Goal: Information Seeking & Learning: Learn about a topic

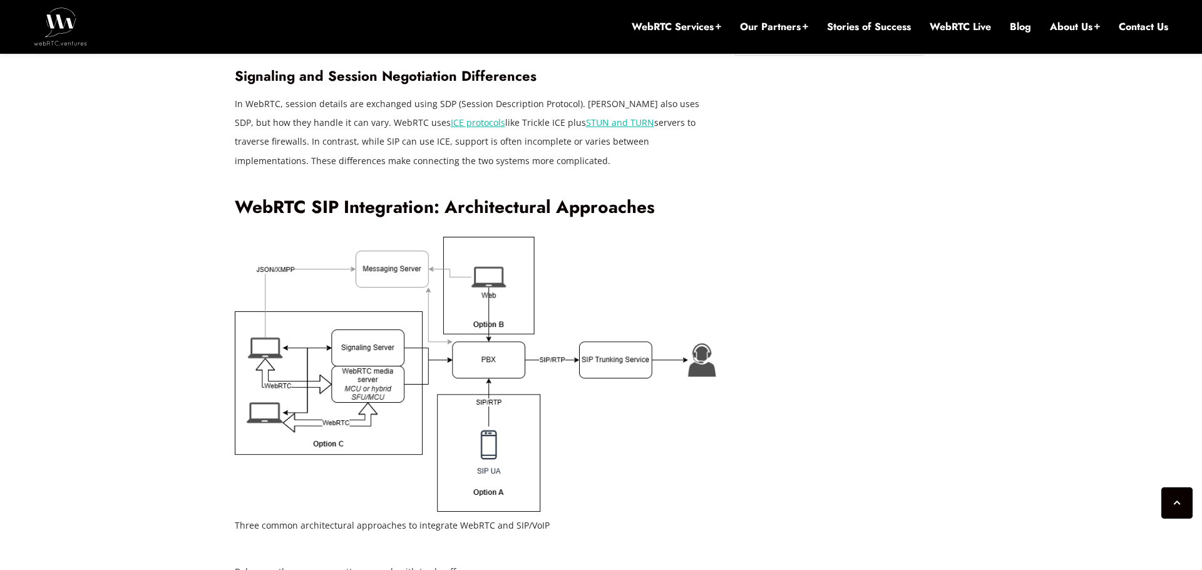
scroll to position [1912, 0]
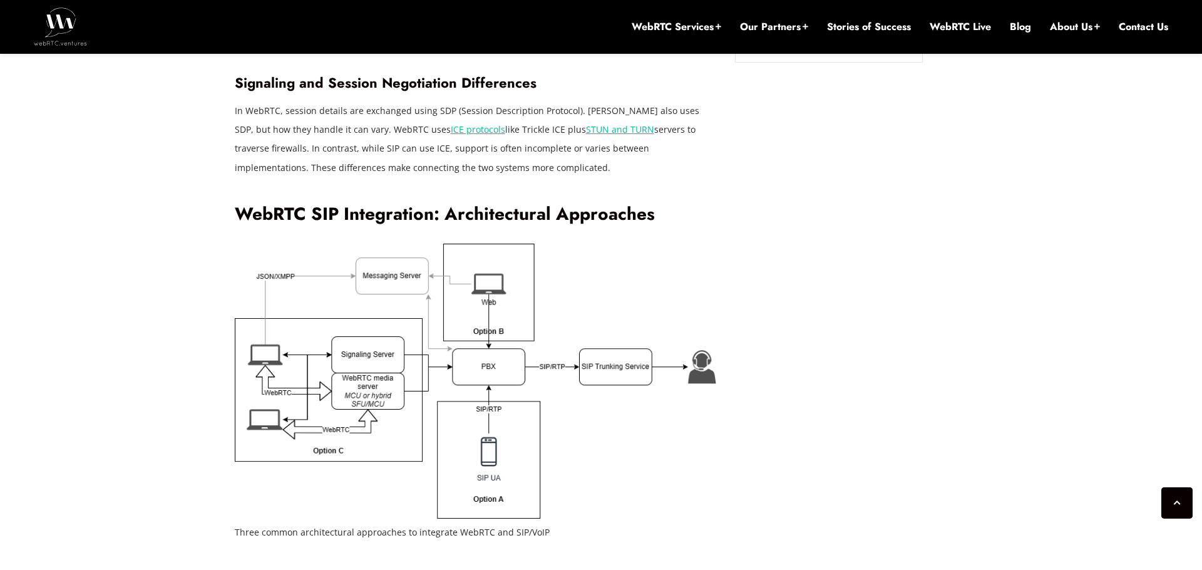
click at [507, 203] on h2 "WebRTC SIP Integration: Architectural Approaches" at bounding box center [476, 214] width 482 height 22
click at [578, 203] on h2 "WebRTC SIP Integration: Architectural Approaches" at bounding box center [476, 214] width 482 height 22
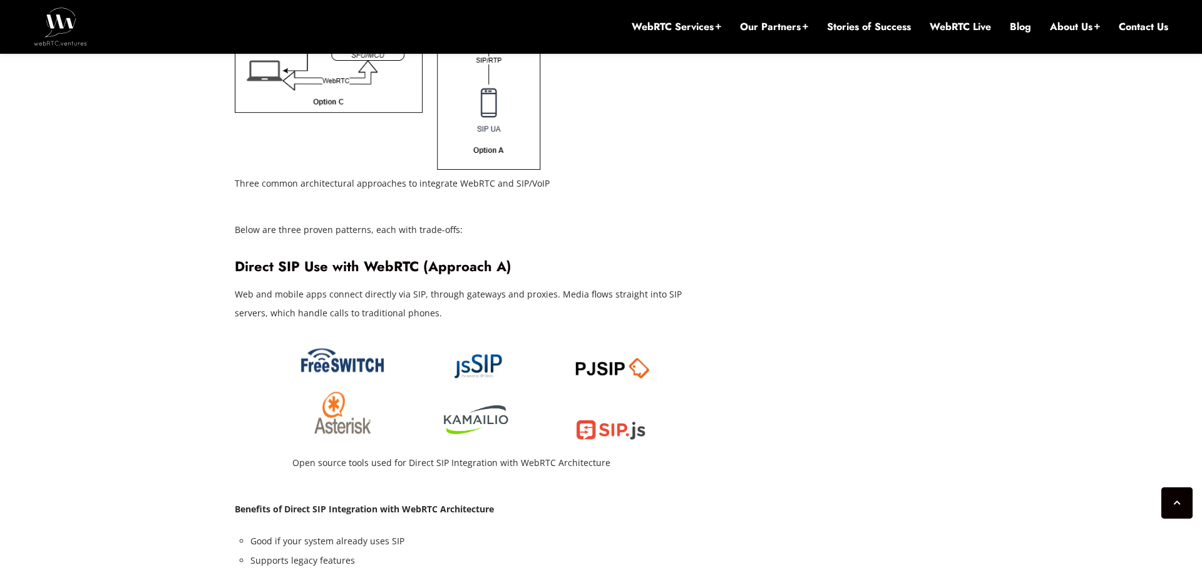
scroll to position [2259, 0]
click at [307, 260] on h3 "Direct SIP Use with WebRTC (Approach A)" at bounding box center [476, 268] width 482 height 17
click at [380, 260] on h3 "Direct SIP Use with WebRTC (Approach A)" at bounding box center [476, 268] width 482 height 17
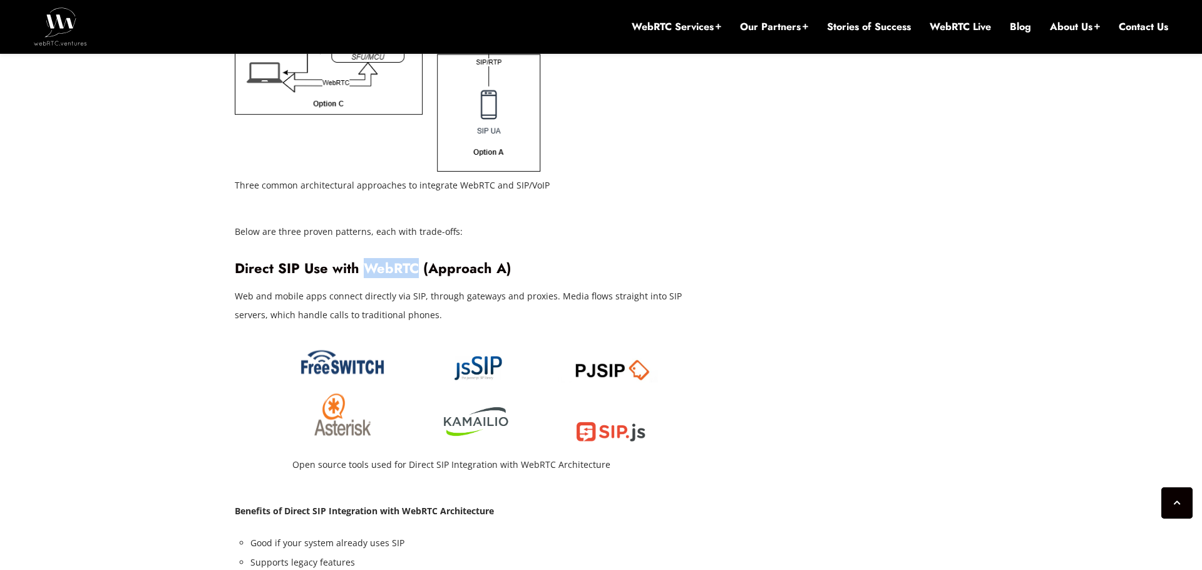
click at [380, 260] on h3 "Direct SIP Use with WebRTC (Approach A)" at bounding box center [476, 268] width 482 height 17
click at [472, 260] on h3 "Direct SIP Use with WebRTC (Approach A)" at bounding box center [476, 268] width 482 height 17
click at [501, 260] on h3 "Direct SIP Use with WebRTC (Approach A)" at bounding box center [476, 268] width 482 height 17
click at [459, 260] on h3 "Direct SIP Use with WebRTC (Approach A)" at bounding box center [476, 268] width 482 height 17
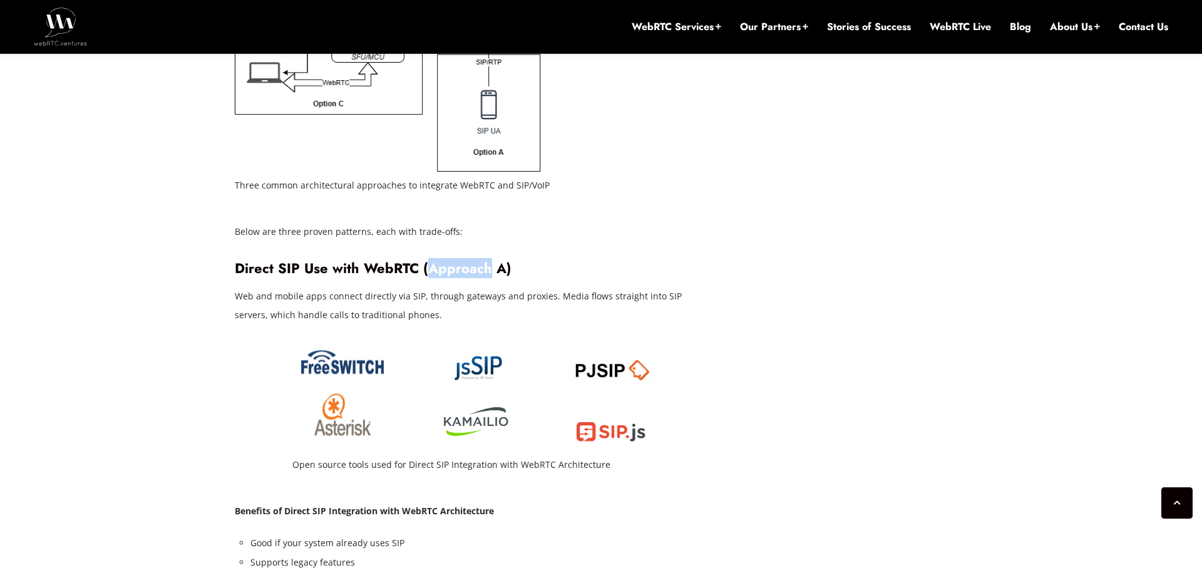
click at [513, 260] on h3 "Direct SIP Use with WebRTC (Approach A)" at bounding box center [476, 268] width 482 height 17
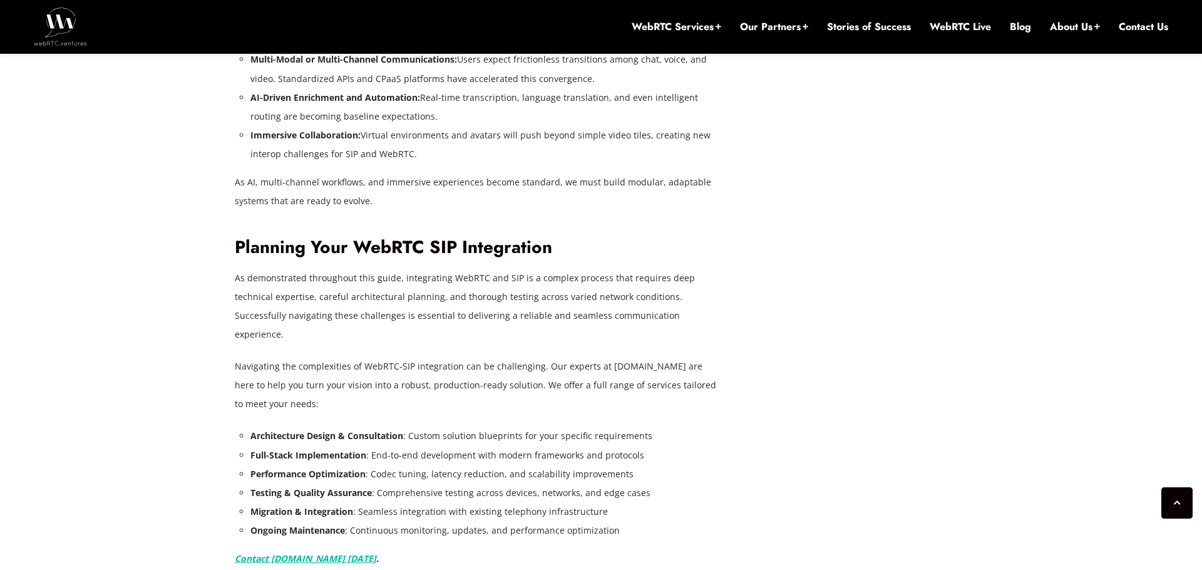
scroll to position [4563, 0]
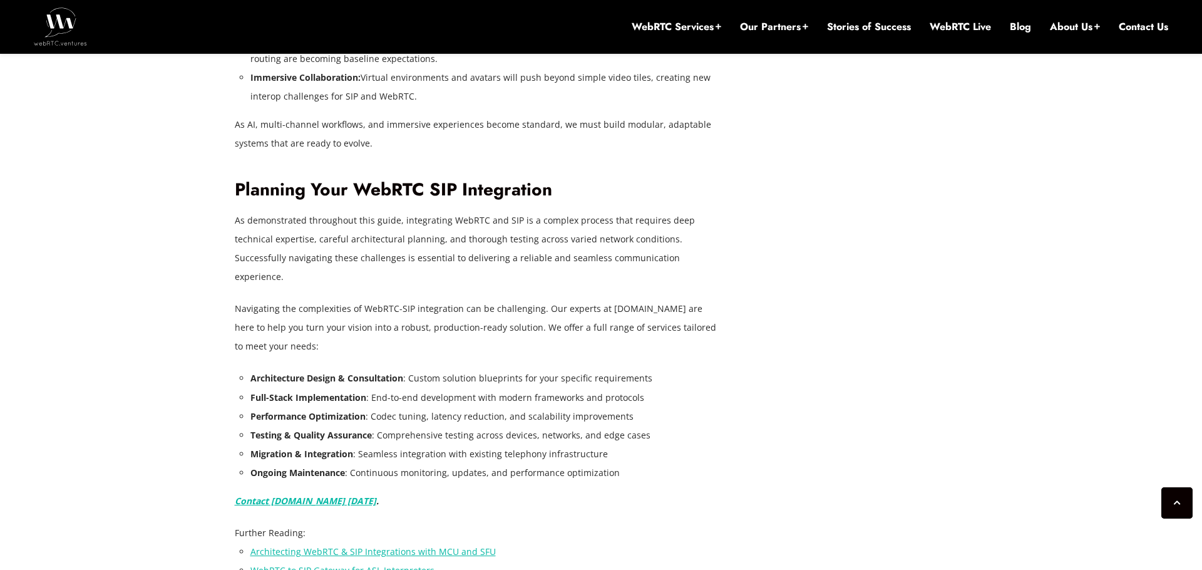
click at [578, 491] on p "Contact [DOMAIN_NAME] [DATE] ." at bounding box center [476, 500] width 482 height 19
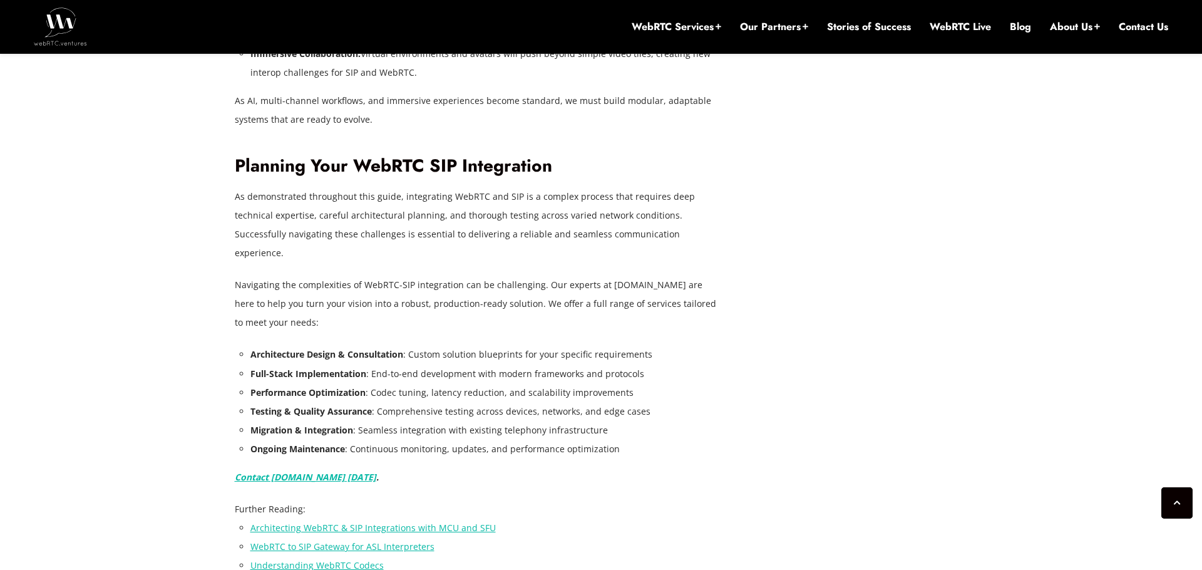
scroll to position [4662, 0]
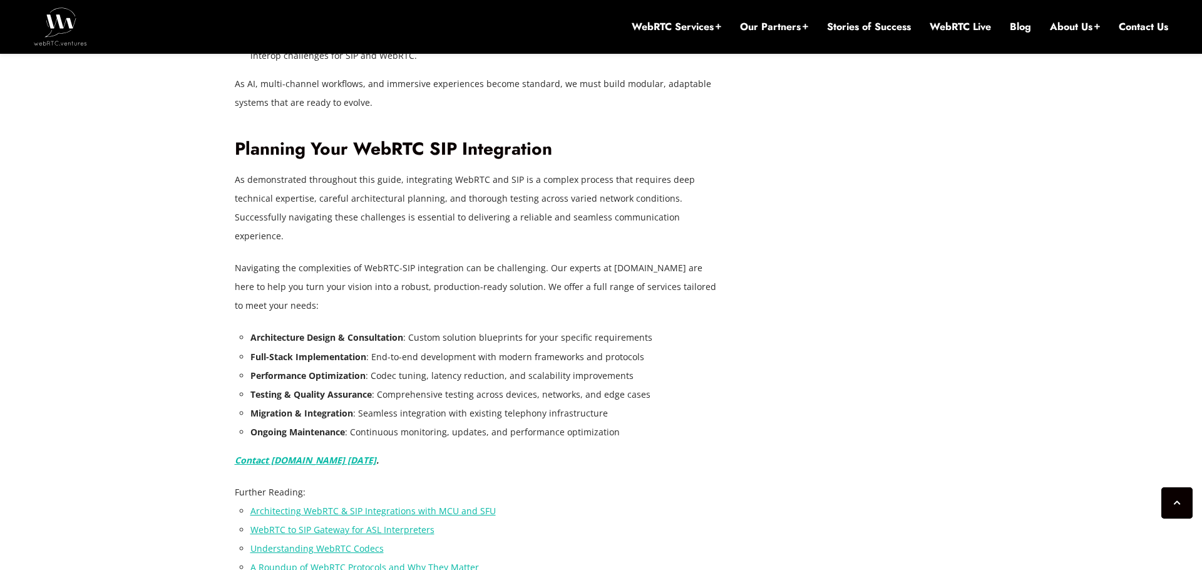
click at [537, 520] on li "WebRTC to SIP Gateway for ASL Interpreters" at bounding box center [483, 529] width 466 height 19
click at [571, 520] on li "WebRTC to SIP Gateway for ASL Interpreters" at bounding box center [483, 529] width 466 height 19
drag, startPoint x: 571, startPoint y: 476, endPoint x: 570, endPoint y: 459, distance: 16.9
click at [570, 501] on ul "Architecting WebRTC & SIP Integrations with MCU and SFU WebRTC to SIP Gateway f…" at bounding box center [483, 538] width 466 height 75
click at [591, 501] on li "Architecting WebRTC & SIP Integrations with MCU and SFU" at bounding box center [483, 510] width 466 height 19
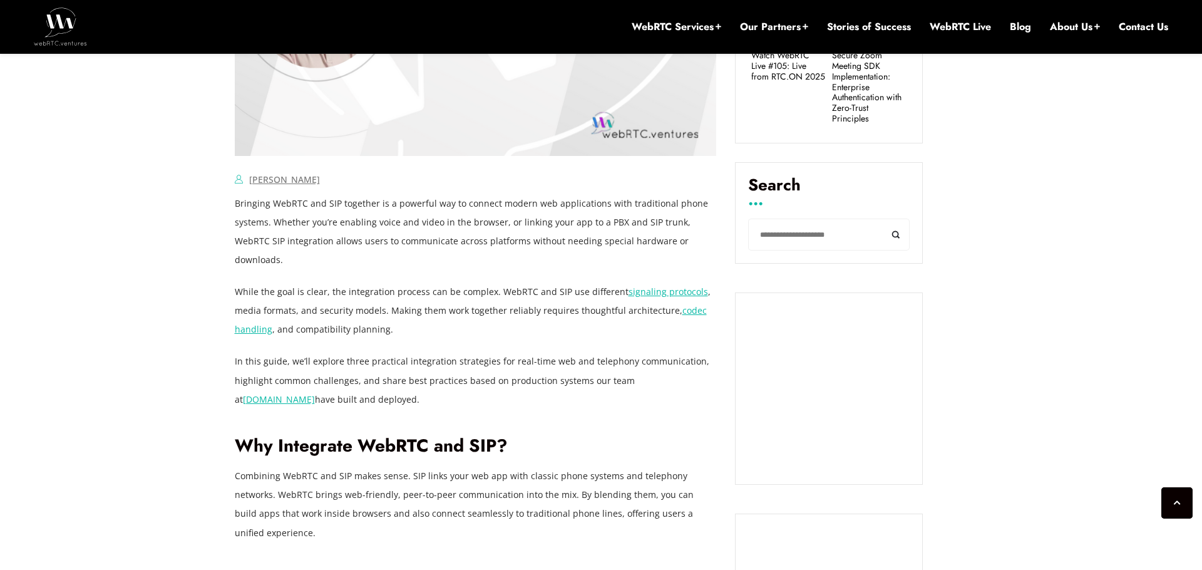
scroll to position [843, 0]
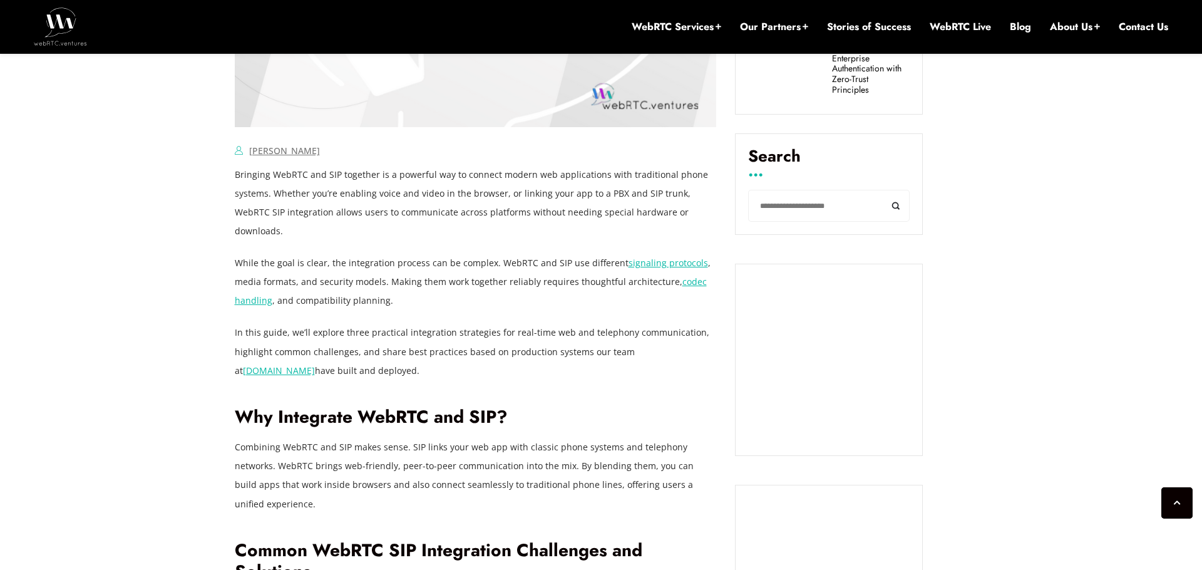
click at [287, 174] on p "Bringing WebRTC and SIP together is a powerful way to connect modern web applic…" at bounding box center [476, 202] width 482 height 75
click at [310, 174] on p "Bringing WebRTC and SIP together is a powerful way to connect modern web applic…" at bounding box center [476, 202] width 482 height 75
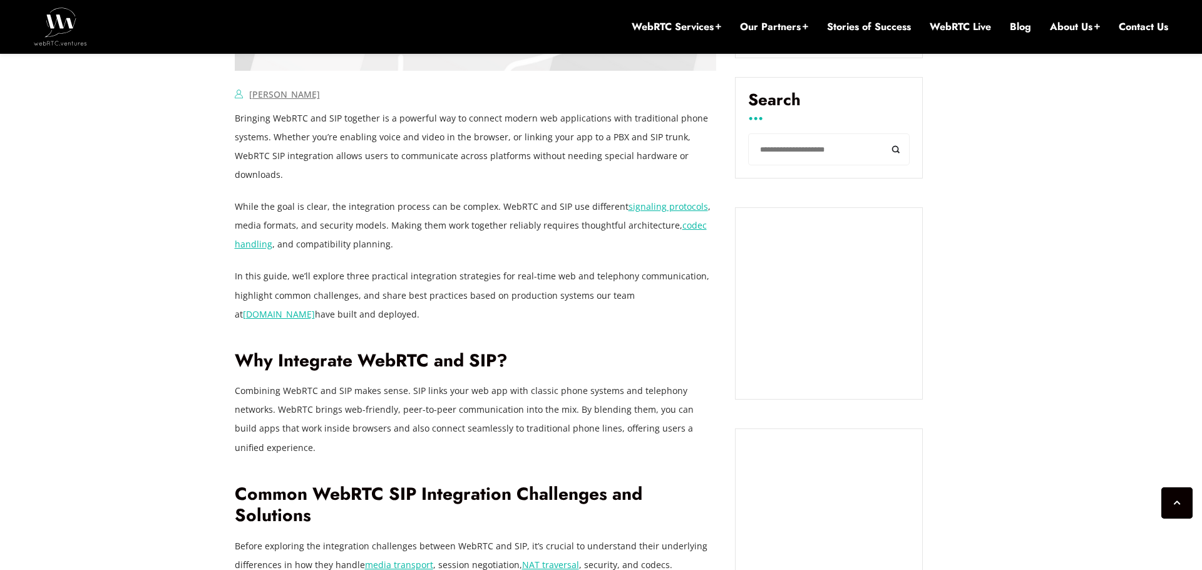
scroll to position [901, 0]
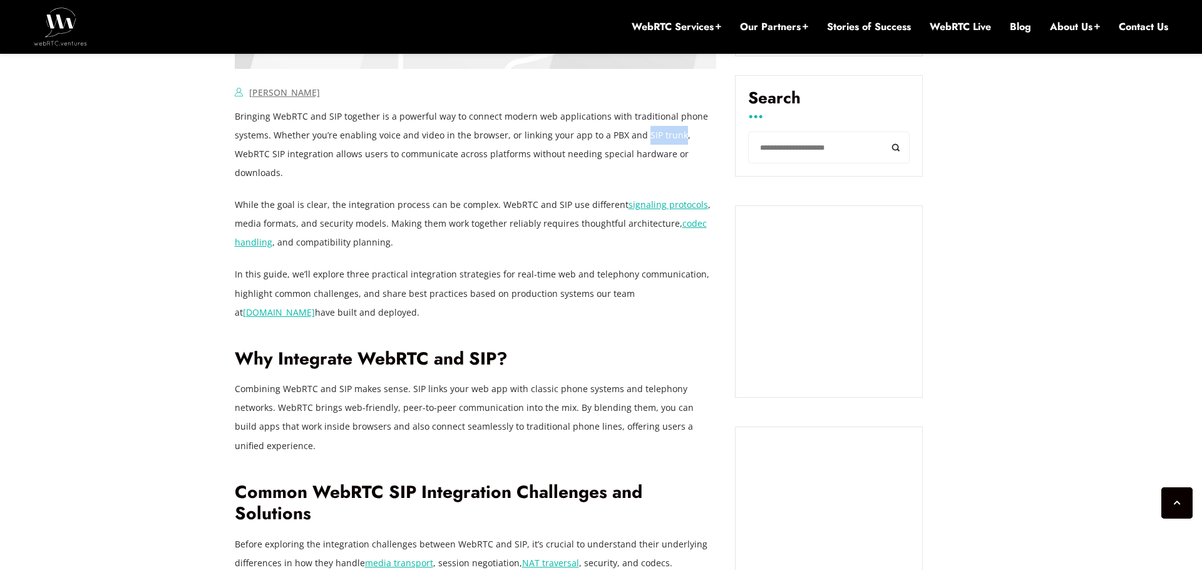
drag, startPoint x: 637, startPoint y: 138, endPoint x: 672, endPoint y: 136, distance: 35.1
click at [672, 136] on p "Bringing WebRTC and SIP together is a powerful way to connect modern web applic…" at bounding box center [476, 144] width 482 height 75
click at [396, 160] on p "Bringing WebRTC and SIP together is a powerful way to connect modern web applic…" at bounding box center [476, 144] width 482 height 75
click at [419, 159] on p "Bringing WebRTC and SIP together is a powerful way to connect modern web applic…" at bounding box center [476, 144] width 482 height 75
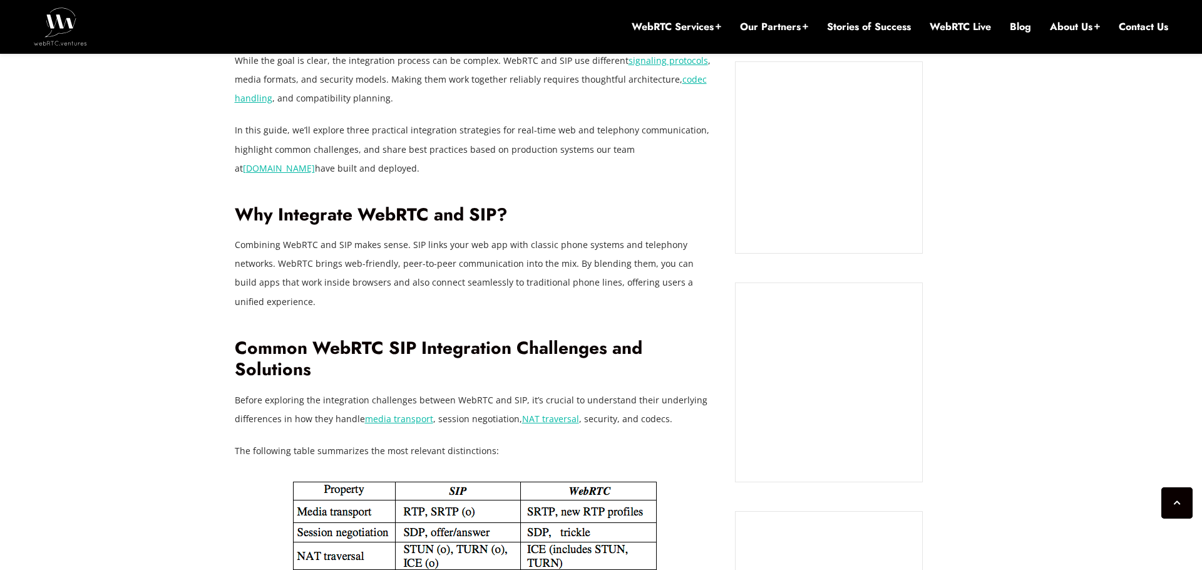
scroll to position [1040, 0]
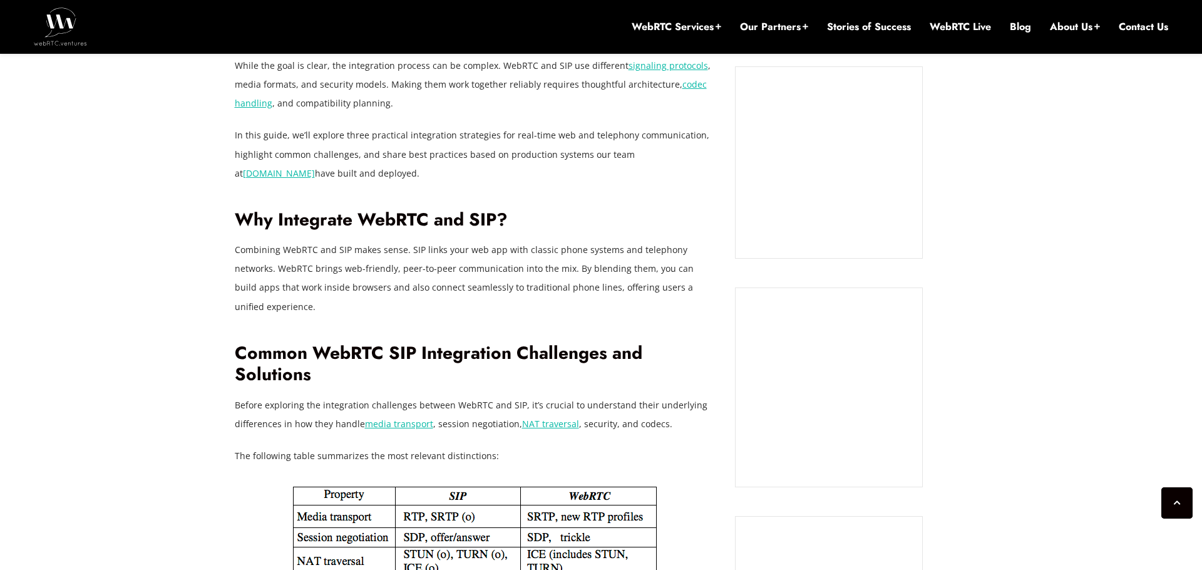
click at [387, 240] on p "Combining WebRTC and SIP makes sense. SIP links your web app with classic phone…" at bounding box center [476, 277] width 482 height 75
click at [462, 240] on p "Combining WebRTC and SIP makes sense. SIP links your web app with classic phone…" at bounding box center [476, 277] width 482 height 75
click at [483, 240] on p "Combining WebRTC and SIP makes sense. SIP links your web app with classic phone…" at bounding box center [476, 277] width 482 height 75
click at [516, 240] on p "Combining WebRTC and SIP makes sense. SIP links your web app with classic phone…" at bounding box center [476, 277] width 482 height 75
click at [506, 240] on p "Combining WebRTC and SIP makes sense. SIP links your web app with classic phone…" at bounding box center [476, 277] width 482 height 75
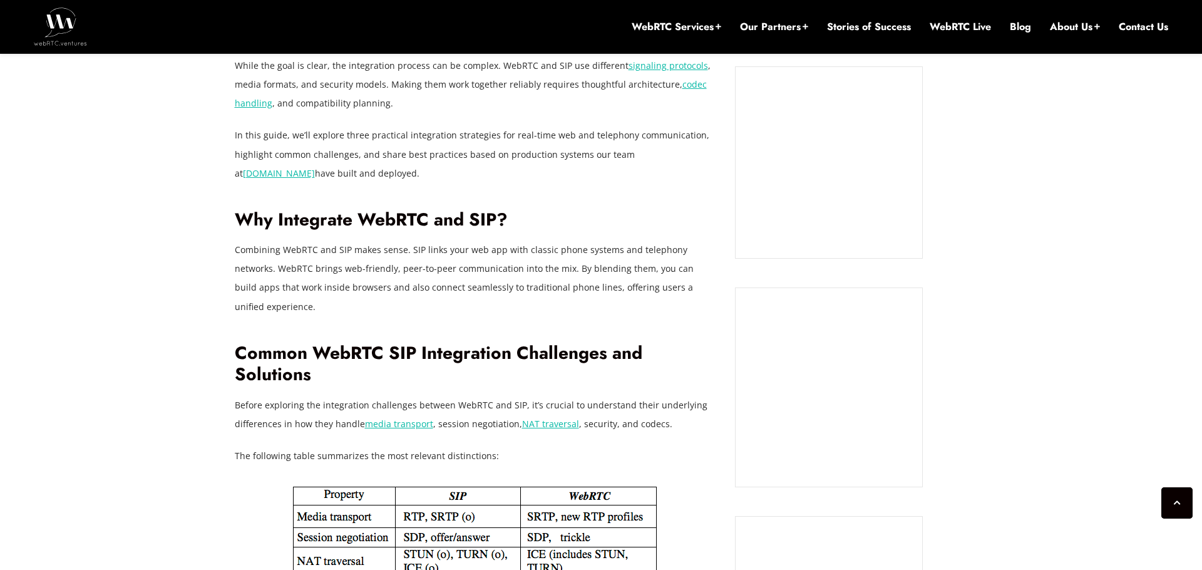
click at [543, 240] on p "Combining WebRTC and SIP makes sense. SIP links your web app with classic phone…" at bounding box center [476, 277] width 482 height 75
click at [569, 240] on p "Combining WebRTC and SIP makes sense. SIP links your web app with classic phone…" at bounding box center [476, 277] width 482 height 75
click at [545, 240] on p "Combining WebRTC and SIP makes sense. SIP links your web app with classic phone…" at bounding box center [476, 277] width 482 height 75
click at [568, 240] on p "Combining WebRTC and SIP makes sense. SIP links your web app with classic phone…" at bounding box center [476, 277] width 482 height 75
click at [593, 240] on p "Combining WebRTC and SIP makes sense. SIP links your web app with classic phone…" at bounding box center [476, 277] width 482 height 75
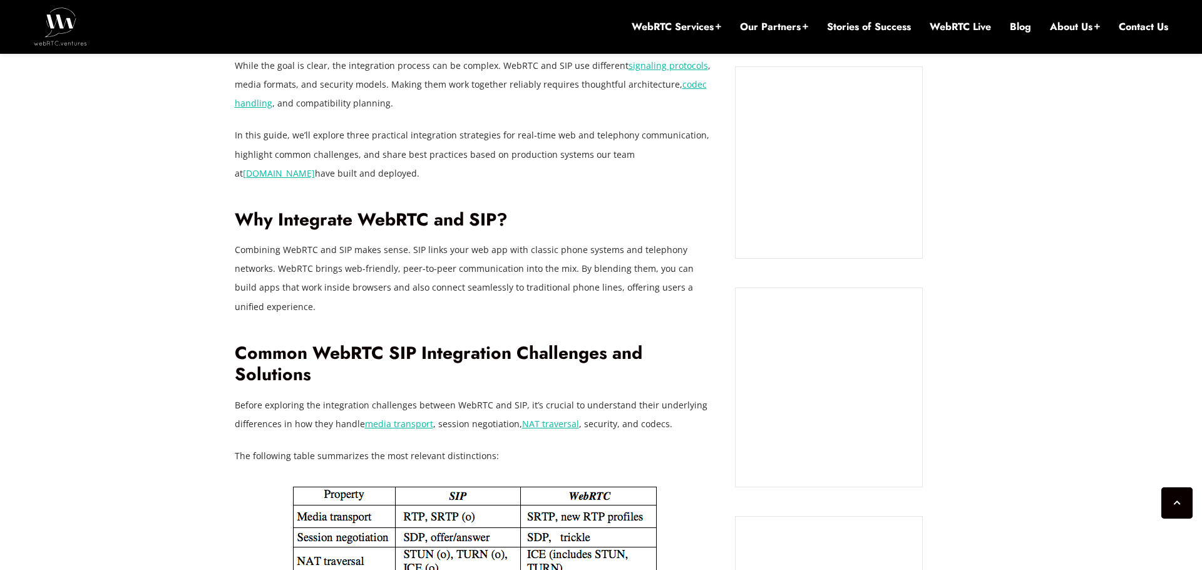
click at [625, 240] on p "Combining WebRTC and SIP makes sense. SIP links your web app with classic phone…" at bounding box center [476, 277] width 482 height 75
click at [643, 240] on p "Combining WebRTC and SIP makes sense. SIP links your web app with classic phone…" at bounding box center [476, 277] width 482 height 75
click at [476, 240] on p "Combining WebRTC and SIP makes sense. SIP links your web app with classic phone…" at bounding box center [476, 277] width 482 height 75
click at [498, 240] on p "Combining WebRTC and SIP makes sense. SIP links your web app with classic phone…" at bounding box center [476, 277] width 482 height 75
click at [550, 240] on p "Combining WebRTC and SIP makes sense. SIP links your web app with classic phone…" at bounding box center [476, 277] width 482 height 75
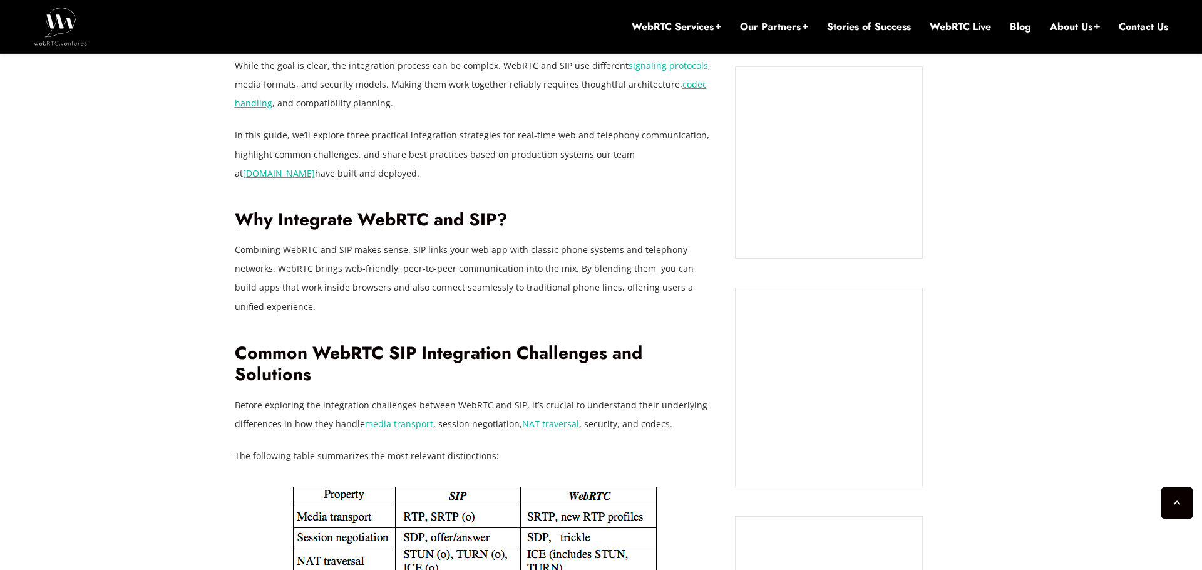
click at [550, 240] on p "Combining WebRTC and SIP makes sense. SIP links your web app with classic phone…" at bounding box center [476, 277] width 482 height 75
click at [574, 240] on p "Combining WebRTC and SIP makes sense. SIP links your web app with classic phone…" at bounding box center [476, 277] width 482 height 75
click at [603, 240] on p "Combining WebRTC and SIP makes sense. SIP links your web app with classic phone…" at bounding box center [476, 277] width 482 height 75
drag, startPoint x: 407, startPoint y: 231, endPoint x: 722, endPoint y: 240, distance: 315.0
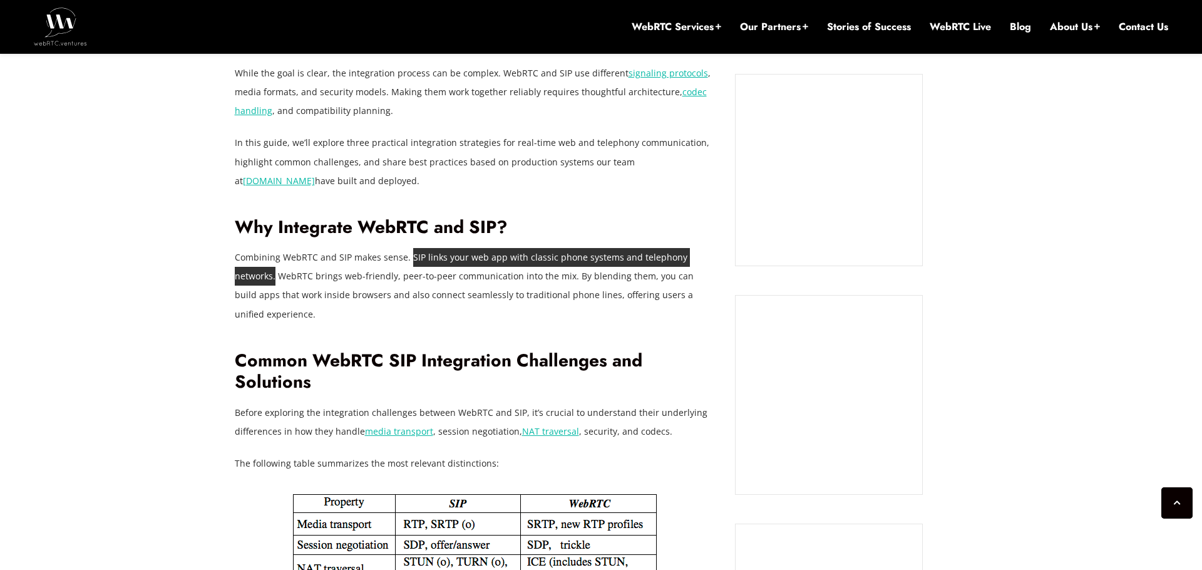
scroll to position [1037, 0]
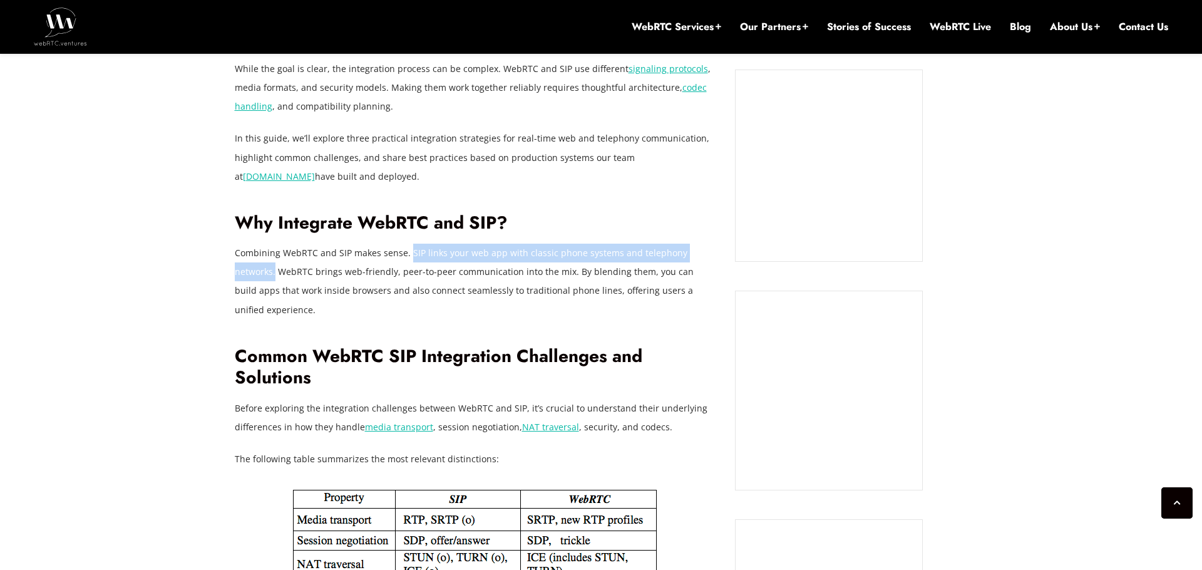
click at [332, 248] on p "Combining WebRTC and SIP makes sense. SIP links your web app with classic phone…" at bounding box center [476, 280] width 482 height 75
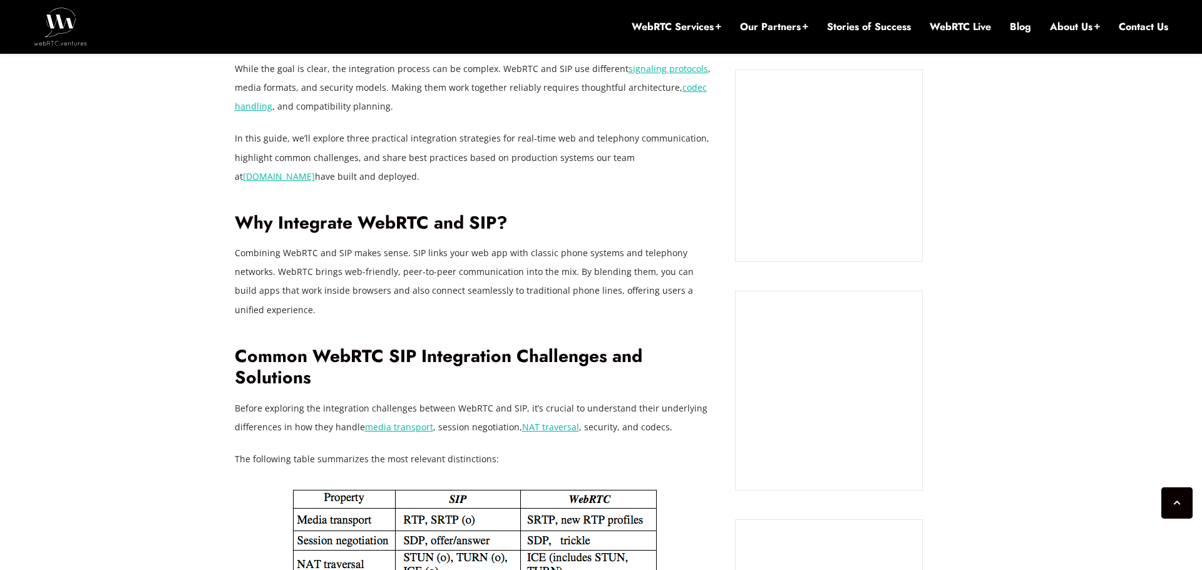
click at [365, 253] on p "Combining WebRTC and SIP makes sense. SIP links your web app with classic phone…" at bounding box center [476, 280] width 482 height 75
click at [408, 256] on p "Combining WebRTC and SIP makes sense. SIP links your web app with classic phone…" at bounding box center [476, 280] width 482 height 75
click at [442, 255] on p "Combining WebRTC and SIP makes sense. SIP links your web app with classic phone…" at bounding box center [476, 280] width 482 height 75
click at [496, 256] on p "Combining WebRTC and SIP makes sense. SIP links your web app with classic phone…" at bounding box center [476, 280] width 482 height 75
click at [516, 256] on p "Combining WebRTC and SIP makes sense. SIP links your web app with classic phone…" at bounding box center [476, 280] width 482 height 75
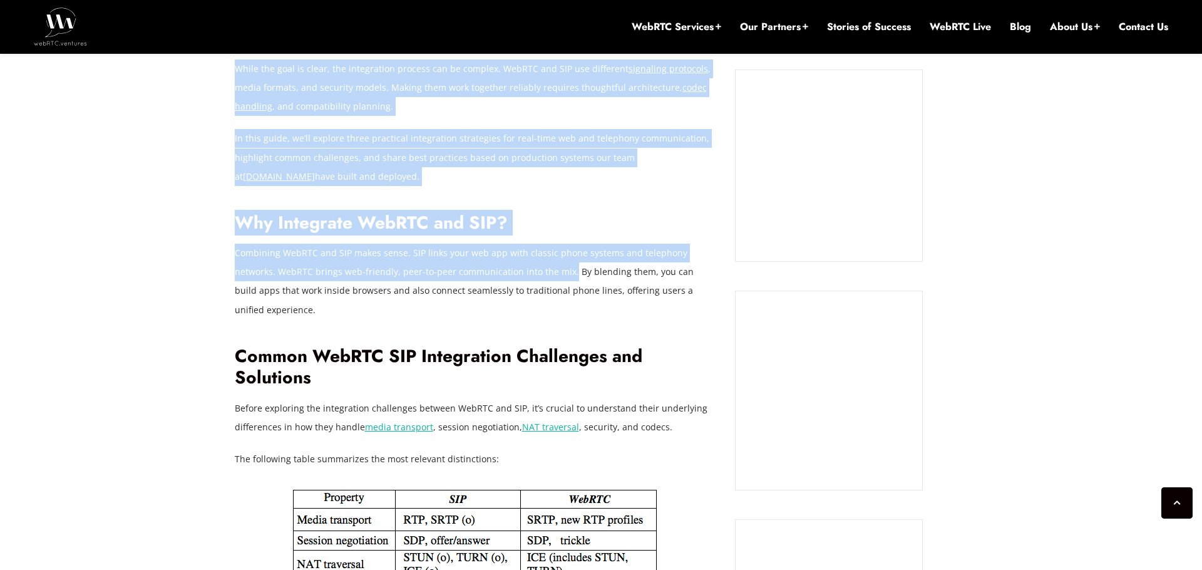
drag, startPoint x: 524, startPoint y: 255, endPoint x: 233, endPoint y: 253, distance: 291.0
click at [263, 253] on p "Combining WebRTC and SIP makes sense. SIP links your web app with classic phone…" at bounding box center [476, 280] width 482 height 75
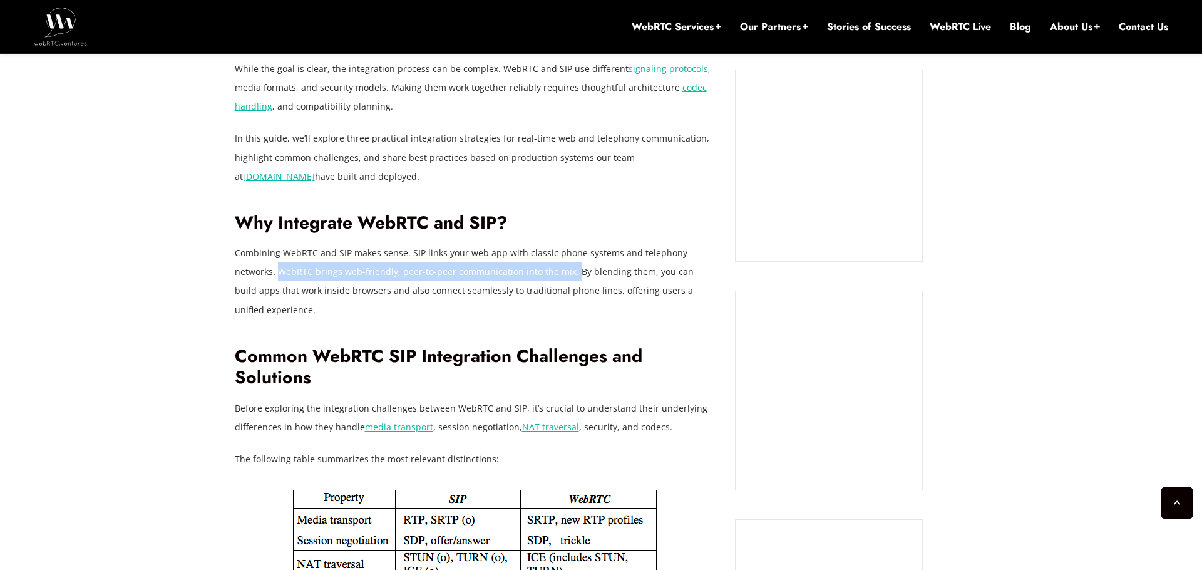
drag, startPoint x: 235, startPoint y: 252, endPoint x: 527, endPoint y: 250, distance: 292.3
click at [527, 250] on p "Combining WebRTC and SIP makes sense. SIP links your web app with classic phone…" at bounding box center [476, 280] width 482 height 75
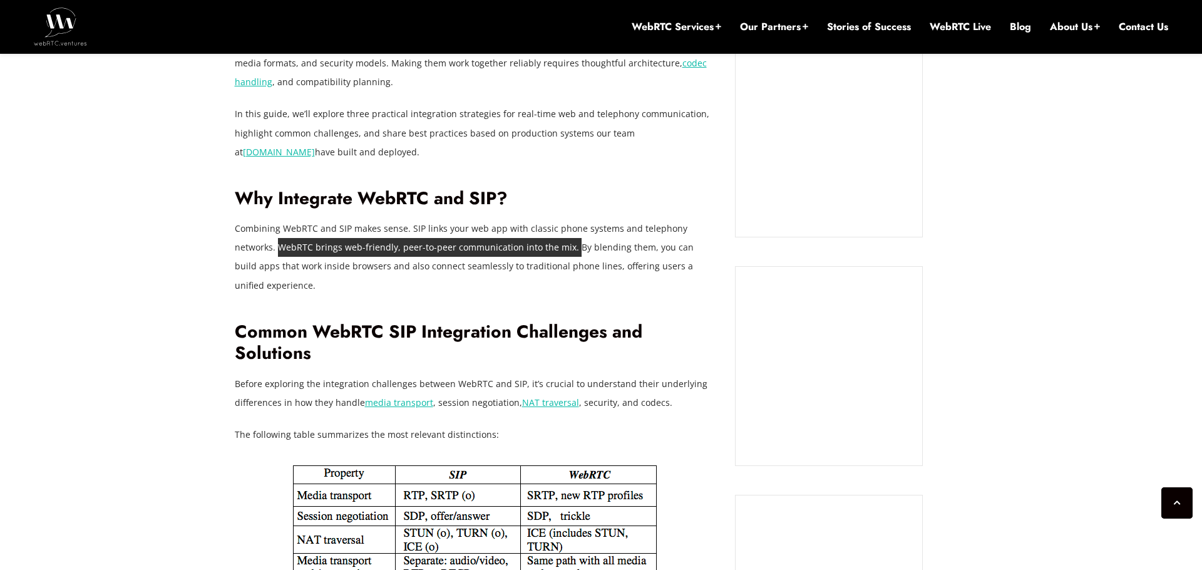
scroll to position [1063, 0]
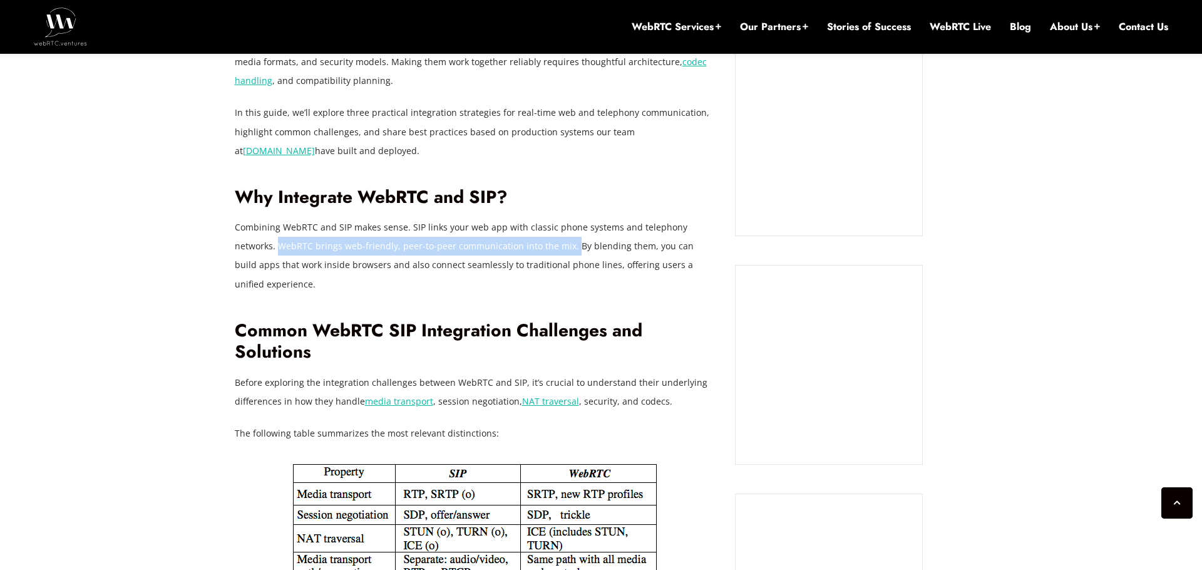
click at [545, 226] on p "Combining WebRTC and SIP makes sense. SIP links your web app with classic phone…" at bounding box center [476, 255] width 482 height 75
click at [561, 228] on p "Combining WebRTC and SIP makes sense. SIP links your web app with classic phone…" at bounding box center [476, 255] width 482 height 75
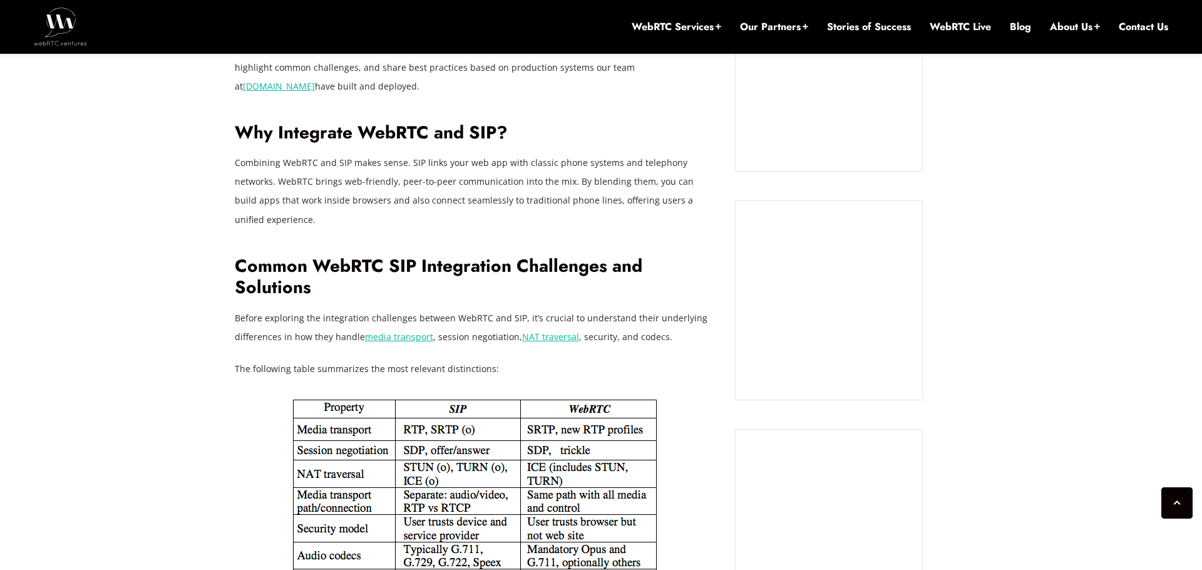
scroll to position [1139, 0]
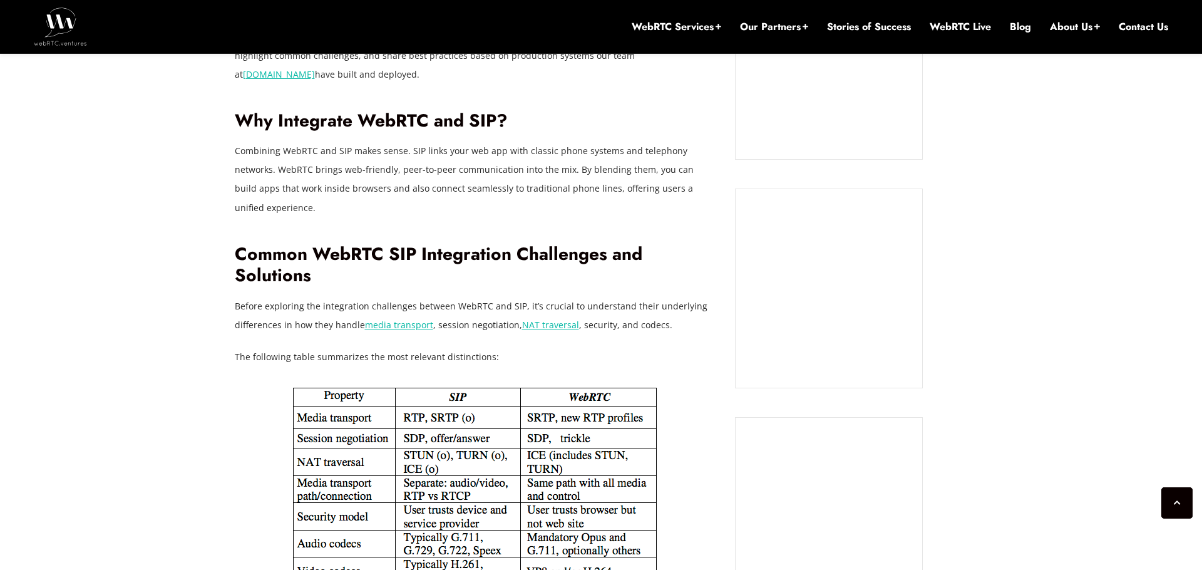
click at [639, 168] on p "Combining WebRTC and SIP makes sense. SIP links your web app with classic phone…" at bounding box center [476, 178] width 482 height 75
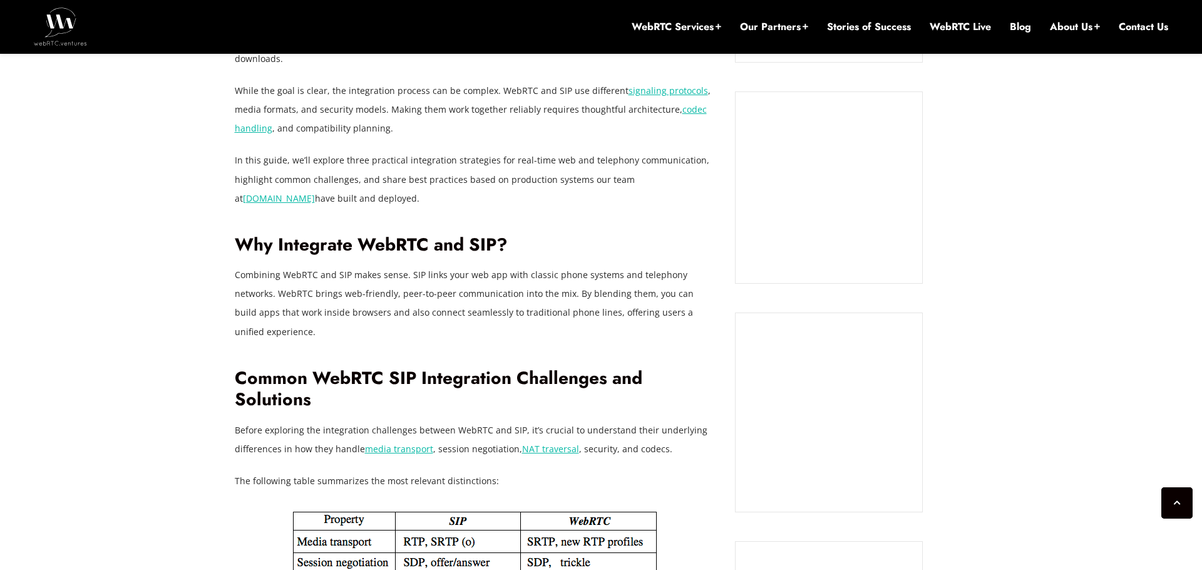
scroll to position [993, 0]
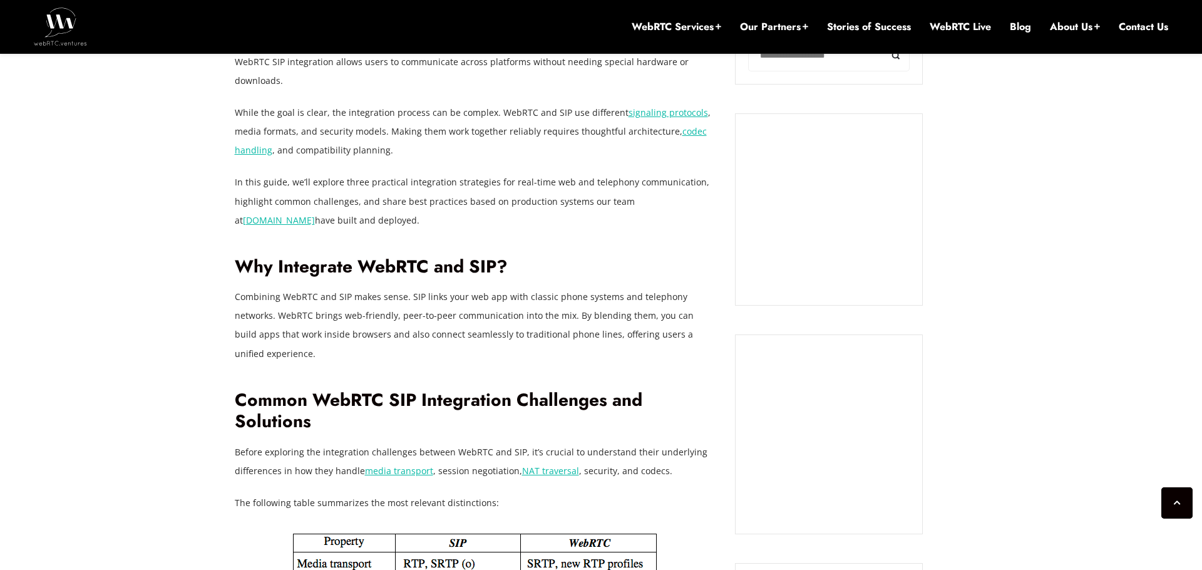
click at [649, 287] on p "Combining WebRTC and SIP makes sense. SIP links your web app with classic phone…" at bounding box center [476, 324] width 482 height 75
click at [612, 287] on p "Combining WebRTC and SIP makes sense. SIP links your web app with classic phone…" at bounding box center [476, 324] width 482 height 75
click at [573, 287] on p "Combining WebRTC and SIP makes sense. SIP links your web app with classic phone…" at bounding box center [476, 324] width 482 height 75
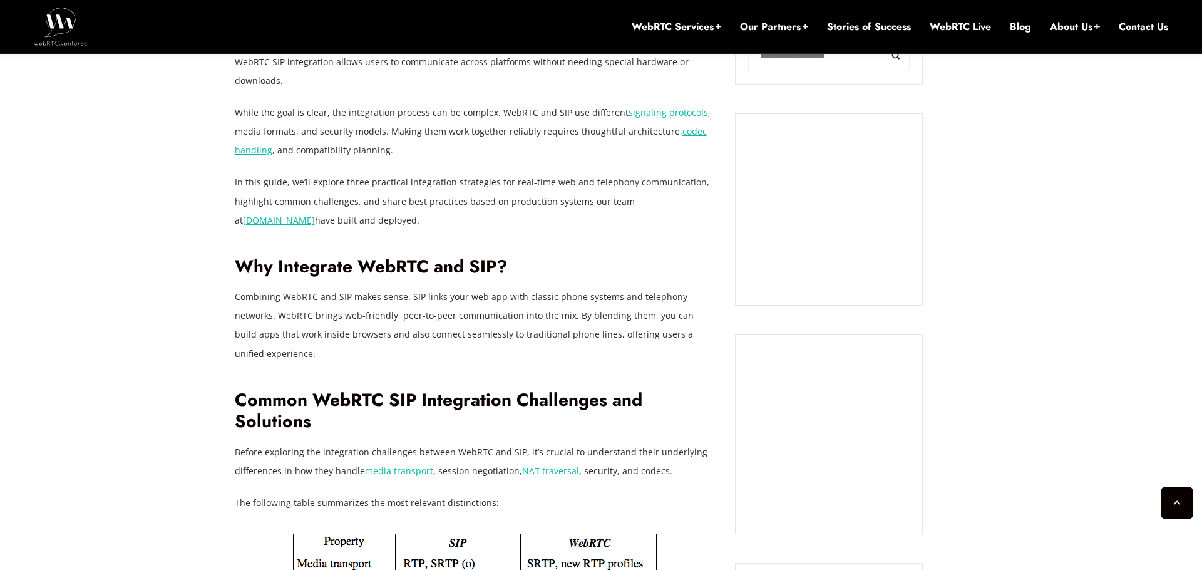
click at [573, 287] on p "Combining WebRTC and SIP makes sense. SIP links your web app with classic phone…" at bounding box center [476, 324] width 482 height 75
click at [605, 287] on p "Combining WebRTC and SIP makes sense. SIP links your web app with classic phone…" at bounding box center [476, 324] width 482 height 75
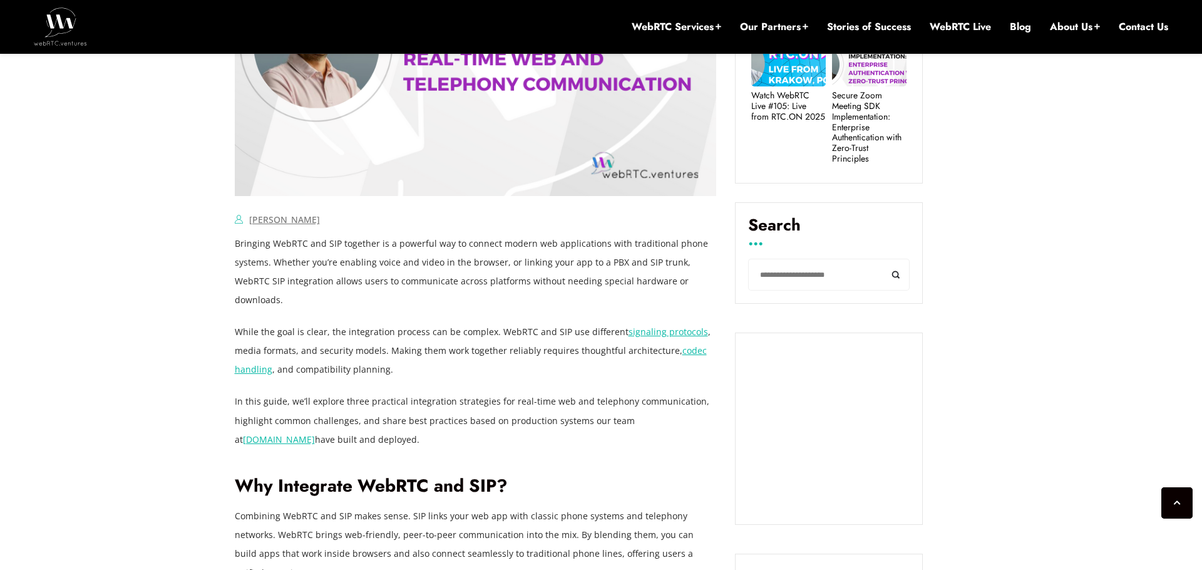
scroll to position [779, 0]
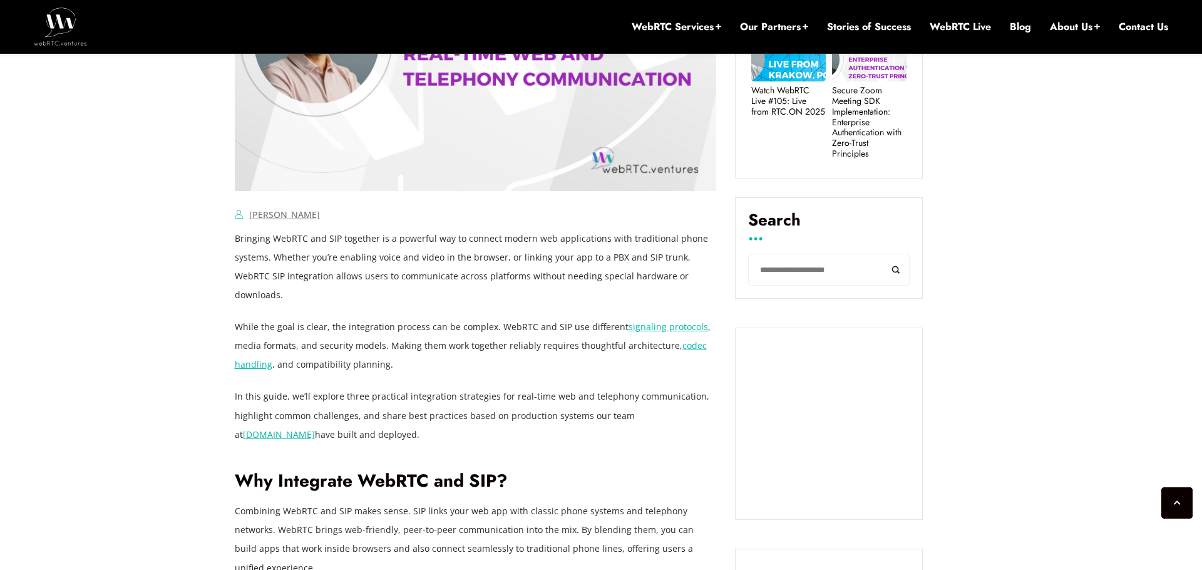
click at [410, 470] on h2 "Why Integrate WebRTC and SIP?" at bounding box center [476, 481] width 482 height 22
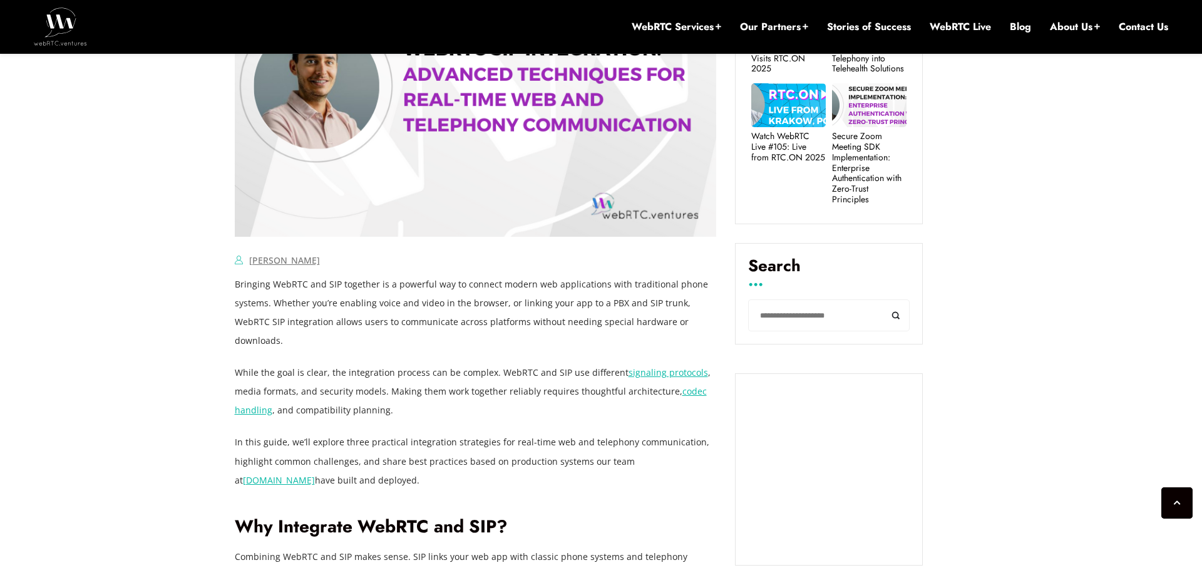
click at [602, 394] on p "While the goal is clear, the integration process can be complex. WebRTC and SIP…" at bounding box center [476, 391] width 482 height 56
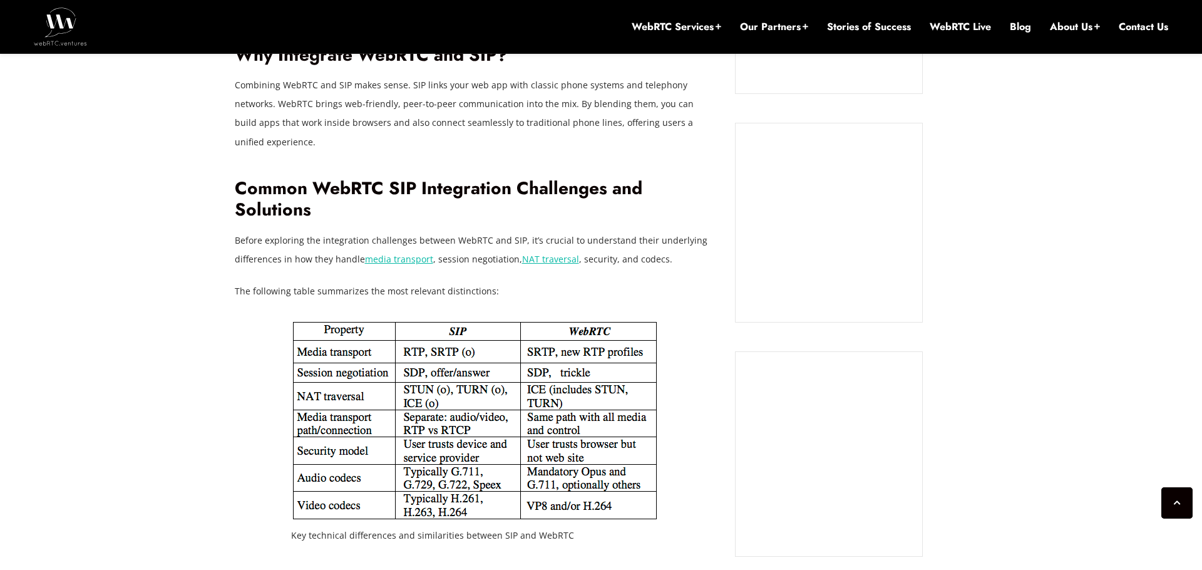
scroll to position [1221, 0]
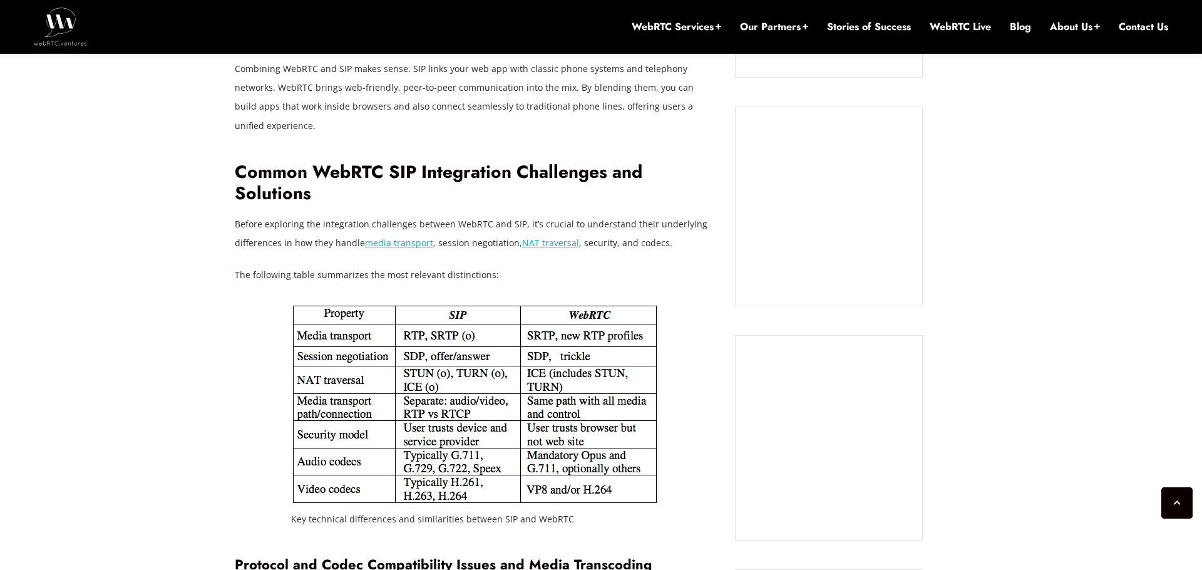
click at [413, 265] on p "The following table summarizes the most relevant distinctions:" at bounding box center [476, 274] width 482 height 19
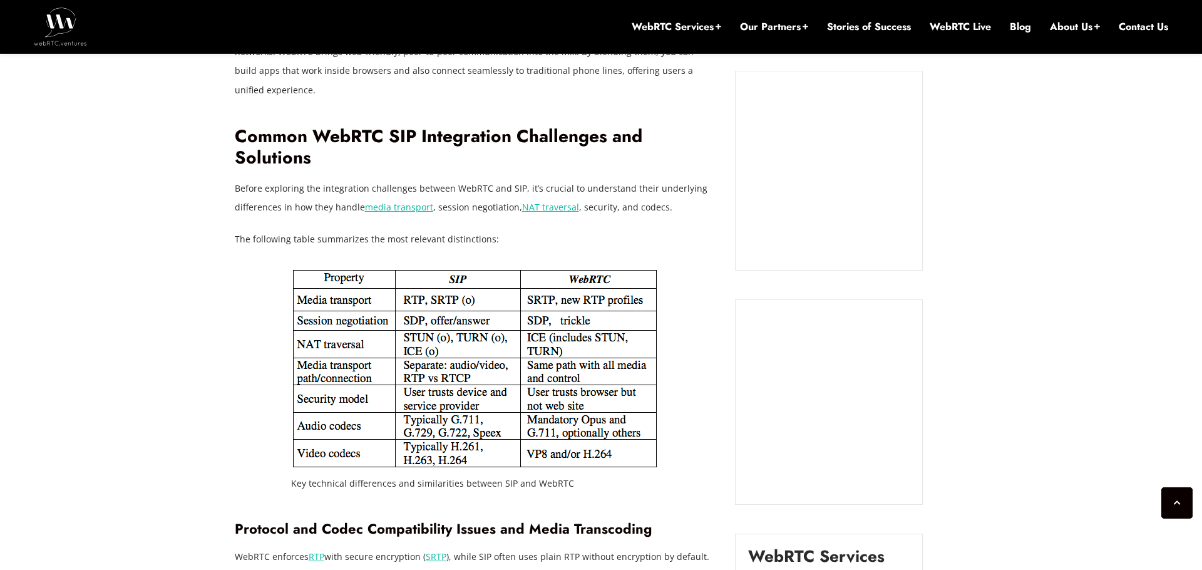
scroll to position [1258, 0]
click at [484, 178] on p "Before exploring the integration challenges between WebRTC and SIP, it’s crucia…" at bounding box center [476, 197] width 482 height 38
click at [598, 178] on p "Before exploring the integration challenges between WebRTC and SIP, it’s crucia…" at bounding box center [476, 197] width 482 height 38
click at [635, 178] on p "Before exploring the integration challenges between WebRTC and SIP, it’s crucia…" at bounding box center [476, 197] width 482 height 38
click at [625, 178] on p "Before exploring the integration challenges between WebRTC and SIP, it’s crucia…" at bounding box center [476, 197] width 482 height 38
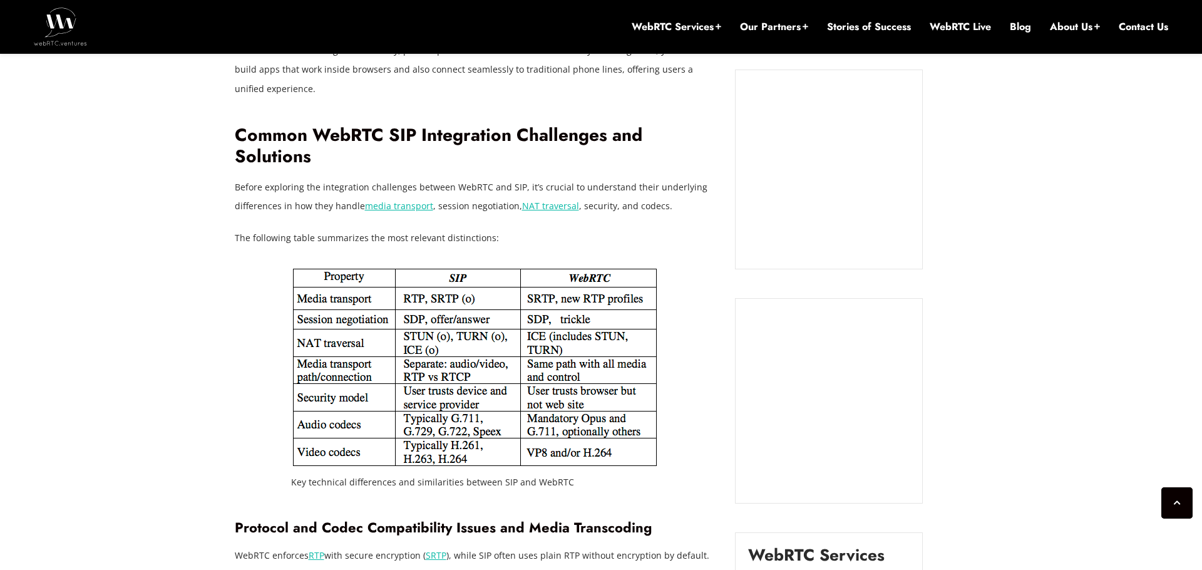
click at [631, 178] on p "Before exploring the integration challenges between WebRTC and SIP, it’s crucia…" at bounding box center [476, 197] width 482 height 38
click at [625, 178] on p "Before exploring the integration challenges between WebRTC and SIP, it’s crucia…" at bounding box center [476, 197] width 482 height 38
click at [605, 178] on p "Before exploring the integration challenges between WebRTC and SIP, it’s crucia…" at bounding box center [476, 197] width 482 height 38
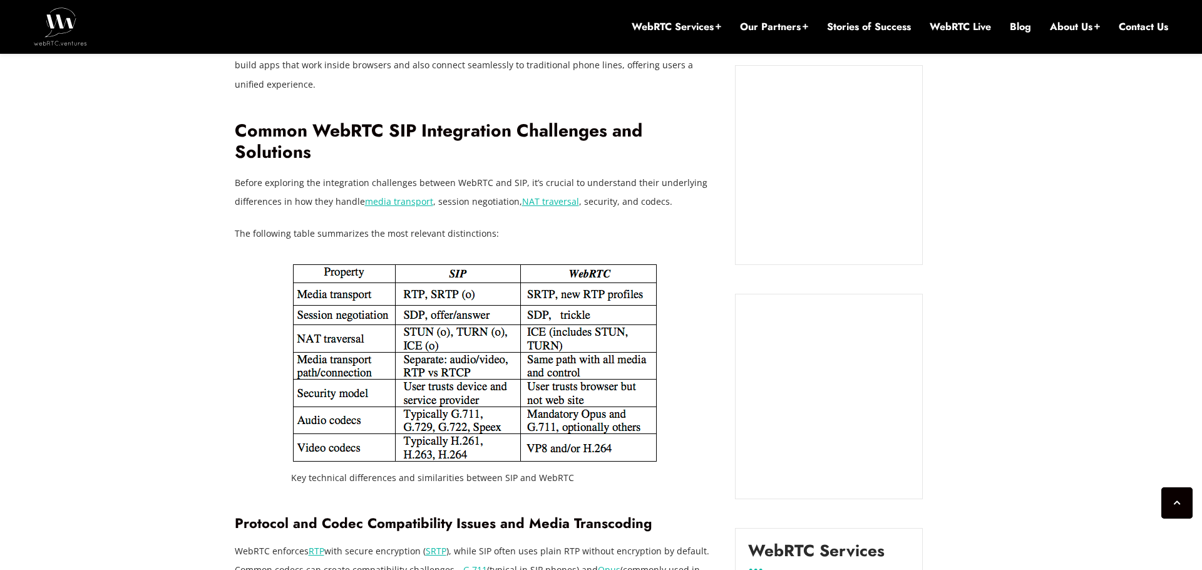
scroll to position [1255, 0]
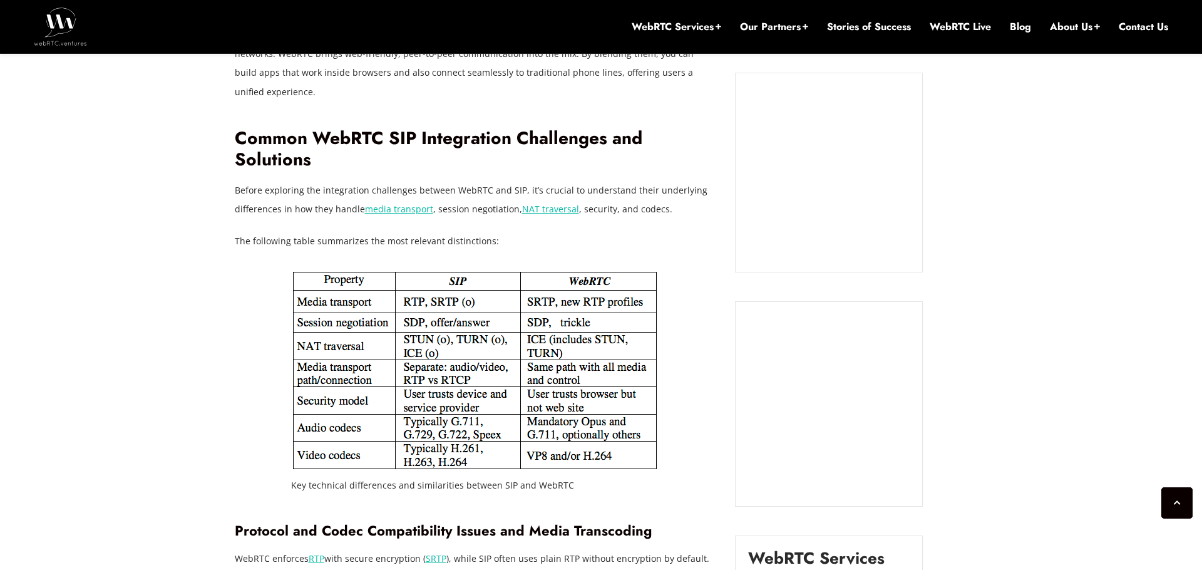
click at [496, 232] on p "The following table summarizes the most relevant distinctions:" at bounding box center [476, 241] width 482 height 19
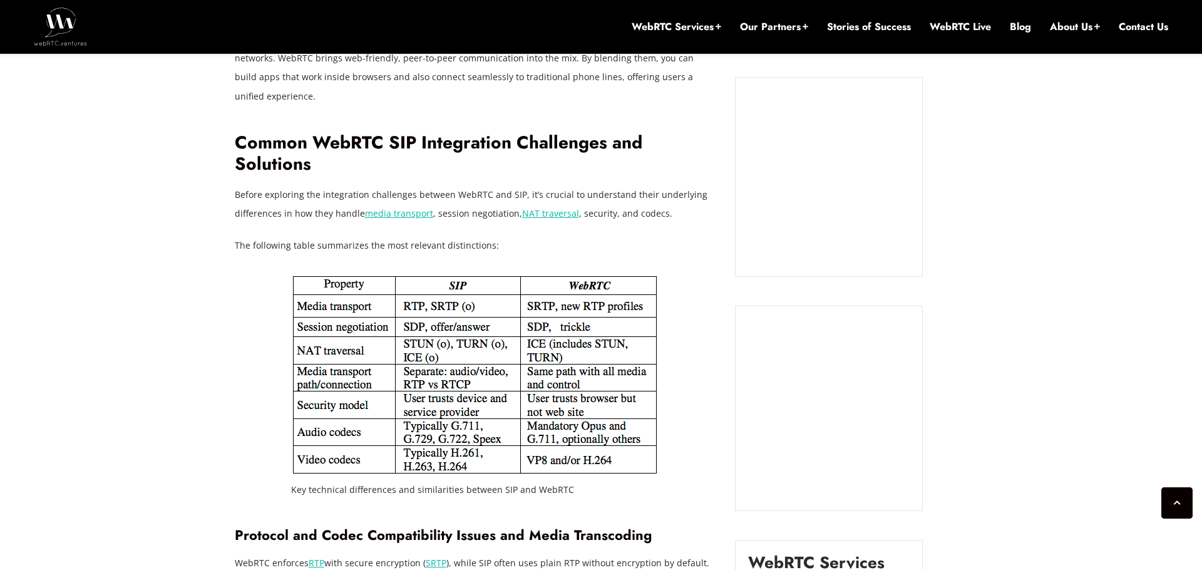
click at [504, 236] on p "The following table summarizes the most relevant distinctions:" at bounding box center [476, 245] width 482 height 19
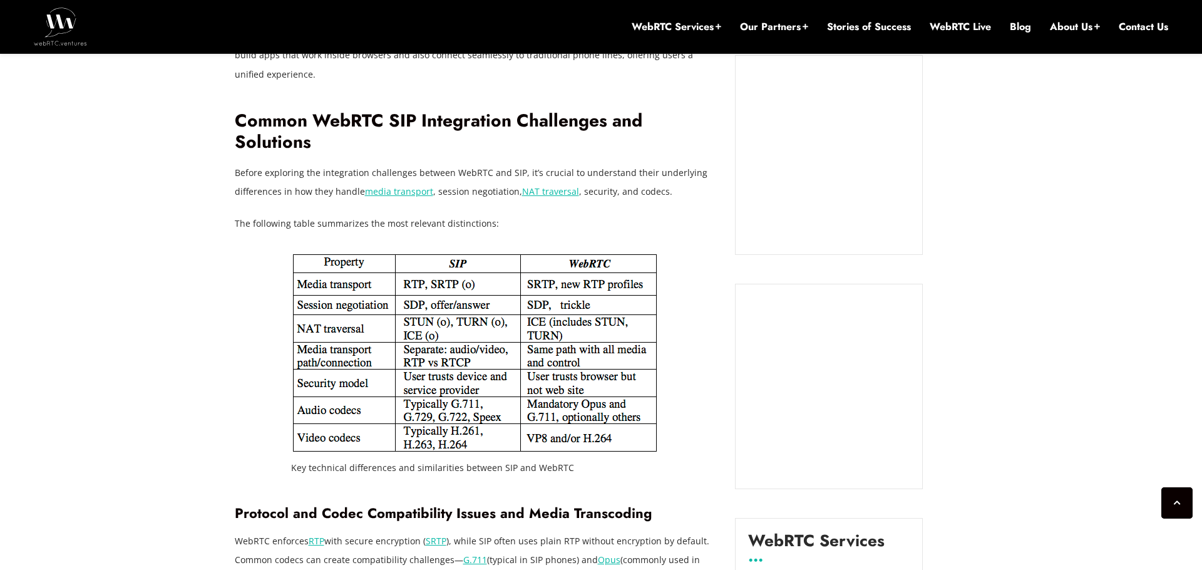
scroll to position [1260, 0]
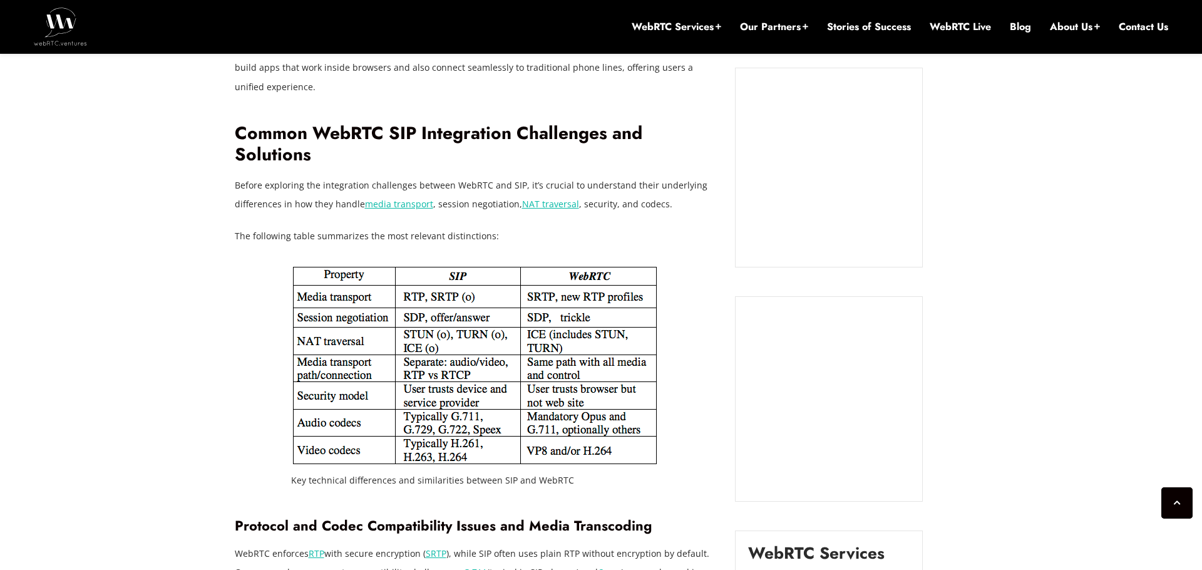
click at [524, 227] on p "The following table summarizes the most relevant distinctions:" at bounding box center [476, 236] width 482 height 19
click at [536, 227] on p "The following table summarizes the most relevant distinctions:" at bounding box center [476, 236] width 482 height 19
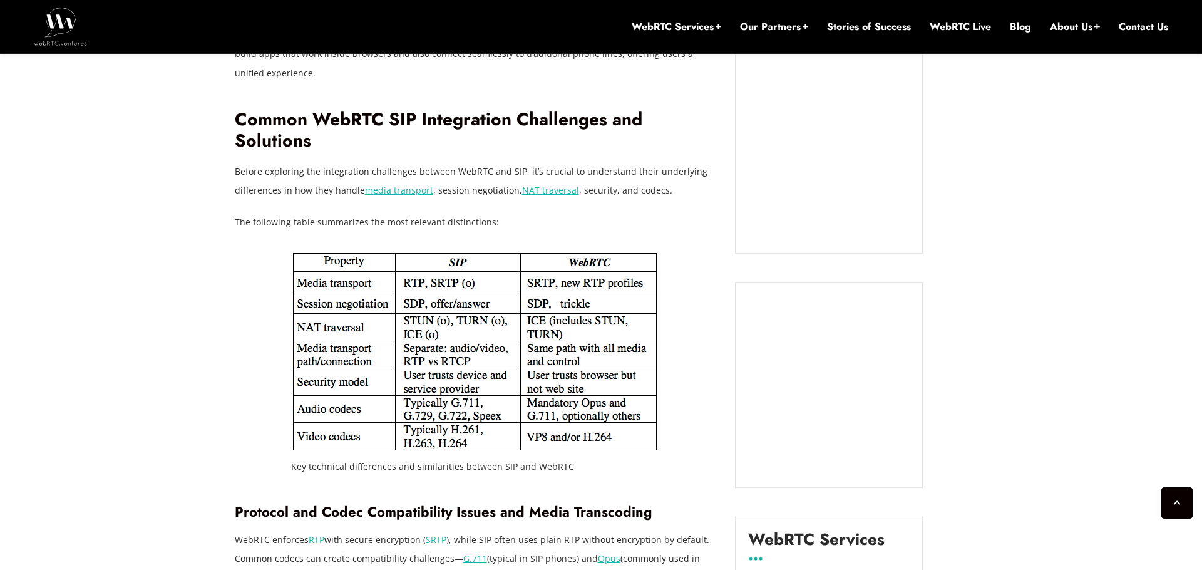
scroll to position [1261, 0]
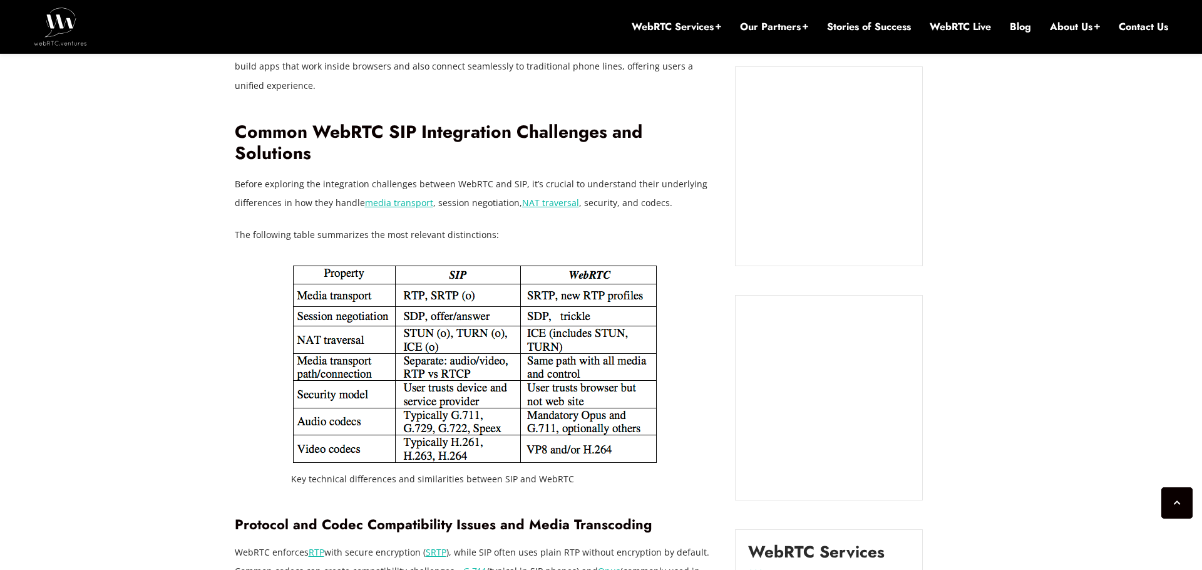
click at [529, 225] on p "The following table summarizes the most relevant distinctions:" at bounding box center [476, 234] width 482 height 19
click at [499, 225] on p "The following table summarizes the most relevant distinctions:" at bounding box center [476, 234] width 482 height 19
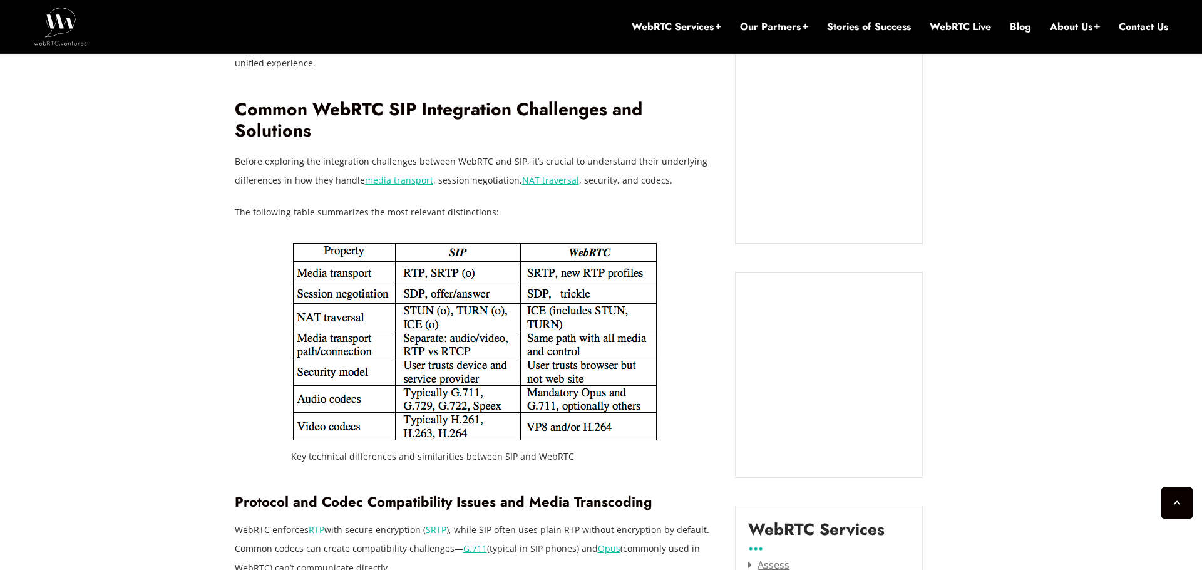
scroll to position [1272, 0]
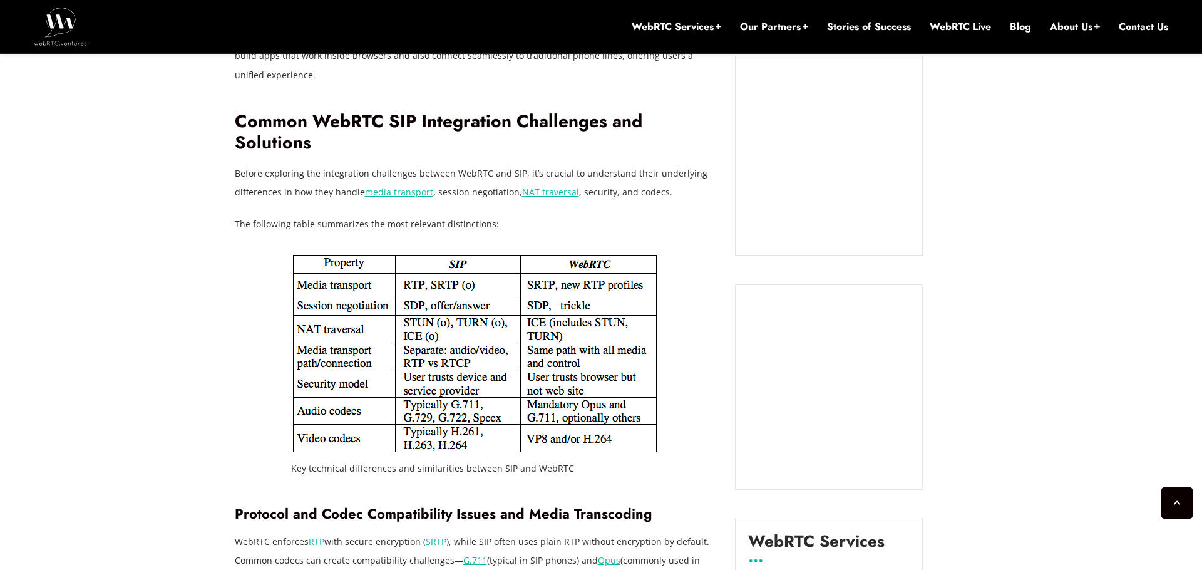
click at [523, 215] on p "The following table summarizes the most relevant distinctions:" at bounding box center [476, 224] width 482 height 19
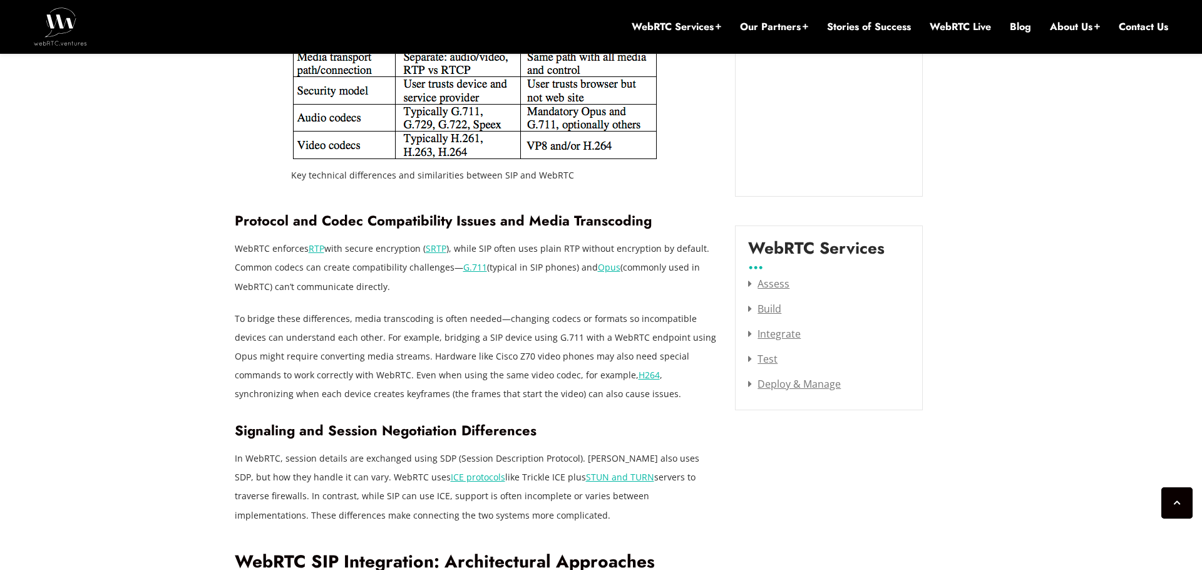
scroll to position [1572, 0]
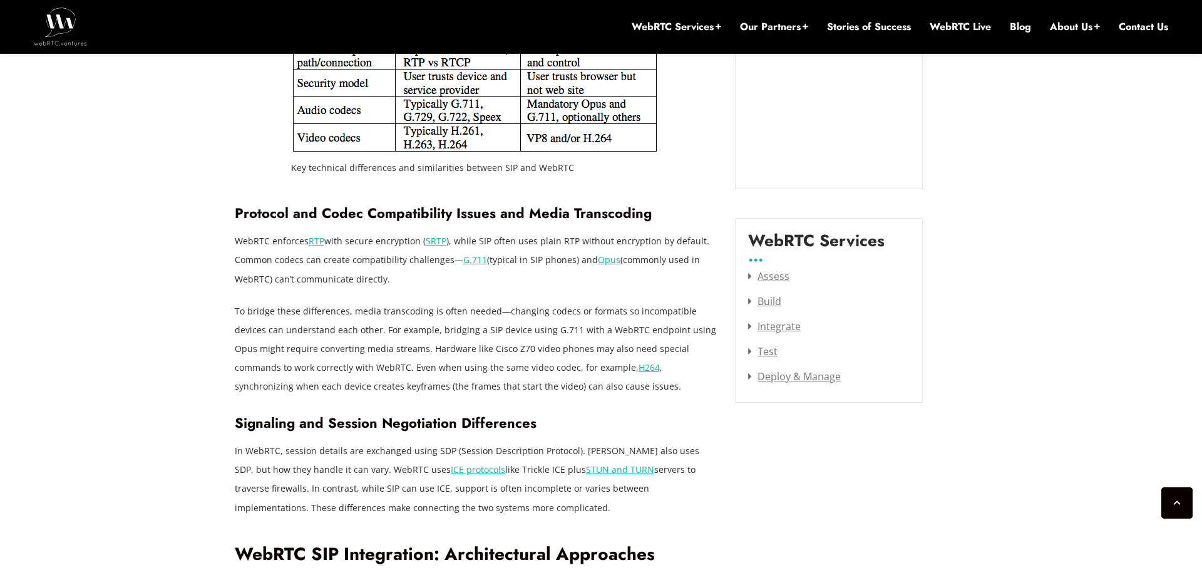
click at [574, 232] on p "WebRTC enforces RTP with secure encryption ( SRTP ), while SIP often uses plain…" at bounding box center [476, 260] width 482 height 56
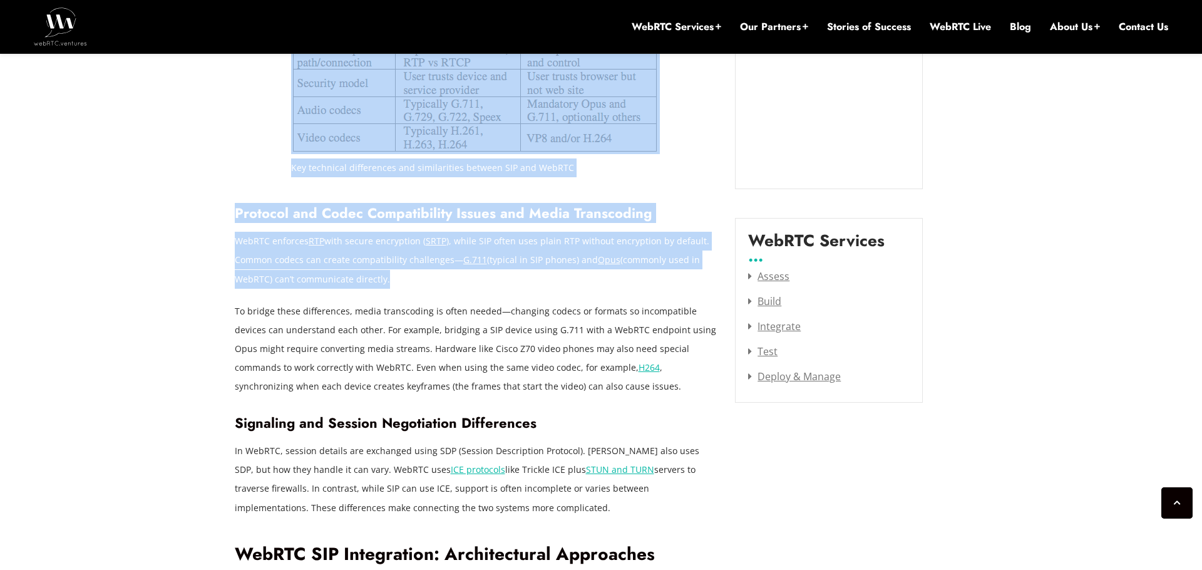
drag, startPoint x: 385, startPoint y: 243, endPoint x: 226, endPoint y: 223, distance: 160.1
click at [396, 243] on p "WebRTC enforces RTP with secure encryption ( SRTP ), while SIP often uses plain…" at bounding box center [476, 260] width 482 height 56
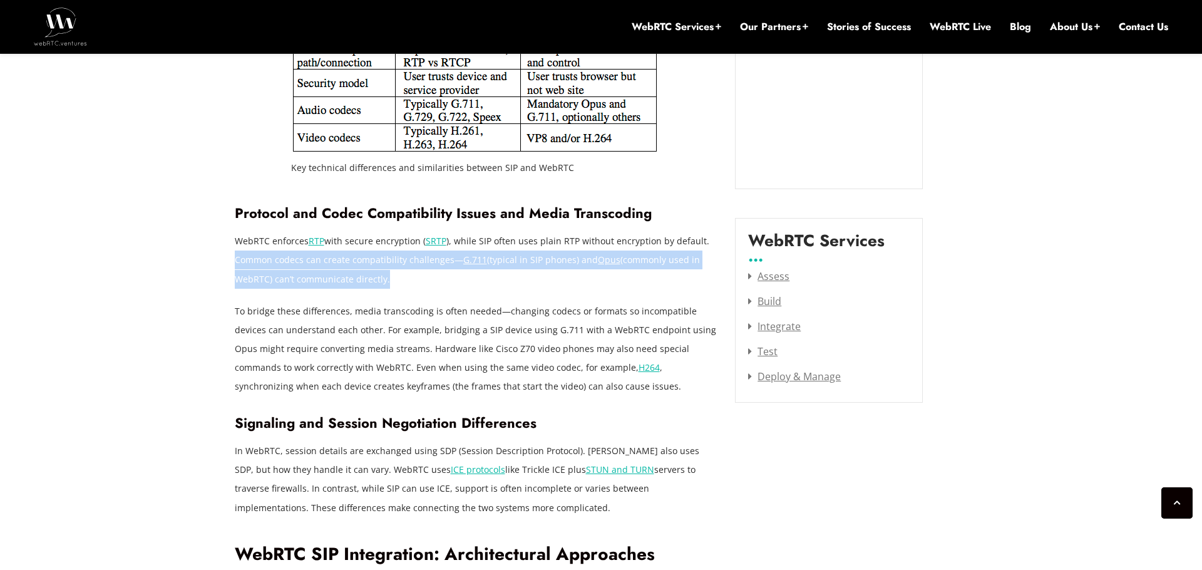
drag, startPoint x: 389, startPoint y: 242, endPoint x: 235, endPoint y: 218, distance: 155.1
click at [235, 232] on p "WebRTC enforces RTP with secure encryption ( SRTP ), while SIP often uses plain…" at bounding box center [476, 260] width 482 height 56
click at [426, 250] on p "WebRTC enforces RTP with secure encryption ( SRTP ), while SIP often uses plain…" at bounding box center [476, 260] width 482 height 56
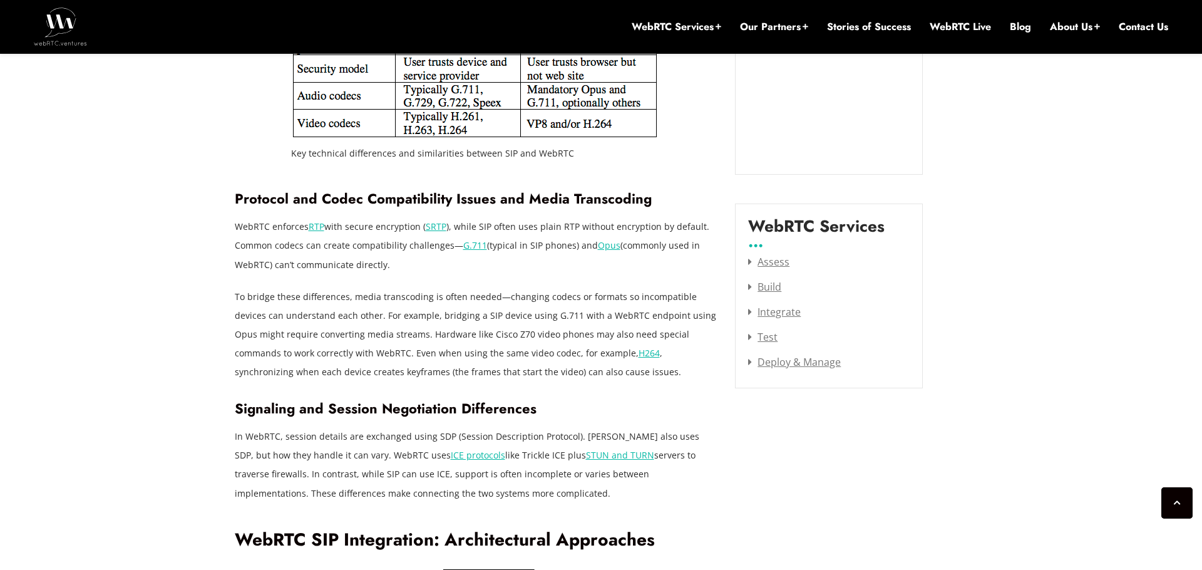
scroll to position [1577, 0]
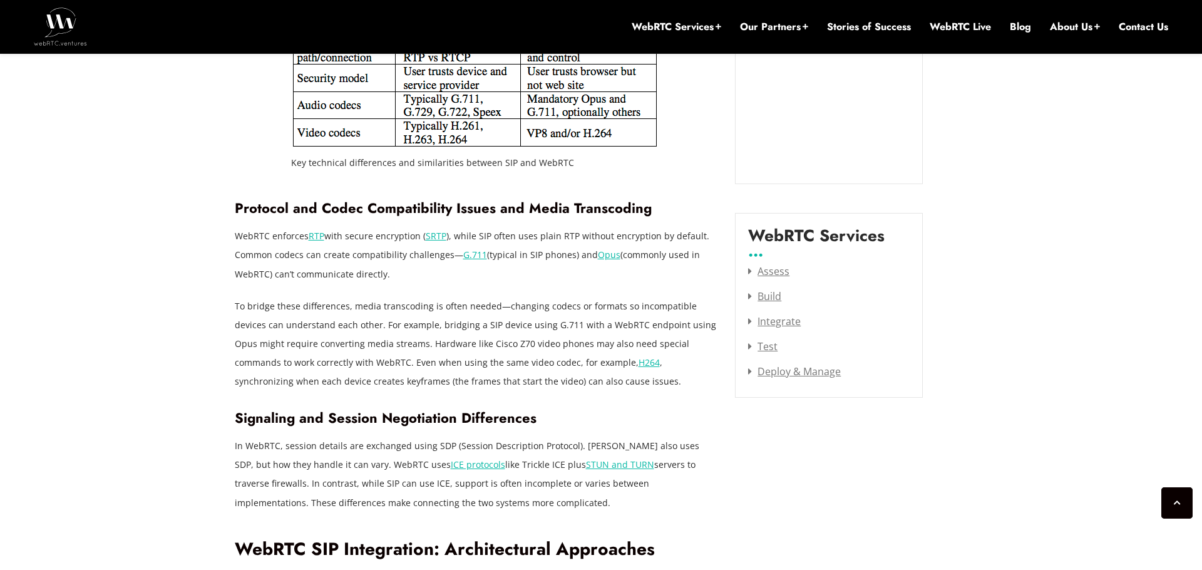
click at [240, 297] on p "To bridge these differences, media transcoding is often needed—changing codecs …" at bounding box center [476, 344] width 482 height 94
click at [259, 297] on p "To bridge these differences, media transcoding is often needed—changing codecs …" at bounding box center [476, 344] width 482 height 94
click at [279, 297] on p "To bridge these differences, media transcoding is often needed—changing codecs …" at bounding box center [476, 344] width 482 height 94
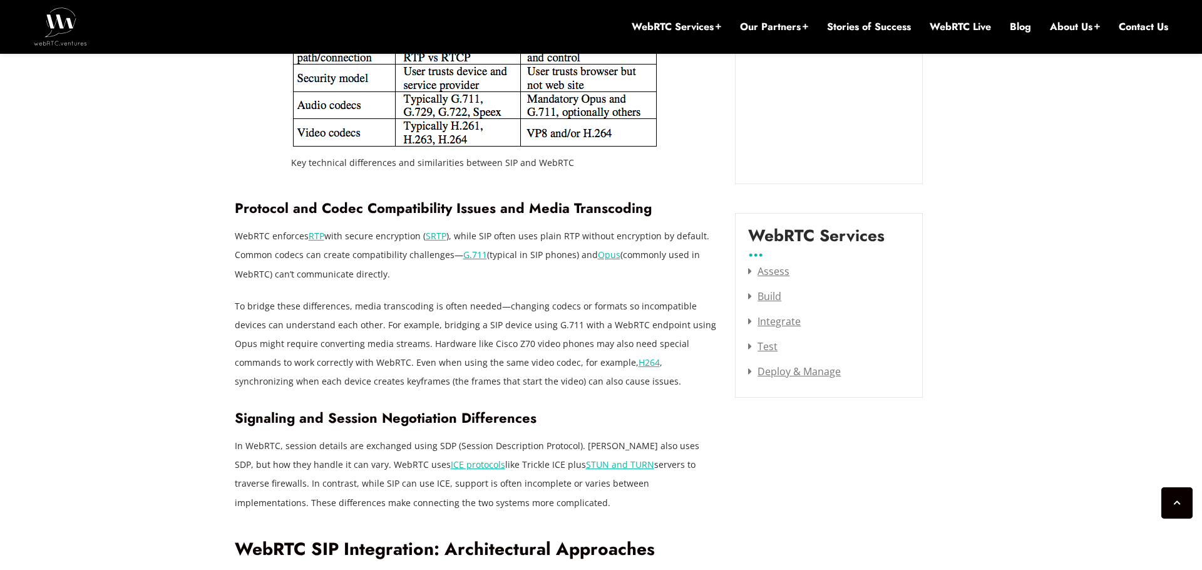
click at [279, 297] on p "To bridge these differences, media transcoding is often needed—changing codecs …" at bounding box center [476, 344] width 482 height 94
click at [308, 297] on p "To bridge these differences, media transcoding is often needed—changing codecs …" at bounding box center [476, 344] width 482 height 94
click at [332, 297] on p "To bridge these differences, media transcoding is often needed—changing codecs …" at bounding box center [476, 344] width 482 height 94
click at [361, 297] on p "To bridge these differences, media transcoding is often needed—changing codecs …" at bounding box center [476, 344] width 482 height 94
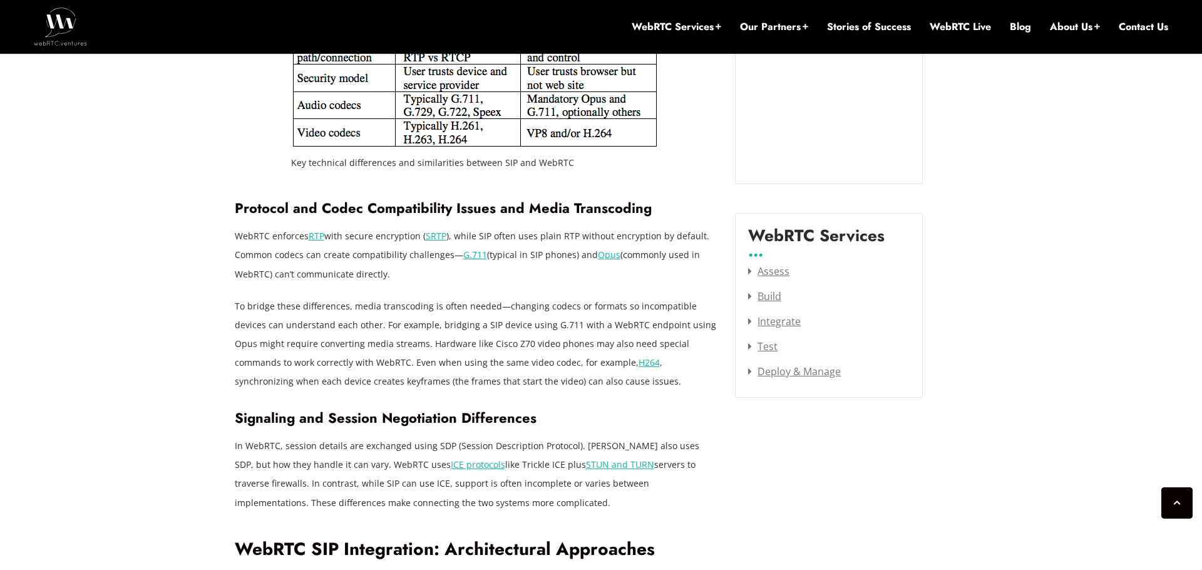
click at [361, 297] on p "To bridge these differences, media transcoding is often needed—changing codecs …" at bounding box center [476, 344] width 482 height 94
click at [389, 297] on p "To bridge these differences, media transcoding is often needed—changing codecs …" at bounding box center [476, 344] width 482 height 94
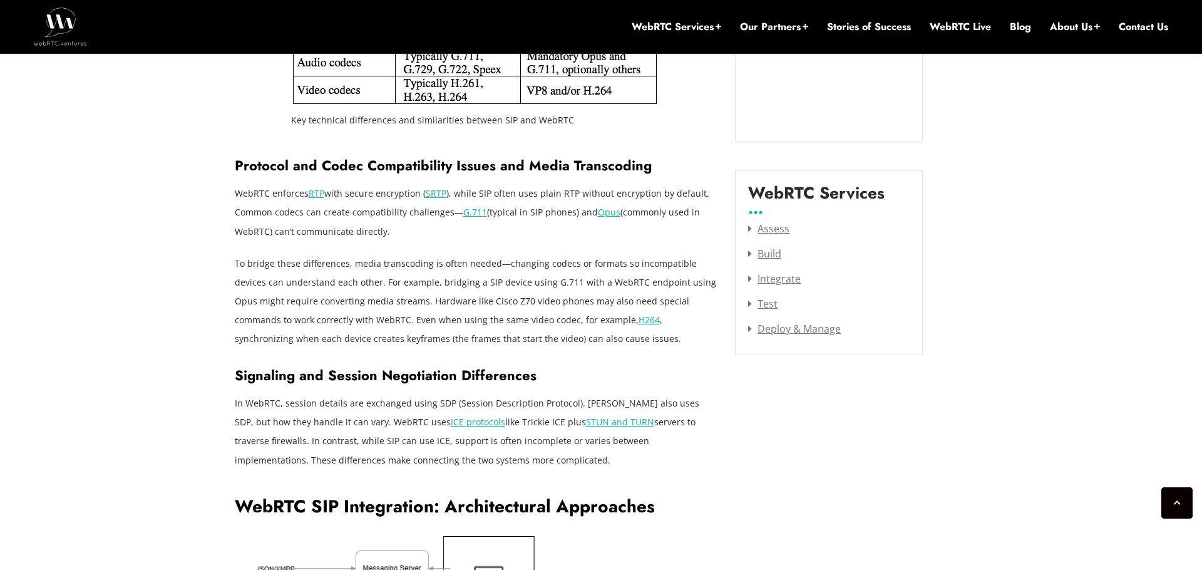
scroll to position [1623, 0]
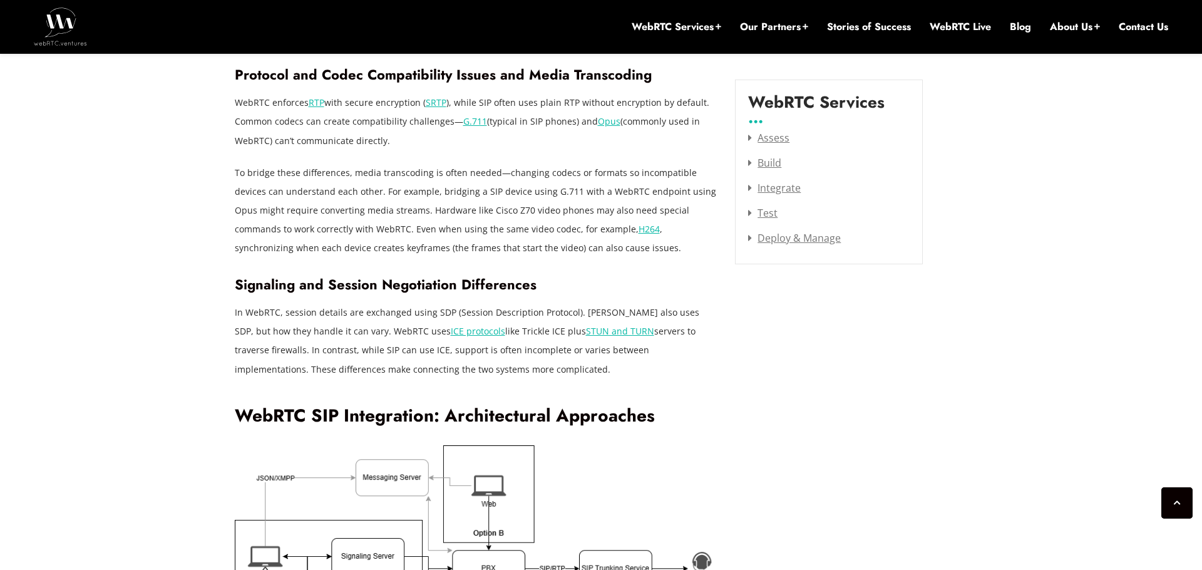
scroll to position [1710, 0]
click at [444, 164] on p "To bridge these differences, media transcoding is often needed—changing codecs …" at bounding box center [476, 211] width 482 height 94
click at [465, 164] on p "To bridge these differences, media transcoding is often needed—changing codecs …" at bounding box center [476, 211] width 482 height 94
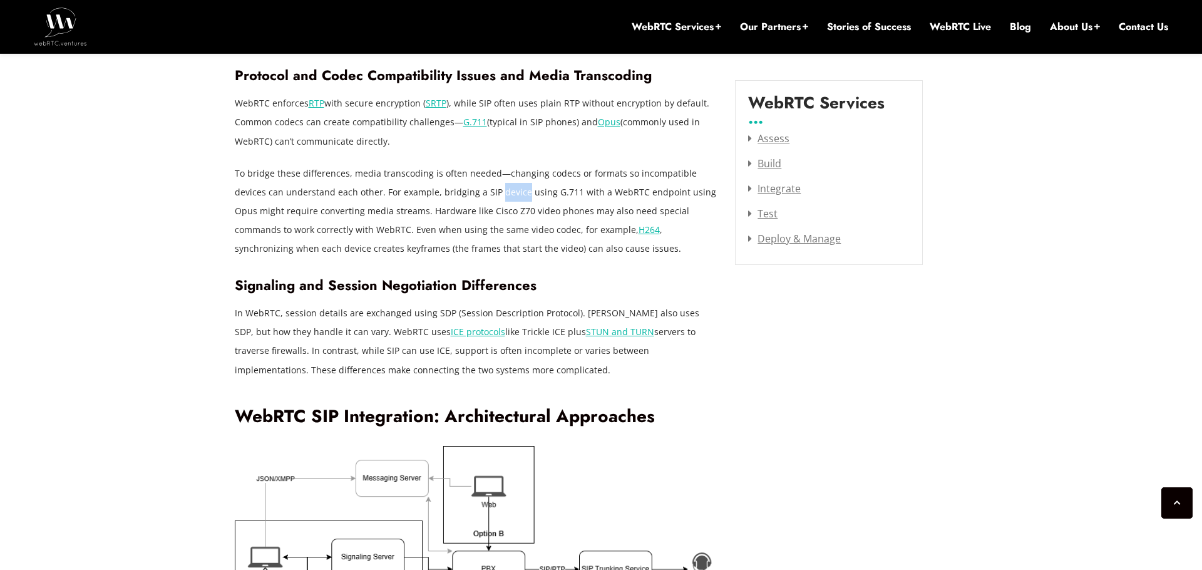
click at [446, 164] on p "To bridge these differences, media transcoding is often needed—changing codecs …" at bounding box center [476, 211] width 482 height 94
click at [468, 164] on p "To bridge these differences, media transcoding is often needed—changing codecs …" at bounding box center [476, 211] width 482 height 94
click at [513, 164] on p "To bridge these differences, media transcoding is often needed—changing codecs …" at bounding box center [476, 211] width 482 height 94
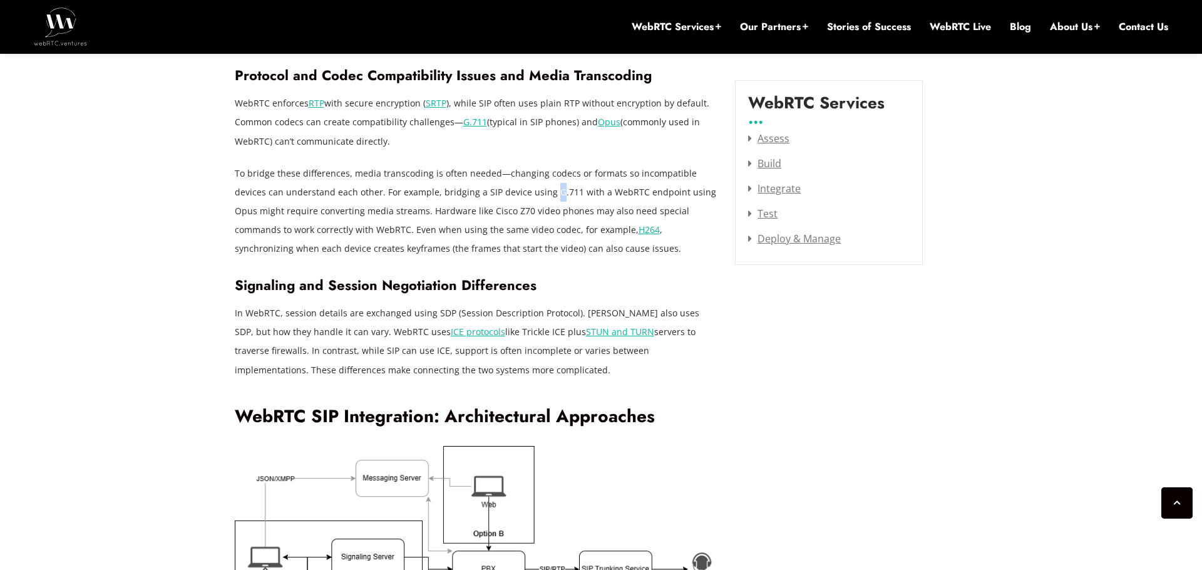
click at [544, 164] on p "To bridge these differences, media transcoding is often needed—changing codecs …" at bounding box center [476, 211] width 482 height 94
click at [583, 164] on p "To bridge these differences, media transcoding is often needed—changing codecs …" at bounding box center [476, 211] width 482 height 94
click at [630, 164] on p "To bridge these differences, media transcoding is often needed—changing codecs …" at bounding box center [476, 211] width 482 height 94
click at [665, 164] on p "To bridge these differences, media transcoding is often needed—changing codecs …" at bounding box center [476, 211] width 482 height 94
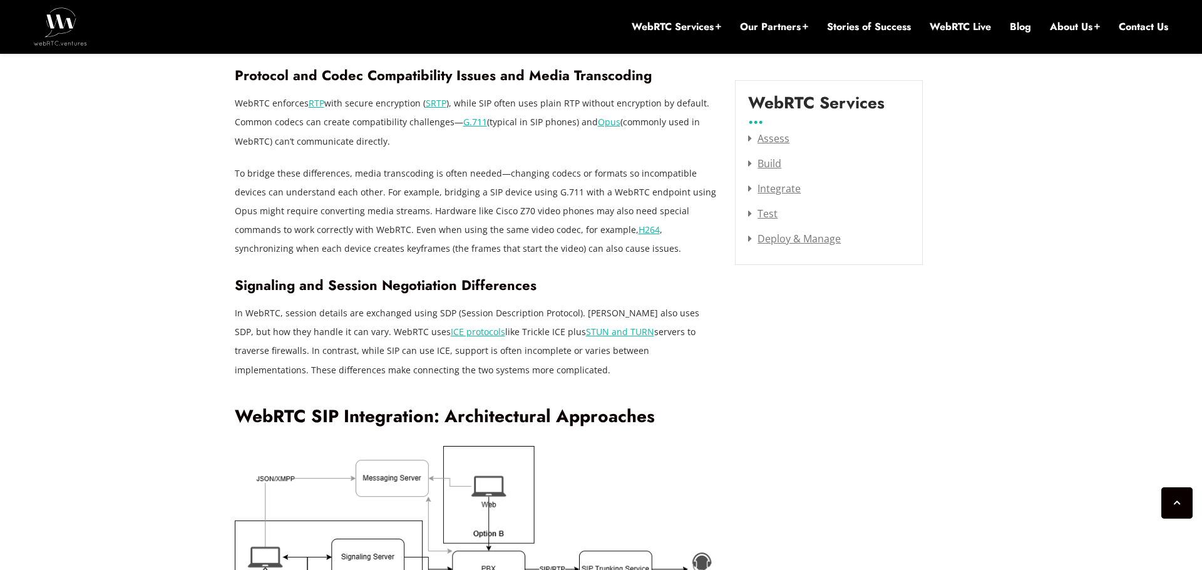
click at [623, 164] on p "To bridge these differences, media transcoding is often needed—changing codecs …" at bounding box center [476, 211] width 482 height 94
click at [659, 164] on p "To bridge these differences, media transcoding is often needed—changing codecs …" at bounding box center [476, 211] width 482 height 94
click at [484, 164] on p "To bridge these differences, media transcoding is often needed—changing codecs …" at bounding box center [476, 211] width 482 height 94
click at [526, 164] on p "To bridge these differences, media transcoding is often needed—changing codecs …" at bounding box center [476, 211] width 482 height 94
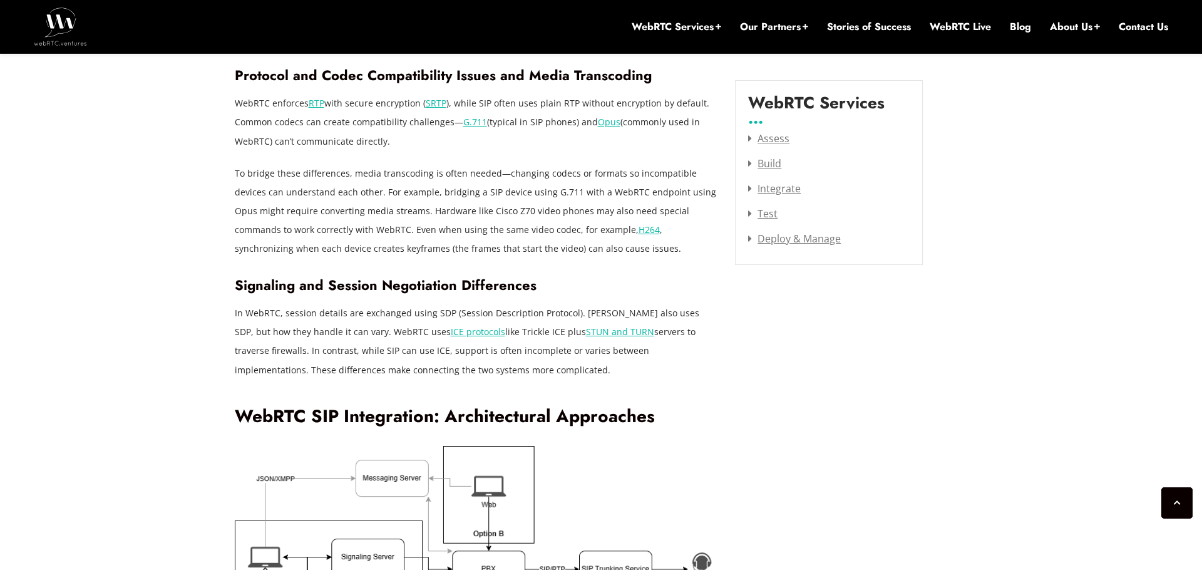
click at [587, 164] on p "To bridge these differences, media transcoding is often needed—changing codecs …" at bounding box center [476, 211] width 482 height 94
click at [620, 164] on p "To bridge these differences, media transcoding is often needed—changing codecs …" at bounding box center [476, 211] width 482 height 94
click at [652, 164] on p "To bridge these differences, media transcoding is often needed—changing codecs …" at bounding box center [476, 211] width 482 height 94
click at [624, 164] on p "To bridge these differences, media transcoding is often needed—changing codecs …" at bounding box center [476, 211] width 482 height 94
click at [650, 164] on p "To bridge these differences, media transcoding is often needed—changing codecs …" at bounding box center [476, 211] width 482 height 94
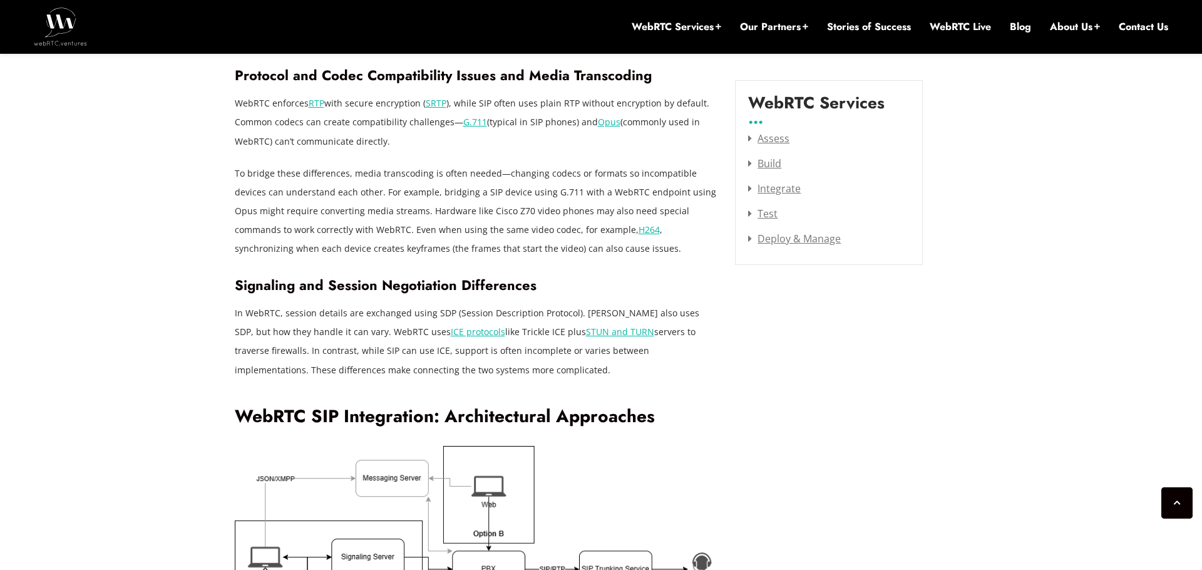
click at [287, 173] on p "To bridge these differences, media transcoding is often needed—changing codecs …" at bounding box center [476, 211] width 482 height 94
click at [312, 173] on p "To bridge these differences, media transcoding is often needed—changing codecs …" at bounding box center [476, 211] width 482 height 94
click at [347, 174] on p "To bridge these differences, media transcoding is often needed—changing codecs …" at bounding box center [476, 211] width 482 height 94
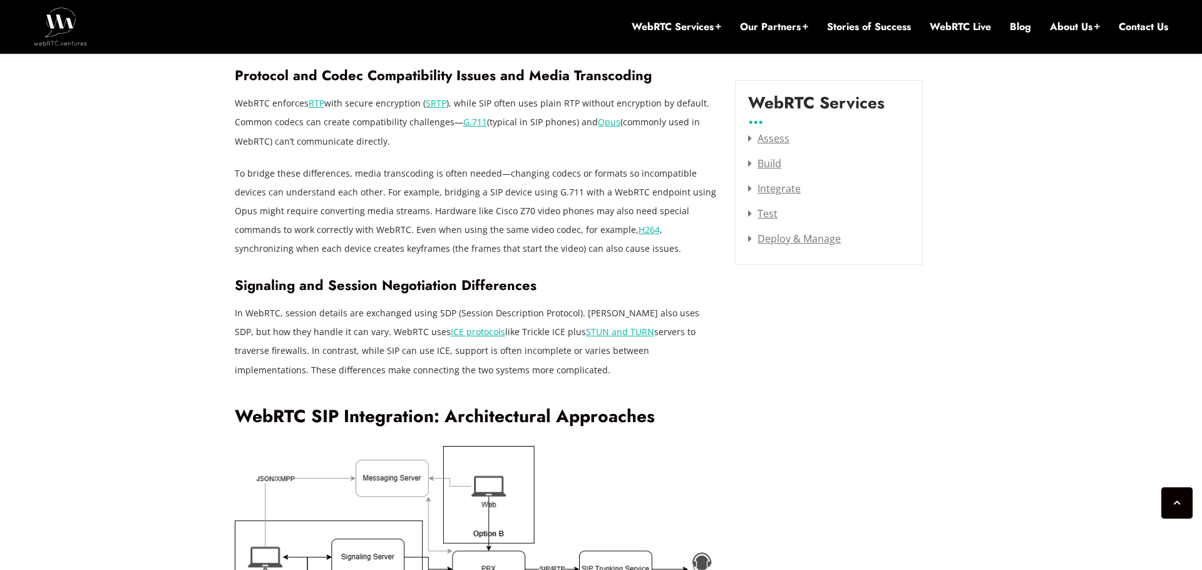
click at [410, 174] on p "To bridge these differences, media transcoding is often needed—changing codecs …" at bounding box center [476, 211] width 482 height 94
click at [471, 170] on p "To bridge these differences, media transcoding is often needed—changing codecs …" at bounding box center [476, 211] width 482 height 94
click at [531, 171] on p "To bridge these differences, media transcoding is often needed—changing codecs …" at bounding box center [476, 211] width 482 height 94
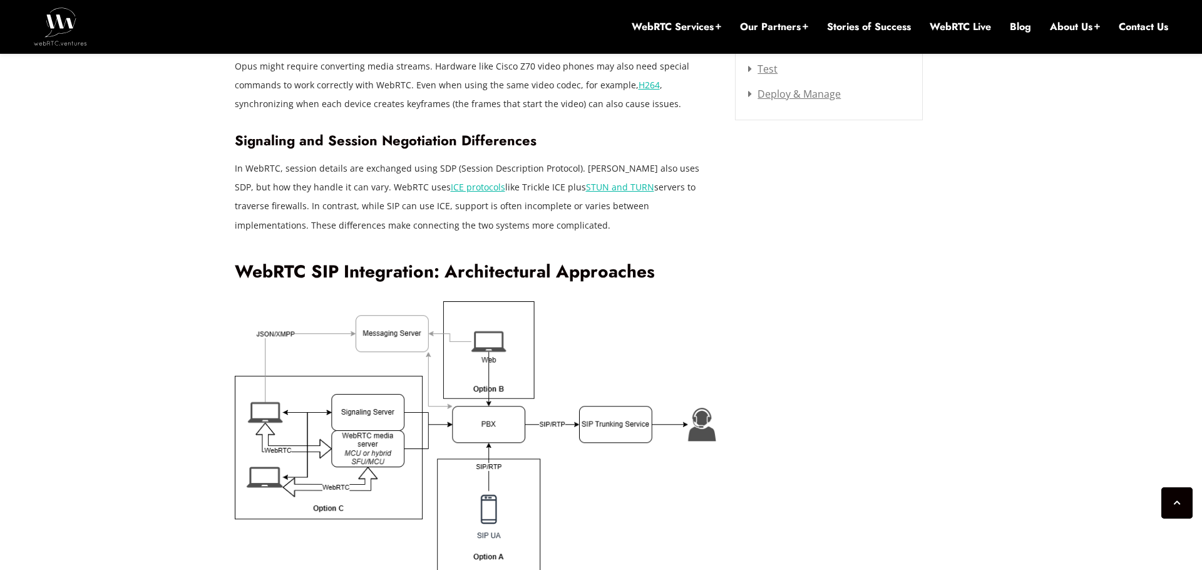
scroll to position [1863, 0]
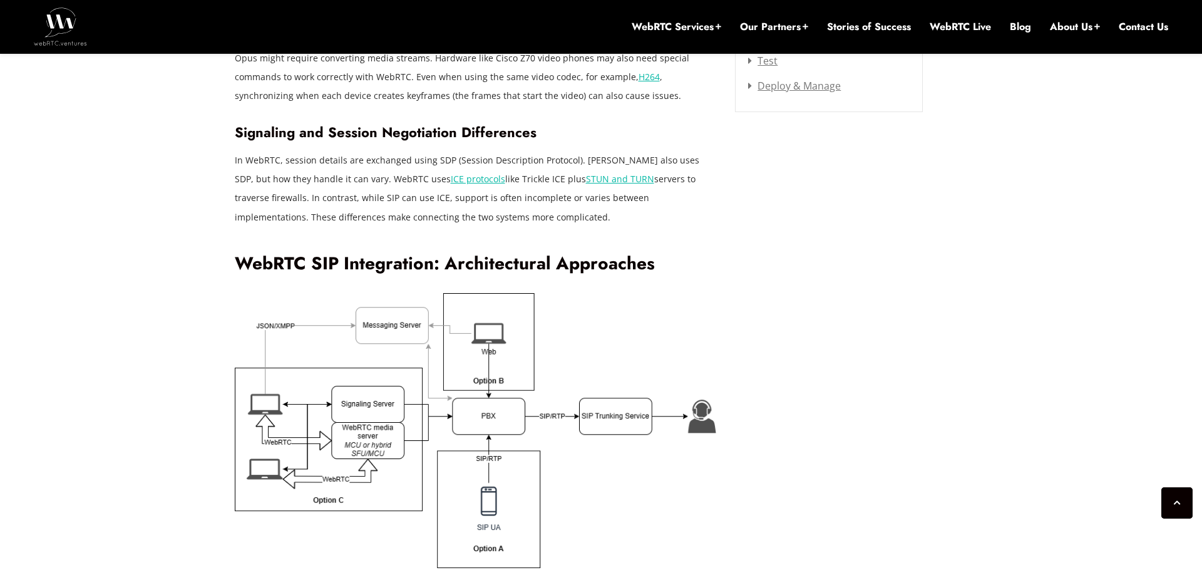
click at [453, 151] on p "In WebRTC, session details are exchanged using SDP (Session Description Protoco…" at bounding box center [476, 188] width 482 height 75
click at [610, 172] on p "In WebRTC, session details are exchanged using SDP (Session Description Protoco…" at bounding box center [476, 188] width 482 height 75
click at [290, 164] on p "In WebRTC, session details are exchanged using SDP (Session Description Protoco…" at bounding box center [476, 188] width 482 height 75
click at [349, 156] on p "In WebRTC, session details are exchanged using SDP (Session Description Protoco…" at bounding box center [476, 188] width 482 height 75
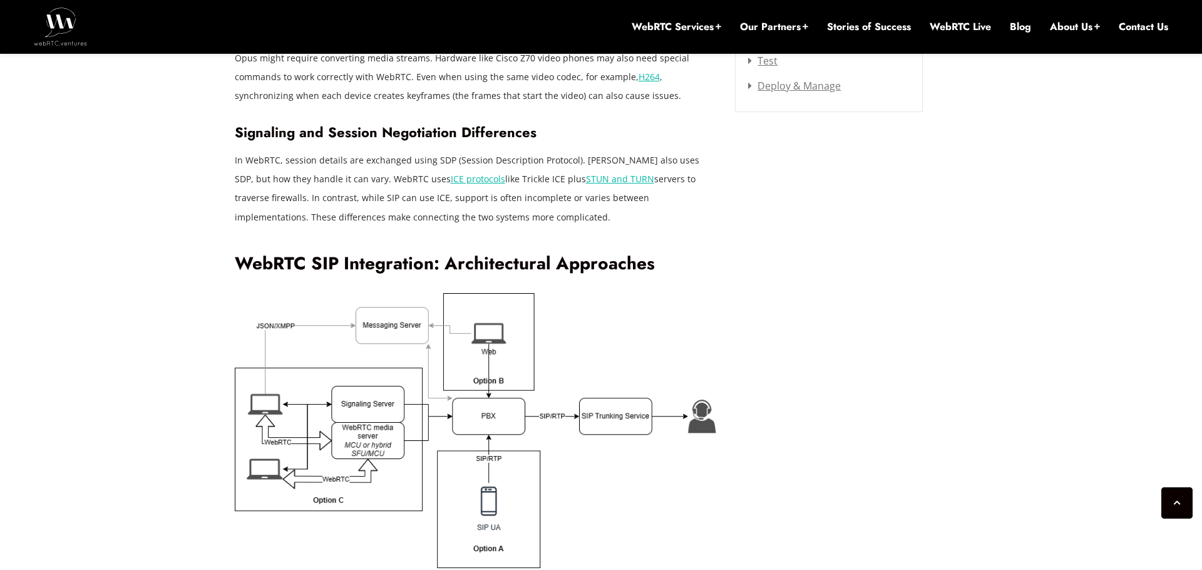
click at [377, 163] on p "In WebRTC, session details are exchanged using SDP (Session Description Protoco…" at bounding box center [476, 188] width 482 height 75
click at [409, 158] on p "In WebRTC, session details are exchanged using SDP (Session Description Protoco…" at bounding box center [476, 188] width 482 height 75
click at [439, 157] on p "In WebRTC, session details are exchanged using SDP (Session Description Protoco…" at bounding box center [476, 188] width 482 height 75
click at [470, 157] on p "In WebRTC, session details are exchanged using SDP (Session Description Protoco…" at bounding box center [476, 188] width 482 height 75
click at [508, 156] on p "In WebRTC, session details are exchanged using SDP (Session Description Protoco…" at bounding box center [476, 188] width 482 height 75
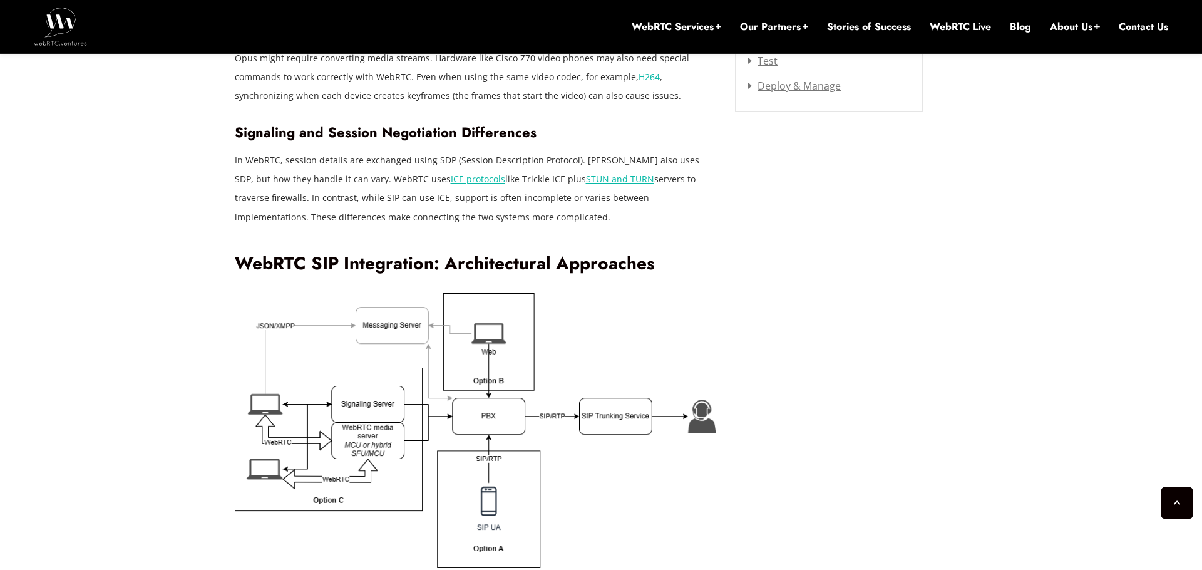
click at [536, 155] on p "In WebRTC, session details are exchanged using SDP (Session Description Protoco…" at bounding box center [476, 188] width 482 height 75
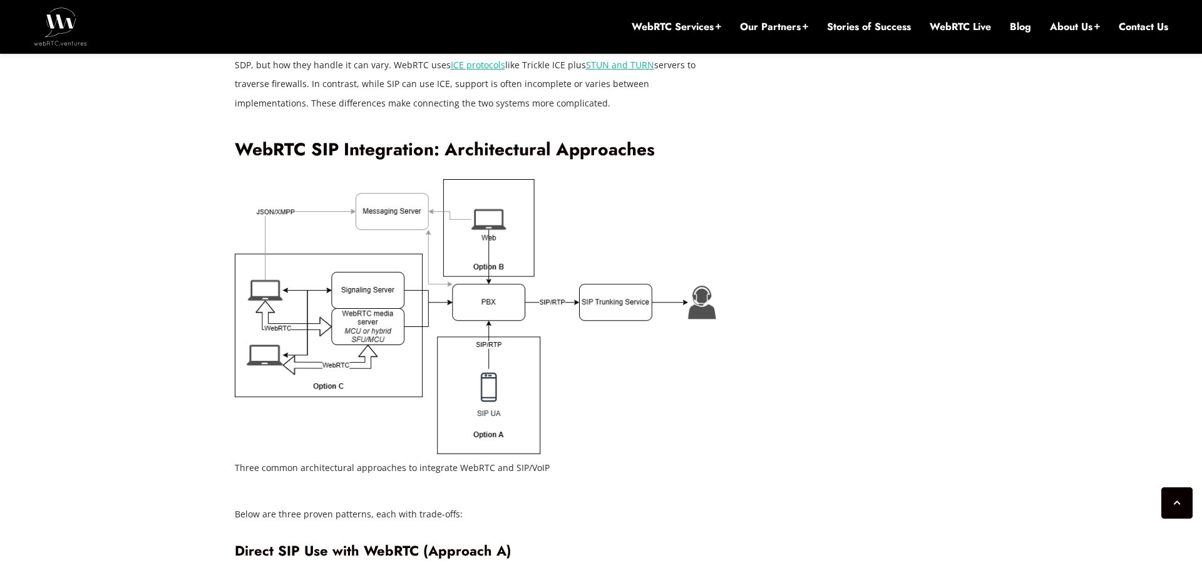
scroll to position [1985, 0]
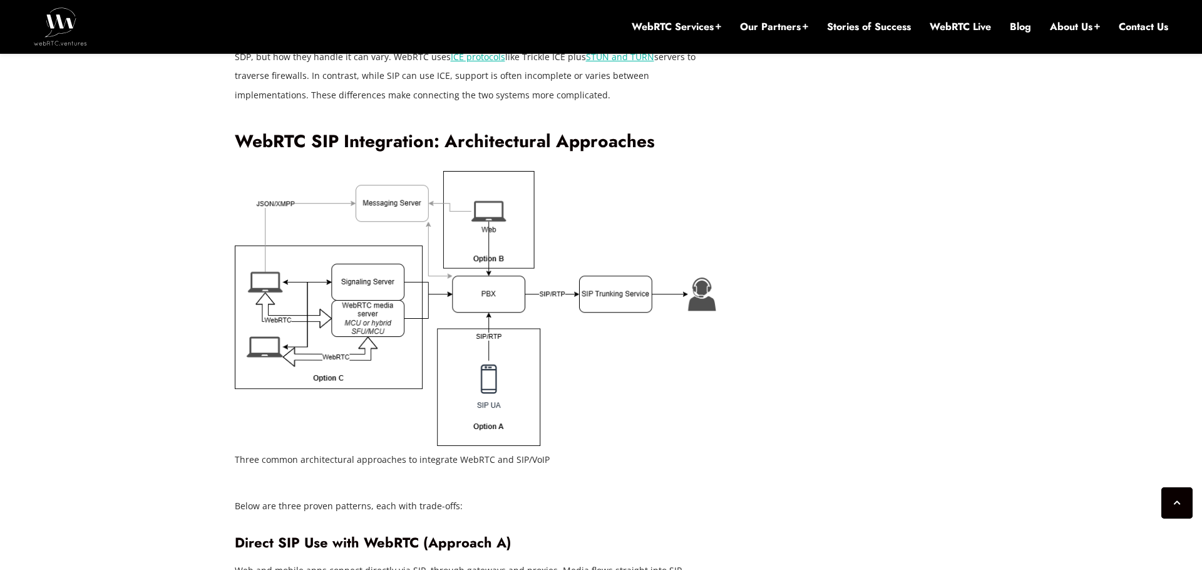
click at [329, 534] on h3 "Direct SIP Use with WebRTC (Approach A)" at bounding box center [476, 542] width 482 height 17
click at [372, 534] on h3 "Direct SIP Use with WebRTC (Approach A)" at bounding box center [476, 542] width 482 height 17
click at [404, 534] on h3 "Direct SIP Use with WebRTC (Approach A)" at bounding box center [476, 542] width 482 height 17
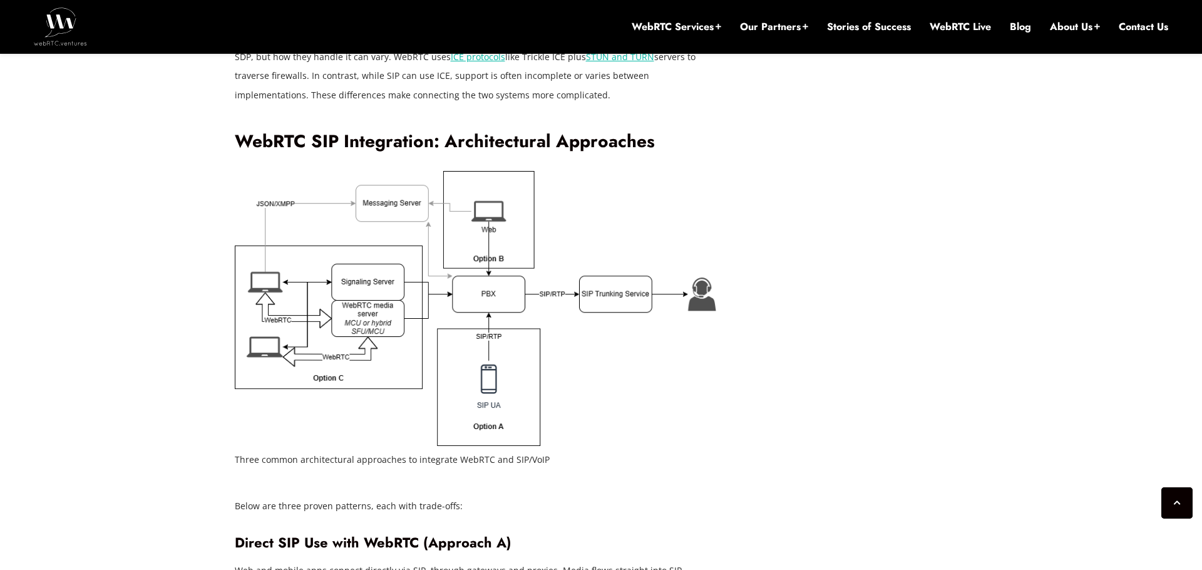
click at [436, 534] on h3 "Direct SIP Use with WebRTC (Approach A)" at bounding box center [476, 542] width 482 height 17
click at [495, 534] on h3 "Direct SIP Use with WebRTC (Approach A)" at bounding box center [476, 542] width 482 height 17
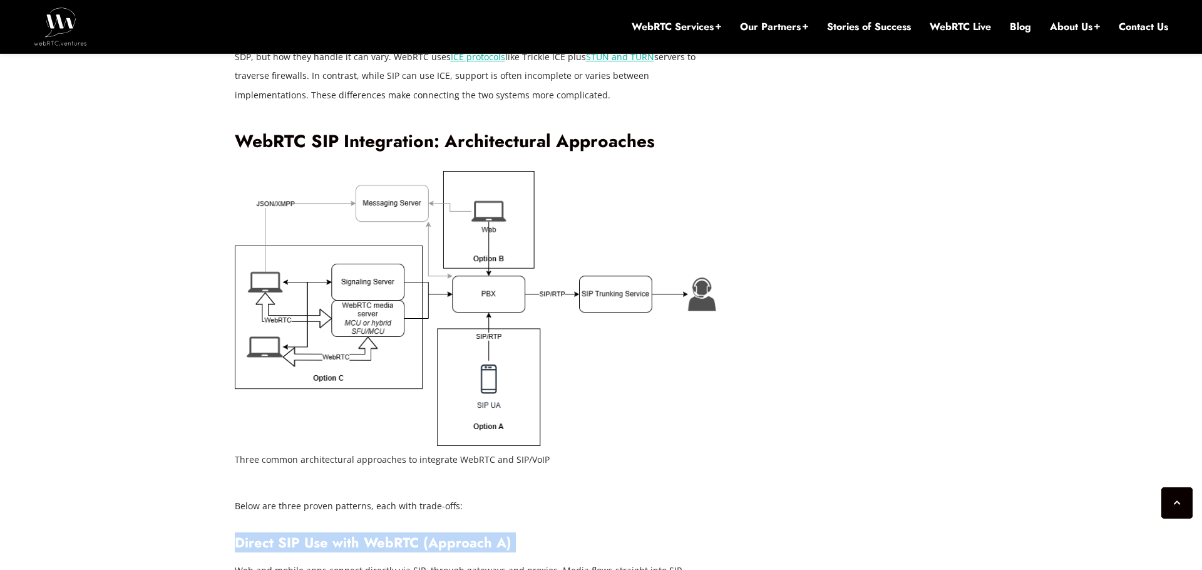
click at [464, 534] on h3 "Direct SIP Use with WebRTC (Approach A)" at bounding box center [476, 542] width 482 height 17
click at [493, 534] on h3 "Direct SIP Use with WebRTC (Approach A)" at bounding box center [476, 542] width 482 height 17
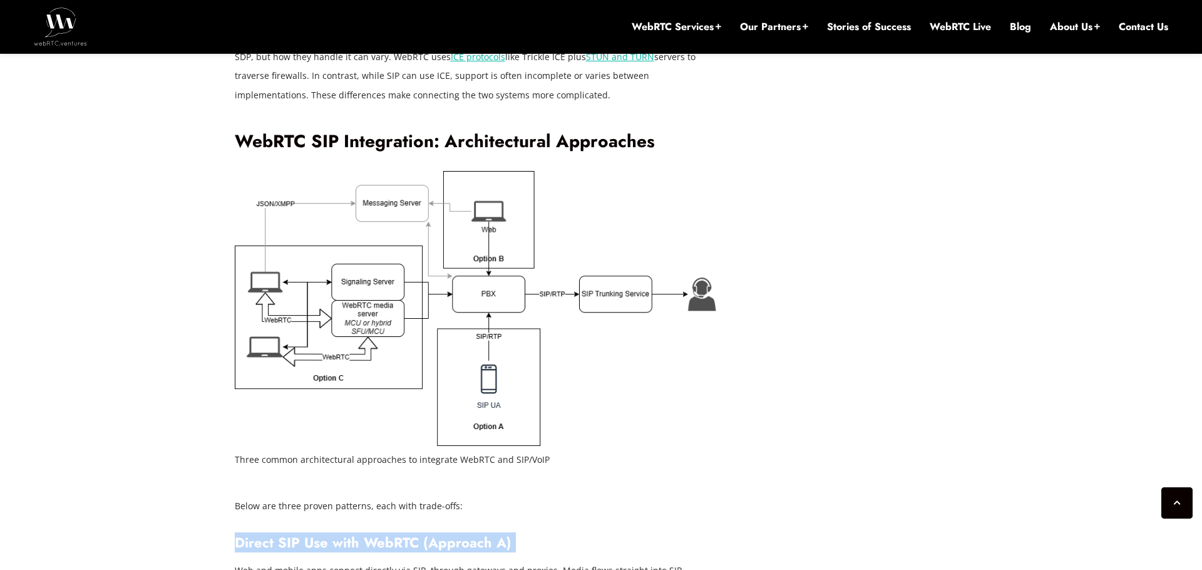
click at [493, 534] on h3 "Direct SIP Use with WebRTC (Approach A)" at bounding box center [476, 542] width 482 height 17
click at [509, 534] on h3 "Direct SIP Use with WebRTC (Approach A)" at bounding box center [476, 542] width 482 height 17
click at [454, 534] on h3 "Direct SIP Use with WebRTC (Approach A)" at bounding box center [476, 542] width 482 height 17
click at [268, 534] on h3 "Direct SIP Use with WebRTC (Approach A)" at bounding box center [476, 542] width 482 height 17
click at [295, 534] on h3 "Direct SIP Use with WebRTC (Approach A)" at bounding box center [476, 542] width 482 height 17
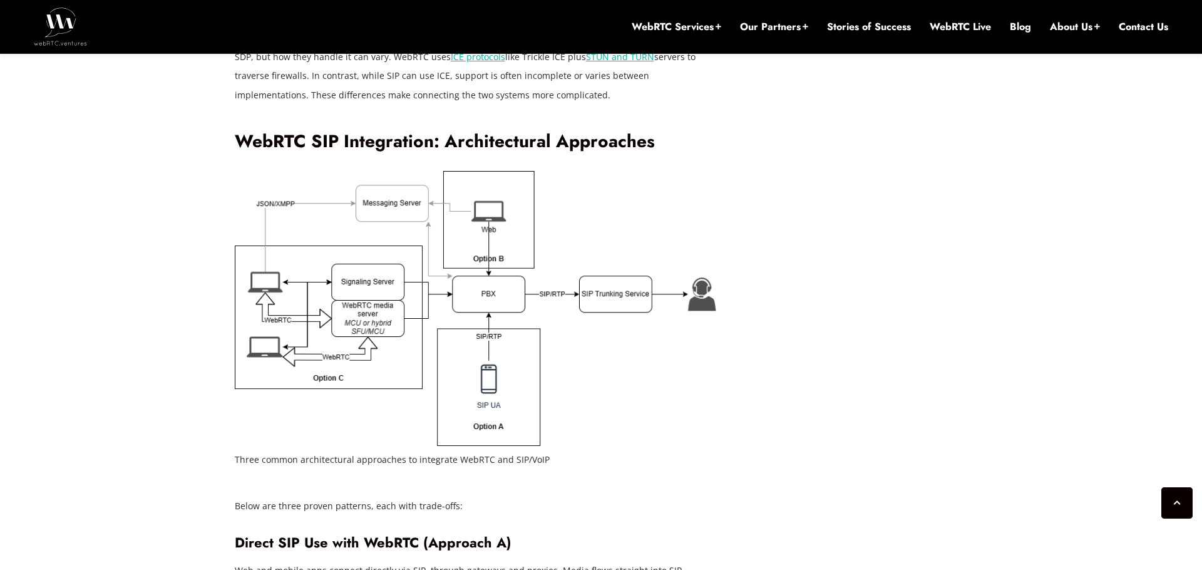
click at [295, 534] on h3 "Direct SIP Use with WebRTC (Approach A)" at bounding box center [476, 542] width 482 height 17
click at [333, 534] on h3 "Direct SIP Use with WebRTC (Approach A)" at bounding box center [476, 542] width 482 height 17
click at [439, 534] on h3 "Direct SIP Use with WebRTC (Approach A)" at bounding box center [476, 542] width 482 height 17
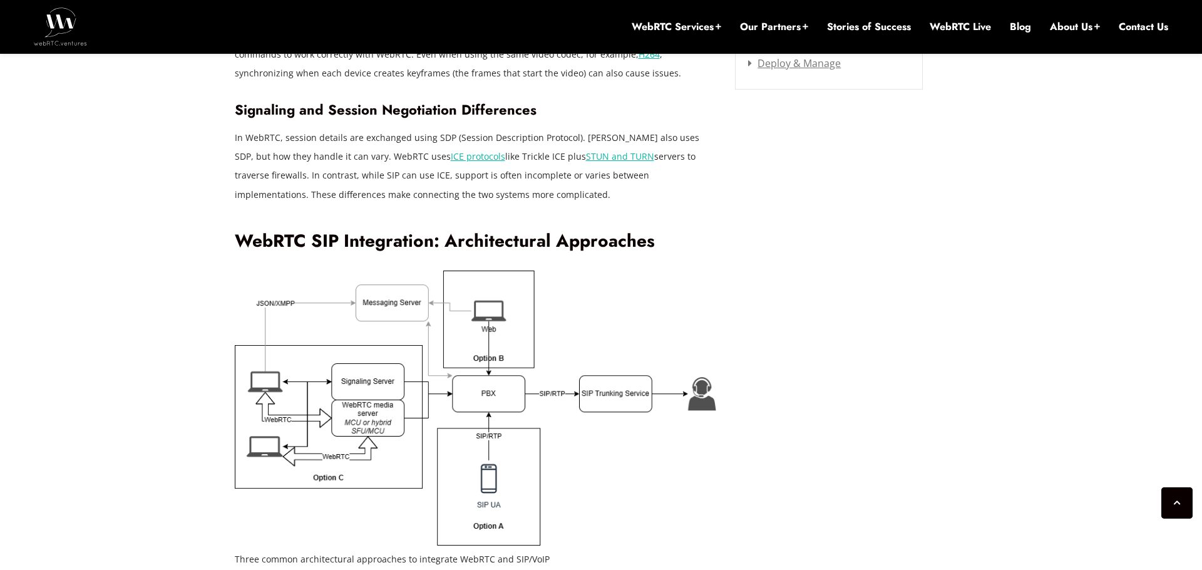
scroll to position [1881, 0]
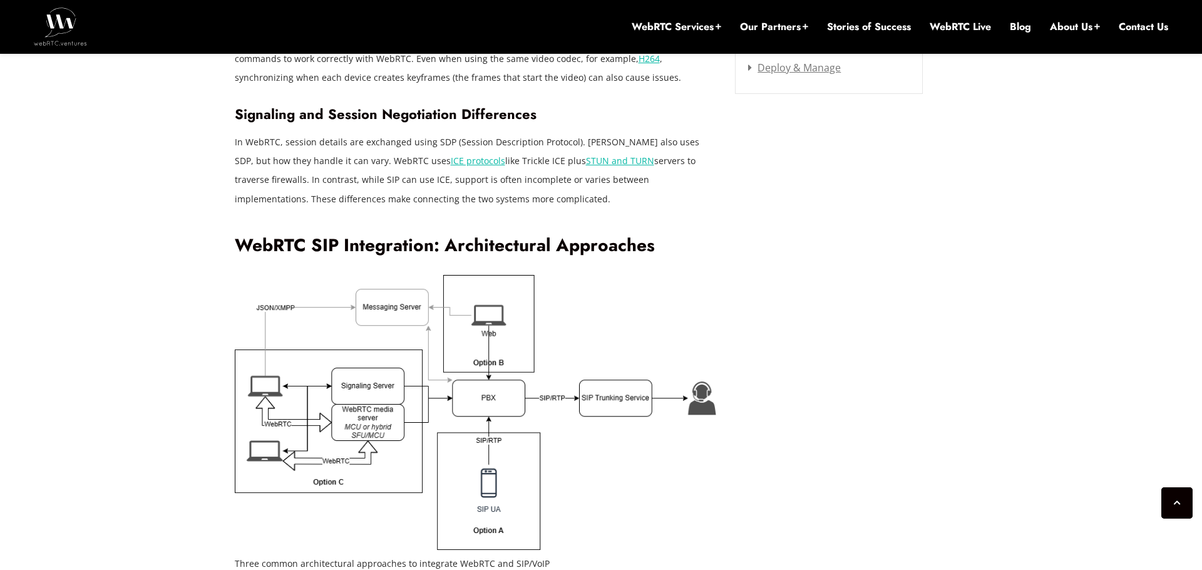
click at [603, 133] on p "In WebRTC, session details are exchanged using SDP (Session Description Protoco…" at bounding box center [476, 170] width 482 height 75
click at [645, 133] on p "In WebRTC, session details are exchanged using SDP (Session Description Protoco…" at bounding box center [476, 170] width 482 height 75
click at [678, 133] on p "In WebRTC, session details are exchanged using SDP (Session Description Protoco…" at bounding box center [476, 170] width 482 height 75
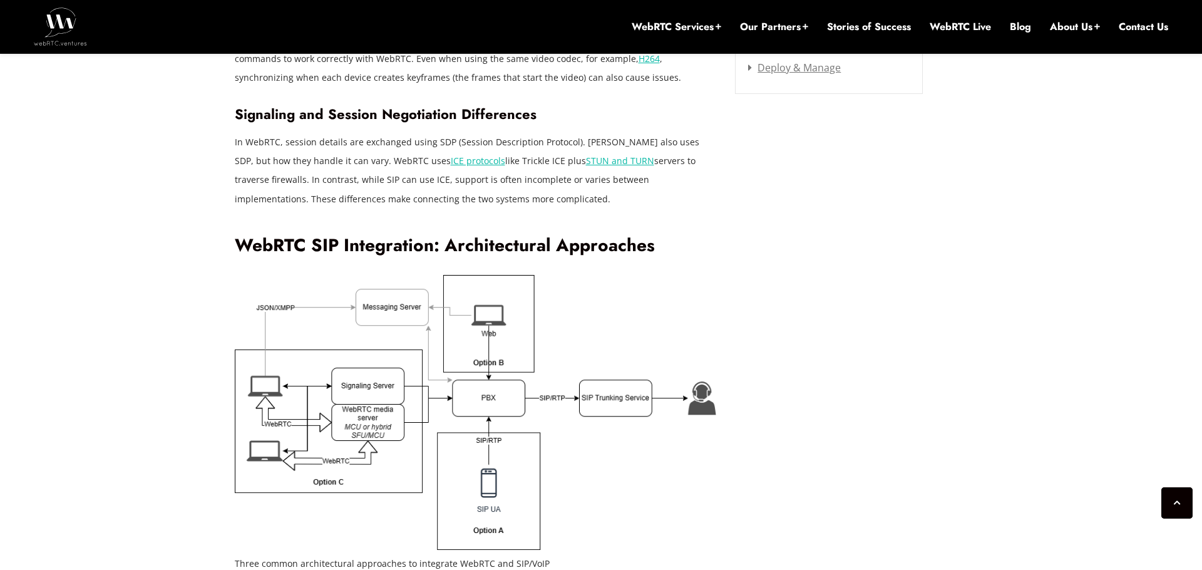
click at [610, 133] on p "In WebRTC, session details are exchanged using SDP (Session Description Protoco…" at bounding box center [476, 170] width 482 height 75
click at [652, 133] on p "In WebRTC, session details are exchanged using SDP (Session Description Protoco…" at bounding box center [476, 170] width 482 height 75
click at [616, 133] on p "In WebRTC, session details are exchanged using SDP (Session Description Protoco…" at bounding box center [476, 170] width 482 height 75
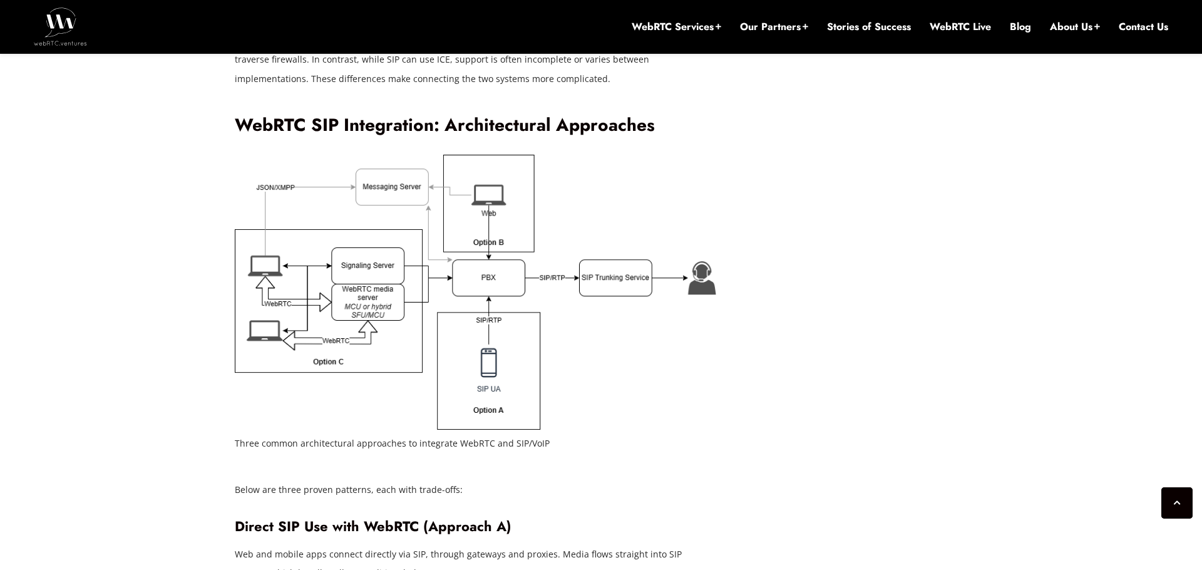
scroll to position [1988, 0]
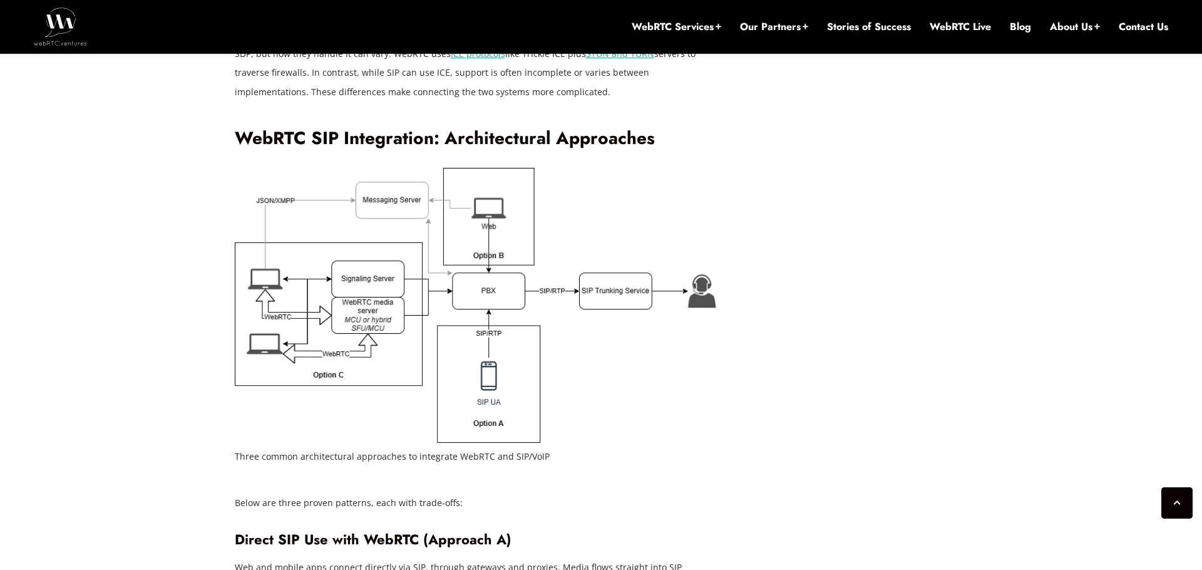
click at [389, 447] on figcaption "Three common architectural approaches to integrate WebRTC and SIP/VoIP" at bounding box center [476, 456] width 482 height 19
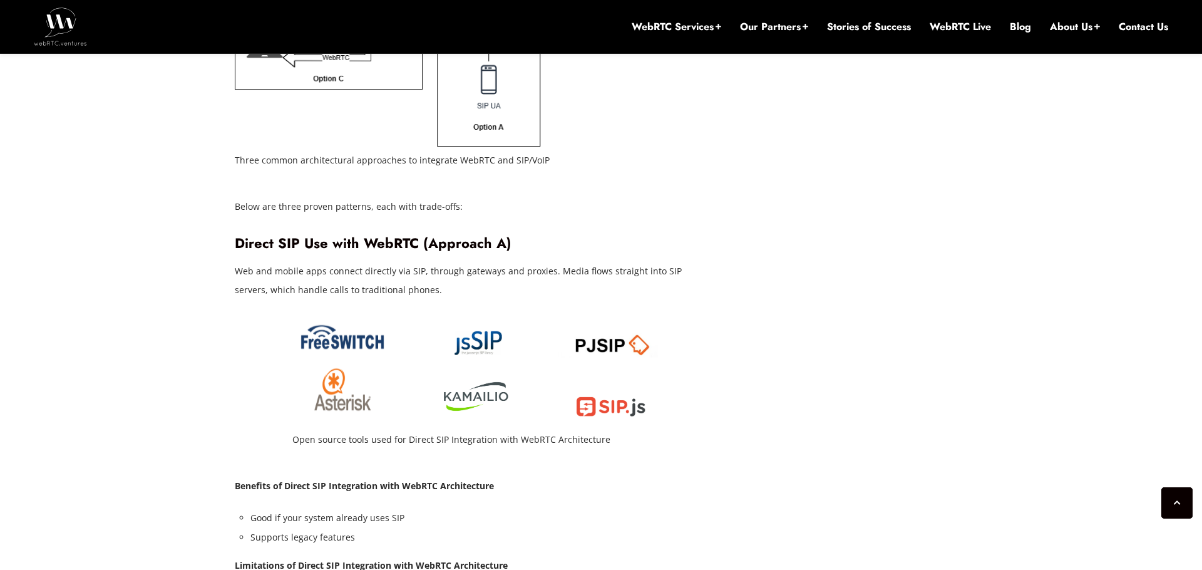
scroll to position [2286, 0]
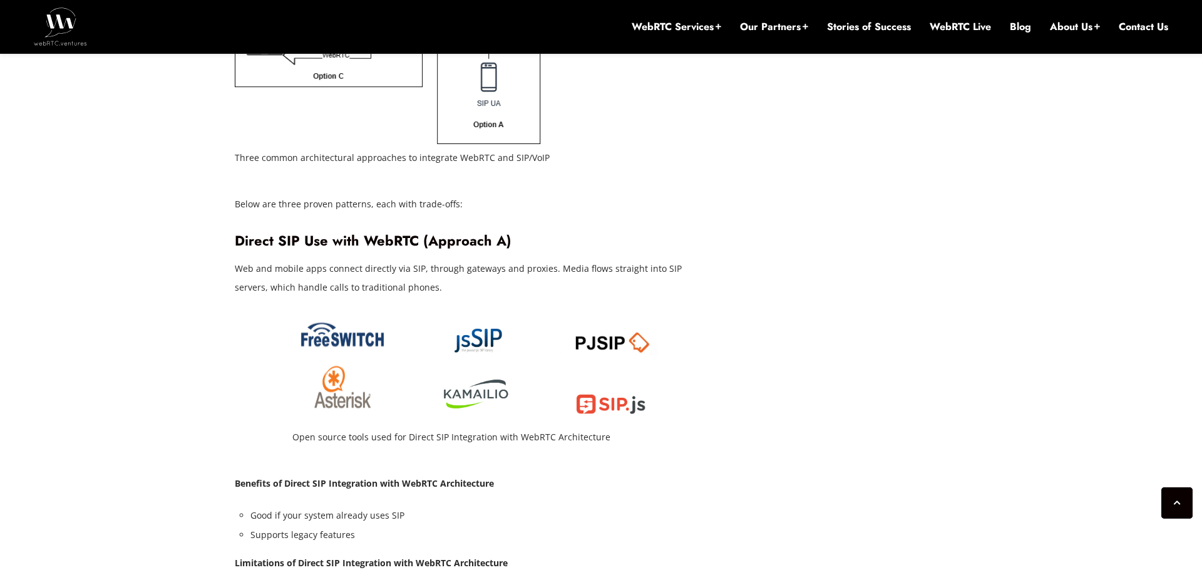
click at [491, 259] on p "Web and mobile apps connect directly via SIP, through gateways and proxies. Med…" at bounding box center [476, 278] width 482 height 38
click at [454, 259] on p "Web and mobile apps connect directly via SIP, through gateways and proxies. Med…" at bounding box center [476, 278] width 482 height 38
click at [481, 259] on p "Web and mobile apps connect directly via SIP, through gateways and proxies. Med…" at bounding box center [476, 278] width 482 height 38
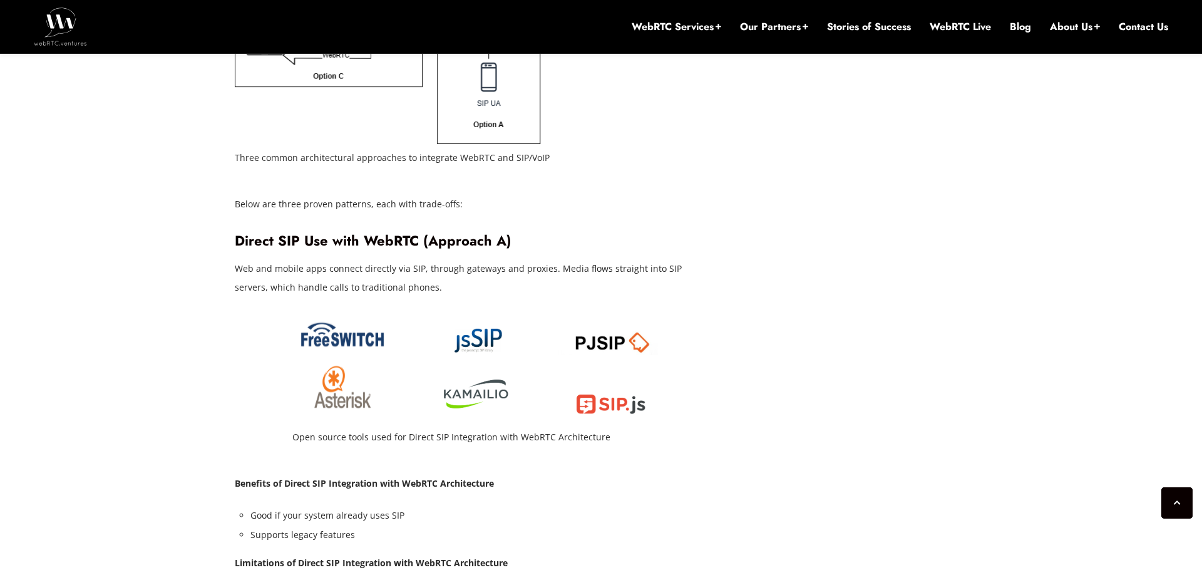
click at [481, 259] on p "Web and mobile apps connect directly via SIP, through gateways and proxies. Med…" at bounding box center [476, 278] width 482 height 38
click at [518, 259] on p "Web and mobile apps connect directly via SIP, through gateways and proxies. Med…" at bounding box center [476, 278] width 482 height 38
click at [545, 259] on p "Web and mobile apps connect directly via SIP, through gateways and proxies. Med…" at bounding box center [476, 278] width 482 height 38
click at [579, 259] on p "Web and mobile apps connect directly via SIP, through gateways and proxies. Med…" at bounding box center [476, 278] width 482 height 38
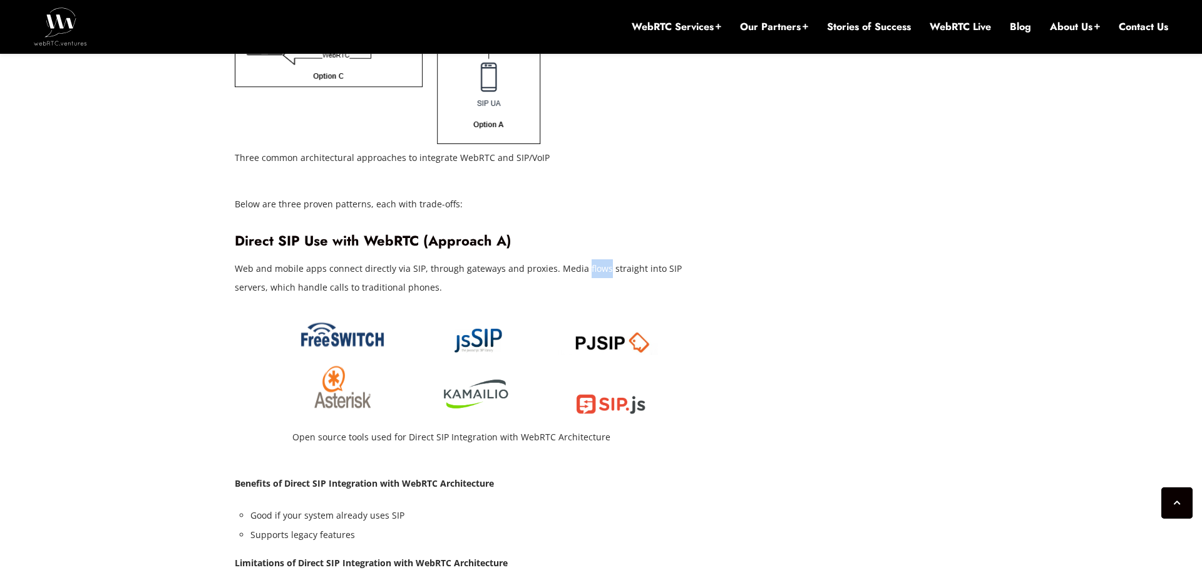
click at [579, 259] on p "Web and mobile apps connect directly via SIP, through gateways and proxies. Med…" at bounding box center [476, 278] width 482 height 38
click at [600, 259] on p "Web and mobile apps connect directly via SIP, through gateways and proxies. Med…" at bounding box center [476, 278] width 482 height 38
click at [631, 259] on p "Web and mobile apps connect directly via SIP, through gateways and proxies. Med…" at bounding box center [476, 278] width 482 height 38
click at [653, 259] on p "Web and mobile apps connect directly via SIP, through gateways and proxies. Med…" at bounding box center [476, 278] width 482 height 38
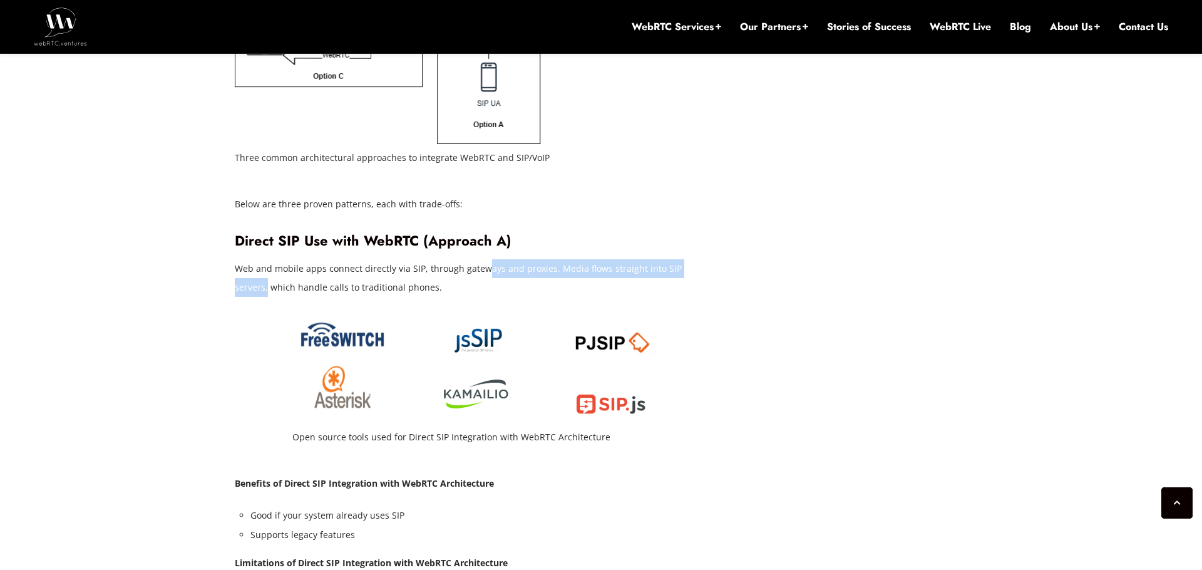
drag, startPoint x: 707, startPoint y: 229, endPoint x: 464, endPoint y: 235, distance: 243.5
click at [464, 259] on p "Web and mobile apps connect directly via SIP, through gateways and proxies. Med…" at bounding box center [476, 278] width 482 height 38
click at [548, 259] on p "Web and mobile apps connect directly via SIP, through gateways and proxies. Med…" at bounding box center [476, 278] width 482 height 38
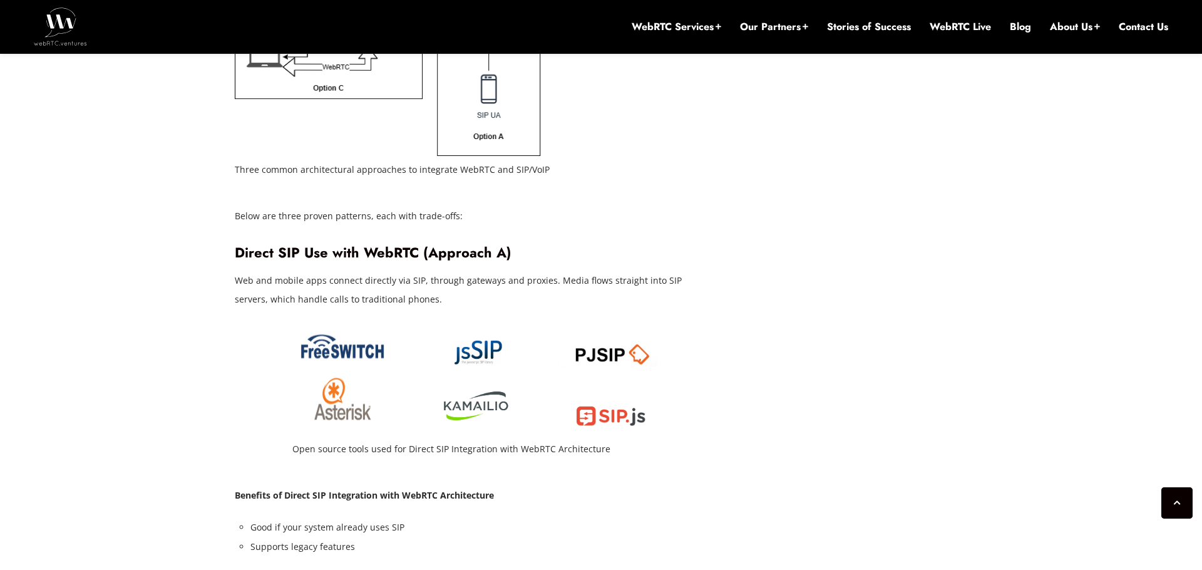
scroll to position [2268, 0]
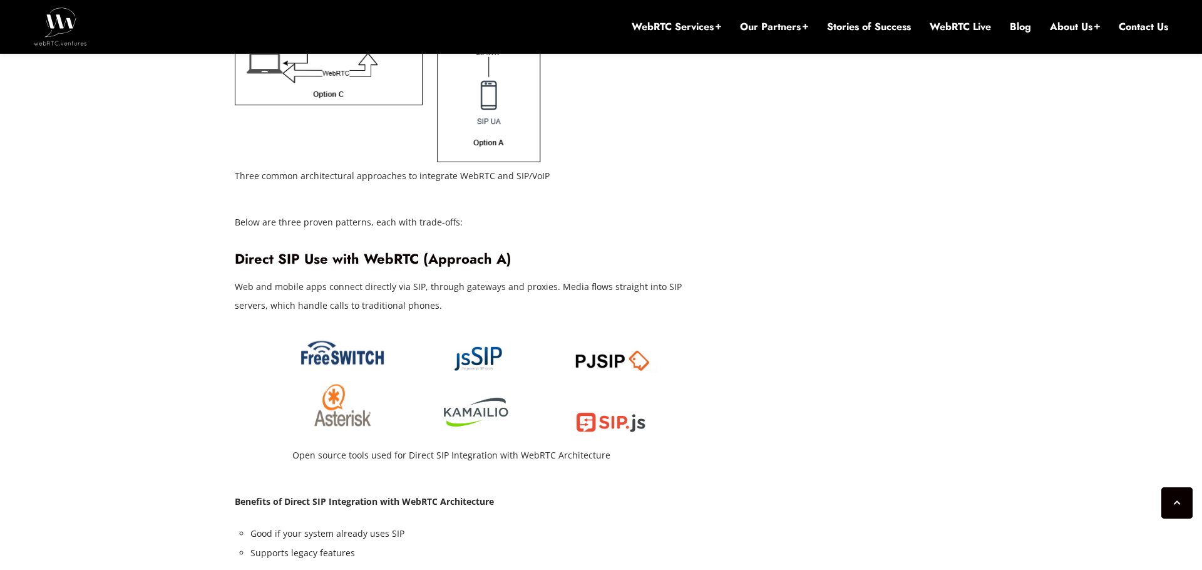
click at [528, 446] on figcaption "Open source tools used for Direct SIP Integration with WebRTC Architecture" at bounding box center [475, 455] width 366 height 19
click at [418, 446] on figcaption "Open source tools used for Direct SIP Integration with WebRTC Architecture" at bounding box center [475, 455] width 366 height 19
click at [453, 446] on figcaption "Open source tools used for Direct SIP Integration with WebRTC Architecture" at bounding box center [475, 455] width 366 height 19
click at [491, 446] on figcaption "Open source tools used for Direct SIP Integration with WebRTC Architecture" at bounding box center [475, 455] width 366 height 19
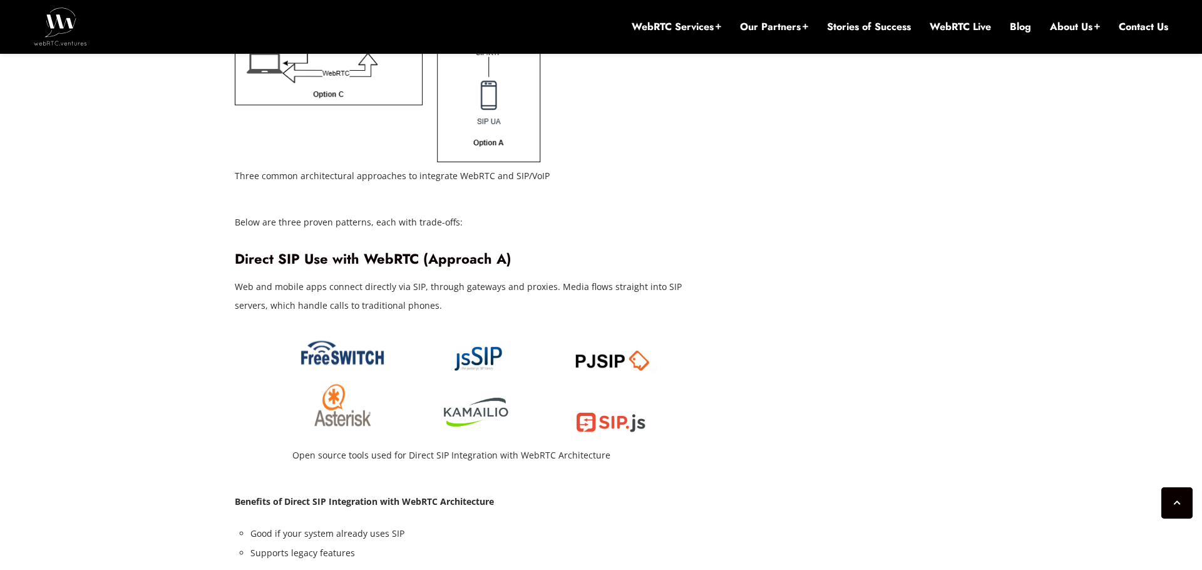
click at [383, 446] on figcaption "Open source tools used for Direct SIP Integration with WebRTC Architecture" at bounding box center [475, 455] width 366 height 19
click at [364, 446] on figcaption "Open source tools used for Direct SIP Integration with WebRTC Architecture" at bounding box center [475, 455] width 366 height 19
click at [396, 446] on figcaption "Open source tools used for Direct SIP Integration with WebRTC Architecture" at bounding box center [475, 455] width 366 height 19
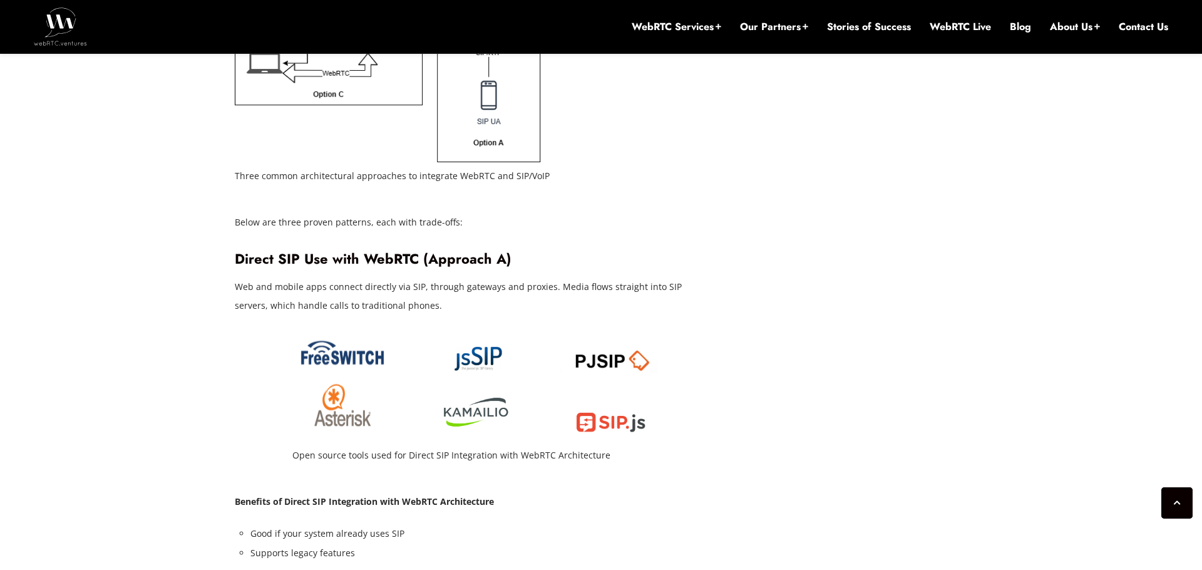
click at [396, 446] on figcaption "Open source tools used for Direct SIP Integration with WebRTC Architecture" at bounding box center [475, 455] width 366 height 19
click at [429, 446] on figcaption "Open source tools used for Direct SIP Integration with WebRTC Architecture" at bounding box center [475, 455] width 366 height 19
click at [458, 446] on figcaption "Open source tools used for Direct SIP Integration with WebRTC Architecture" at bounding box center [475, 455] width 366 height 19
click at [487, 446] on figcaption "Open source tools used for Direct SIP Integration with WebRTC Architecture" at bounding box center [475, 455] width 366 height 19
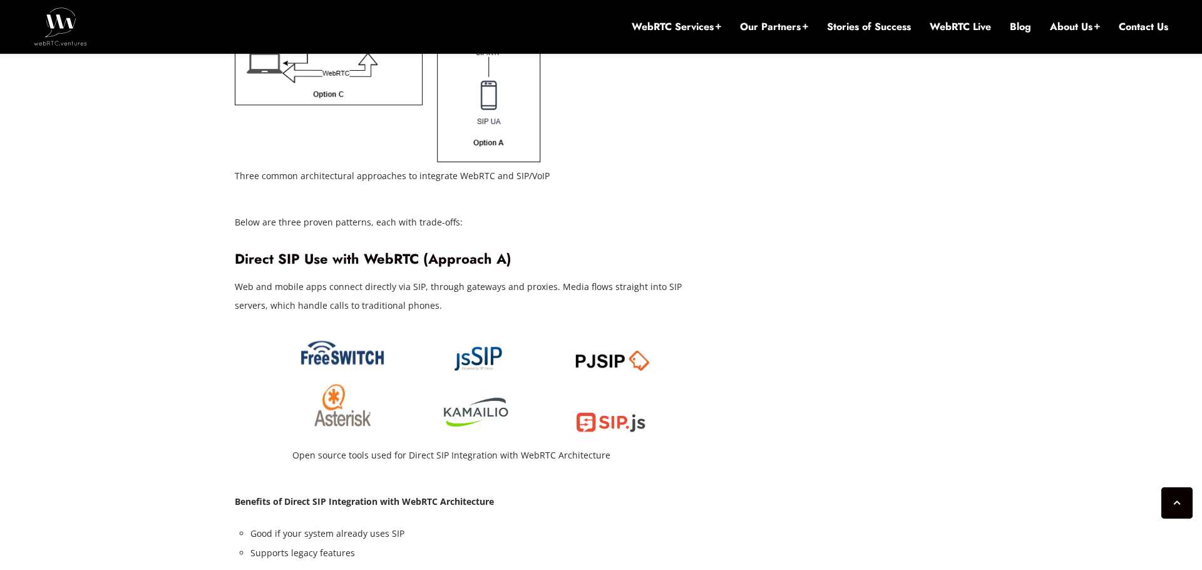
click at [514, 446] on figcaption "Open source tools used for Direct SIP Integration with WebRTC Architecture" at bounding box center [475, 455] width 366 height 19
click at [568, 446] on figcaption "Open source tools used for Direct SIP Integration with WebRTC Architecture" at bounding box center [475, 455] width 366 height 19
click at [525, 446] on figcaption "Open source tools used for Direct SIP Integration with WebRTC Architecture" at bounding box center [475, 455] width 366 height 19
click at [457, 446] on figcaption "Open source tools used for Direct SIP Integration with WebRTC Architecture" at bounding box center [475, 455] width 366 height 19
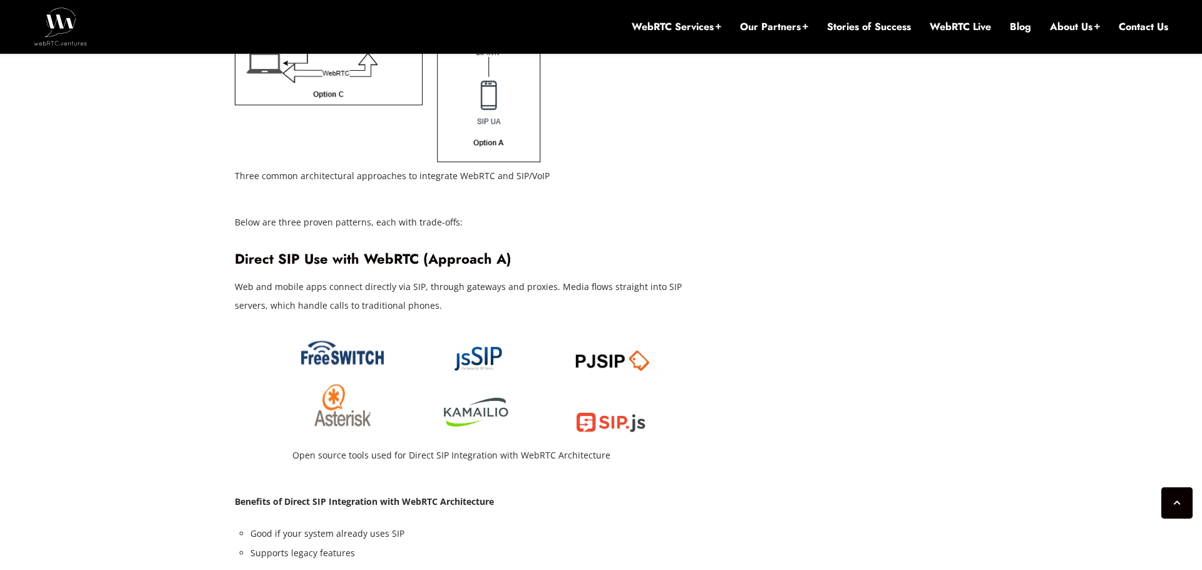
click at [457, 446] on figcaption "Open source tools used for Direct SIP Integration with WebRTC Architecture" at bounding box center [475, 455] width 366 height 19
click at [380, 446] on figcaption "Open source tools used for Direct SIP Integration with WebRTC Architecture" at bounding box center [475, 455] width 366 height 19
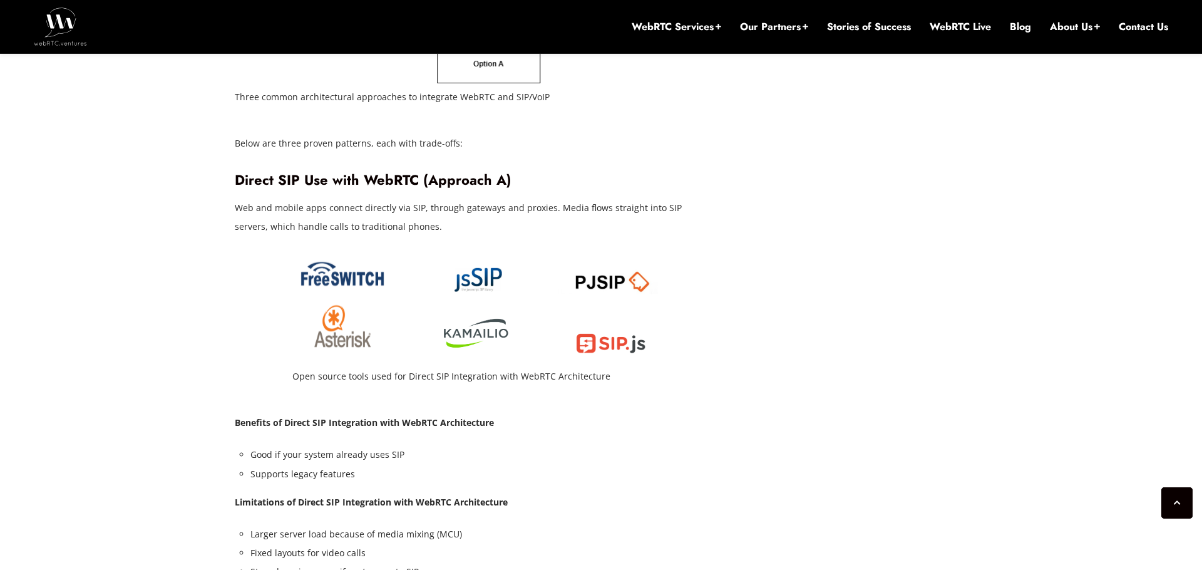
click at [354, 416] on strong "Benefits of Direct SIP Integration with WebRTC Architecture" at bounding box center [364, 422] width 259 height 12
click at [426, 416] on strong "Benefits of Direct SIP Integration with WebRTC Architecture" at bounding box center [364, 422] width 259 height 12
click at [302, 445] on li "Good if your system already uses SIP" at bounding box center [483, 454] width 466 height 19
click at [347, 445] on li "Good if your system already uses SIP" at bounding box center [483, 454] width 466 height 19
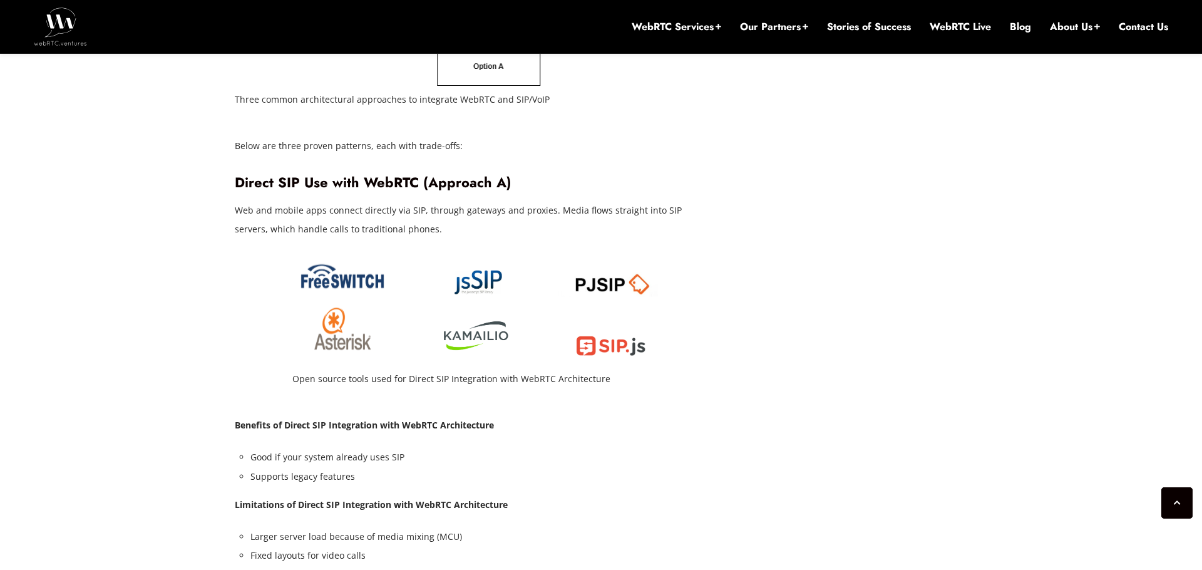
scroll to position [2339, 0]
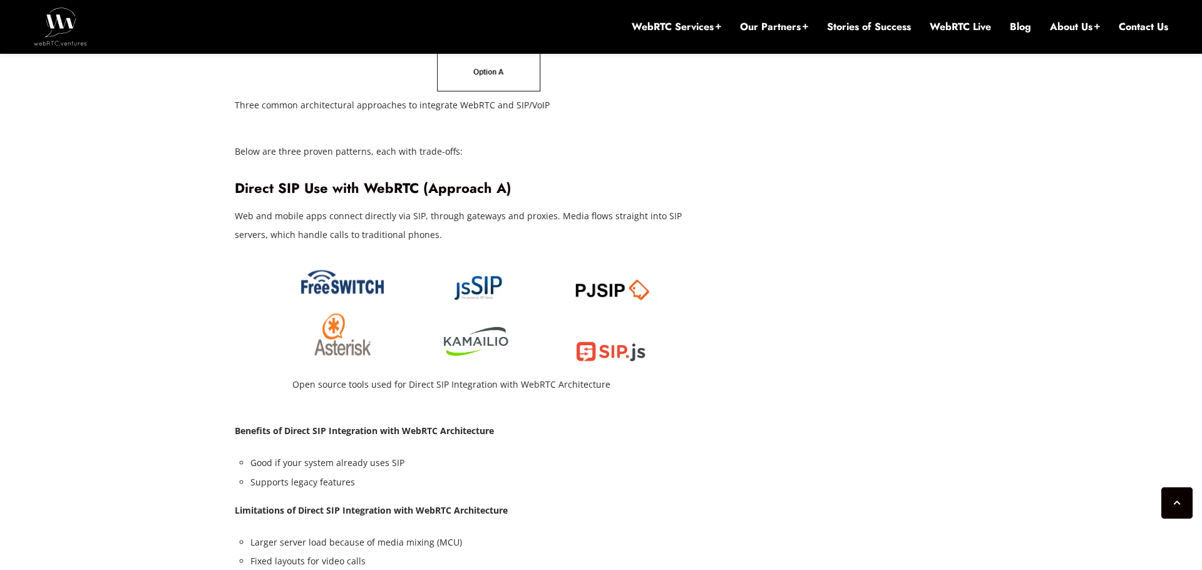
click at [411, 424] on strong "Benefits of Direct SIP Integration with WebRTC Architecture" at bounding box center [364, 430] width 259 height 12
click at [452, 424] on strong "Benefits of Direct SIP Integration with WebRTC Architecture" at bounding box center [364, 430] width 259 height 12
click at [419, 424] on strong "Benefits of Direct SIP Integration with WebRTC Architecture" at bounding box center [364, 430] width 259 height 12
click at [461, 424] on strong "Benefits of Direct SIP Integration with WebRTC Architecture" at bounding box center [364, 430] width 259 height 12
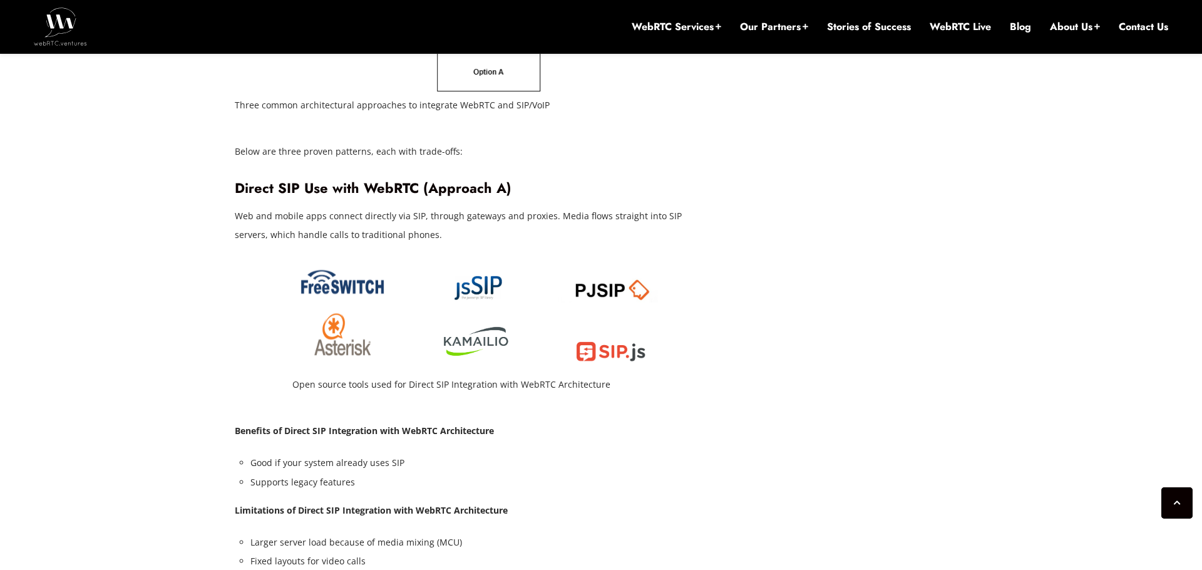
click at [422, 424] on strong "Benefits of Direct SIP Integration with WebRTC Architecture" at bounding box center [364, 430] width 259 height 12
click at [457, 424] on strong "Benefits of Direct SIP Integration with WebRTC Architecture" at bounding box center [364, 430] width 259 height 12
click at [420, 421] on p "Benefits of Direct SIP Integration with WebRTC Architecture" at bounding box center [476, 430] width 482 height 19
click at [373, 453] on li "Good if your system already uses SIP" at bounding box center [483, 462] width 466 height 19
click at [347, 453] on li "Good if your system already uses SIP" at bounding box center [483, 462] width 466 height 19
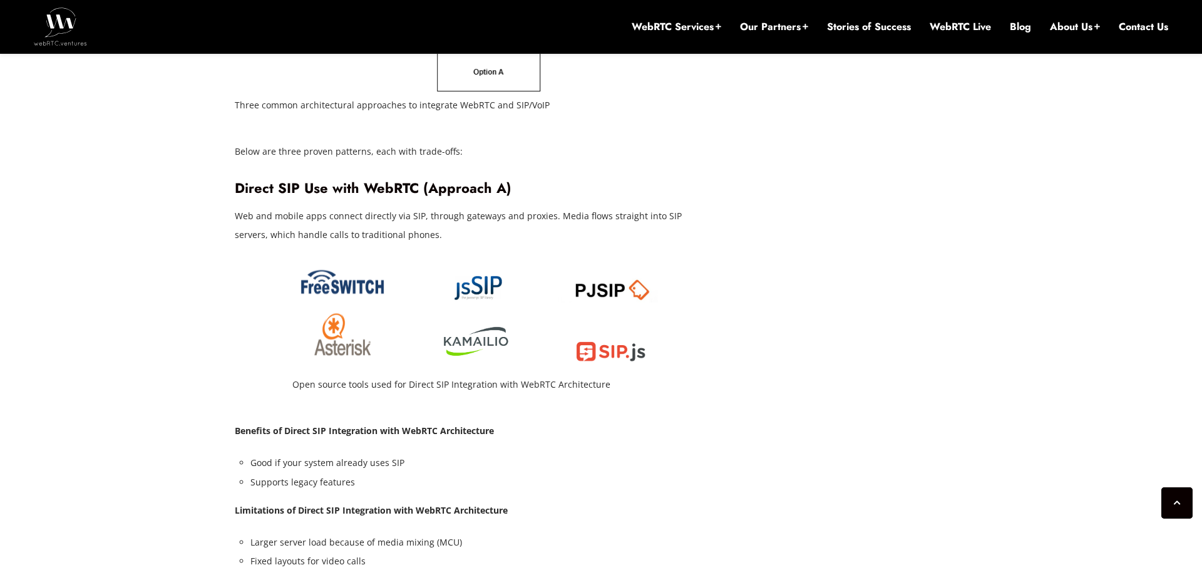
click at [381, 453] on li "Good if your system already uses SIP" at bounding box center [483, 462] width 466 height 19
click at [367, 424] on strong "Benefits of Direct SIP Integration with WebRTC Architecture" at bounding box center [364, 430] width 259 height 12
click at [421, 421] on p "Benefits of Direct SIP Integration with WebRTC Architecture" at bounding box center [476, 430] width 482 height 19
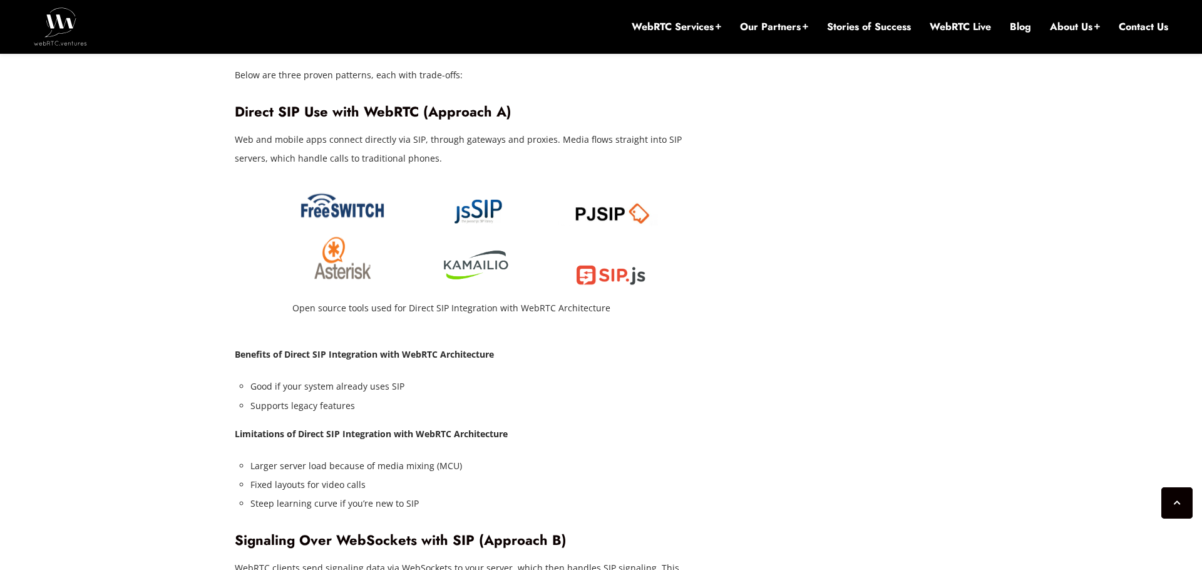
scroll to position [2410, 0]
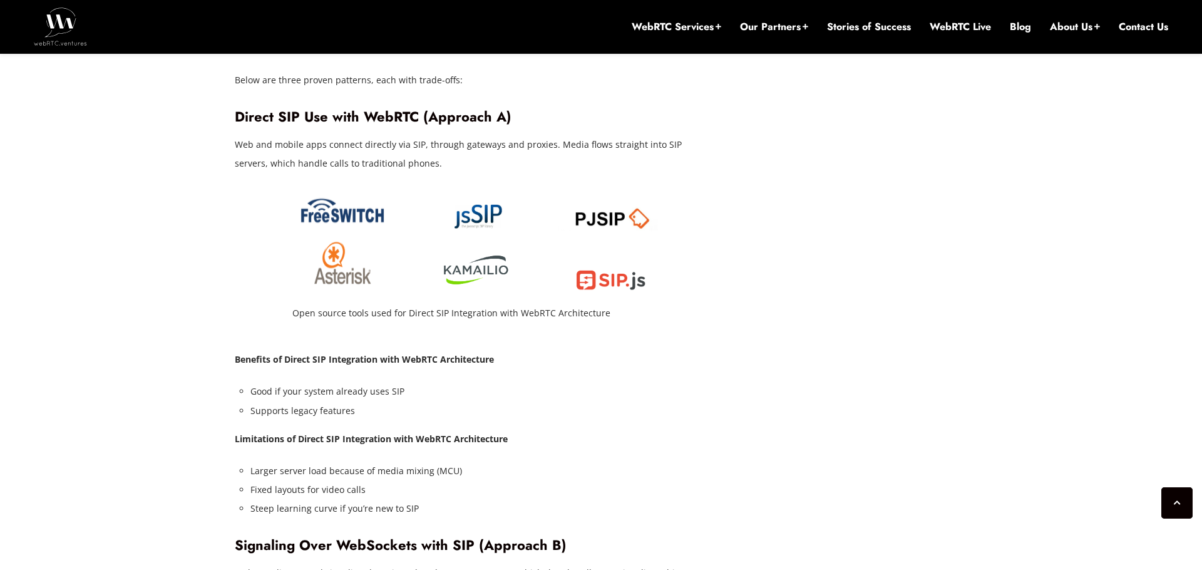
click at [371, 382] on li "Good if your system already uses SIP" at bounding box center [483, 391] width 466 height 19
click at [350, 382] on li "Good if your system already uses SIP" at bounding box center [483, 391] width 466 height 19
click at [373, 382] on li "Good if your system already uses SIP" at bounding box center [483, 391] width 466 height 19
click at [322, 382] on li "Good if your system already uses SIP" at bounding box center [483, 391] width 466 height 19
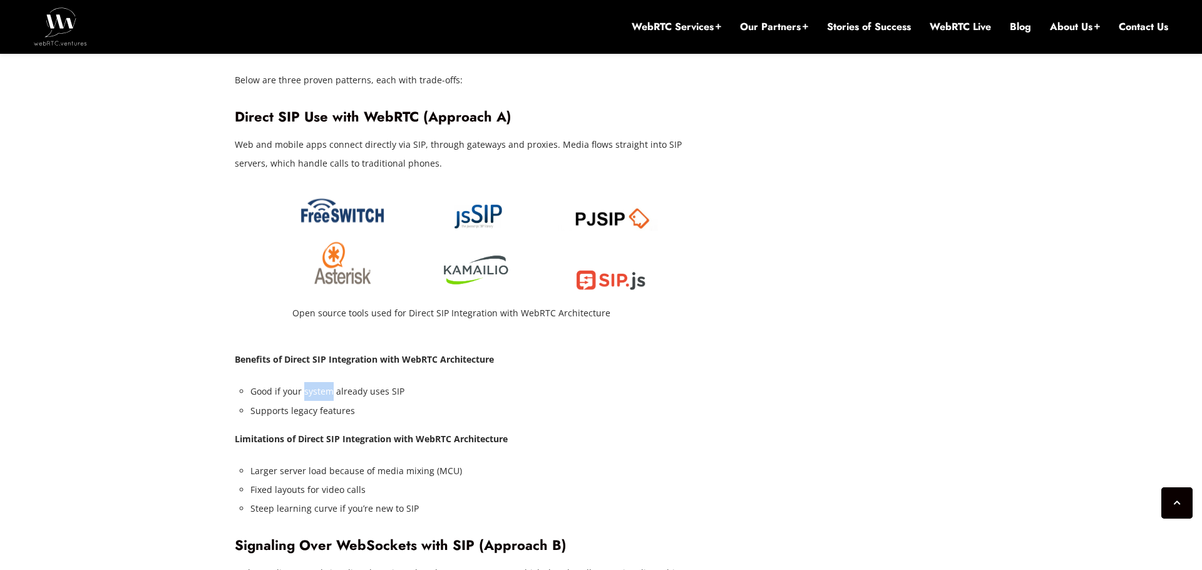
scroll to position [2421, 0]
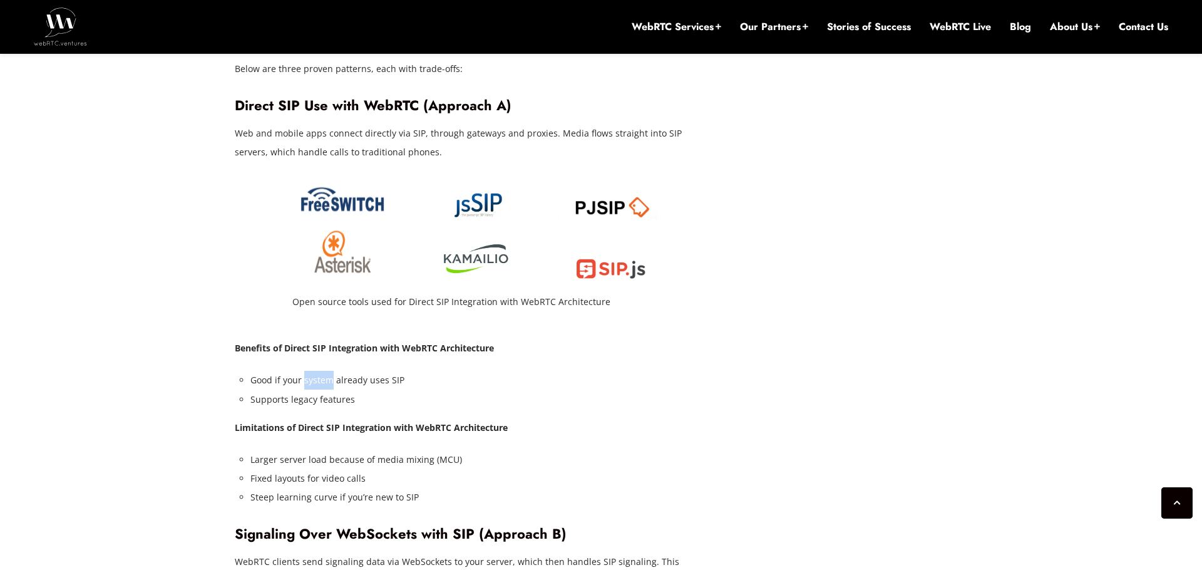
click at [322, 390] on li "Supports legacy features" at bounding box center [483, 399] width 466 height 19
click at [298, 390] on li "Supports legacy features" at bounding box center [483, 399] width 466 height 19
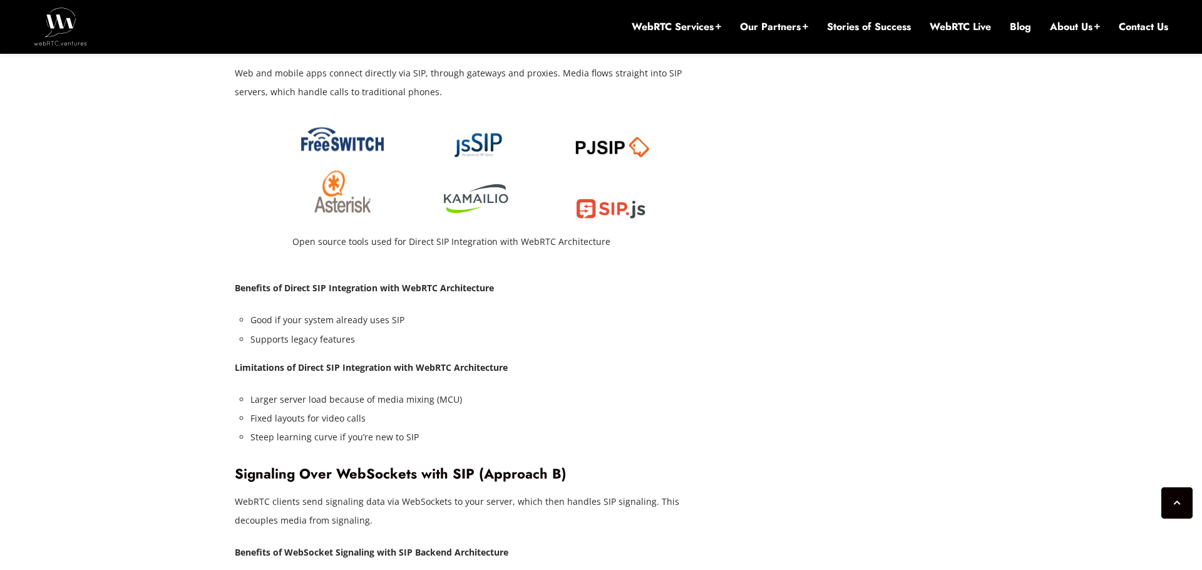
scroll to position [2526, 0]
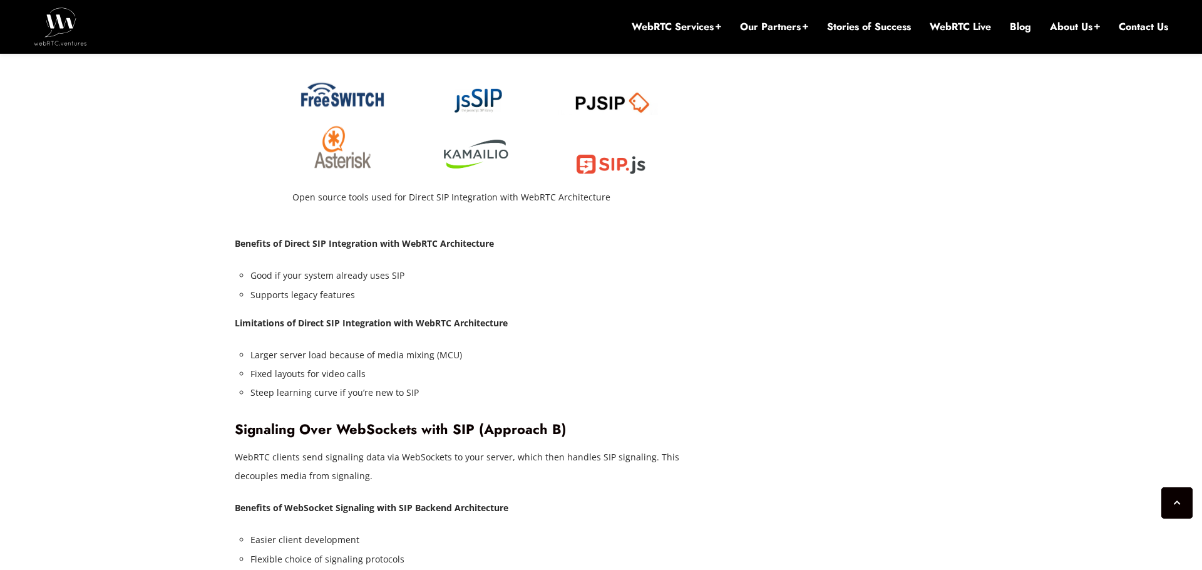
click at [265, 345] on li "Larger server load because of media mixing (MCU)" at bounding box center [483, 354] width 466 height 19
click at [296, 345] on li "Larger server load because of media mixing (MCU)" at bounding box center [483, 354] width 466 height 19
click at [333, 345] on li "Larger server load because of media mixing (MCU)" at bounding box center [483, 354] width 466 height 19
click at [404, 345] on li "Larger server load because of media mixing (MCU)" at bounding box center [483, 354] width 466 height 19
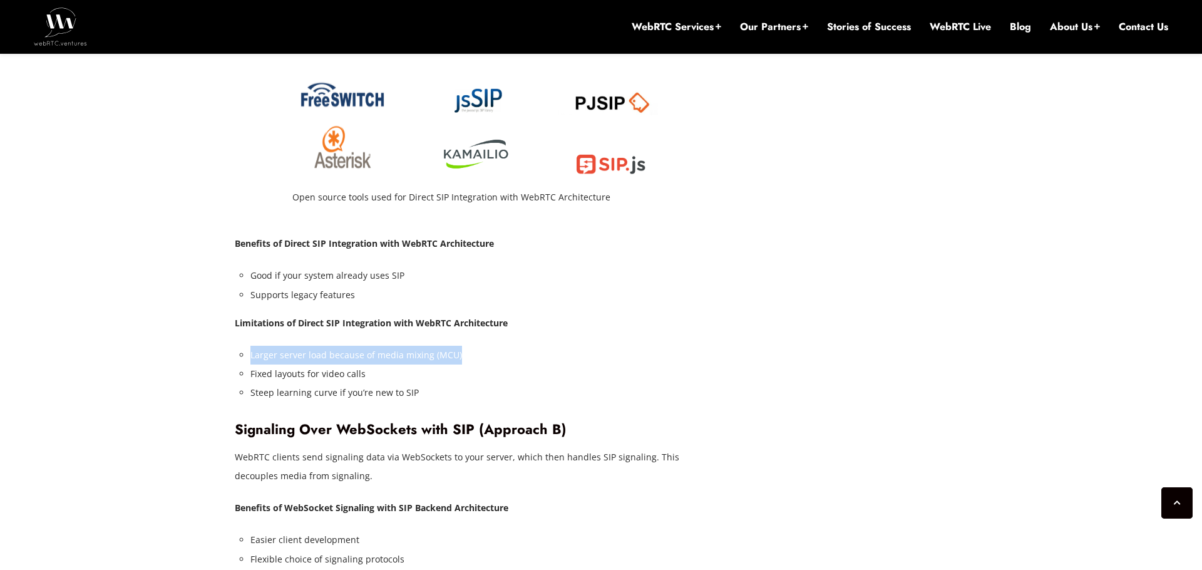
drag, startPoint x: 465, startPoint y: 320, endPoint x: 247, endPoint y: 322, distance: 217.8
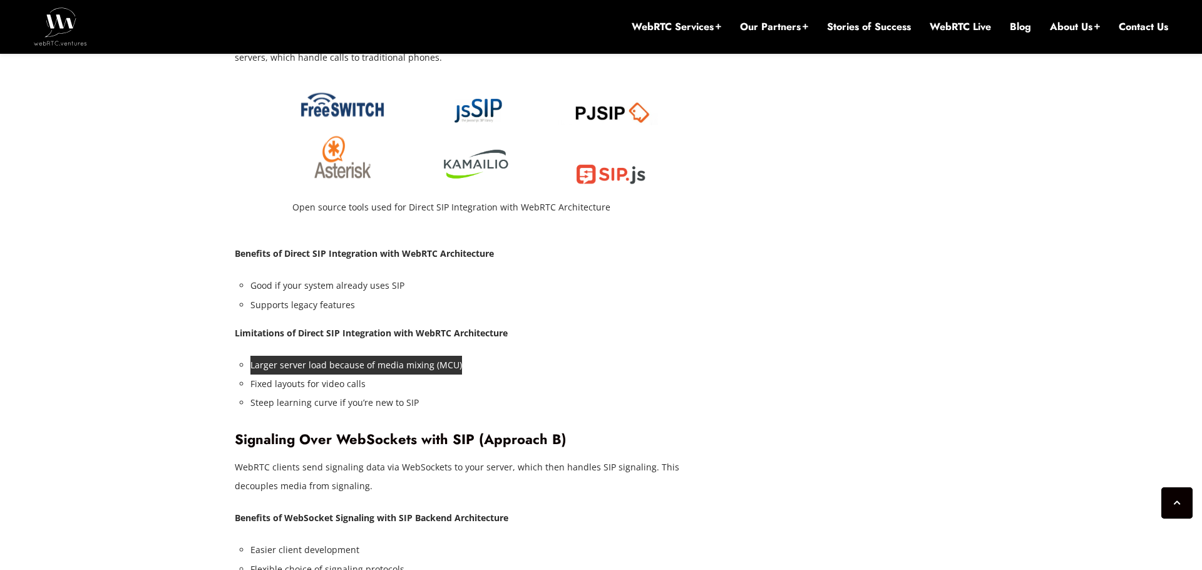
scroll to position [2517, 0]
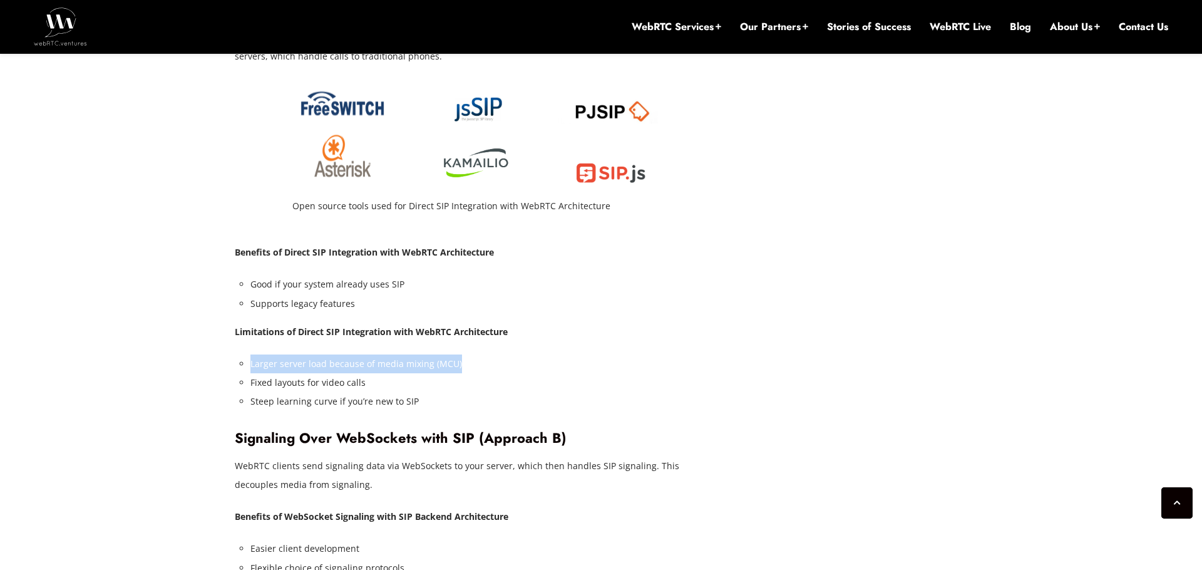
click at [388, 354] on li "Larger server load because of media mixing (MCU)" at bounding box center [483, 363] width 466 height 19
drag, startPoint x: 429, startPoint y: 326, endPoint x: 250, endPoint y: 324, distance: 178.4
click at [250, 354] on li "Larger server load because of media mixing (MCU)" at bounding box center [483, 363] width 466 height 19
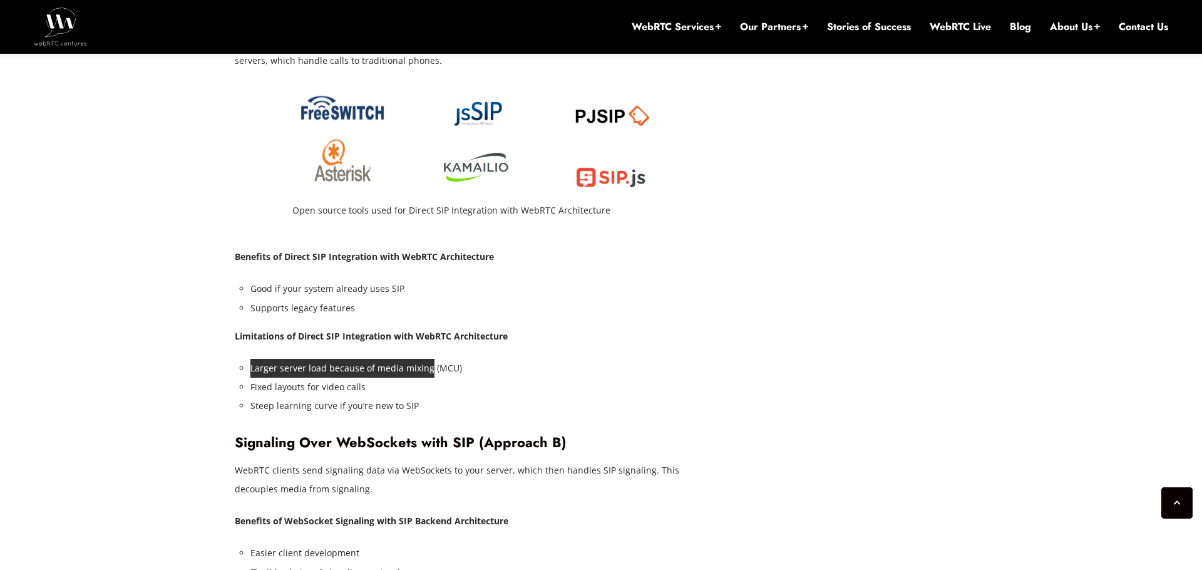
scroll to position [2514, 0]
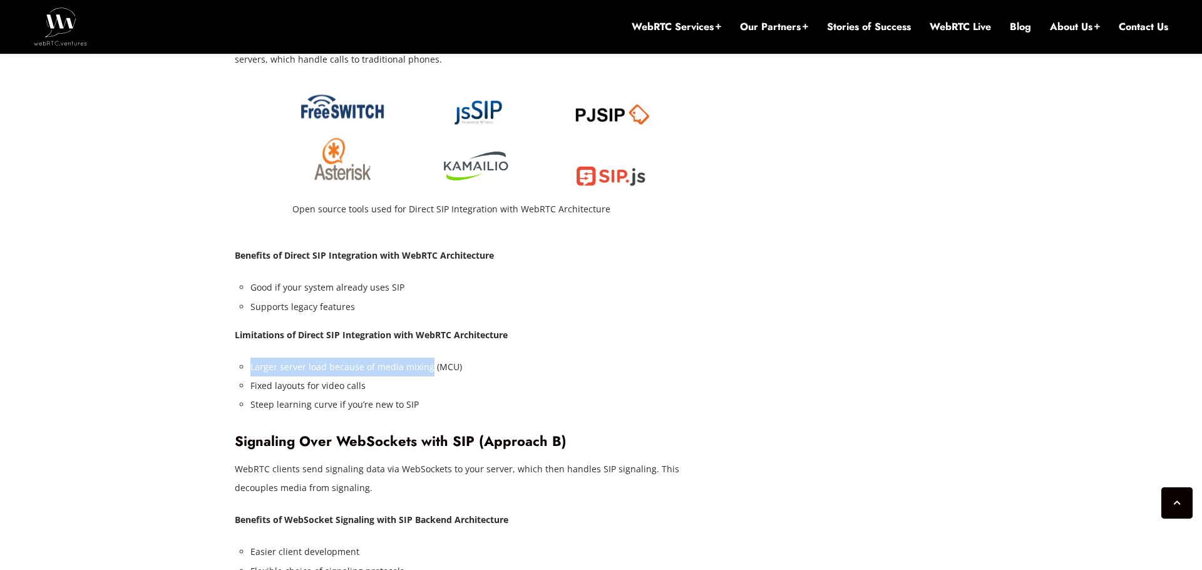
click at [321, 376] on li "Fixed layouts for video calls" at bounding box center [483, 385] width 466 height 19
drag, startPoint x: 250, startPoint y: 346, endPoint x: 372, endPoint y: 349, distance: 121.4
click at [372, 376] on li "Fixed layouts for video calls" at bounding box center [483, 385] width 466 height 19
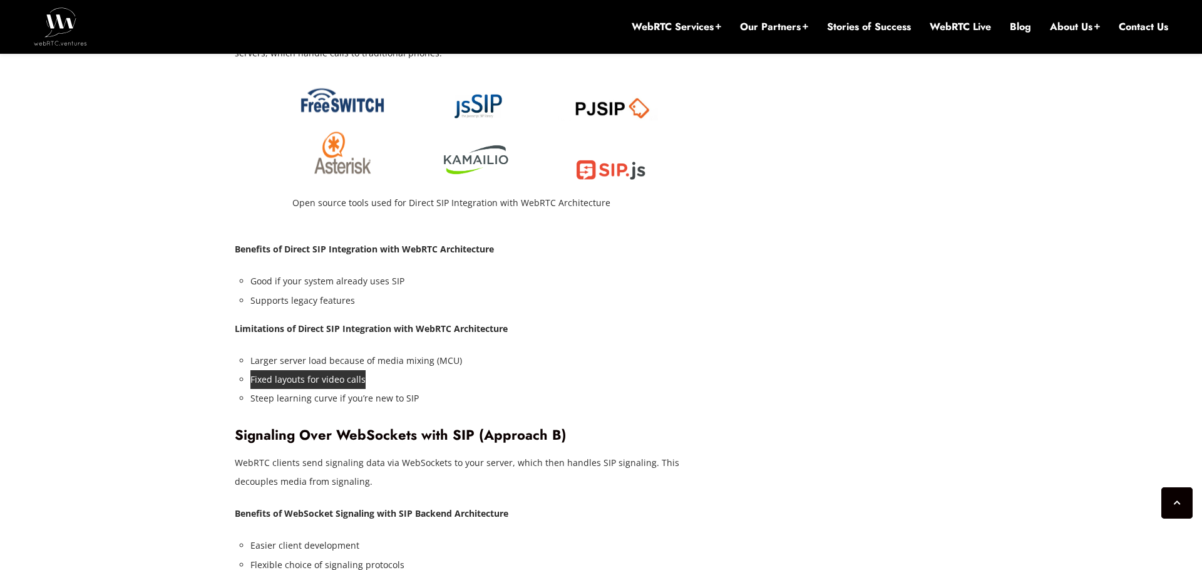
scroll to position [2522, 0]
click at [357, 387] on li "Steep learning curve if you’re new to SIP" at bounding box center [483, 396] width 466 height 19
click at [337, 369] on li "Fixed layouts for video calls" at bounding box center [483, 378] width 466 height 19
click at [265, 387] on li "Steep learning curve if you’re new to SIP" at bounding box center [483, 396] width 466 height 19
click at [290, 387] on li "Steep learning curve if you’re new to SIP" at bounding box center [483, 396] width 466 height 19
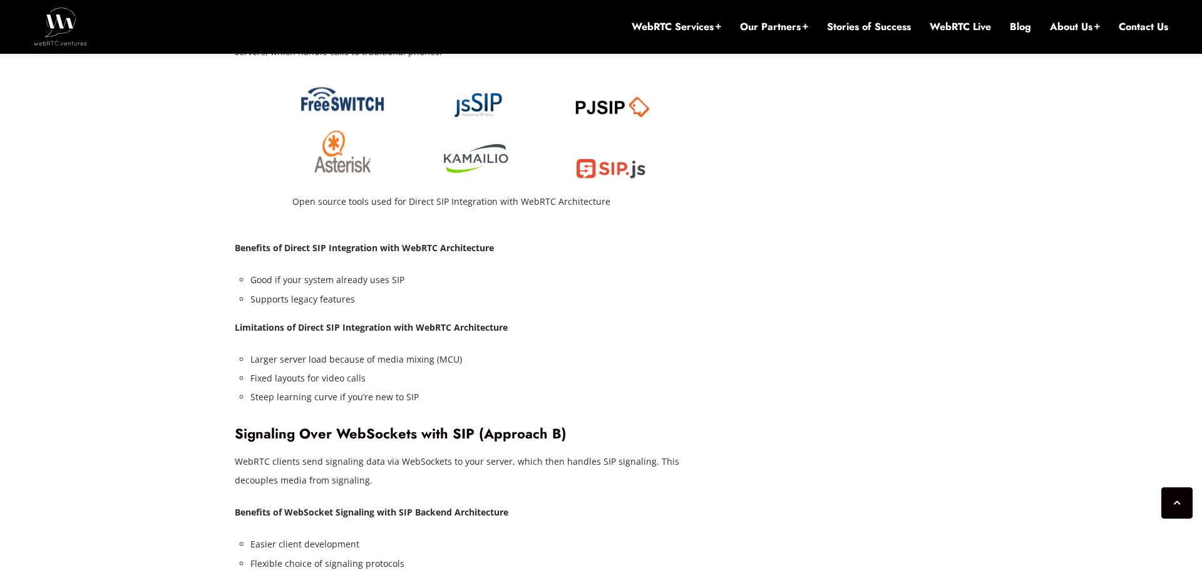
click at [268, 387] on li "Steep learning curve if you’re new to SIP" at bounding box center [483, 396] width 466 height 19
click at [262, 387] on li "Steep learning curve if you’re new to SIP" at bounding box center [483, 396] width 466 height 19
click at [294, 387] on li "Steep learning curve if you’re new to SIP" at bounding box center [483, 396] width 466 height 19
drag, startPoint x: 250, startPoint y: 355, endPoint x: 429, endPoint y: 360, distance: 179.1
click at [429, 387] on li "Steep learning curve if you’re new to SIP" at bounding box center [483, 396] width 466 height 19
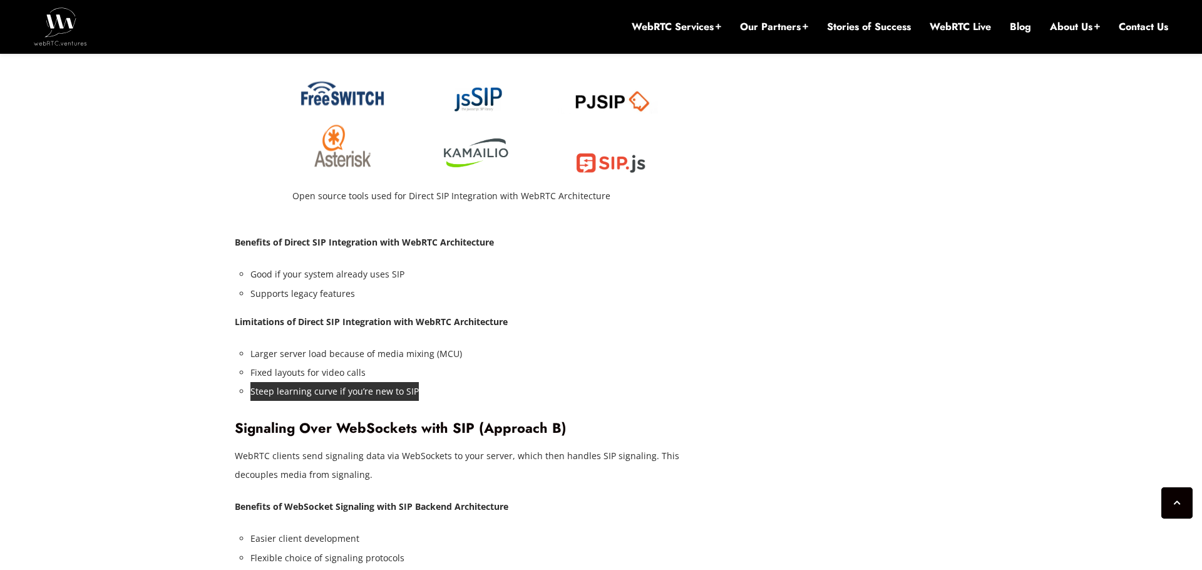
scroll to position [2530, 0]
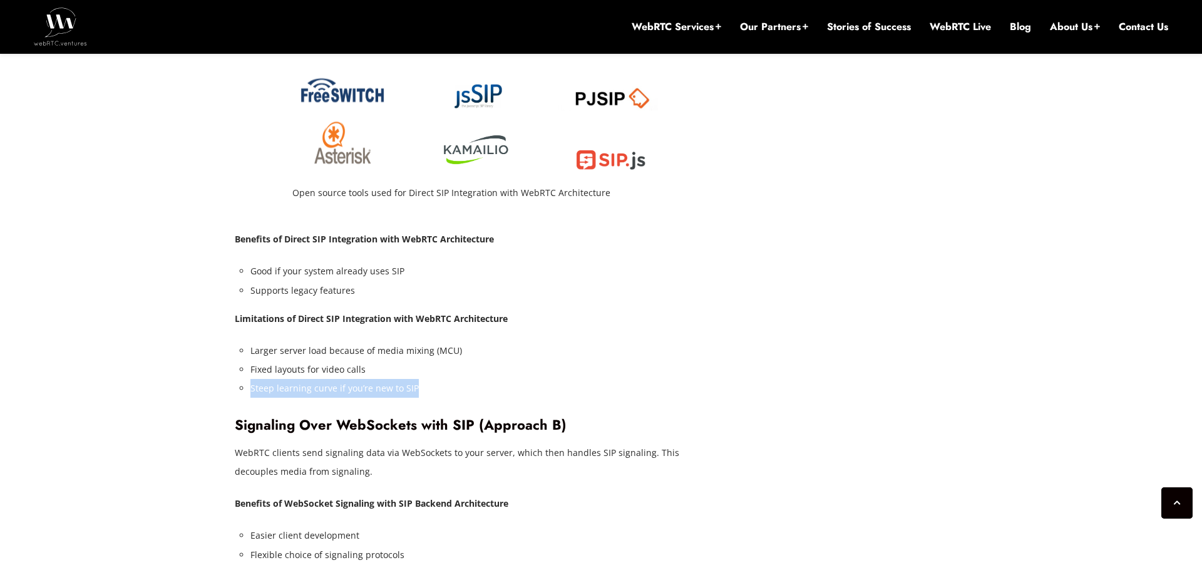
click at [315, 379] on li "Steep learning curve if you’re new to SIP" at bounding box center [483, 388] width 466 height 19
click at [327, 379] on li "Steep learning curve if you’re new to SIP" at bounding box center [483, 388] width 466 height 19
click at [315, 379] on li "Steep learning curve if you’re new to SIP" at bounding box center [483, 388] width 466 height 19
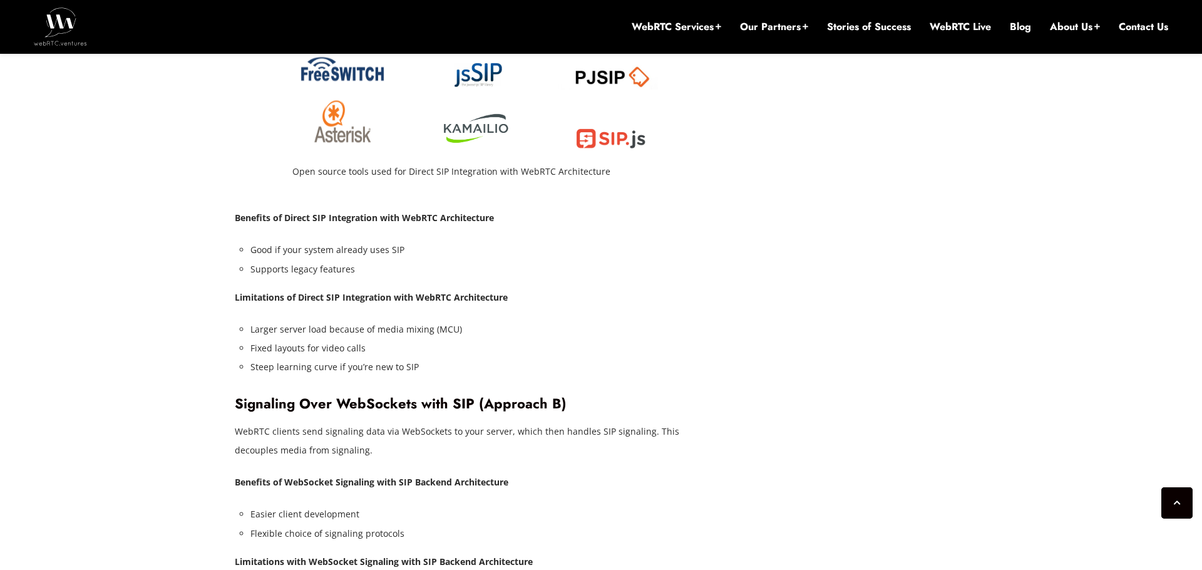
scroll to position [2554, 0]
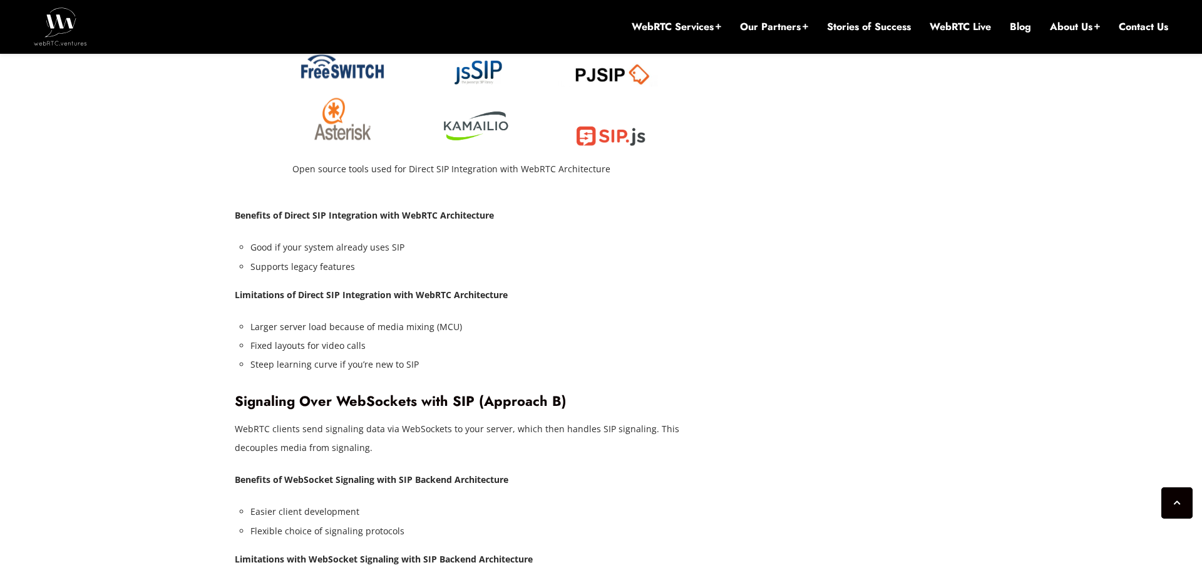
click at [263, 355] on li "Steep learning curve if you’re new to SIP" at bounding box center [483, 364] width 466 height 19
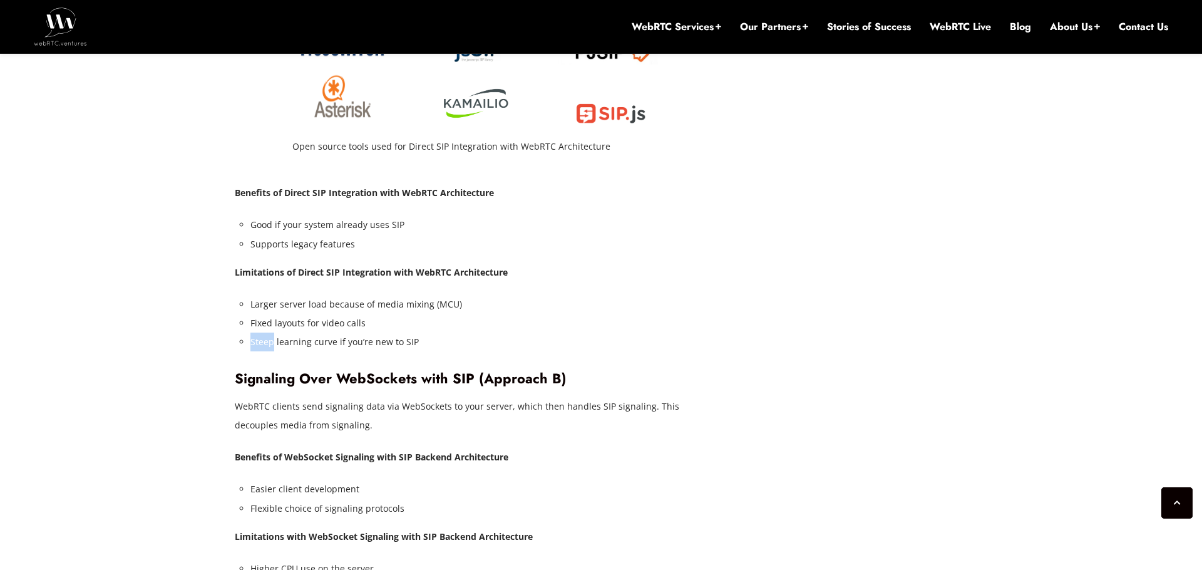
click at [379, 397] on p "WebRTC clients send signaling data via WebSockets to your server, which then ha…" at bounding box center [476, 416] width 482 height 38
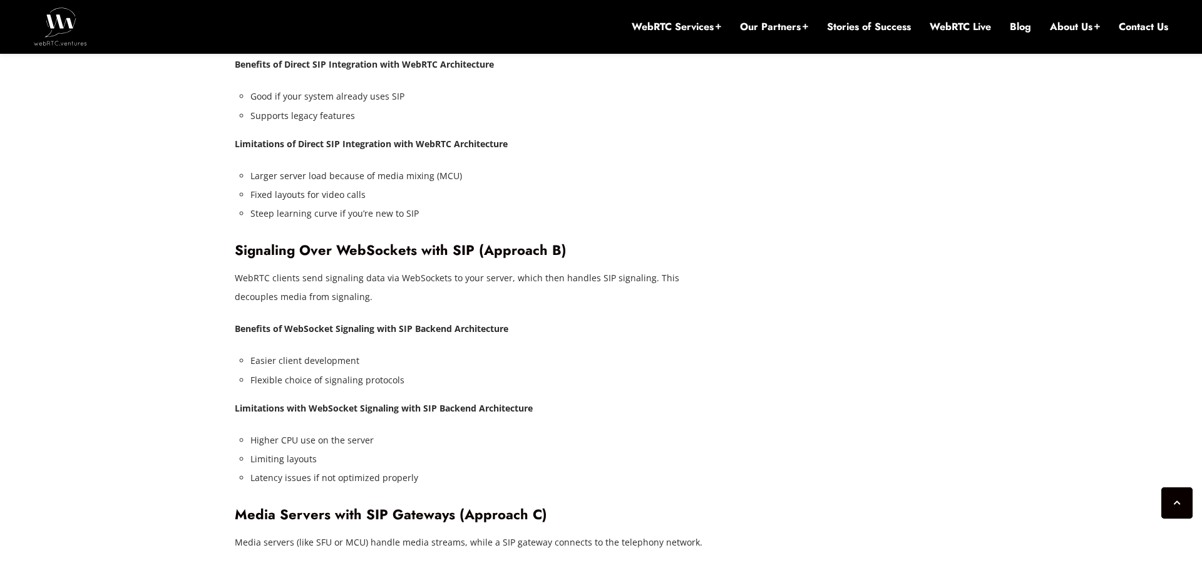
scroll to position [2717, 0]
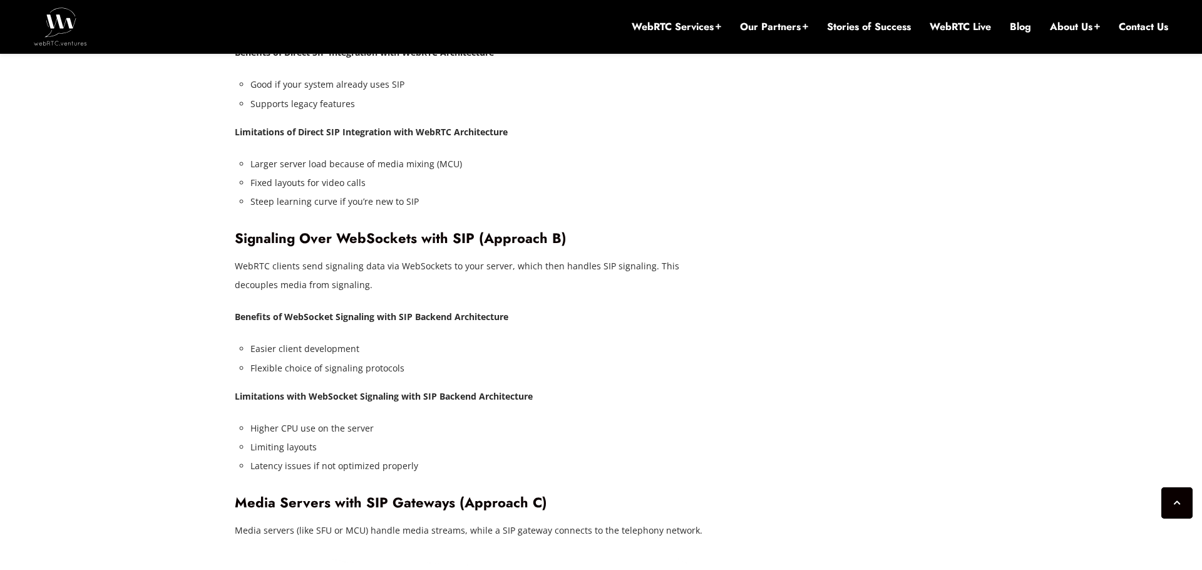
click at [304, 257] on p "WebRTC clients send signaling data via WebSockets to your server, which then ha…" at bounding box center [476, 276] width 482 height 38
click at [351, 257] on p "WebRTC clients send signaling data via WebSockets to your server, which then ha…" at bounding box center [476, 276] width 482 height 38
click at [442, 257] on p "WebRTC clients send signaling data via WebSockets to your server, which then ha…" at bounding box center [476, 276] width 482 height 38
click at [421, 257] on p "WebRTC clients send signaling data via WebSockets to your server, which then ha…" at bounding box center [476, 276] width 482 height 38
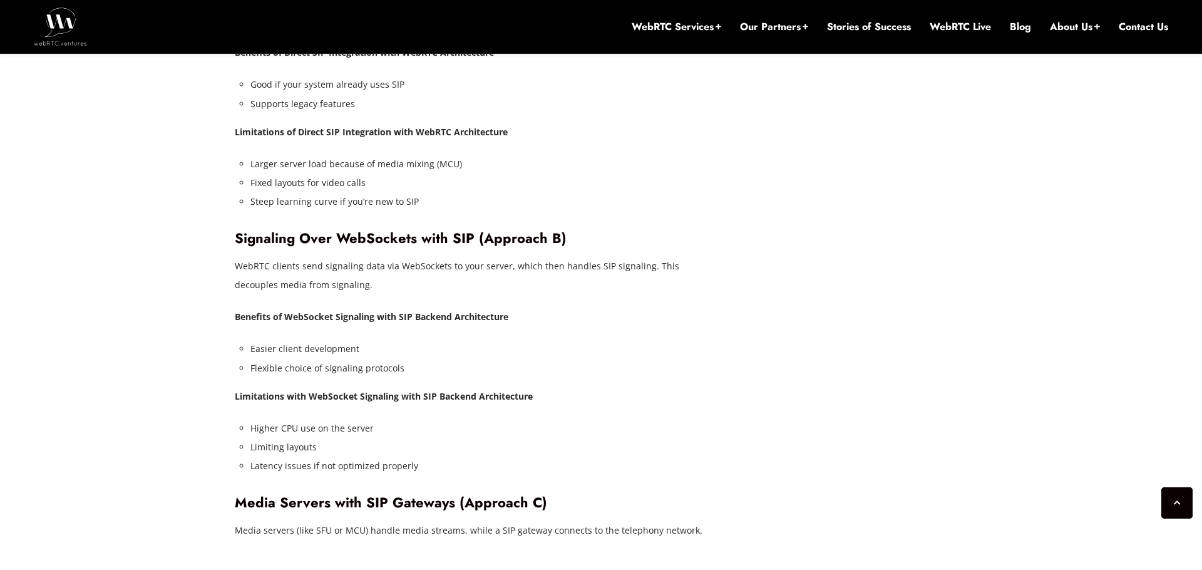
click at [436, 257] on p "WebRTC clients send signaling data via WebSockets to your server, which then ha…" at bounding box center [476, 276] width 482 height 38
click at [461, 257] on p "WebRTC clients send signaling data via WebSockets to your server, which then ha…" at bounding box center [476, 276] width 482 height 38
click at [479, 257] on p "WebRTC clients send signaling data via WebSockets to your server, which then ha…" at bounding box center [476, 276] width 482 height 38
click at [320, 257] on p "WebRTC clients send signaling data via WebSockets to your server, which then ha…" at bounding box center [476, 276] width 482 height 38
click at [372, 257] on p "WebRTC clients send signaling data via WebSockets to your server, which then ha…" at bounding box center [476, 276] width 482 height 38
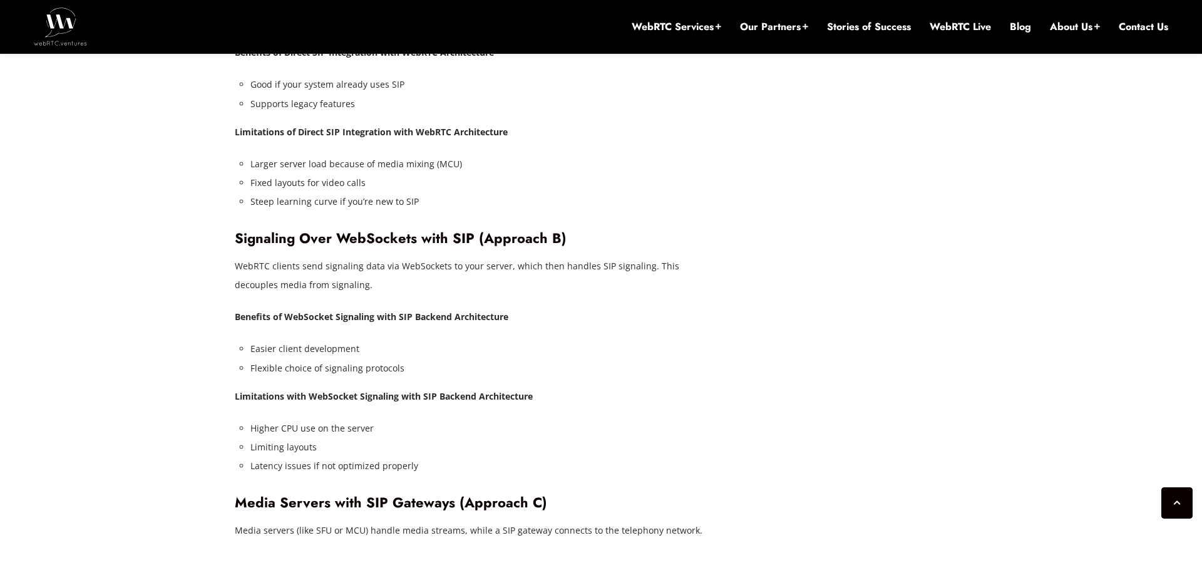
click at [406, 257] on p "WebRTC clients send signaling data via WebSockets to your server, which then ha…" at bounding box center [476, 276] width 482 height 38
click at [462, 257] on p "WebRTC clients send signaling data via WebSockets to your server, which then ha…" at bounding box center [476, 276] width 482 height 38
click at [435, 257] on p "WebRTC clients send signaling data via WebSockets to your server, which then ha…" at bounding box center [476, 276] width 482 height 38
click at [483, 257] on p "WebRTC clients send signaling data via WebSockets to your server, which then ha…" at bounding box center [476, 276] width 482 height 38
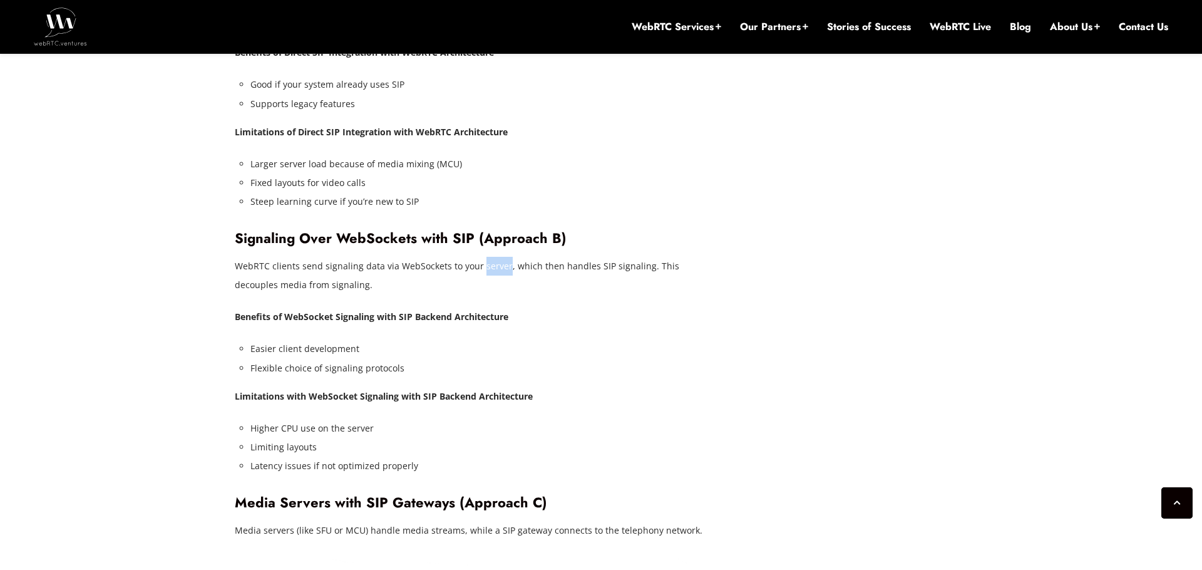
click at [446, 257] on p "WebRTC clients send signaling data via WebSockets to your server, which then ha…" at bounding box center [476, 276] width 482 height 38
click at [499, 257] on p "WebRTC clients send signaling data via WebSockets to your server, which then ha…" at bounding box center [476, 276] width 482 height 38
click at [574, 257] on p "WebRTC clients send signaling data via WebSockets to your server, which then ha…" at bounding box center [476, 276] width 482 height 38
click at [609, 257] on p "WebRTC clients send signaling data via WebSockets to your server, which then ha…" at bounding box center [476, 276] width 482 height 38
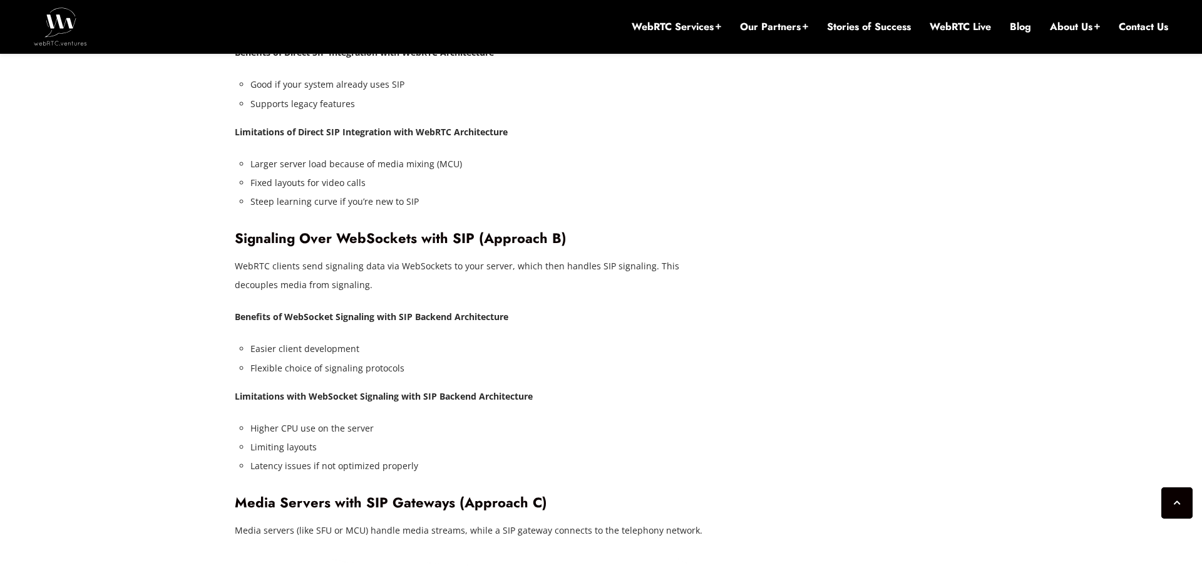
click at [609, 257] on p "WebRTC clients send signaling data via WebSockets to your server, which then ha…" at bounding box center [476, 276] width 482 height 38
click at [629, 257] on p "WebRTC clients send signaling data via WebSockets to your server, which then ha…" at bounding box center [476, 276] width 482 height 38
click at [606, 257] on p "WebRTC clients send signaling data via WebSockets to your server, which then ha…" at bounding box center [476, 276] width 482 height 38
click at [625, 257] on p "WebRTC clients send signaling data via WebSockets to your server, which then ha…" at bounding box center [476, 276] width 482 height 38
click at [317, 257] on p "WebRTC clients send signaling data via WebSockets to your server, which then ha…" at bounding box center [476, 276] width 482 height 38
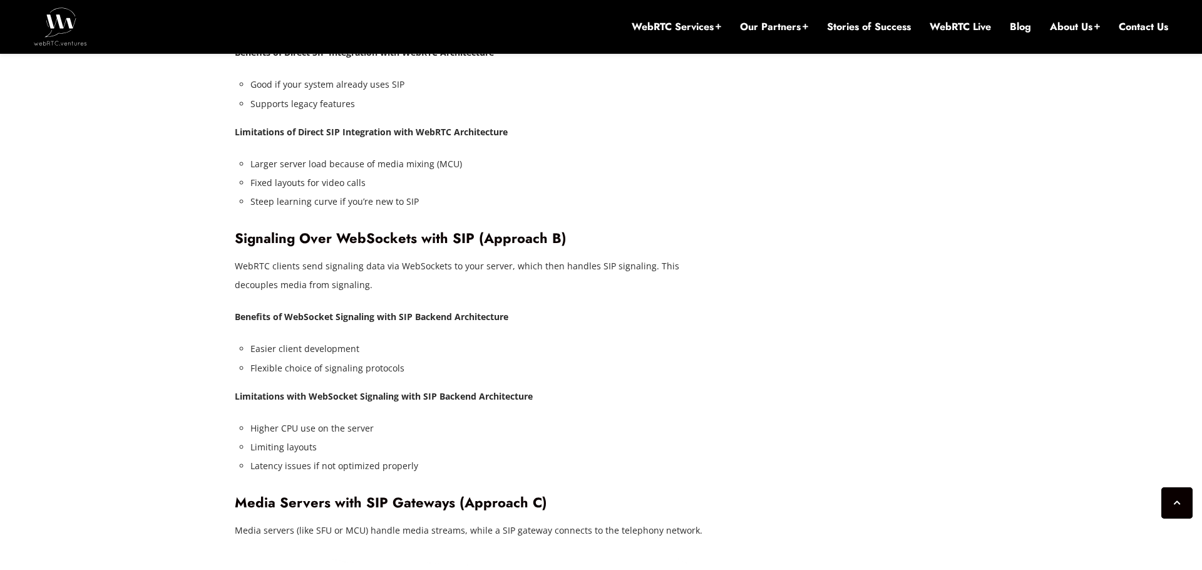
click at [317, 257] on p "WebRTC clients send signaling data via WebSockets to your server, which then ha…" at bounding box center [476, 276] width 482 height 38
click at [355, 257] on p "WebRTC clients send signaling data via WebSockets to your server, which then ha…" at bounding box center [476, 276] width 482 height 38
click at [648, 257] on p "WebRTC clients send signaling data via WebSockets to your server, which then ha…" at bounding box center [476, 276] width 482 height 38
click at [673, 257] on p "WebRTC clients send signaling data via WebSockets to your server, which then ha…" at bounding box center [476, 276] width 482 height 38
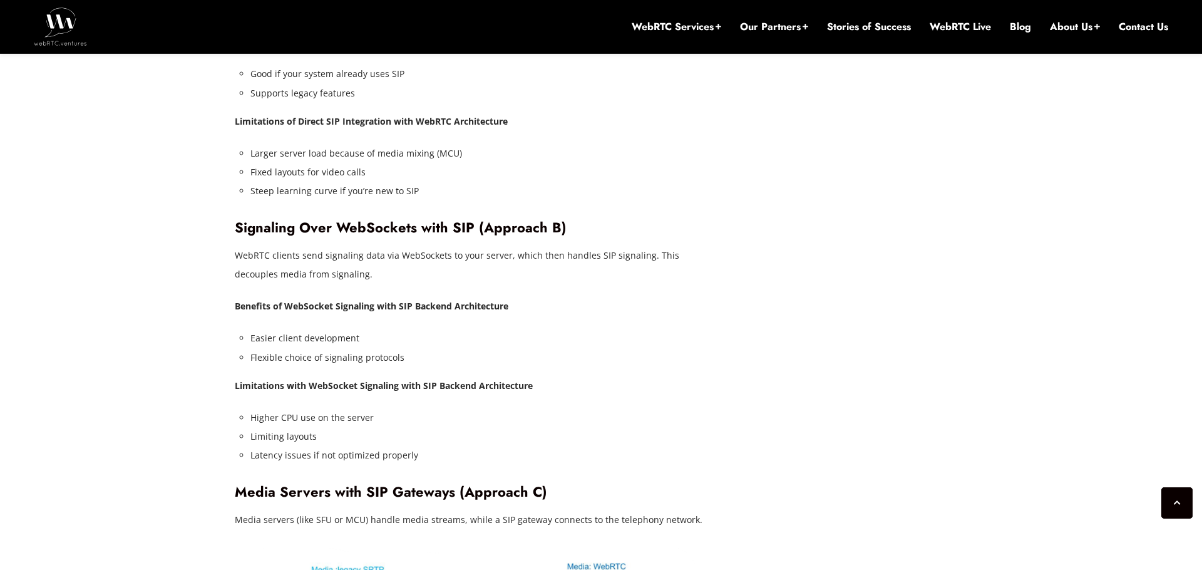
scroll to position [2718, 0]
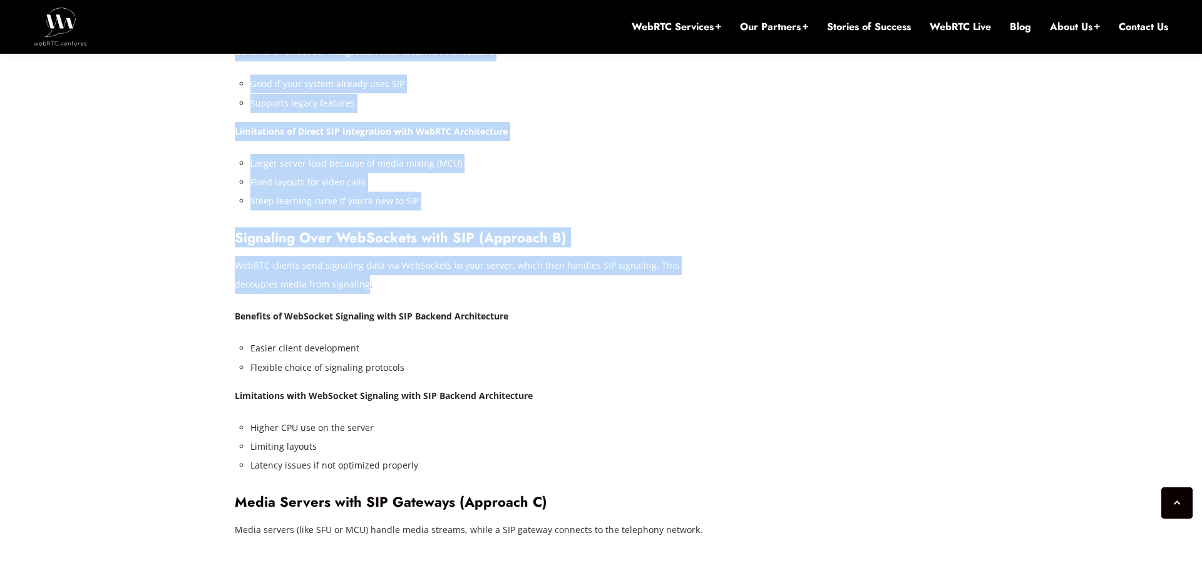
drag, startPoint x: 320, startPoint y: 249, endPoint x: 230, endPoint y: 228, distance: 92.5
click at [304, 256] on p "WebRTC clients send signaling data via WebSockets to your server, which then ha…" at bounding box center [476, 275] width 482 height 38
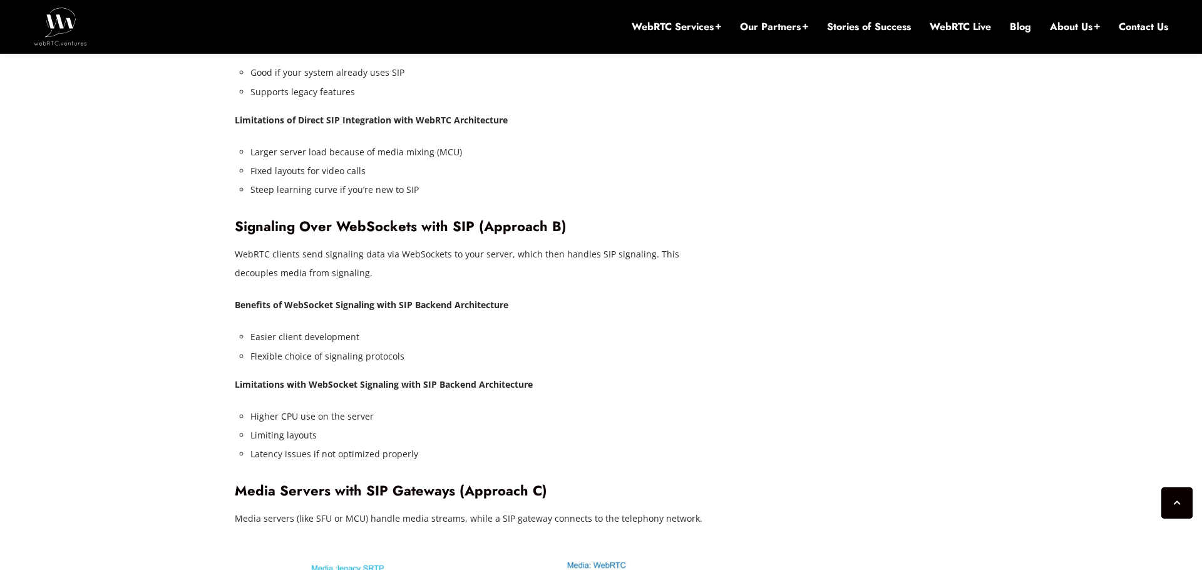
scroll to position [2731, 0]
click at [425, 297] on strong "Benefits of WebSocket Signaling with SIP Backend Architecture" at bounding box center [372, 303] width 274 height 12
click at [477, 297] on strong "Benefits of WebSocket Signaling with SIP Backend Architecture" at bounding box center [372, 303] width 274 height 12
click at [358, 297] on strong "Benefits of WebSocket Signaling with SIP Backend Architecture" at bounding box center [372, 303] width 274 height 12
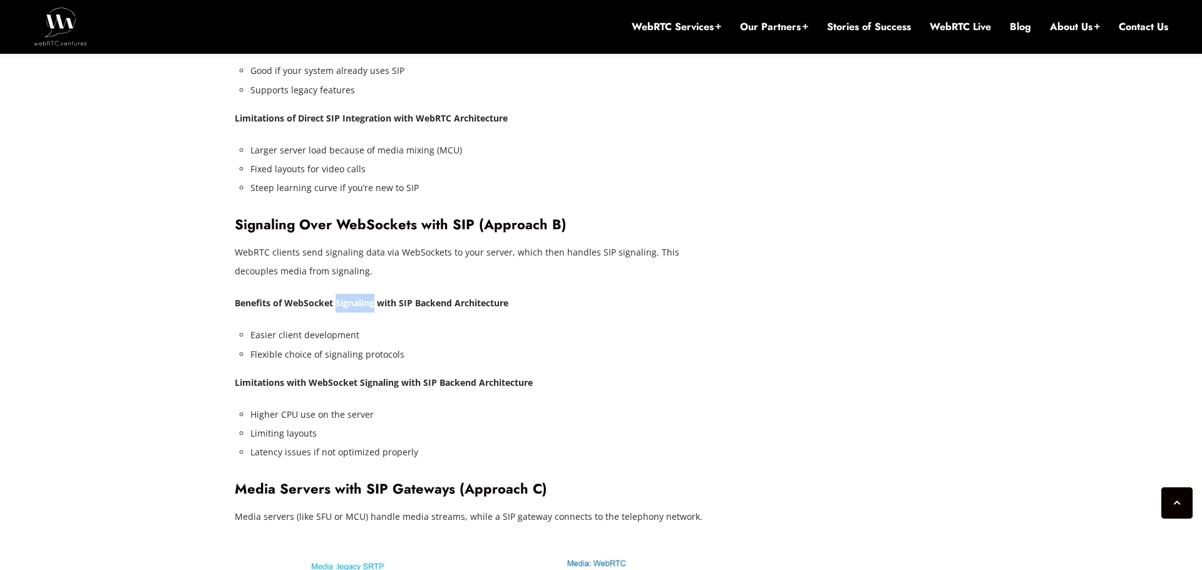
click at [423, 297] on strong "Benefits of WebSocket Signaling with SIP Backend Architecture" at bounding box center [372, 303] width 274 height 12
click at [472, 297] on strong "Benefits of WebSocket Signaling with SIP Backend Architecture" at bounding box center [372, 303] width 274 height 12
click at [513, 294] on p "Benefits of WebSocket Signaling with SIP Backend Architecture" at bounding box center [476, 303] width 482 height 19
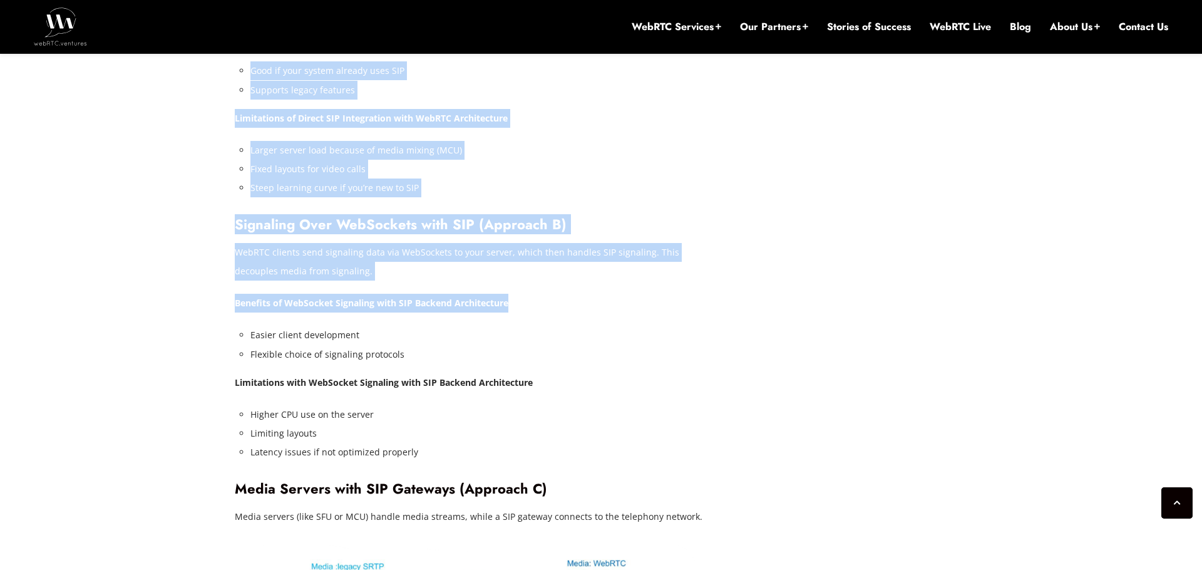
drag, startPoint x: 513, startPoint y: 266, endPoint x: 233, endPoint y: 268, distance: 279.8
click at [233, 268] on div "[DATE] [PERSON_NAME] Comments Off on WebRTC SIP Integration: Advanced Technique…" at bounding box center [601, 575] width 748 height 5275
click at [308, 297] on strong "Benefits of WebSocket Signaling with SIP Backend Architecture" at bounding box center [372, 303] width 274 height 12
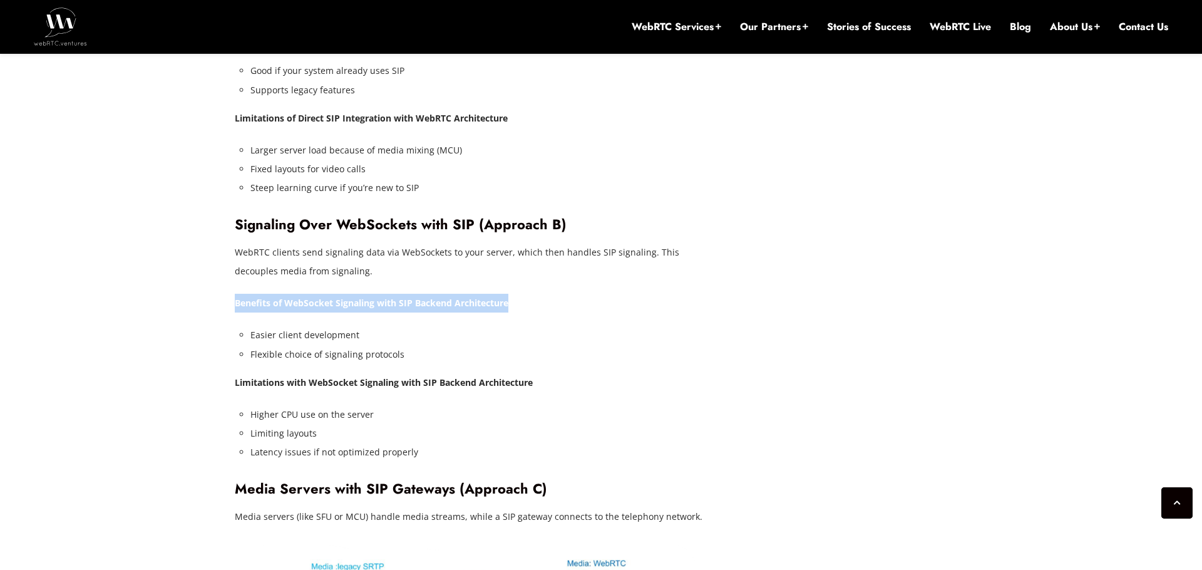
drag, startPoint x: 234, startPoint y: 265, endPoint x: 554, endPoint y: 264, distance: 319.8
click at [554, 294] on p "Benefits of WebSocket Signaling with SIP Backend Architecture" at bounding box center [476, 303] width 482 height 19
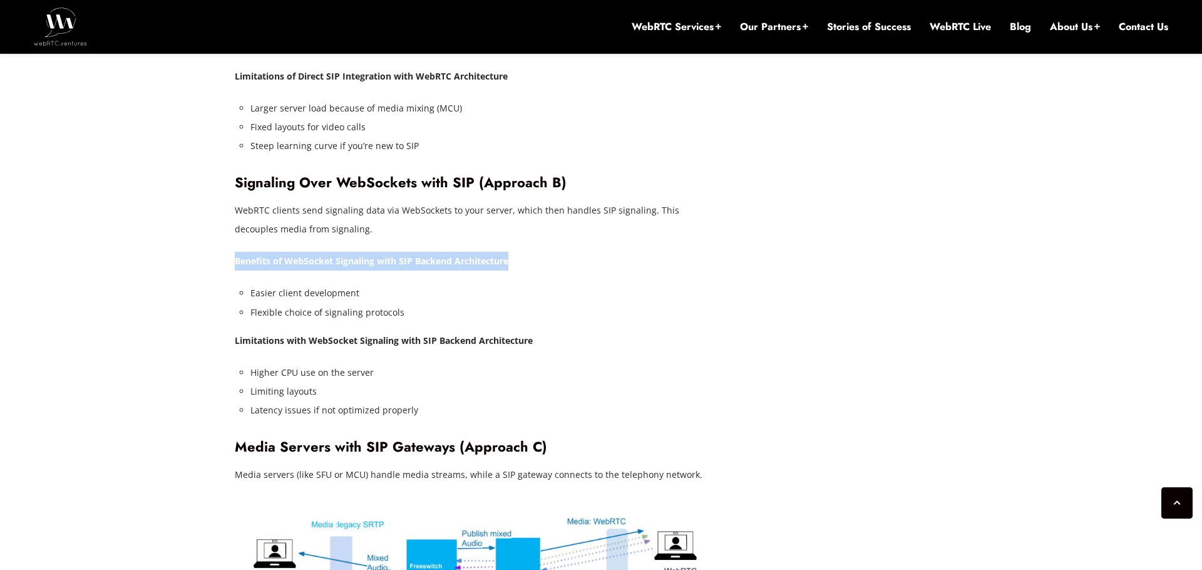
scroll to position [2773, 0]
click at [233, 275] on div "[DATE] [PERSON_NAME] Comments Off on WebRTC SIP Integration: Advanced Technique…" at bounding box center [601, 533] width 748 height 5275
click at [260, 302] on li "Flexible choice of signaling protocols" at bounding box center [483, 311] width 466 height 19
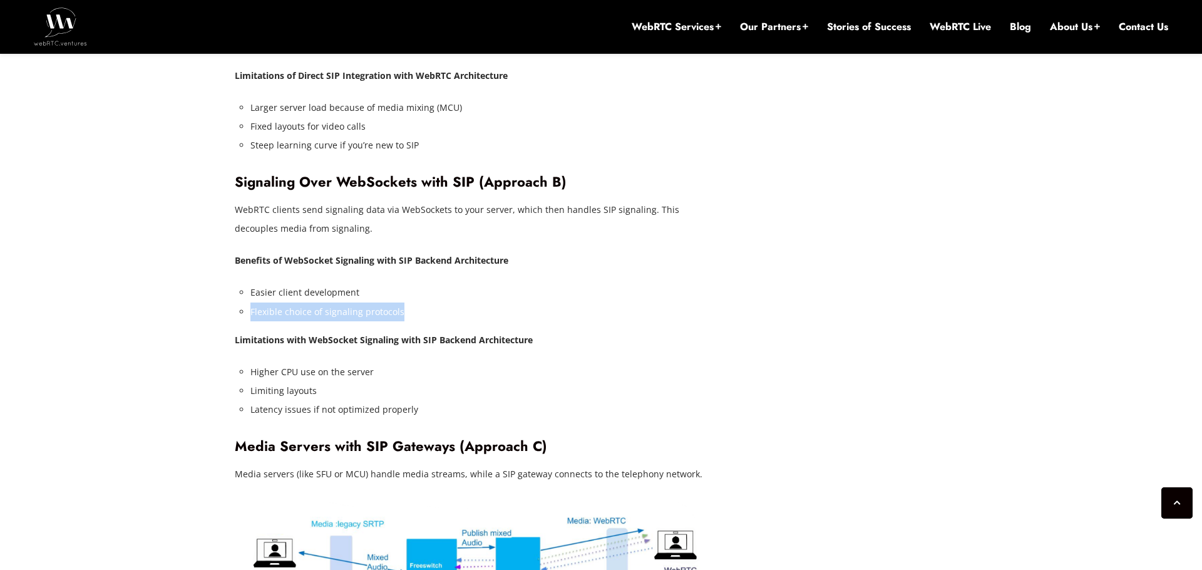
drag, startPoint x: 401, startPoint y: 272, endPoint x: 247, endPoint y: 272, distance: 154.0
click at [247, 272] on div "Bringing WebRTC and SIP together is a powerful way to connect modern web applic…" at bounding box center [476, 350] width 482 height 4231
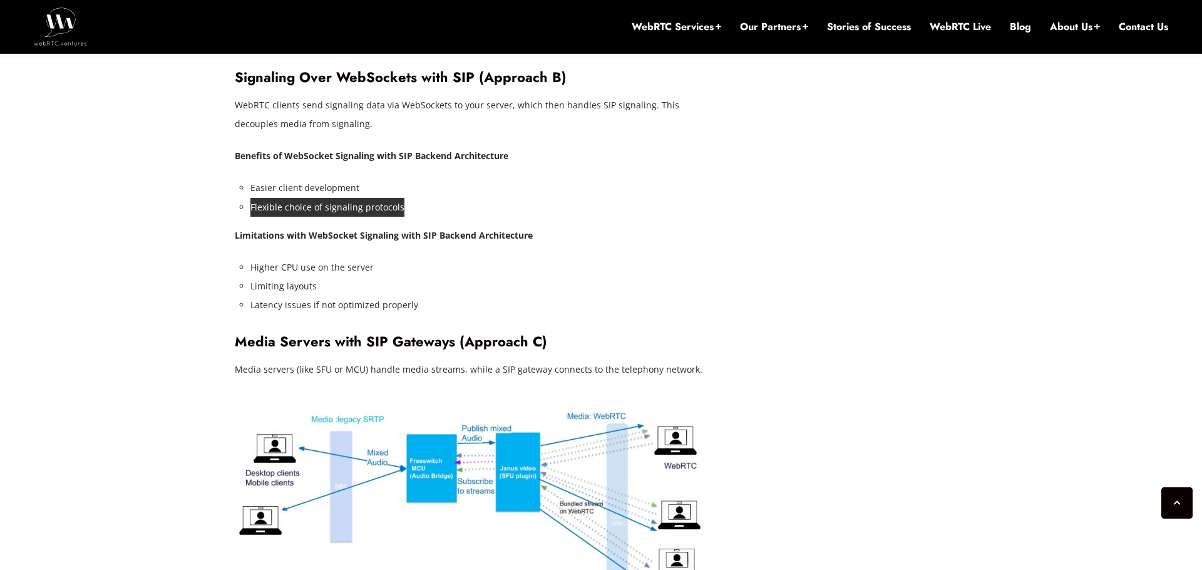
scroll to position [2881, 0]
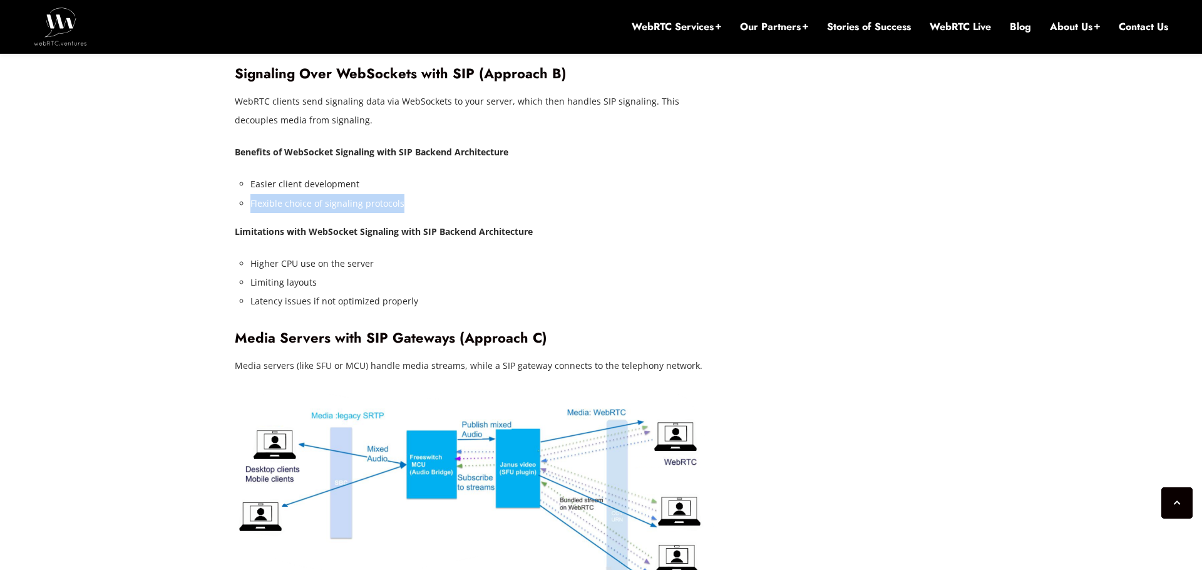
click at [297, 254] on li "Higher CPU use on the server" at bounding box center [483, 263] width 466 height 19
click at [330, 254] on li "Higher CPU use on the server" at bounding box center [483, 263] width 466 height 19
drag, startPoint x: 371, startPoint y: 223, endPoint x: 259, endPoint y: 223, distance: 112.0
click at [259, 254] on li "Higher CPU use on the server" at bounding box center [483, 263] width 466 height 19
click at [285, 254] on li "Higher CPU use on the server" at bounding box center [483, 263] width 466 height 19
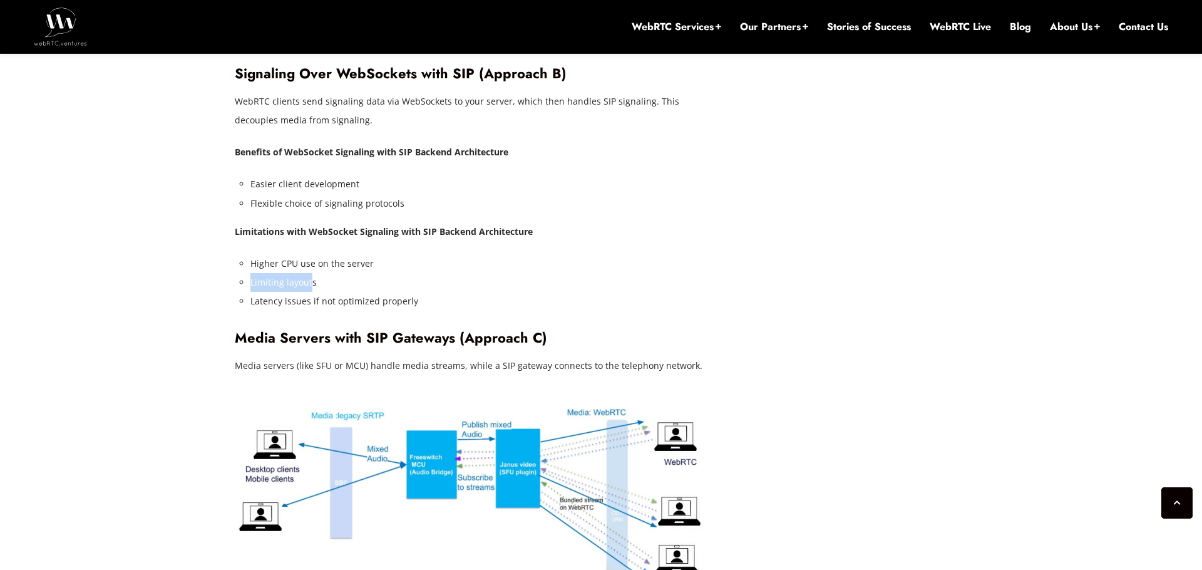
drag, startPoint x: 250, startPoint y: 245, endPoint x: 316, endPoint y: 245, distance: 65.7
click at [315, 273] on li "Limiting layouts" at bounding box center [483, 282] width 466 height 19
click at [313, 292] on li "Latency issues if not optimized properly" at bounding box center [483, 301] width 466 height 19
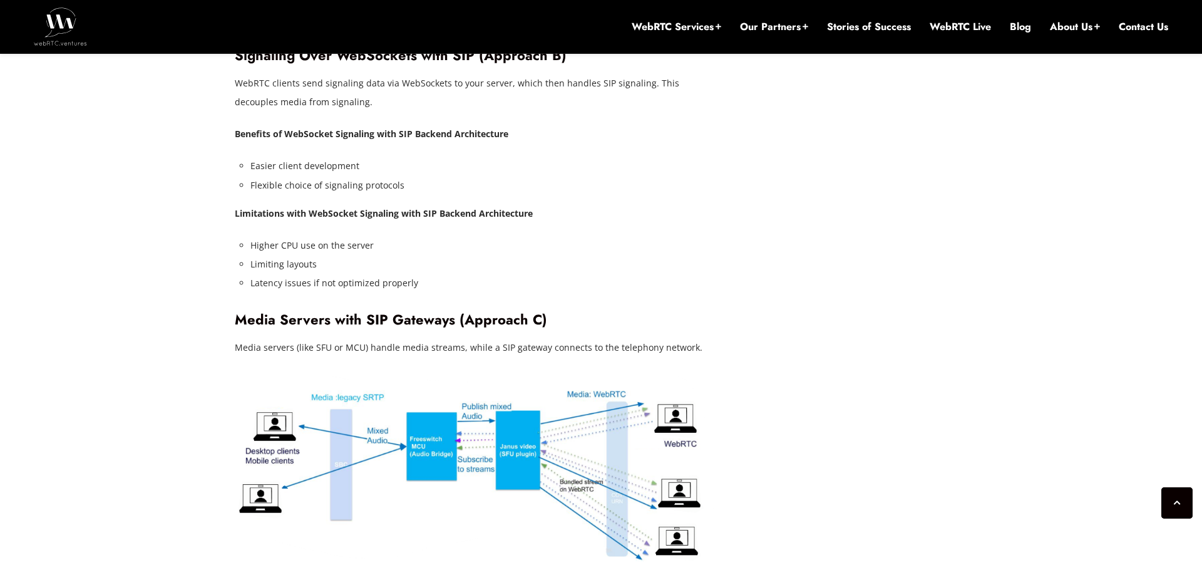
scroll to position [2899, 0]
drag, startPoint x: 249, startPoint y: 208, endPoint x: 376, endPoint y: 205, distance: 126.4
click at [376, 237] on li "Higher CPU use on the server" at bounding box center [483, 246] width 466 height 19
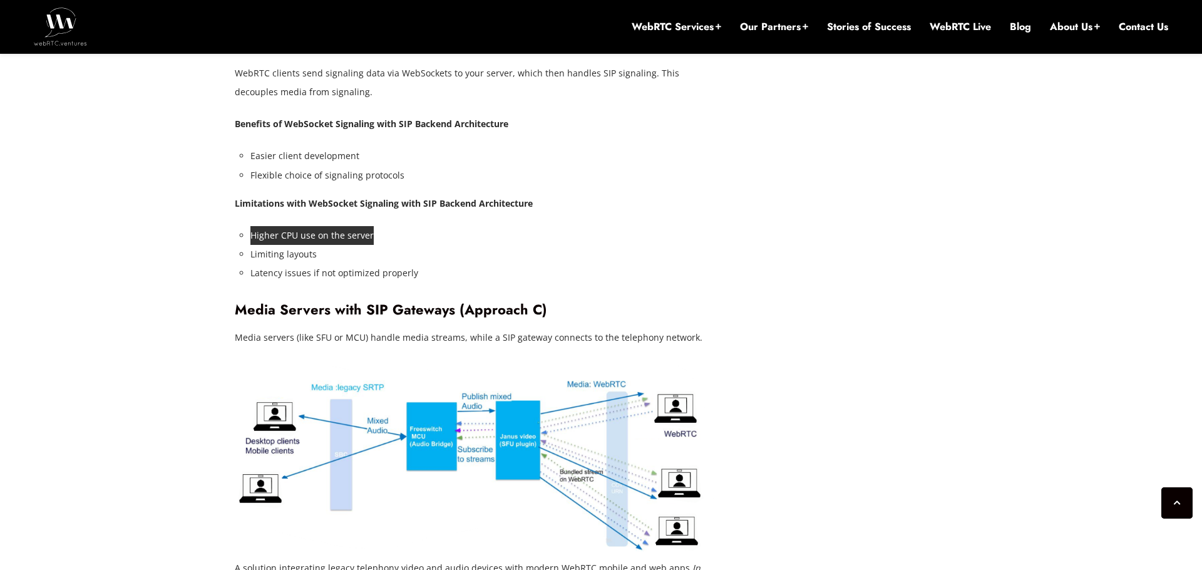
scroll to position [2900, 0]
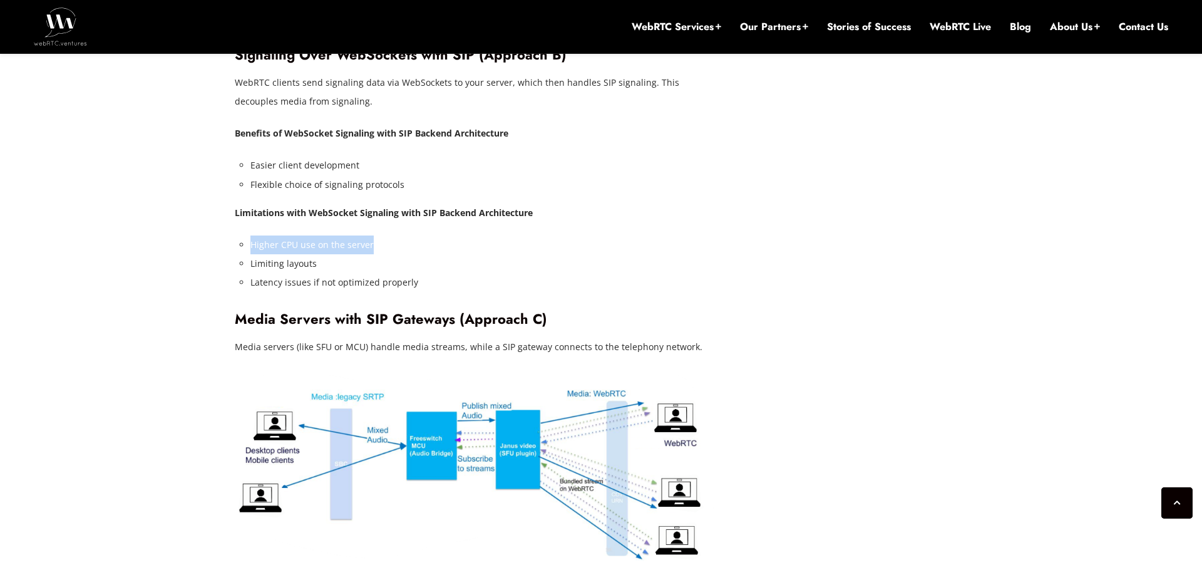
click at [270, 273] on li "Latency issues if not optimized properly" at bounding box center [483, 282] width 466 height 19
drag, startPoint x: 250, startPoint y: 225, endPoint x: 352, endPoint y: 225, distance: 101.4
click at [352, 254] on li "Limiting layouts" at bounding box center [483, 263] width 466 height 19
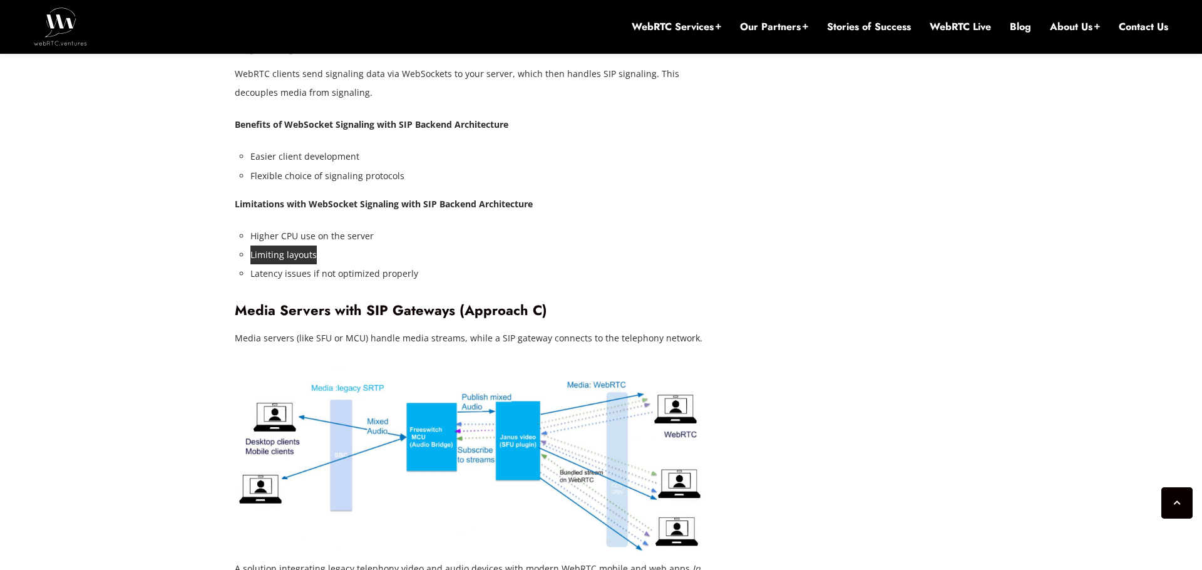
scroll to position [2915, 0]
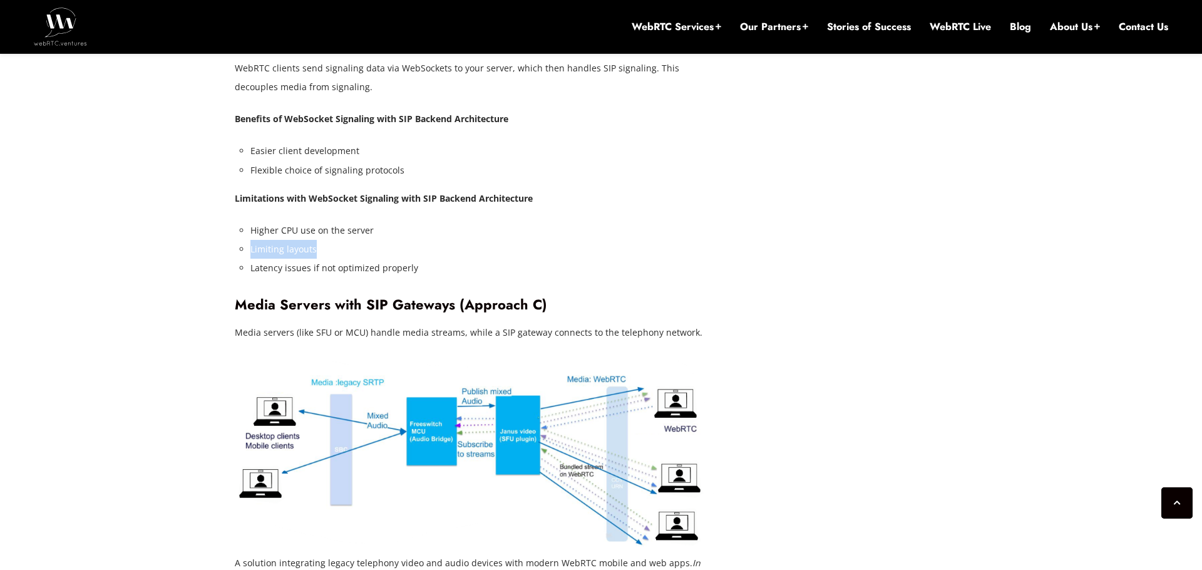
click at [305, 258] on li "Latency issues if not optimized properly" at bounding box center [483, 267] width 466 height 19
click at [317, 258] on li "Latency issues if not optimized properly" at bounding box center [483, 267] width 466 height 19
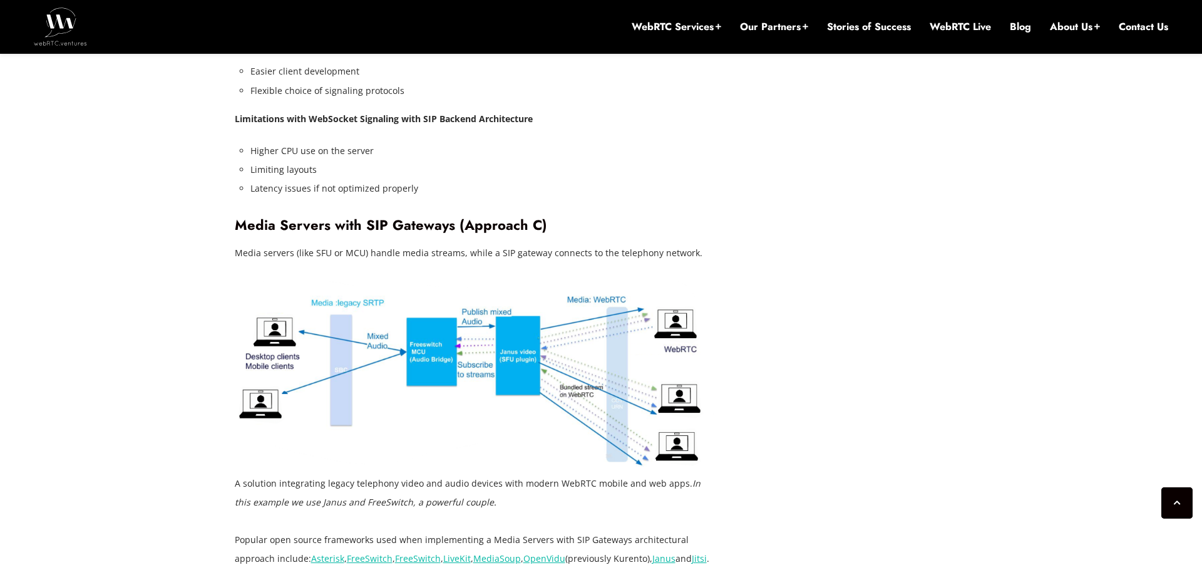
scroll to position [2992, 0]
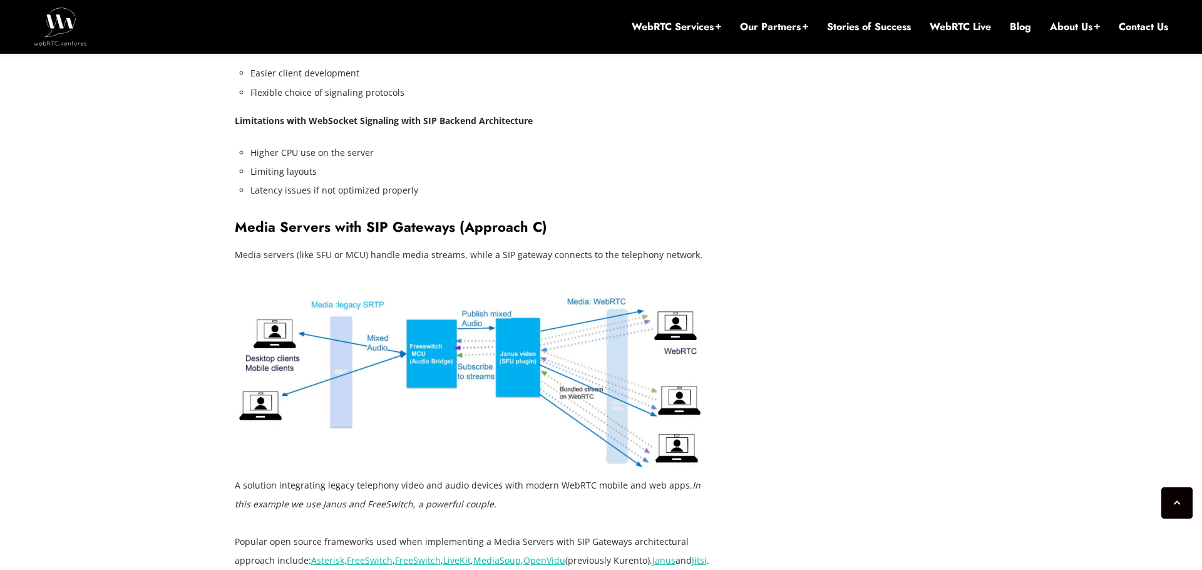
click at [320, 245] on p "Media servers (like SFU or MCU) handle media streams, while a SIP gateway conne…" at bounding box center [476, 254] width 482 height 19
click at [319, 245] on p "Media servers (like SFU or MCU) handle media streams, while a SIP gateway conne…" at bounding box center [476, 254] width 482 height 19
click at [345, 245] on p "Media servers (like SFU or MCU) handle media streams, while a SIP gateway conne…" at bounding box center [476, 254] width 482 height 19
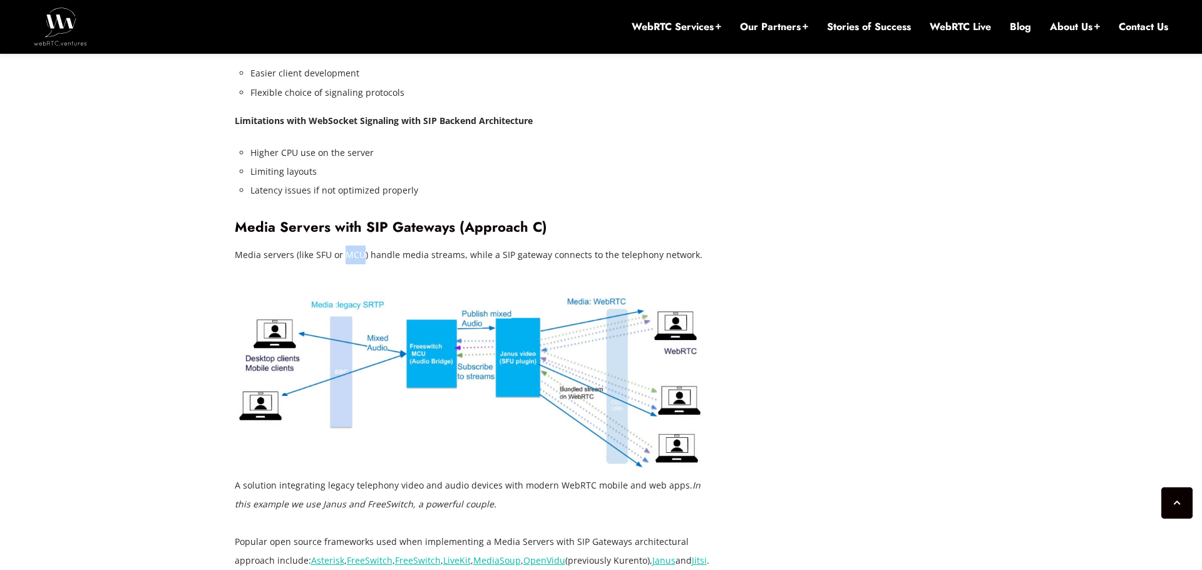
click at [367, 245] on p "Media servers (like SFU or MCU) handle media streams, while a SIP gateway conne…" at bounding box center [476, 254] width 482 height 19
click at [432, 245] on p "Media servers (like SFU or MCU) handle media streams, while a SIP gateway conne…" at bounding box center [476, 254] width 482 height 19
click at [457, 245] on p "Media servers (like SFU or MCU) handle media streams, while a SIP gateway conne…" at bounding box center [476, 254] width 482 height 19
click at [475, 245] on p "Media servers (like SFU or MCU) handle media streams, while a SIP gateway conne…" at bounding box center [476, 254] width 482 height 19
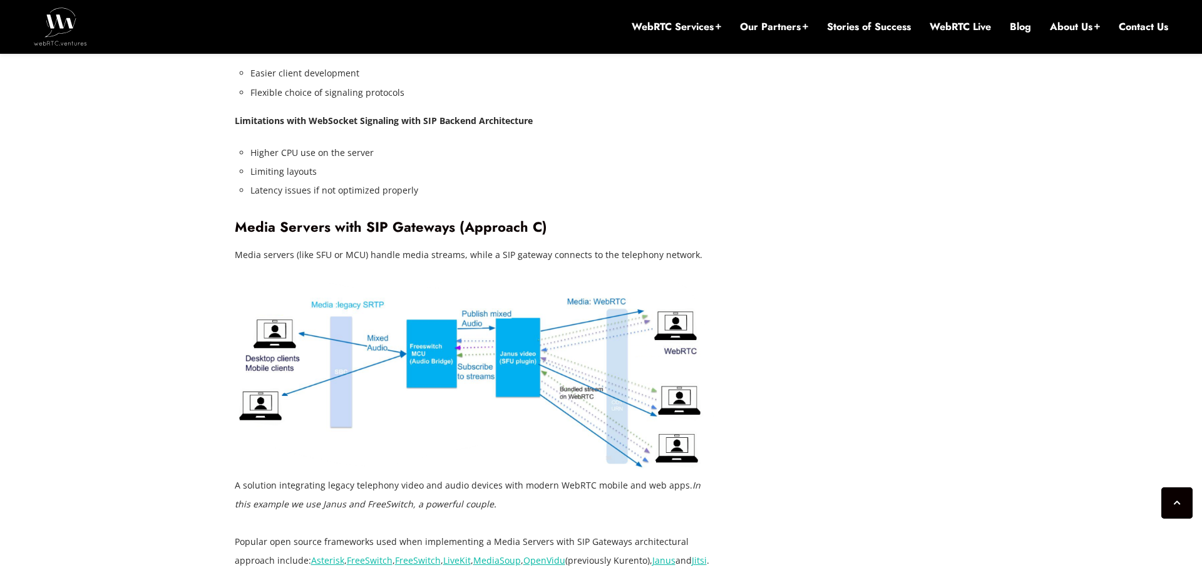
click at [475, 245] on p "Media servers (like SFU or MCU) handle media streams, while a SIP gateway conne…" at bounding box center [476, 254] width 482 height 19
click at [509, 245] on p "Media servers (like SFU or MCU) handle media streams, while a SIP gateway conne…" at bounding box center [476, 254] width 482 height 19
click at [555, 245] on p "Media servers (like SFU or MCU) handle media streams, while a SIP gateway conne…" at bounding box center [476, 254] width 482 height 19
click at [592, 245] on p "Media servers (like SFU or MCU) handle media streams, while a SIP gateway conne…" at bounding box center [476, 254] width 482 height 19
click at [618, 245] on p "Media servers (like SFU or MCU) handle media streams, while a SIP gateway conne…" at bounding box center [476, 254] width 482 height 19
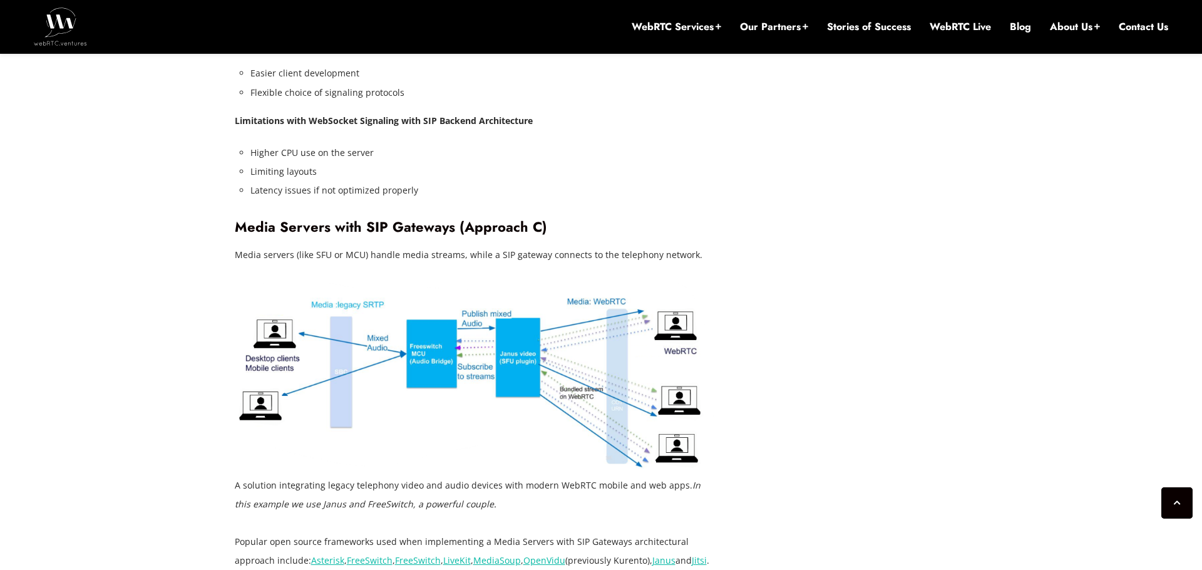
click at [506, 245] on p "Media servers (like SFU or MCU) handle media streams, while a SIP gateway conne…" at bounding box center [476, 254] width 482 height 19
click at [538, 245] on p "Media servers (like SFU or MCU) handle media streams, while a SIP gateway conne…" at bounding box center [476, 254] width 482 height 19
click at [654, 245] on p "Media servers (like SFU or MCU) handle media streams, while a SIP gateway conne…" at bounding box center [476, 254] width 482 height 19
click at [337, 476] on figcaption "A solution integrating legacy telephony video and audio devices with modern Web…" at bounding box center [476, 495] width 482 height 38
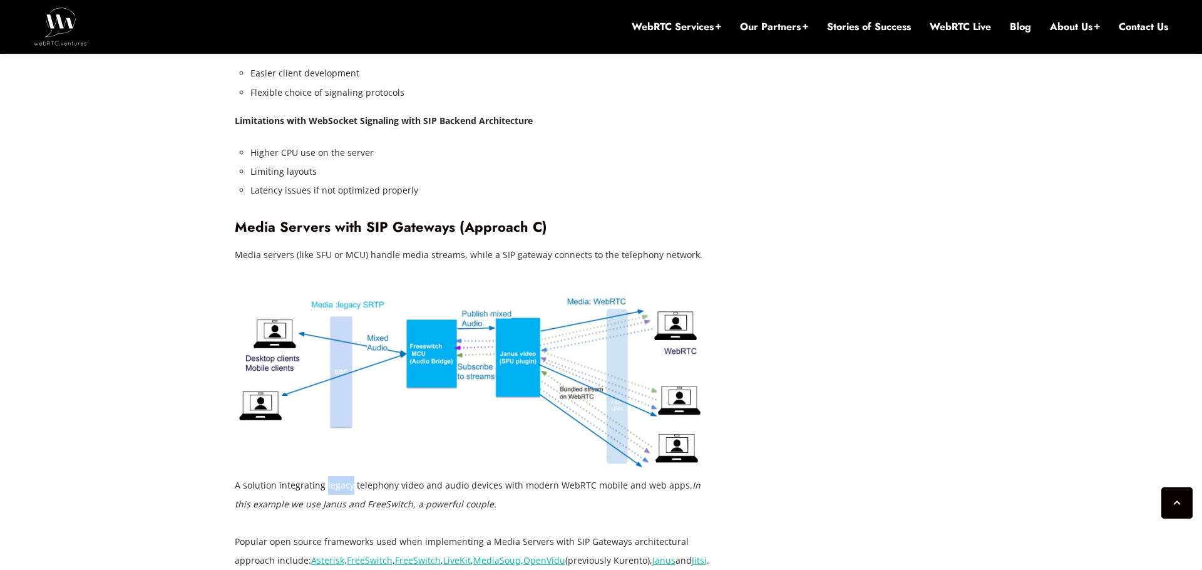
click at [395, 476] on figcaption "A solution integrating legacy telephony video and audio devices with modern Web…" at bounding box center [476, 495] width 482 height 38
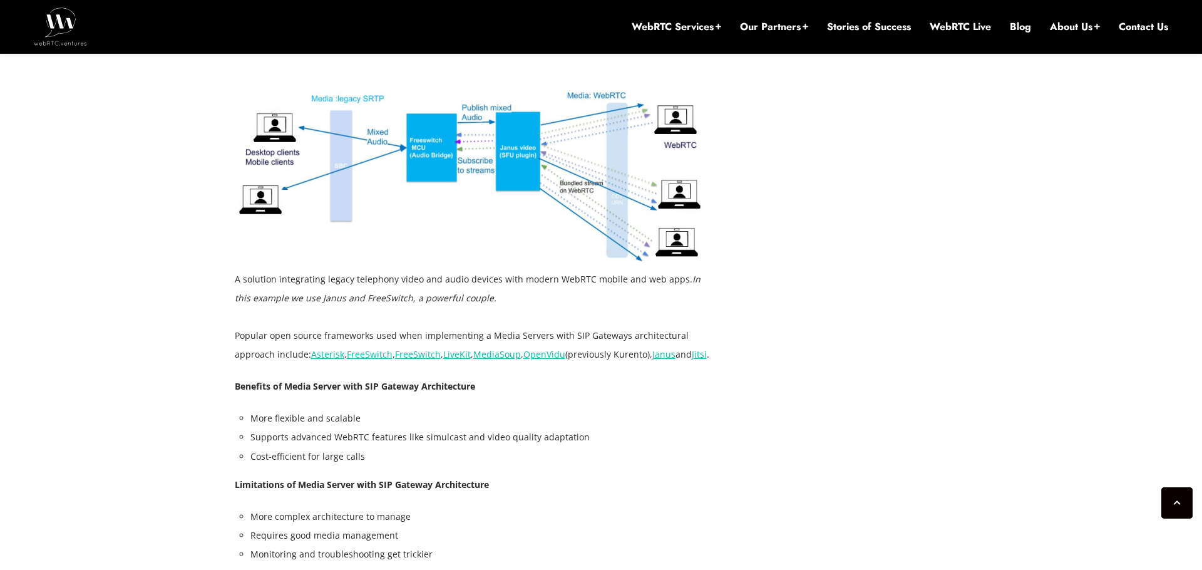
scroll to position [3188, 0]
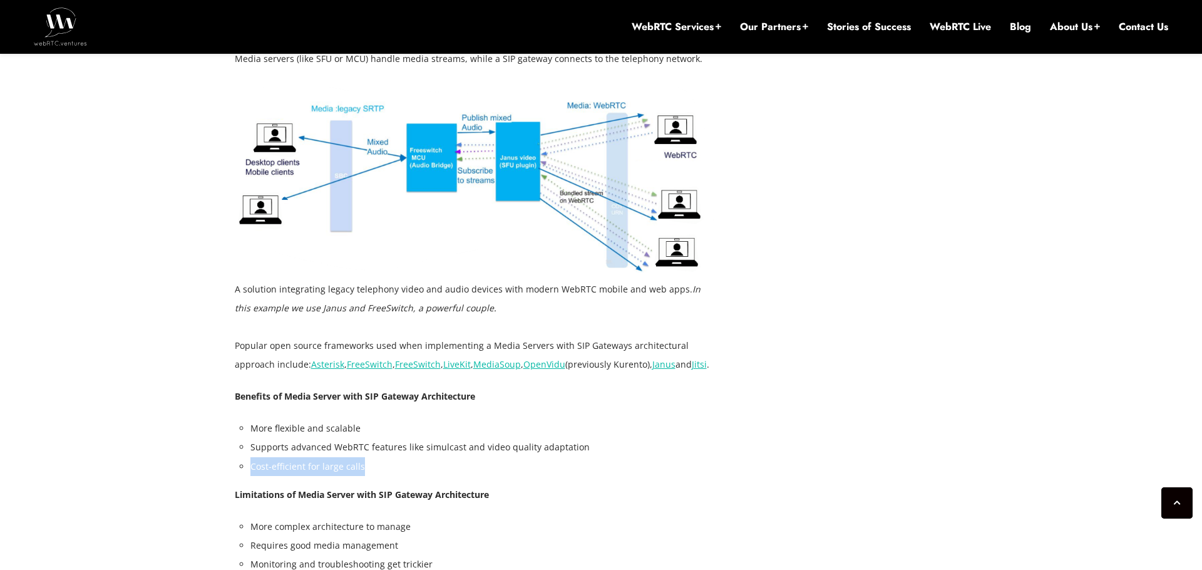
drag, startPoint x: 250, startPoint y: 427, endPoint x: 367, endPoint y: 422, distance: 117.1
click at [367, 457] on li "Cost-efficient for large calls" at bounding box center [483, 466] width 466 height 19
click at [293, 457] on li "Cost-efficient for large calls" at bounding box center [483, 466] width 466 height 19
click at [252, 457] on li "Cost-efficient for large calls" at bounding box center [483, 466] width 466 height 19
click at [444, 437] on li "Supports advanced WebRTC features like simulcast and video quality adaptation" at bounding box center [483, 446] width 466 height 19
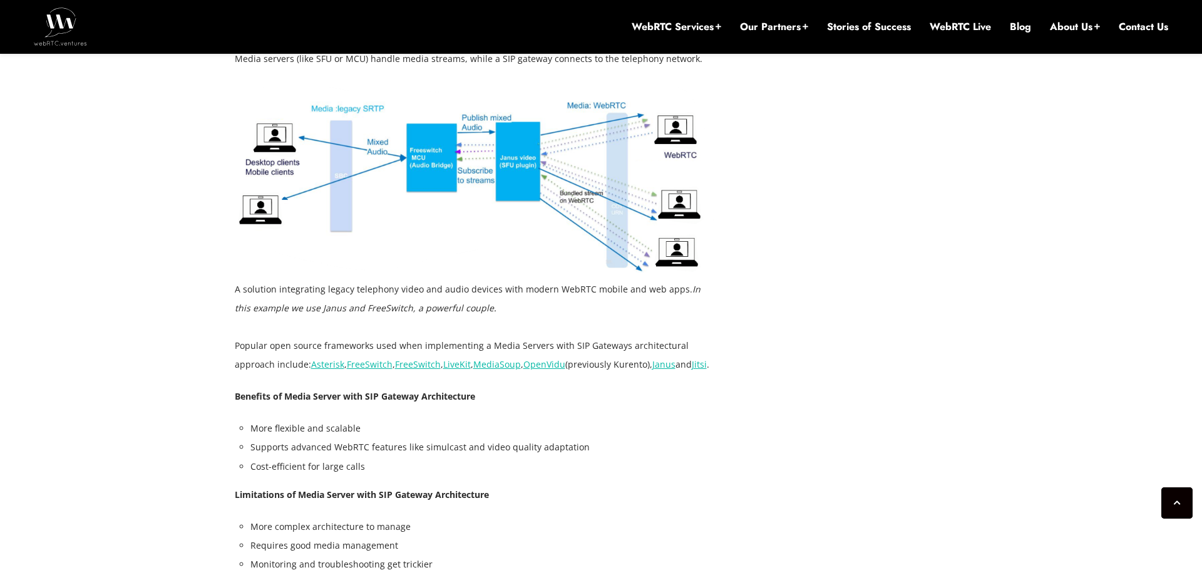
click at [444, 437] on li "Supports advanced WebRTC features like simulcast and video quality adaptation" at bounding box center [483, 446] width 466 height 19
click at [531, 437] on li "Supports advanced WebRTC features like simulcast and video quality adaptation" at bounding box center [483, 446] width 466 height 19
drag, startPoint x: 576, startPoint y: 411, endPoint x: 245, endPoint y: 412, distance: 331.7
click at [533, 437] on li "Supports advanced WebRTC features like simulcast and video quality adaptation" at bounding box center [483, 446] width 466 height 19
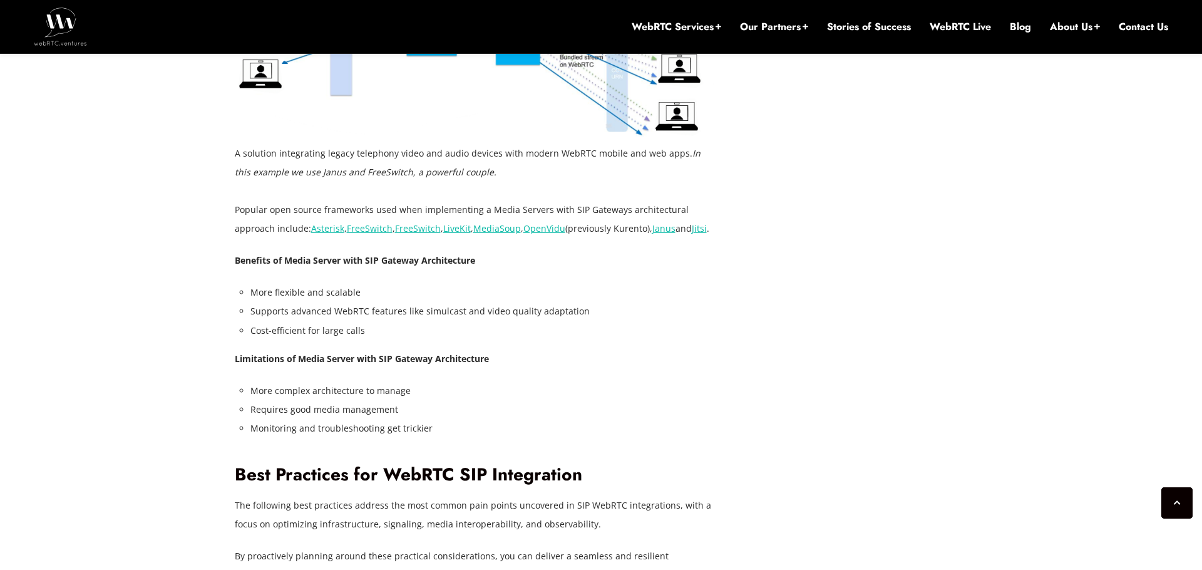
scroll to position [3340, 0]
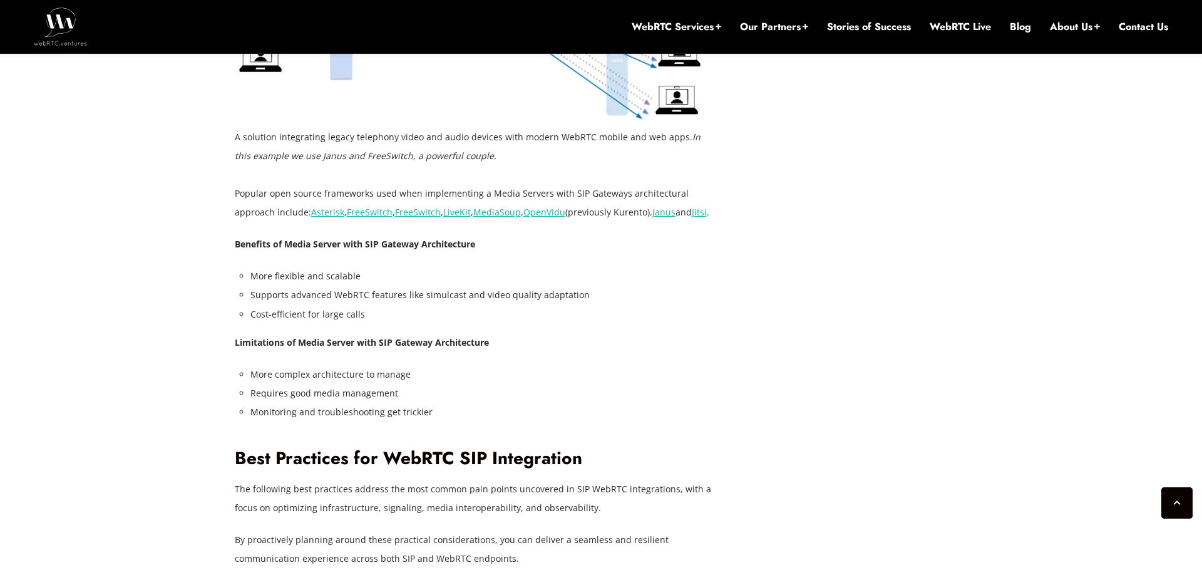
click at [329, 402] on li "Monitoring and troubleshooting get trickier" at bounding box center [483, 411] width 466 height 19
click at [356, 402] on li "Monitoring and troubleshooting get trickier" at bounding box center [483, 411] width 466 height 19
click at [390, 402] on li "Monitoring and troubleshooting get trickier" at bounding box center [483, 411] width 466 height 19
click at [359, 402] on li "Monitoring and troubleshooting get trickier" at bounding box center [483, 411] width 466 height 19
drag, startPoint x: 251, startPoint y: 374, endPoint x: 433, endPoint y: 371, distance: 182.1
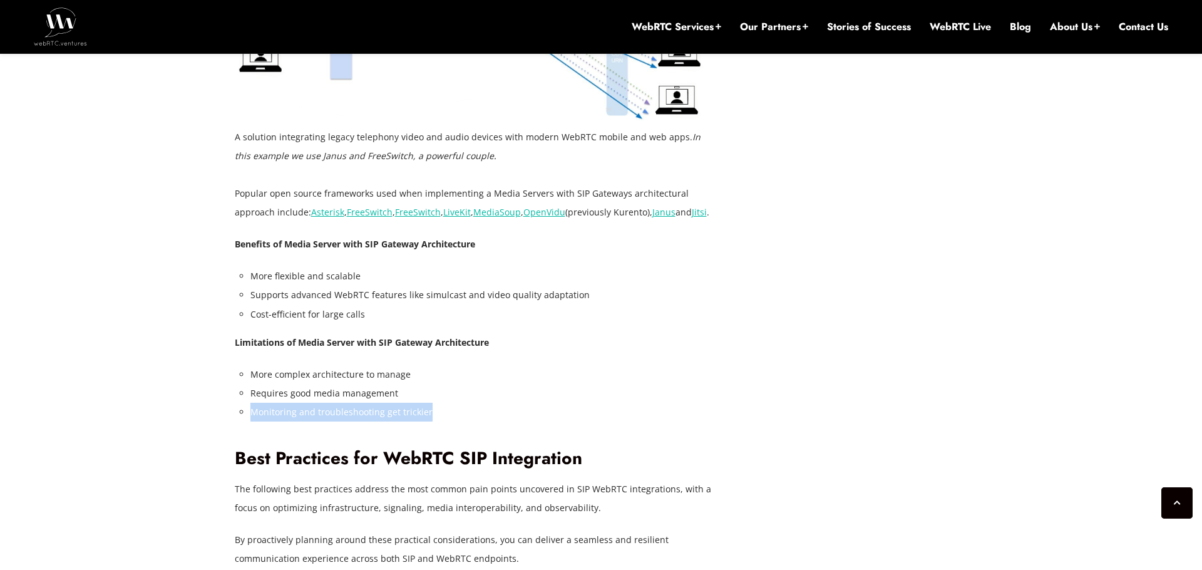
click at [433, 402] on li "Monitoring and troubleshooting get trickier" at bounding box center [483, 411] width 466 height 19
click at [409, 402] on li "Monitoring and troubleshooting get trickier" at bounding box center [483, 411] width 466 height 19
click at [367, 402] on li "Monitoring and troubleshooting get trickier" at bounding box center [483, 411] width 466 height 19
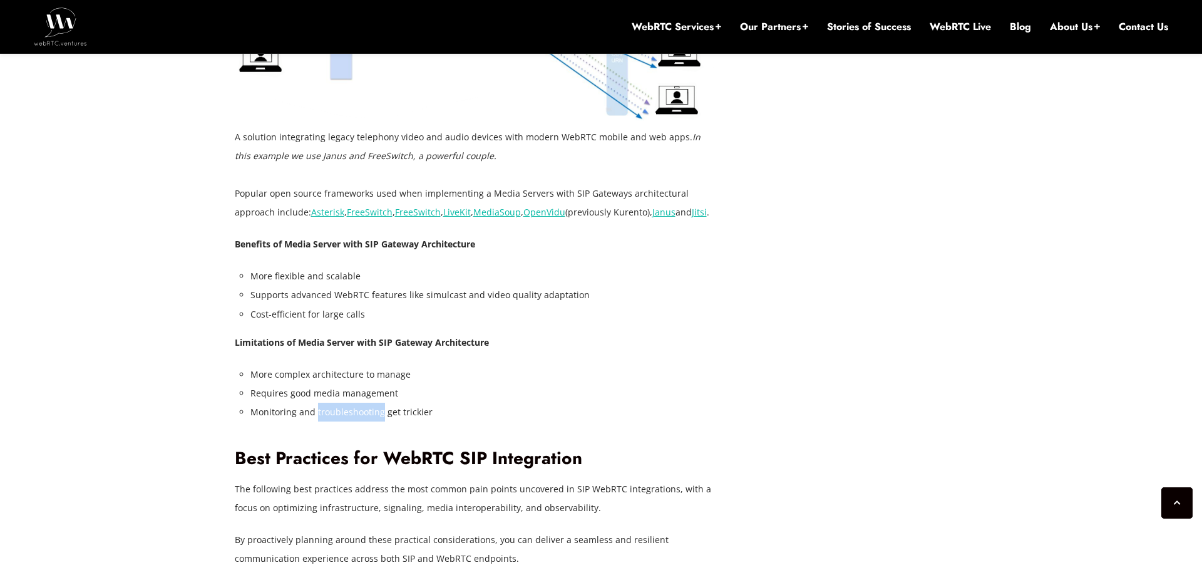
click at [409, 402] on li "Monitoring and troubleshooting get trickier" at bounding box center [483, 411] width 466 height 19
click at [411, 402] on li "Monitoring and troubleshooting get trickier" at bounding box center [483, 411] width 466 height 19
click at [445, 402] on li "Monitoring and troubleshooting get trickier" at bounding box center [483, 411] width 466 height 19
click at [402, 402] on li "Monitoring and troubleshooting get trickier" at bounding box center [483, 411] width 466 height 19
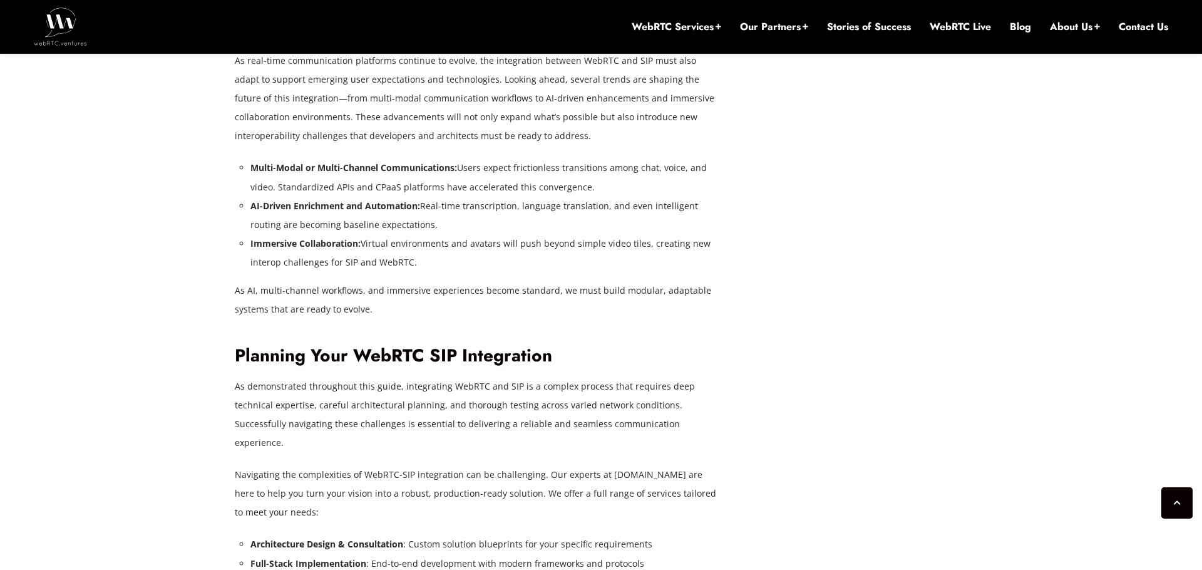
scroll to position [4458, 0]
click at [283, 235] on strong "Immersive Collaboration:" at bounding box center [305, 241] width 110 height 12
click at [325, 232] on li "Immersive Collaboration: Virtual environments and avatars will push beyond simp…" at bounding box center [483, 251] width 466 height 38
drag, startPoint x: 251, startPoint y: 203, endPoint x: 350, endPoint y: 203, distance: 98.9
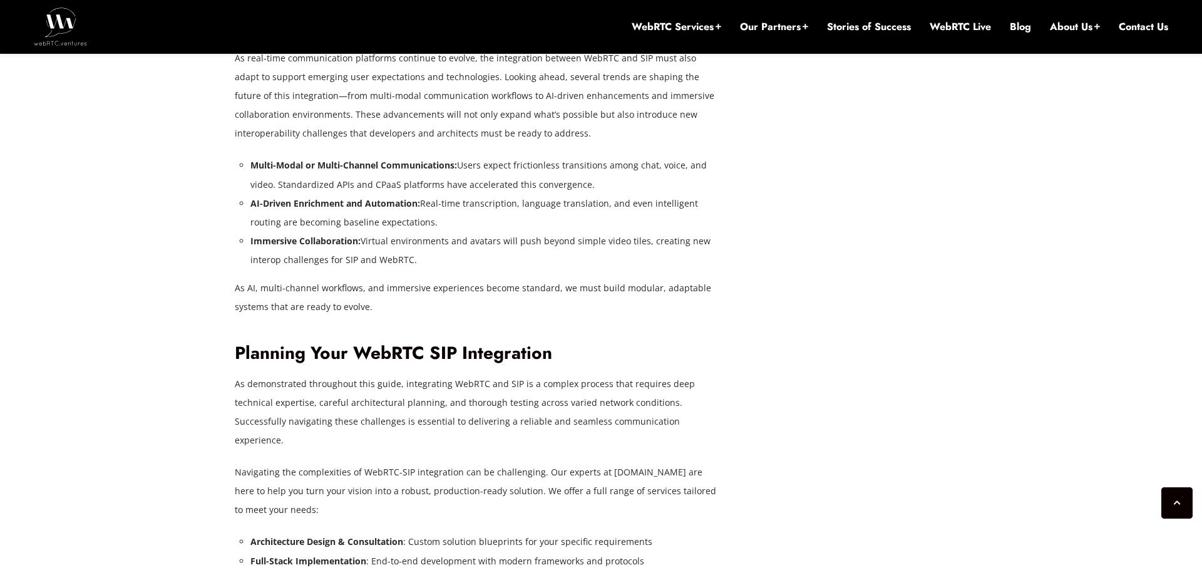
click at [350, 235] on strong "Immersive Collaboration:" at bounding box center [305, 241] width 110 height 12
drag, startPoint x: 357, startPoint y: 205, endPoint x: 252, endPoint y: 204, distance: 105.1
click at [252, 235] on strong "Immersive Collaboration:" at bounding box center [305, 241] width 110 height 12
click at [334, 232] on li "Immersive Collaboration: Virtual environments and avatars will push beyond simp…" at bounding box center [483, 251] width 466 height 38
click at [330, 235] on strong "Immersive Collaboration:" at bounding box center [305, 241] width 110 height 12
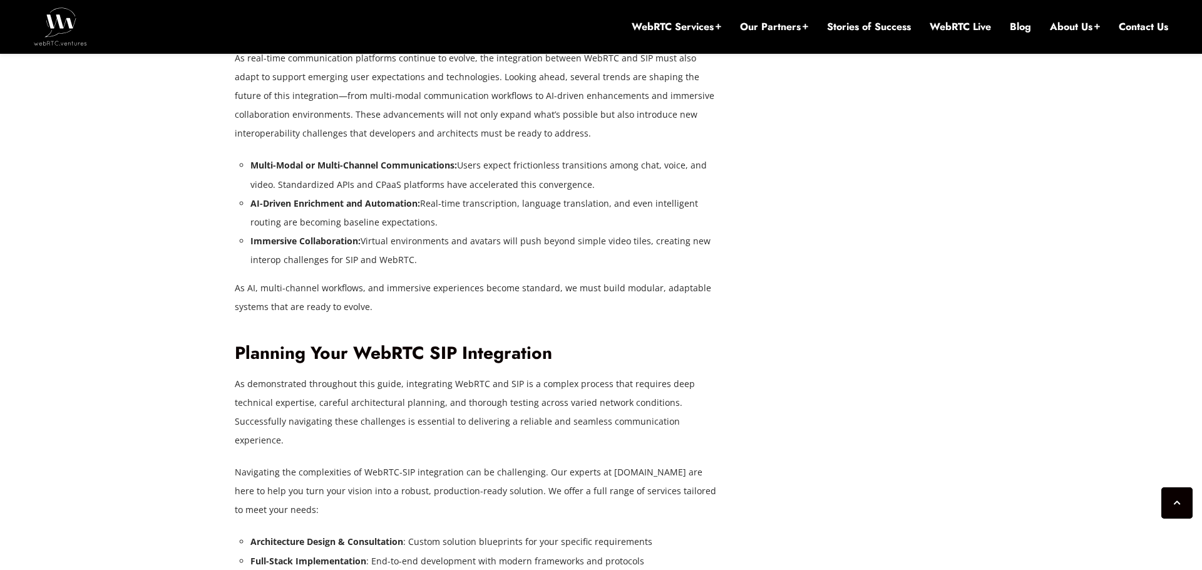
click at [330, 235] on strong "Immersive Collaboration:" at bounding box center [305, 241] width 110 height 12
click at [347, 232] on li "Immersive Collaboration: Virtual environments and avatars will push beyond simp…" at bounding box center [483, 251] width 466 height 38
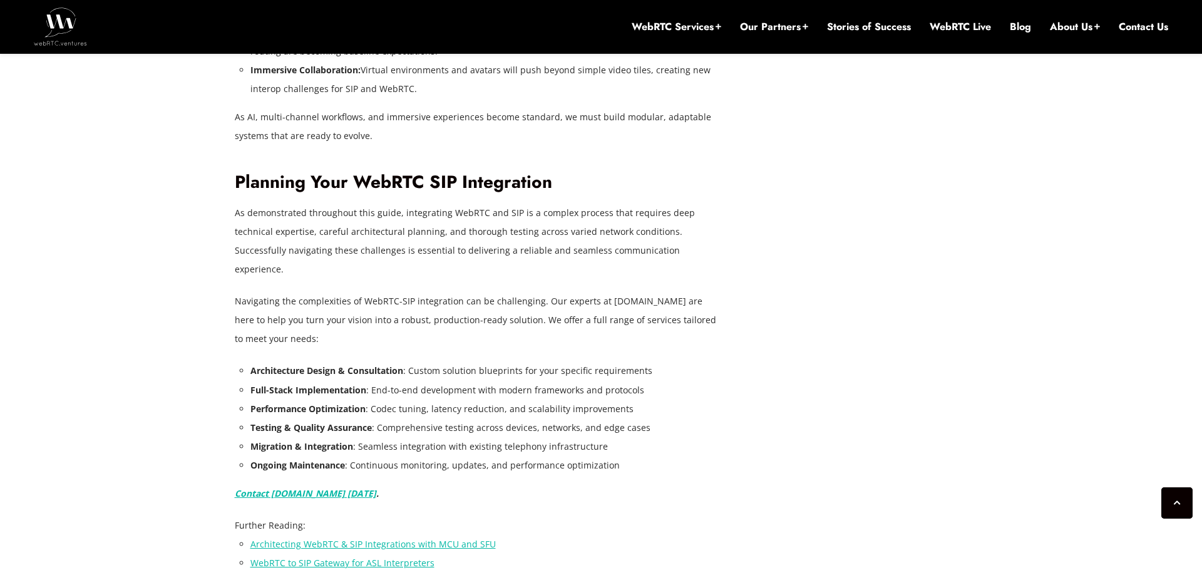
scroll to position [4644, 0]
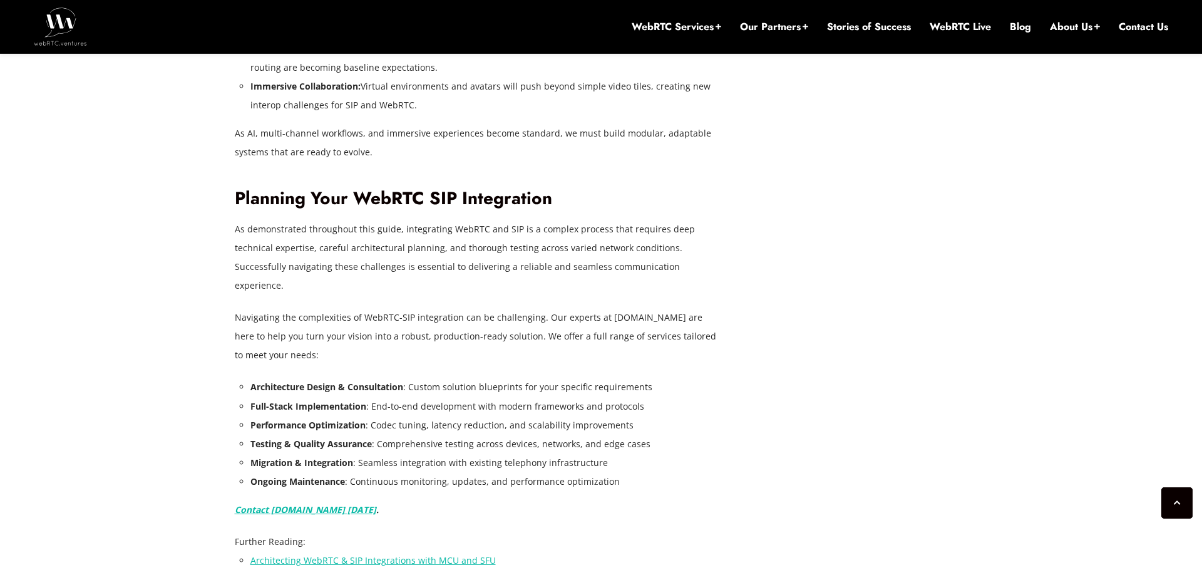
scroll to position [4621, 0]
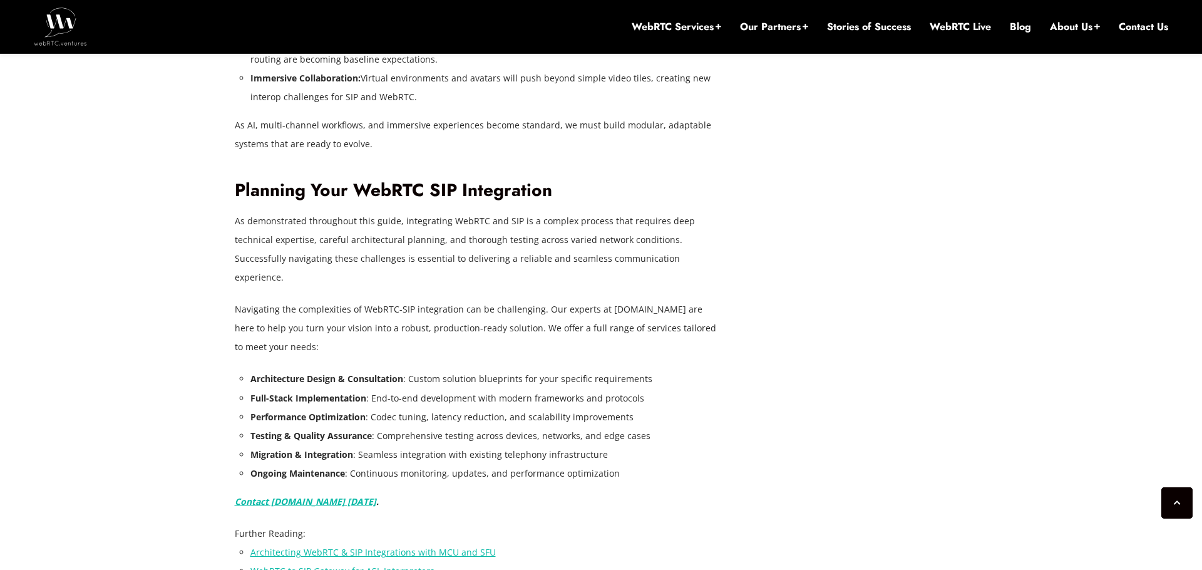
click at [408, 407] on li "Performance Optimization : Codec tuning, latency reduction, and scalability imp…" at bounding box center [483, 416] width 466 height 19
click at [476, 407] on li "Performance Optimization : Codec tuning, latency reduction, and scalability imp…" at bounding box center [483, 416] width 466 height 19
click at [511, 407] on li "Performance Optimization : Codec tuning, latency reduction, and scalability imp…" at bounding box center [483, 416] width 466 height 19
click at [491, 407] on li "Performance Optimization : Codec tuning, latency reduction, and scalability imp…" at bounding box center [483, 416] width 466 height 19
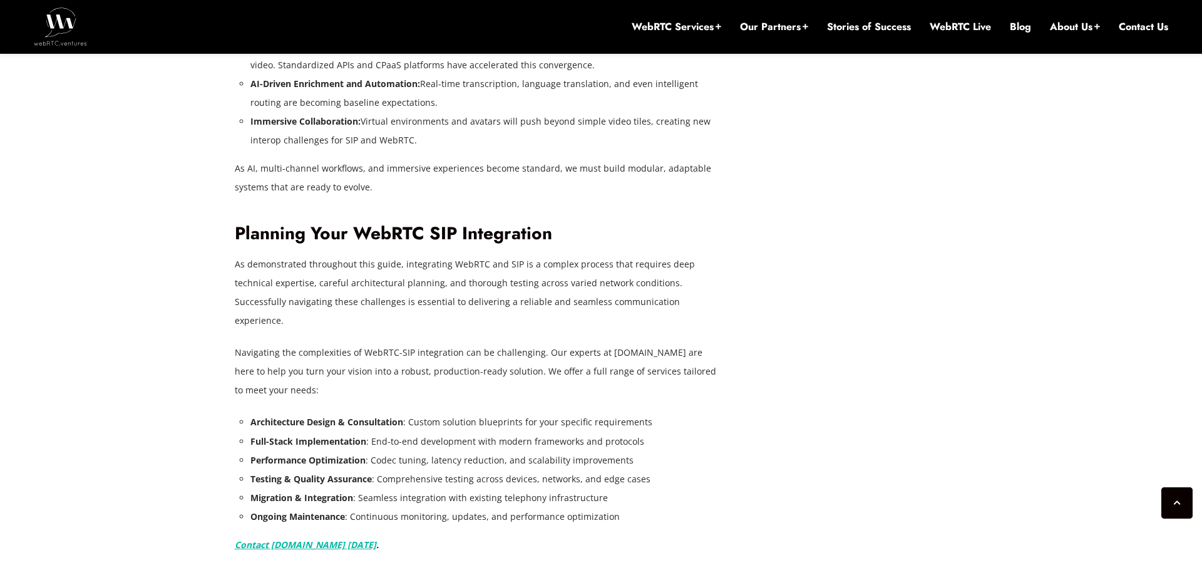
scroll to position [4576, 0]
click at [477, 489] on li "Migration & Integration : Seamless integration with existing telephony infrastr…" at bounding box center [483, 498] width 466 height 19
click at [528, 489] on li "Migration & Integration : Seamless integration with existing telephony infrastr…" at bounding box center [483, 498] width 466 height 19
click at [552, 489] on li "Migration & Integration : Seamless integration with existing telephony infrastr…" at bounding box center [483, 498] width 466 height 19
click at [521, 489] on li "Migration & Integration : Seamless integration with existing telephony infrastr…" at bounding box center [483, 498] width 466 height 19
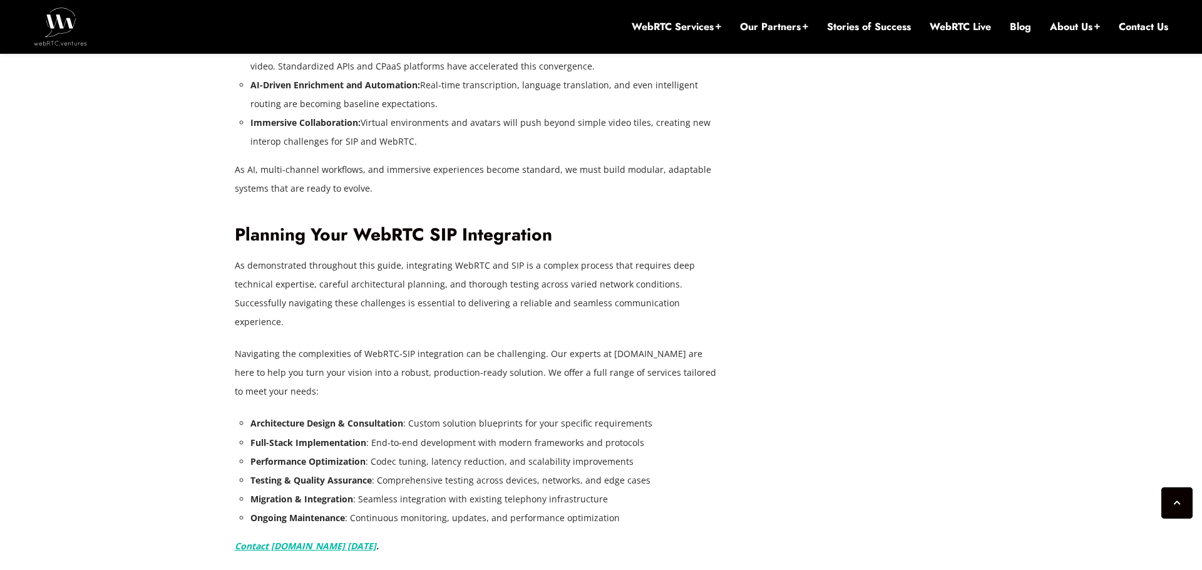
click at [524, 489] on li "Migration & Integration : Seamless integration with existing telephony infrastr…" at bounding box center [483, 498] width 466 height 19
click at [566, 489] on li "Migration & Integration : Seamless integration with existing telephony infrastr…" at bounding box center [483, 498] width 466 height 19
click at [526, 489] on li "Migration & Integration : Seamless integration with existing telephony infrastr…" at bounding box center [483, 498] width 466 height 19
click at [570, 489] on li "Migration & Integration : Seamless integration with existing telephony infrastr…" at bounding box center [483, 498] width 466 height 19
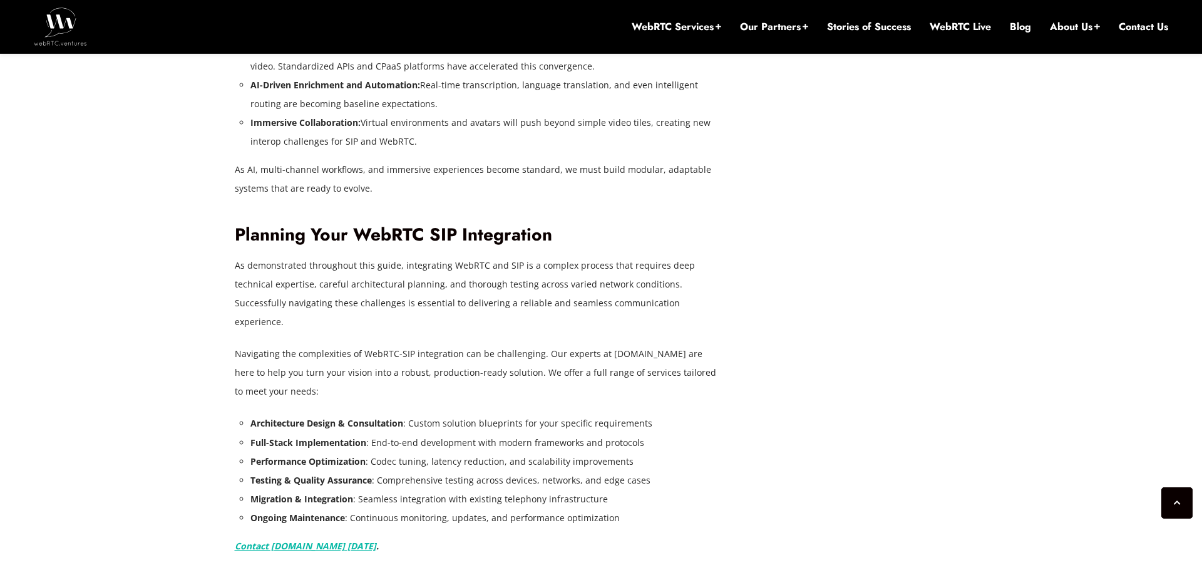
click at [545, 489] on li "Migration & Integration : Seamless integration with existing telephony infrastr…" at bounding box center [483, 498] width 466 height 19
click at [574, 489] on li "Migration & Integration : Seamless integration with existing telephony infrastr…" at bounding box center [483, 498] width 466 height 19
click at [539, 489] on li "Migration & Integration : Seamless integration with existing telephony infrastr…" at bounding box center [483, 498] width 466 height 19
click at [585, 489] on li "Migration & Integration : Seamless integration with existing telephony infrastr…" at bounding box center [483, 498] width 466 height 19
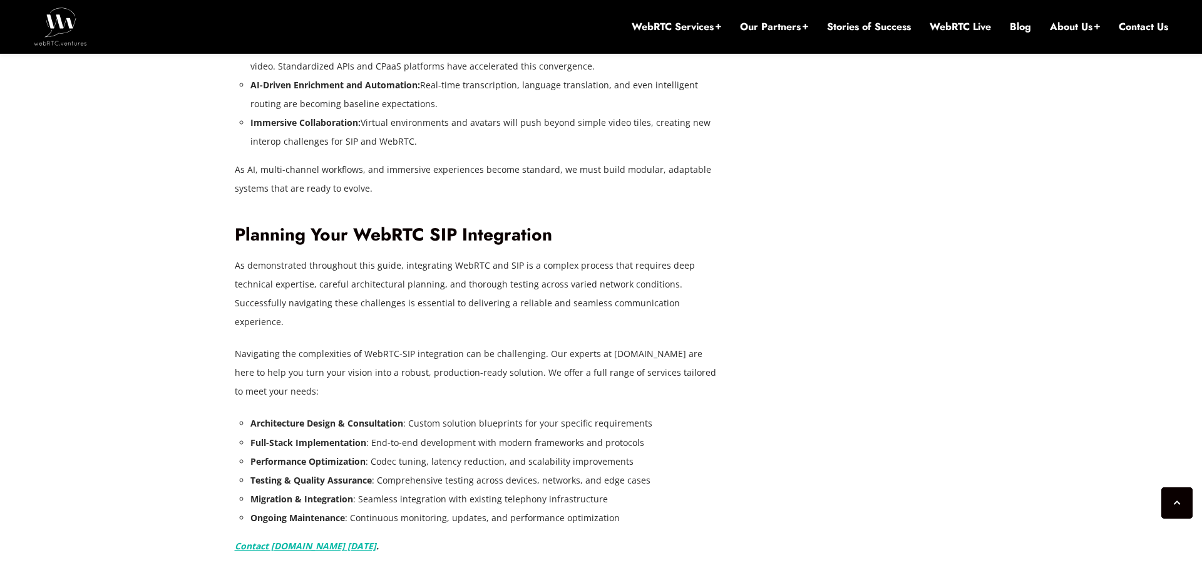
click at [551, 489] on li "Migration & Integration : Seamless integration with existing telephony infrastr…" at bounding box center [483, 498] width 466 height 19
click at [493, 508] on li "Ongoing Maintenance : Continuous monitoring, updates, and performance optimizat…" at bounding box center [483, 517] width 466 height 19
click at [537, 508] on li "Ongoing Maintenance : Continuous monitoring, updates, and performance optimizat…" at bounding box center [483, 517] width 466 height 19
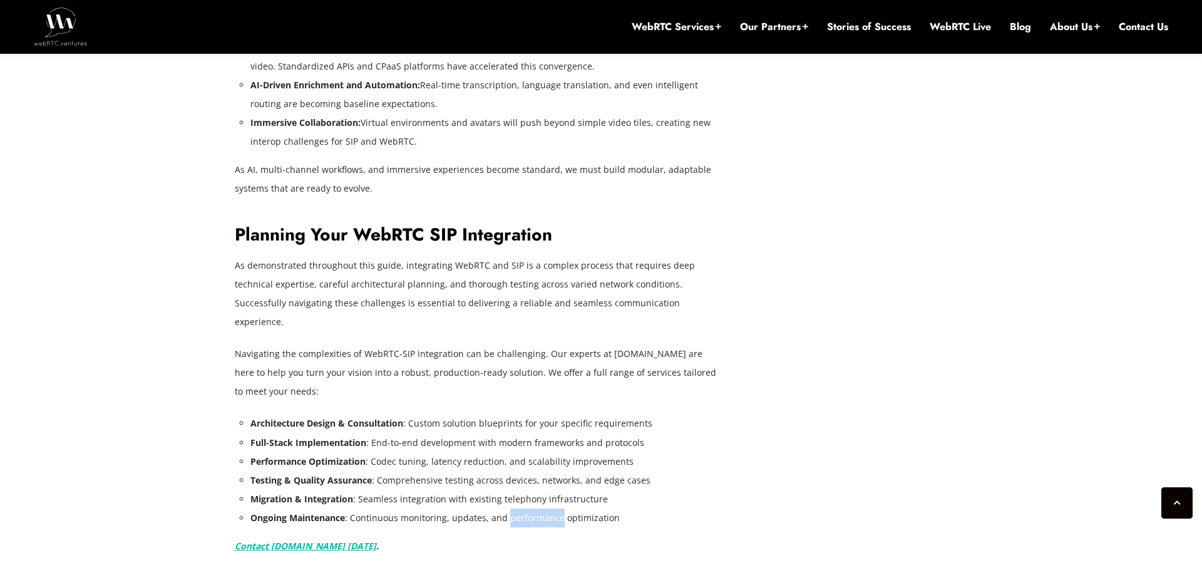
click at [573, 508] on li "Ongoing Maintenance : Continuous monitoring, updates, and performance optimizat…" at bounding box center [483, 517] width 466 height 19
click at [519, 508] on li "Ongoing Maintenance : Continuous monitoring, updates, and performance optimizat…" at bounding box center [483, 517] width 466 height 19
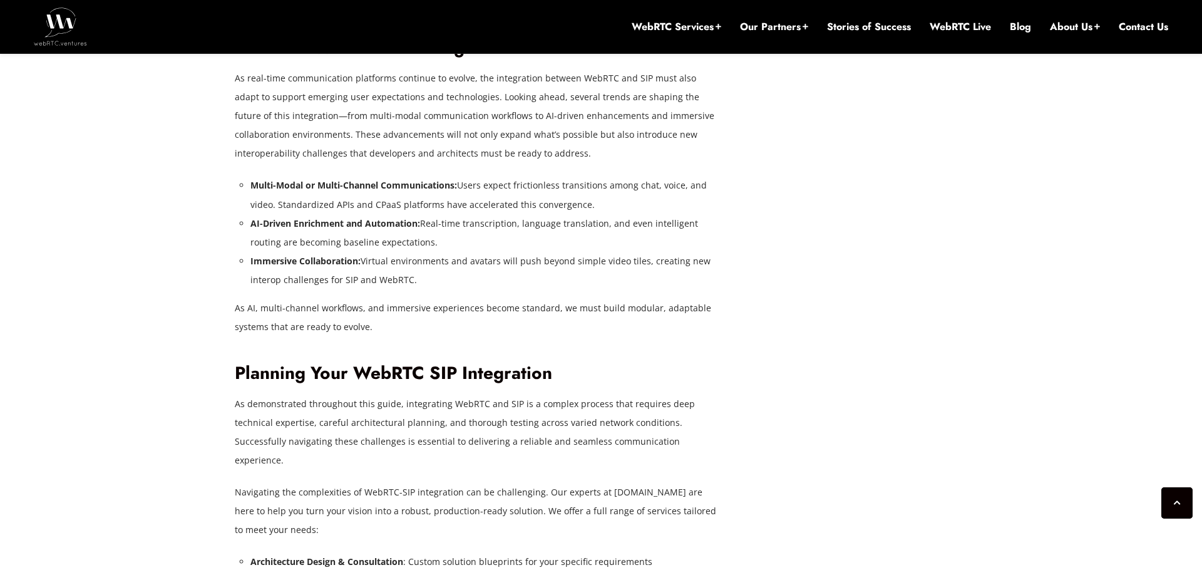
scroll to position [4434, 0]
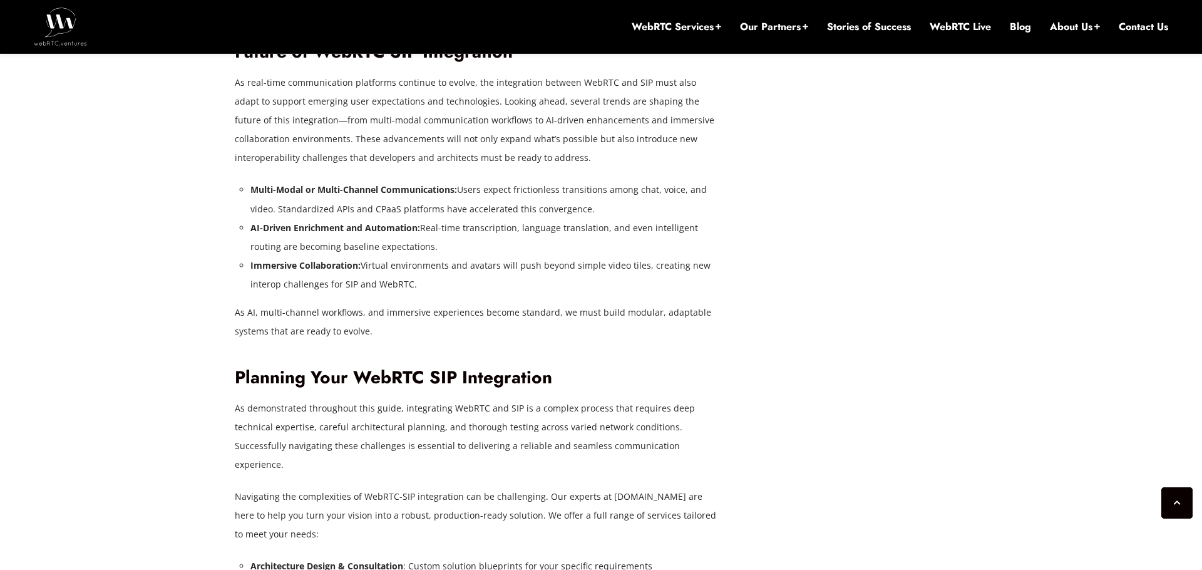
click at [509, 556] on li "Architecture Design & Consultation : Custom solution blueprints for your specif…" at bounding box center [483, 565] width 466 height 19
click at [524, 556] on li "Architecture Design & Consultation : Custom solution blueprints for your specif…" at bounding box center [483, 565] width 466 height 19
click at [606, 556] on li "Architecture Design & Consultation : Custom solution blueprints for your specif…" at bounding box center [483, 565] width 466 height 19
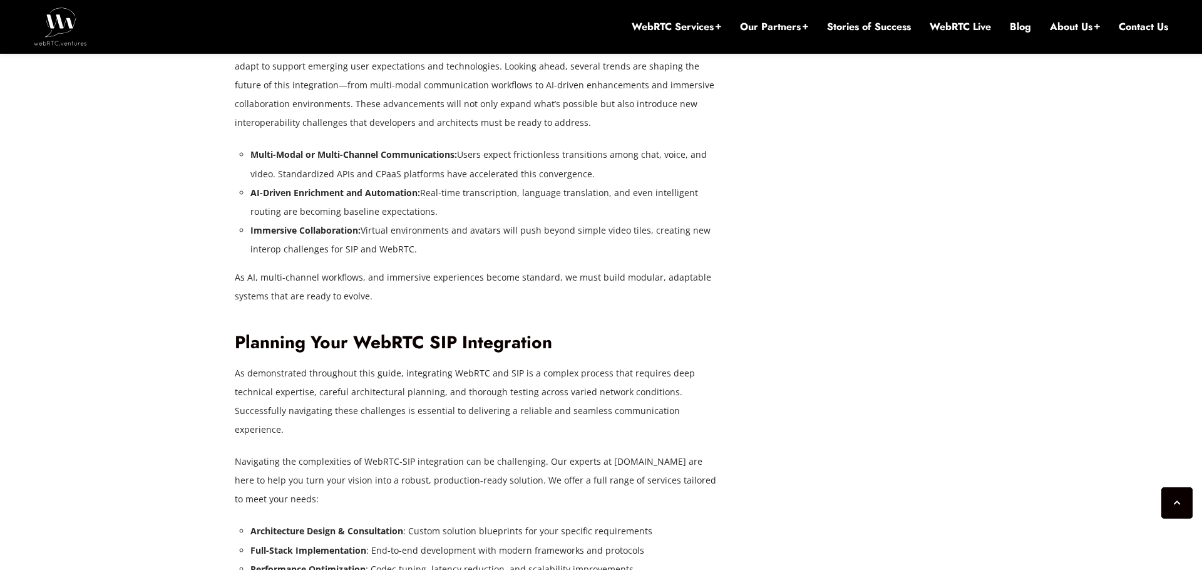
scroll to position [4499, 0]
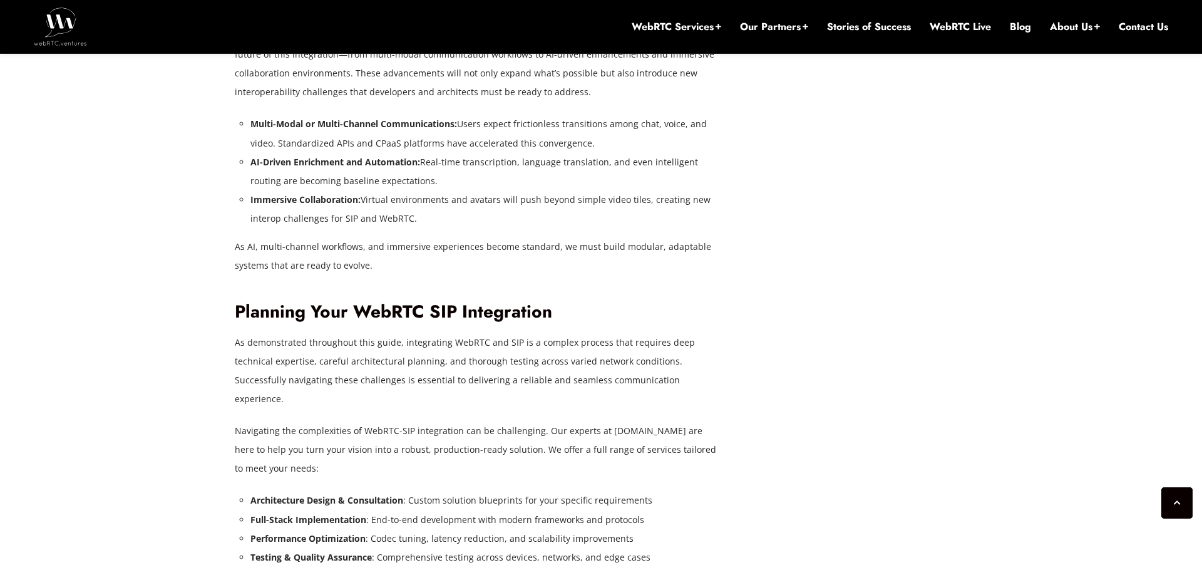
click at [407, 510] on li "Full-Stack Implementation : End-to-end development with modern frameworks and p…" at bounding box center [483, 519] width 466 height 19
click at [467, 510] on li "Full-Stack Implementation : End-to-end development with modern frameworks and p…" at bounding box center [483, 519] width 466 height 19
click at [528, 510] on li "Full-Stack Implementation : End-to-end development with modern frameworks and p…" at bounding box center [483, 519] width 466 height 19
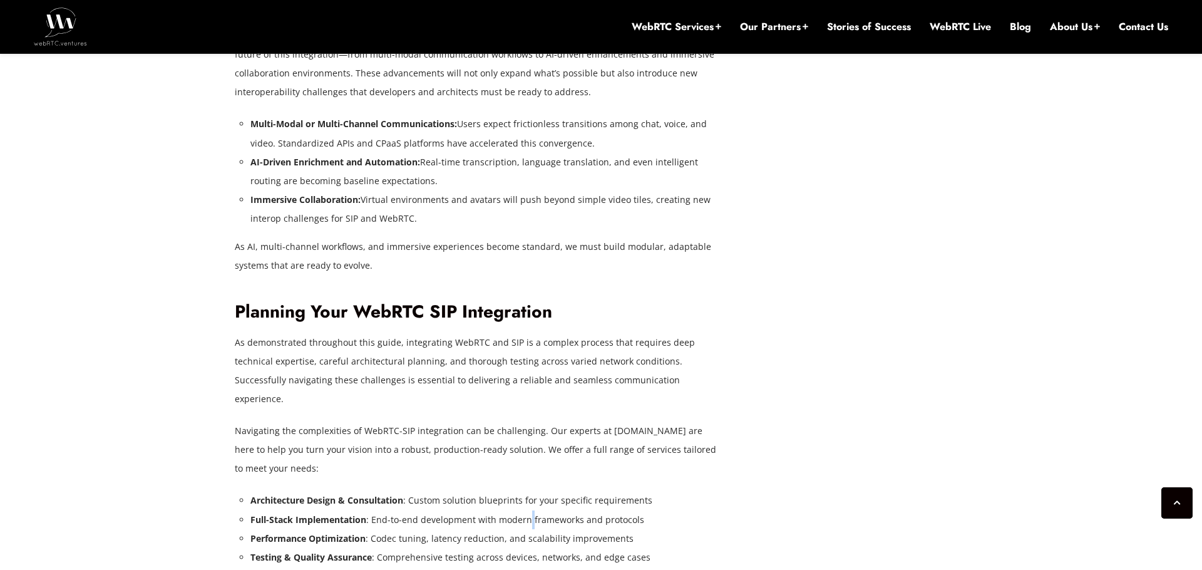
click at [551, 510] on li "Full-Stack Implementation : End-to-end development with modern frameworks and p…" at bounding box center [483, 519] width 466 height 19
click at [596, 510] on li "Full-Stack Implementation : End-to-end development with modern frameworks and p…" at bounding box center [483, 519] width 466 height 19
click at [598, 510] on li "Full-Stack Implementation : End-to-end development with modern frameworks and p…" at bounding box center [483, 519] width 466 height 19
click at [560, 510] on li "Full-Stack Implementation : End-to-end development with modern frameworks and p…" at bounding box center [483, 519] width 466 height 19
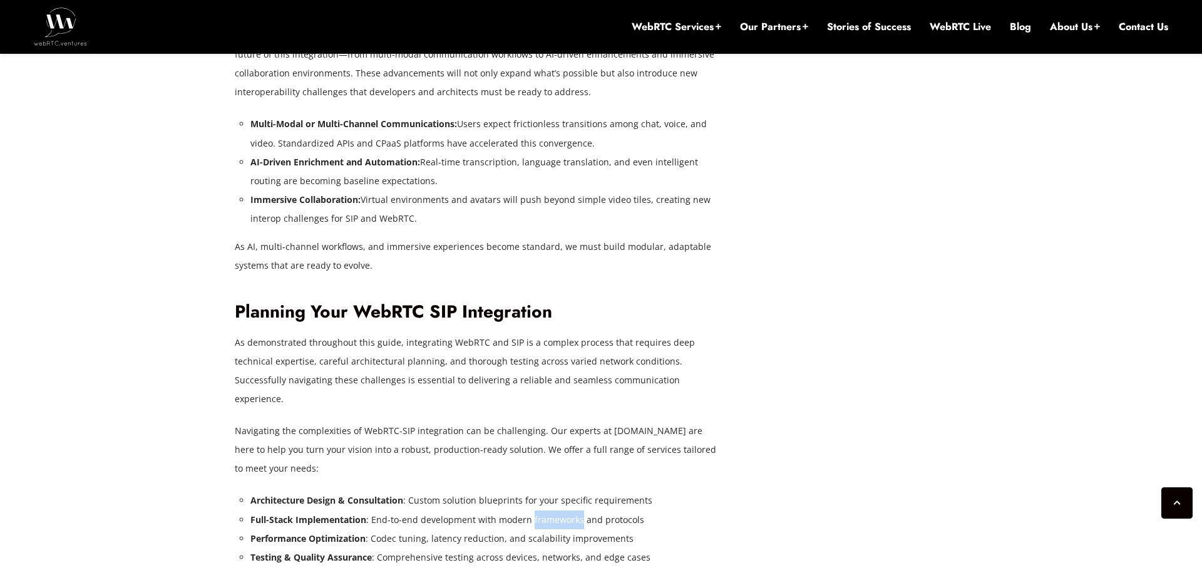
click at [382, 529] on li "Performance Optimization : Codec tuning, latency reduction, and scalability imp…" at bounding box center [483, 538] width 466 height 19
click at [429, 529] on li "Performance Optimization : Codec tuning, latency reduction, and scalability imp…" at bounding box center [483, 538] width 466 height 19
click at [474, 529] on li "Performance Optimization : Codec tuning, latency reduction, and scalability imp…" at bounding box center [483, 538] width 466 height 19
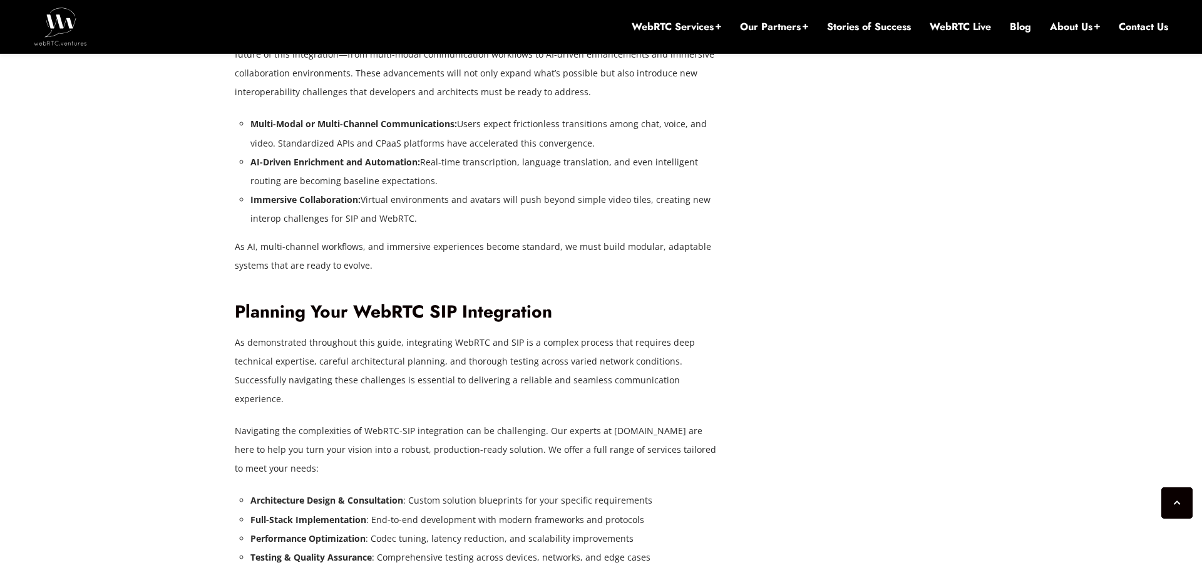
click at [474, 529] on li "Performance Optimization : Codec tuning, latency reduction, and scalability imp…" at bounding box center [483, 538] width 466 height 19
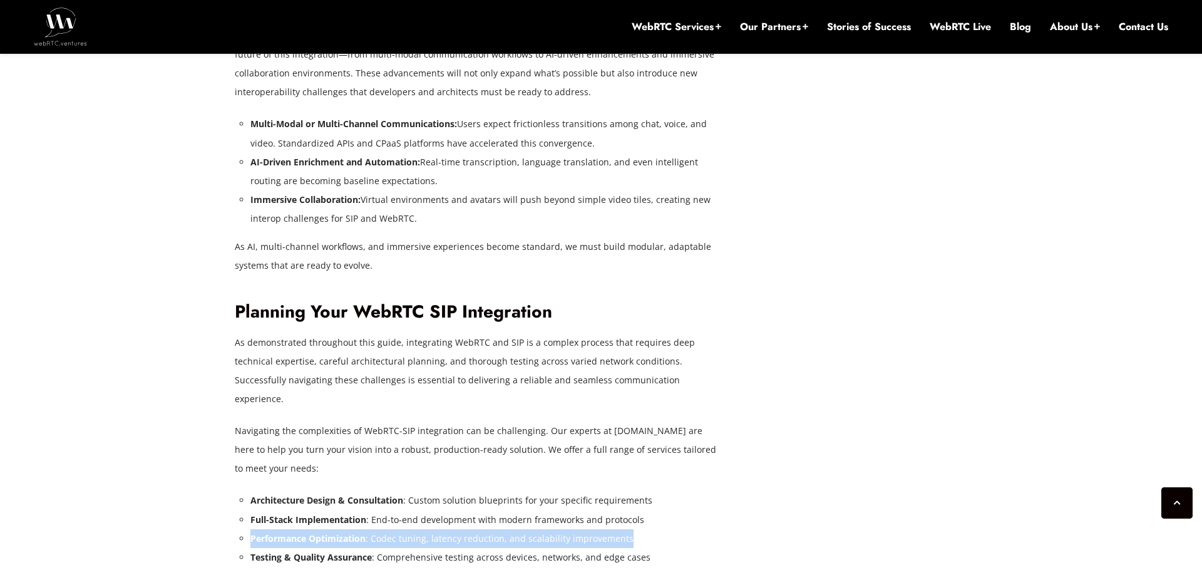
click at [474, 529] on li "Performance Optimization : Codec tuning, latency reduction, and scalability imp…" at bounding box center [483, 538] width 466 height 19
click at [504, 529] on li "Performance Optimization : Codec tuning, latency reduction, and scalability imp…" at bounding box center [483, 538] width 466 height 19
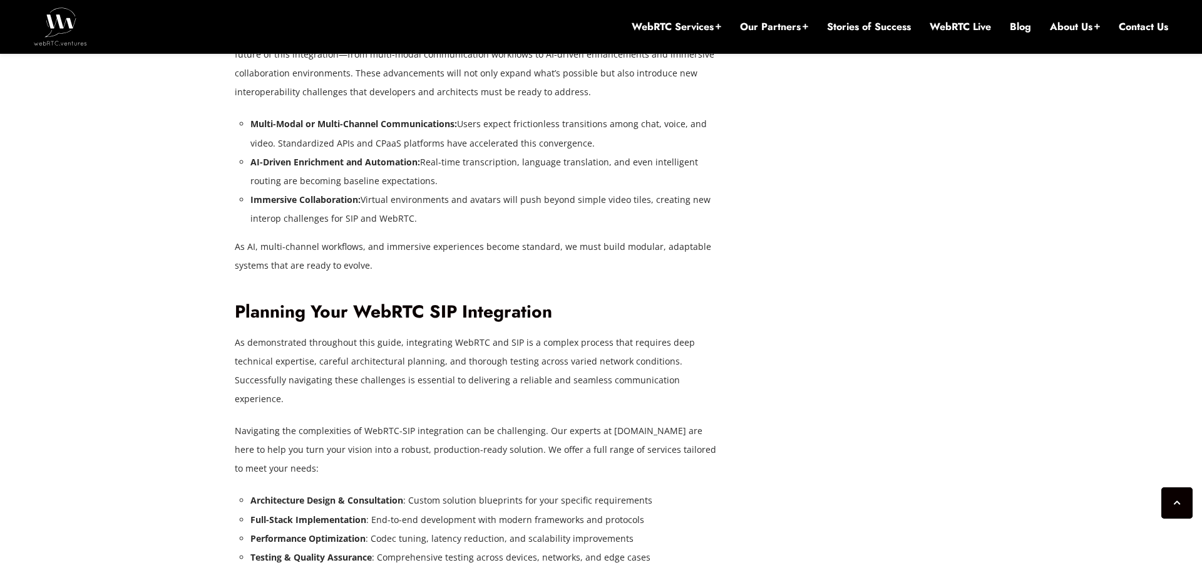
click at [611, 529] on li "Performance Optimization : Codec tuning, latency reduction, and scalability imp…" at bounding box center [483, 538] width 466 height 19
click at [577, 529] on li "Performance Optimization : Codec tuning, latency reduction, and scalability imp…" at bounding box center [483, 538] width 466 height 19
click at [643, 421] on p "Navigating the complexities of WebRTC-SIP integration can be challenging. Our e…" at bounding box center [476, 449] width 482 height 56
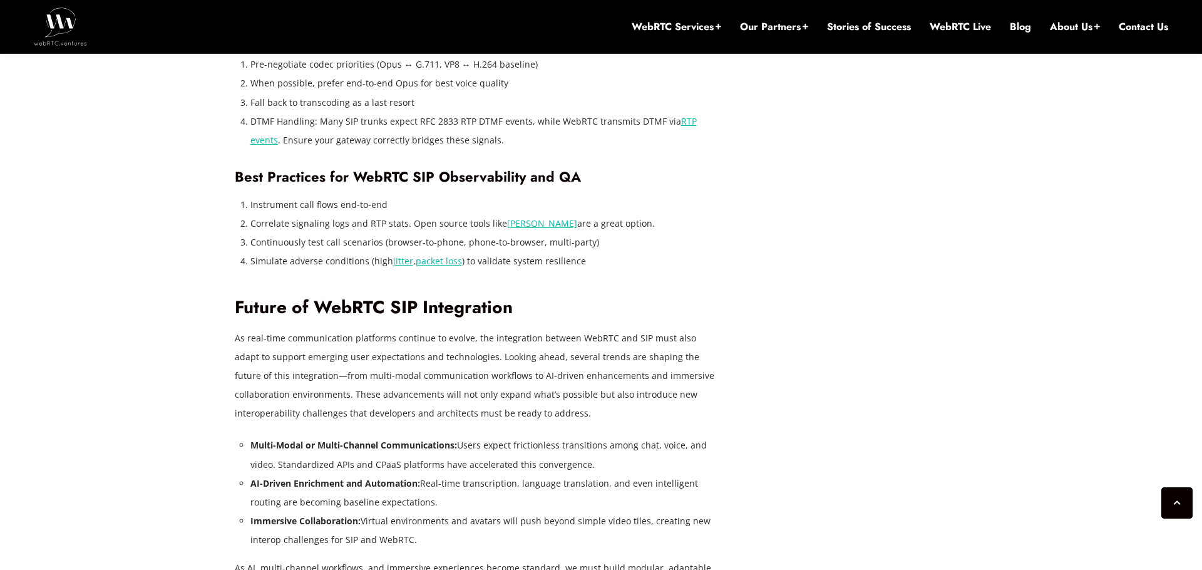
scroll to position [4190, 0]
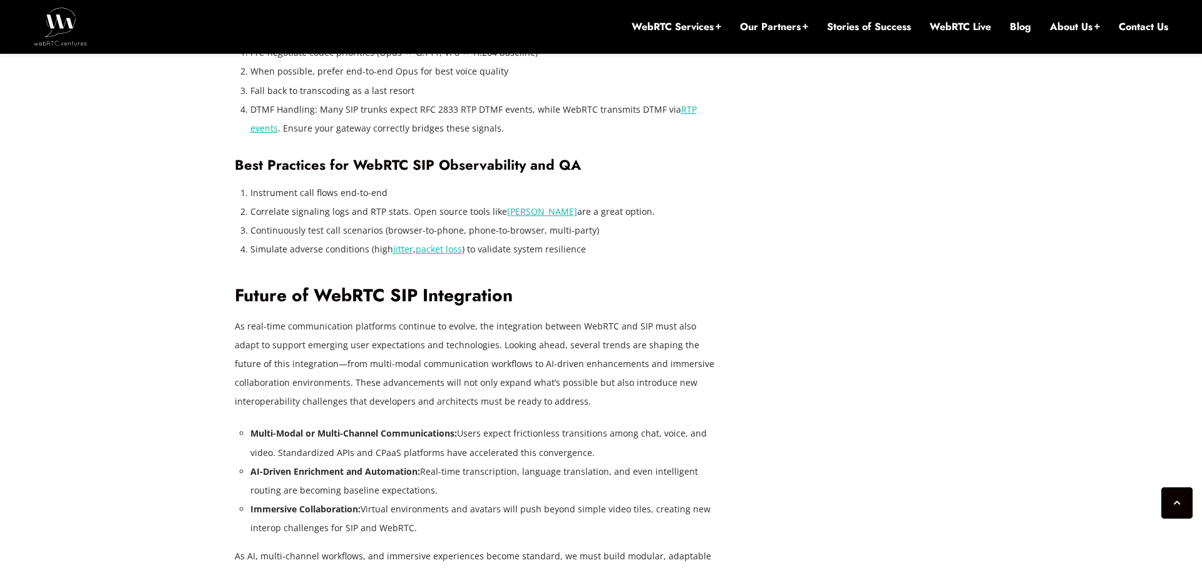
click at [282, 503] on strong "Immersive Collaboration:" at bounding box center [305, 509] width 110 height 12
click at [282, 465] on strong "AI-Driven Enrichment and Automation:" at bounding box center [335, 471] width 170 height 12
drag, startPoint x: 248, startPoint y: 431, endPoint x: 414, endPoint y: 428, distance: 165.2
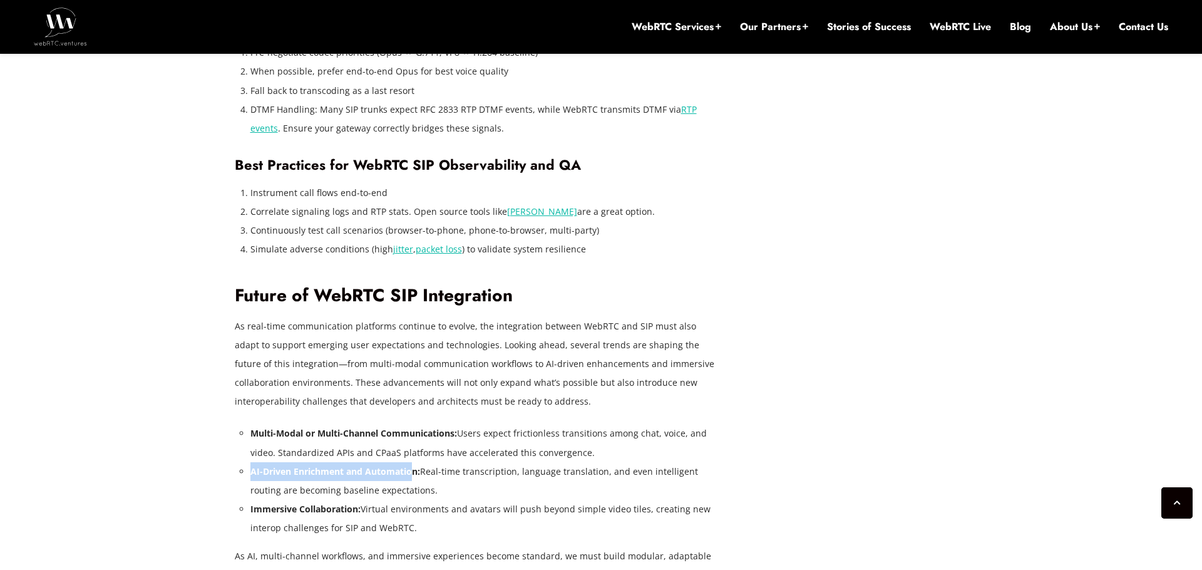
click at [381, 465] on strong "AI-Driven Enrichment and Automation:" at bounding box center [335, 471] width 170 height 12
click at [317, 465] on strong "AI-Driven Enrichment and Automation:" at bounding box center [335, 471] width 170 height 12
click at [417, 465] on strong "AI-Driven Enrichment and Automation:" at bounding box center [335, 471] width 170 height 12
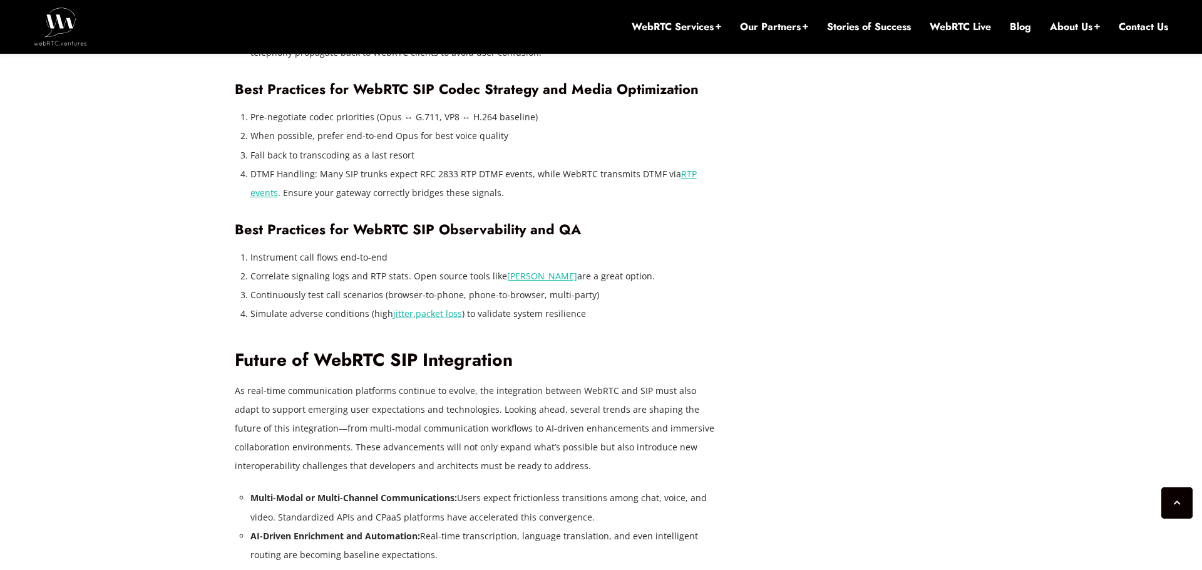
scroll to position [4119, 0]
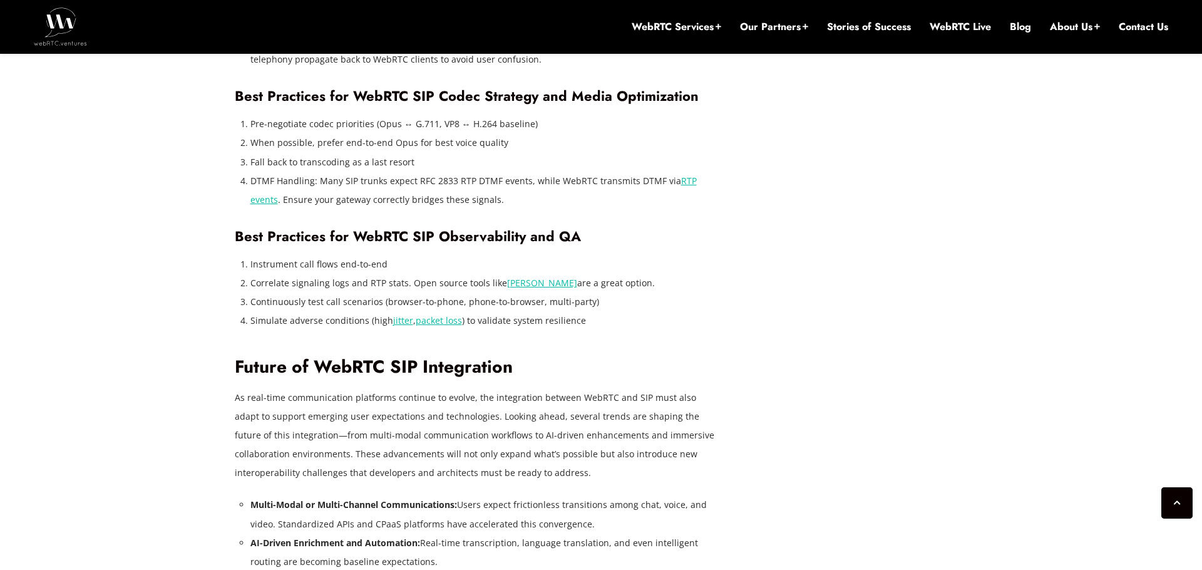
click at [562, 495] on li "Multi-Modal or Multi-Channel Communications: Users expect frictionless transiti…" at bounding box center [483, 514] width 466 height 38
click at [583, 495] on li "Multi-Modal or Multi-Channel Communications: Users expect frictionless transiti…" at bounding box center [483, 514] width 466 height 38
click at [538, 495] on li "Multi-Modal or Multi-Channel Communications: Users expect frictionless transiti…" at bounding box center [483, 514] width 466 height 38
click at [590, 495] on li "Multi-Modal or Multi-Channel Communications: Users expect frictionless transiti…" at bounding box center [483, 514] width 466 height 38
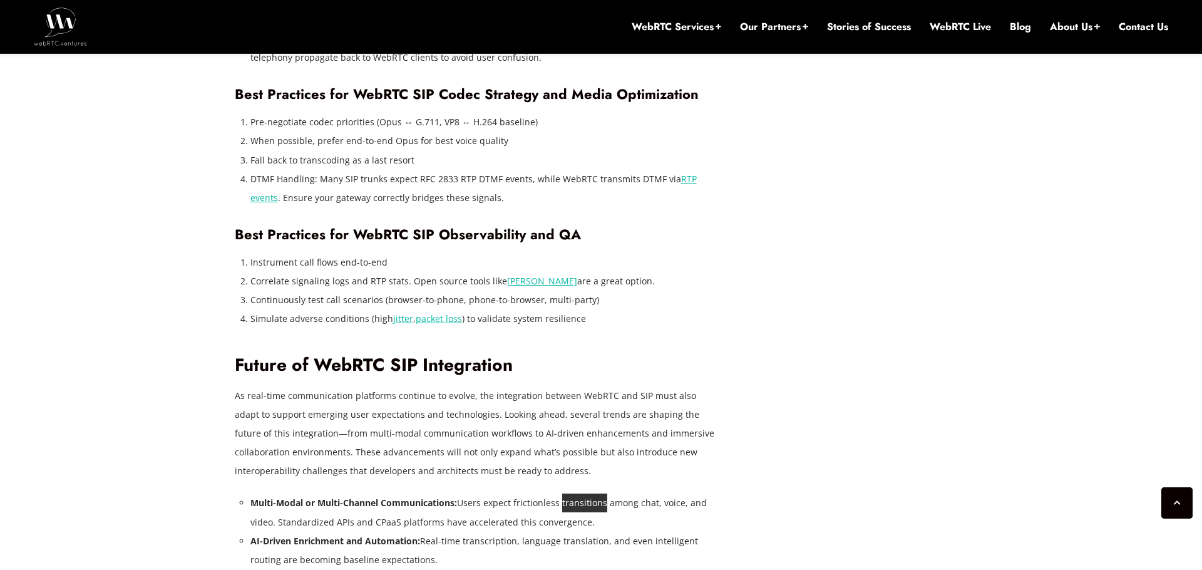
scroll to position [4119, 0]
click at [573, 494] on li "Multi-Modal or Multi-Channel Communications: Users expect frictionless transiti…" at bounding box center [483, 513] width 466 height 38
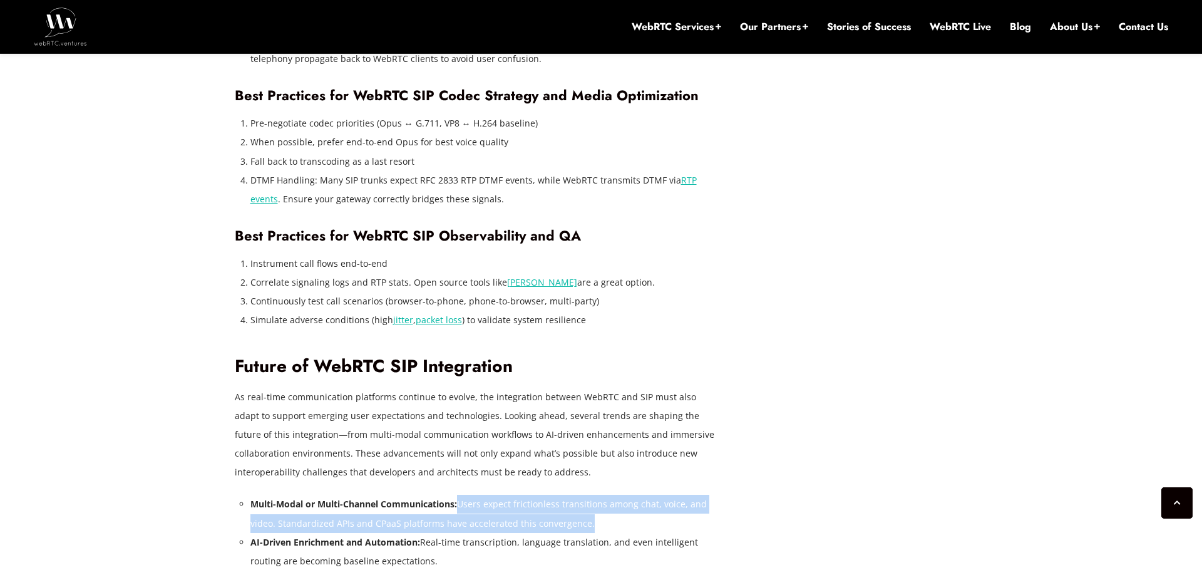
drag, startPoint x: 462, startPoint y: 467, endPoint x: 585, endPoint y: 480, distance: 124.0
click at [585, 494] on li "Multi-Modal or Multi-Channel Communications: Users expect frictionless transiti…" at bounding box center [483, 513] width 466 height 38
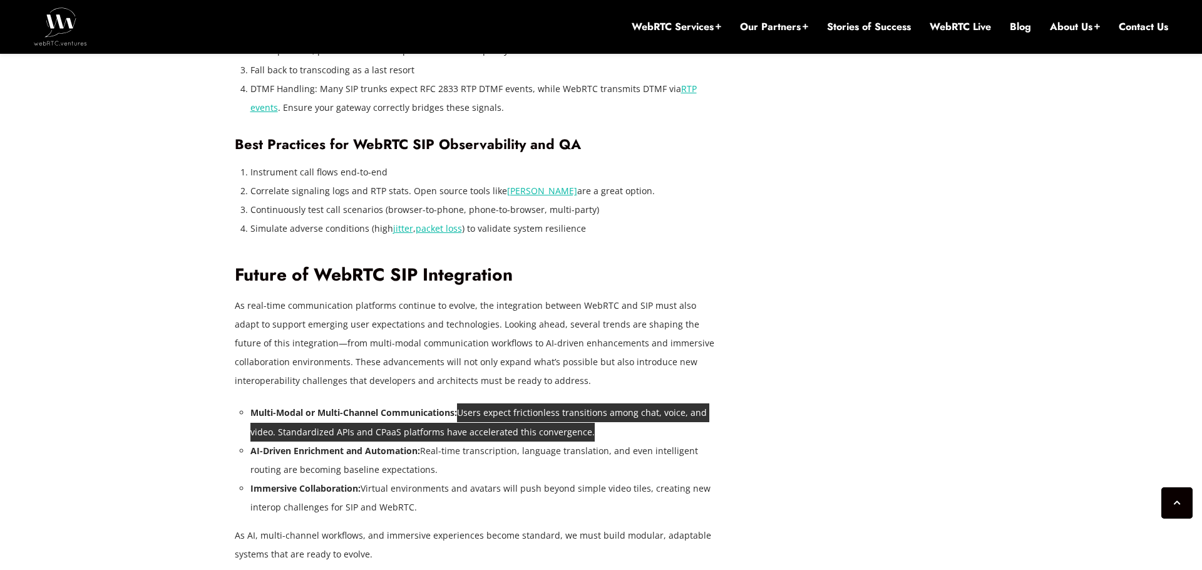
scroll to position [4213, 0]
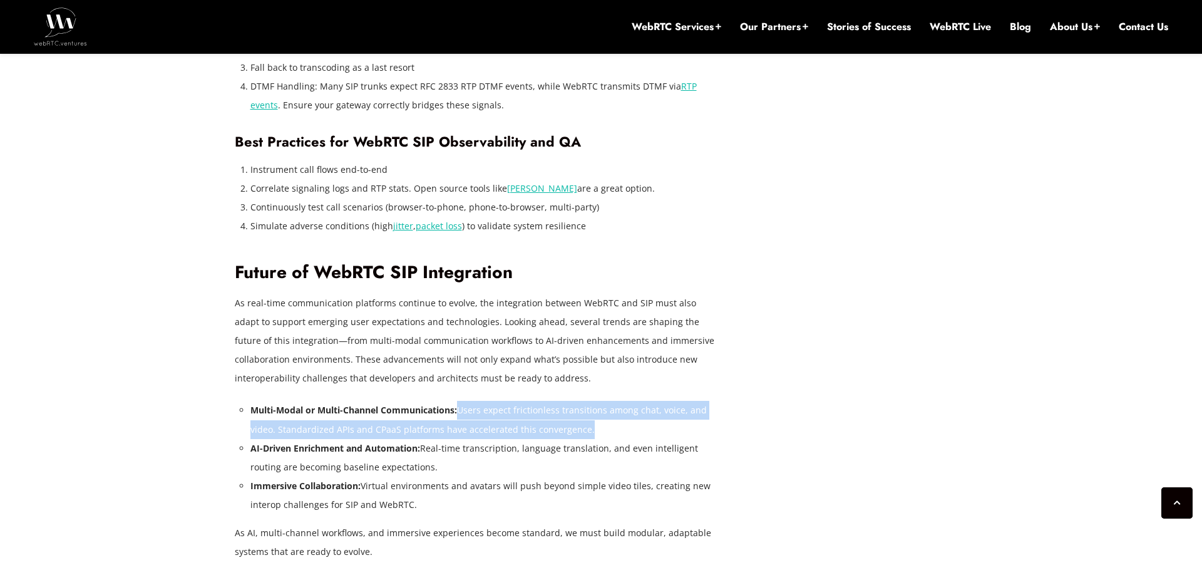
click at [494, 401] on li "Multi-Modal or Multi-Channel Communications: Users expect frictionless transiti…" at bounding box center [483, 420] width 466 height 38
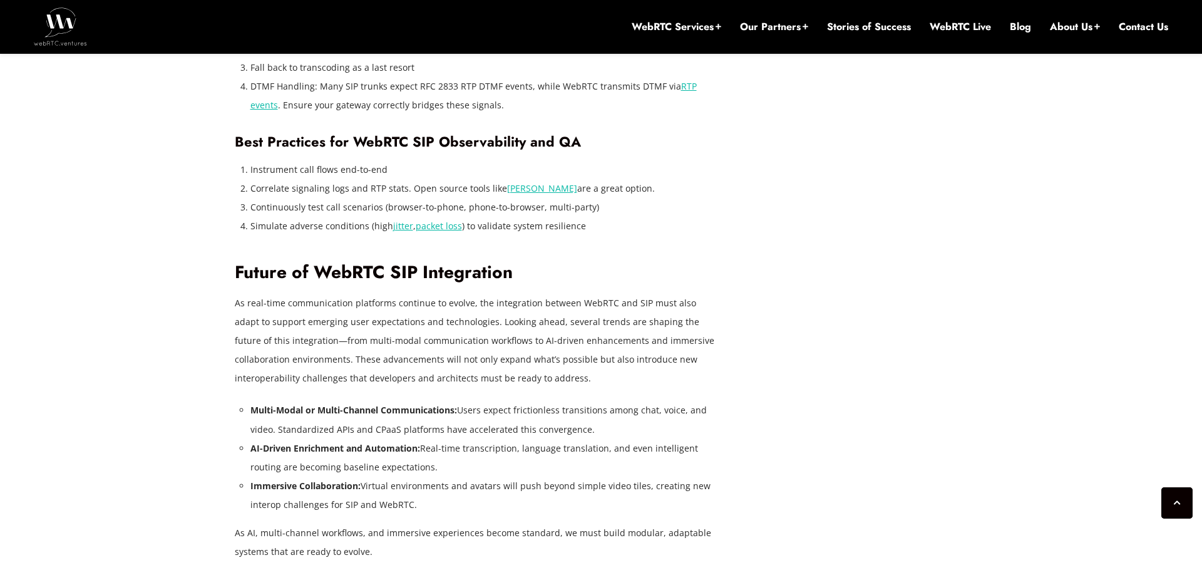
click at [535, 401] on li "Multi-Modal or Multi-Channel Communications: Users expect frictionless transiti…" at bounding box center [483, 420] width 466 height 38
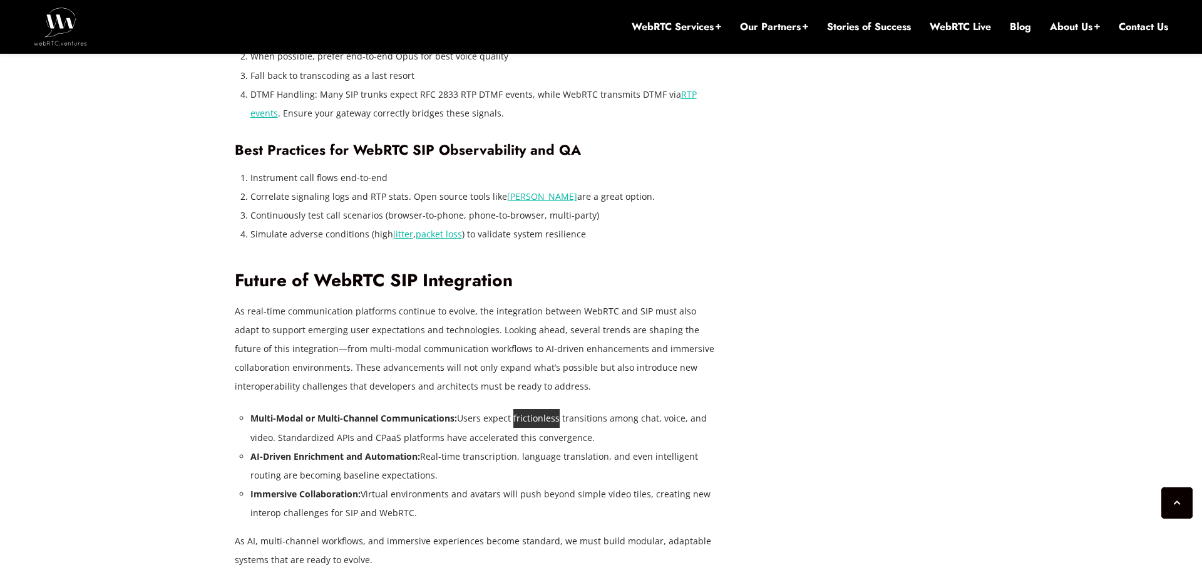
scroll to position [4207, 0]
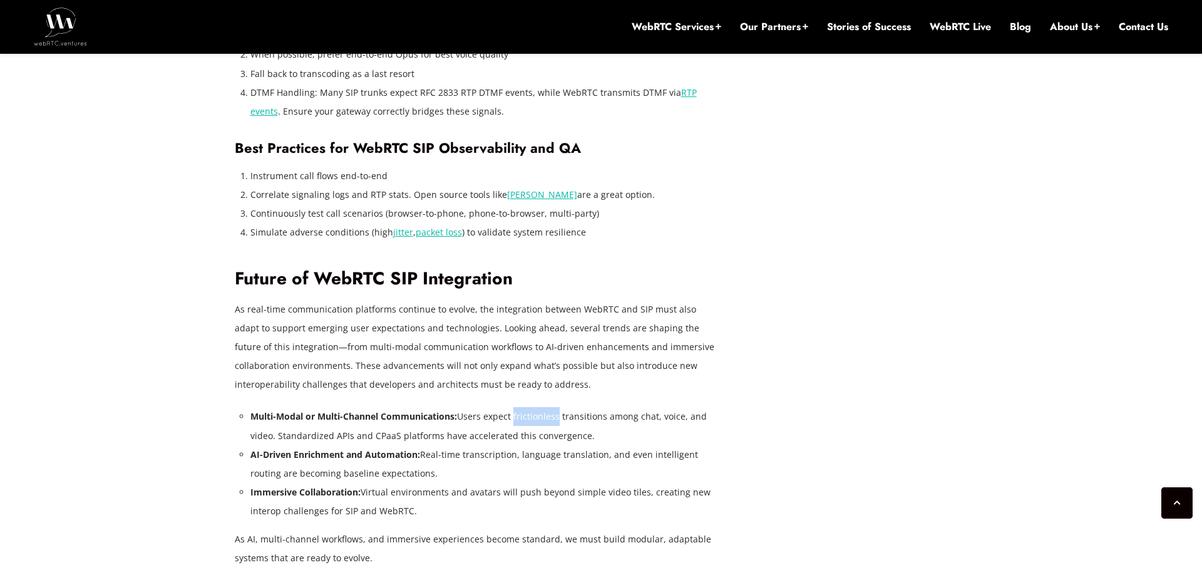
click at [546, 445] on li "AI-Driven Enrichment and Automation: Real-time transcription, language translat…" at bounding box center [483, 464] width 466 height 38
click at [558, 407] on li "Multi-Modal or Multi-Channel Communications: Users expect frictionless transiti…" at bounding box center [483, 426] width 466 height 38
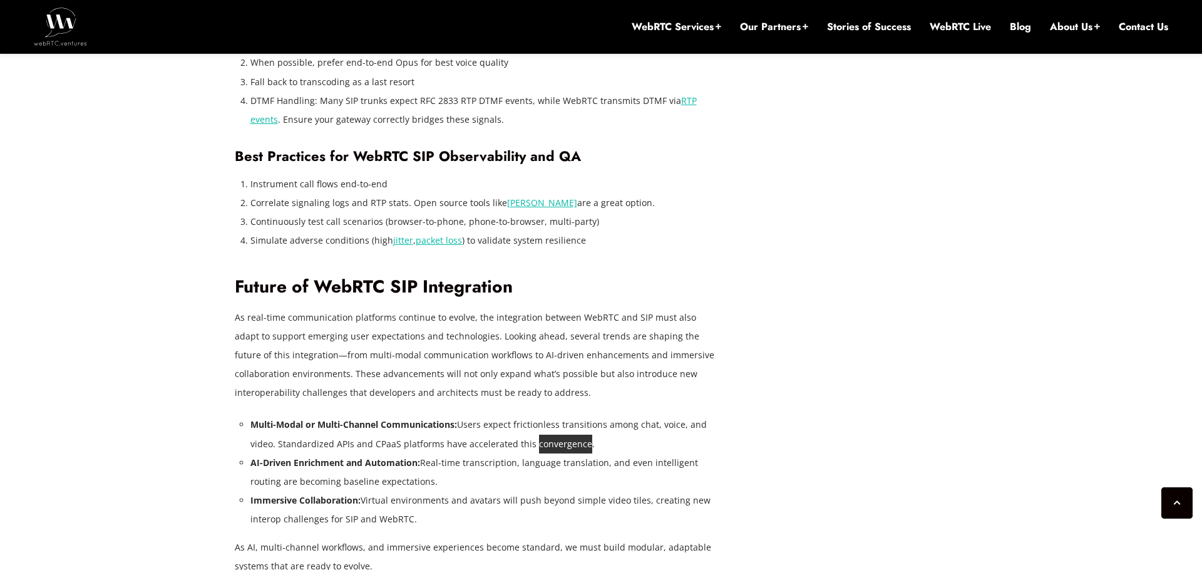
scroll to position [4204, 0]
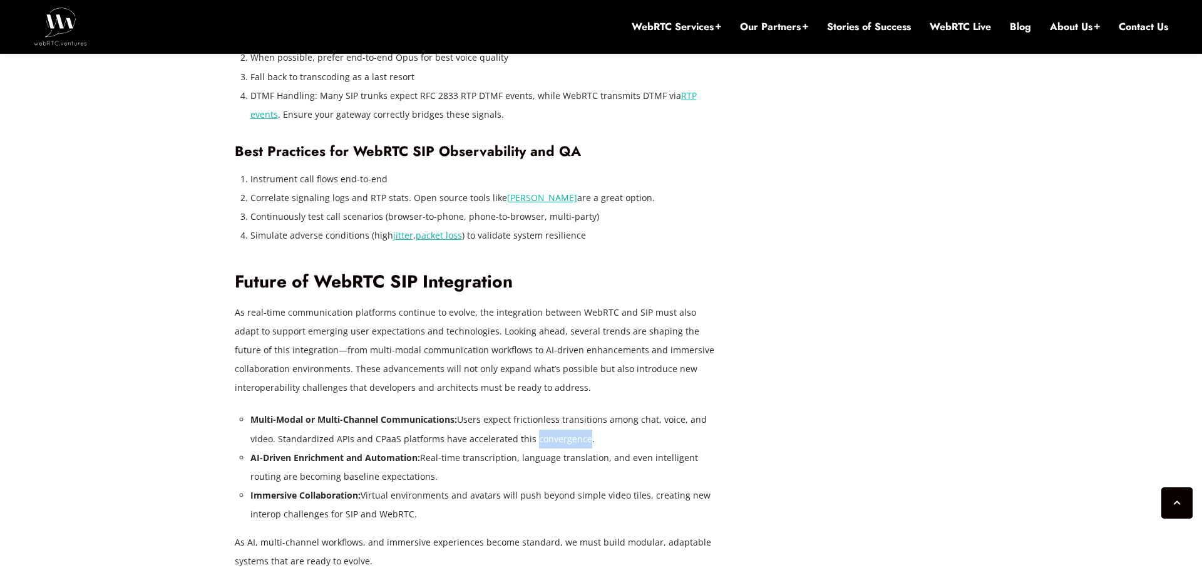
click at [561, 448] on li "AI-Driven Enrichment and Automation: Real-time transcription, language translat…" at bounding box center [483, 467] width 466 height 38
drag, startPoint x: 528, startPoint y: 402, endPoint x: 576, endPoint y: 397, distance: 49.1
click at [576, 410] on li "Multi-Modal or Multi-Channel Communications: Users expect frictionless transiti…" at bounding box center [483, 429] width 466 height 38
click at [565, 410] on li "Multi-Modal or Multi-Channel Communications: Users expect frictionless transiti…" at bounding box center [483, 429] width 466 height 38
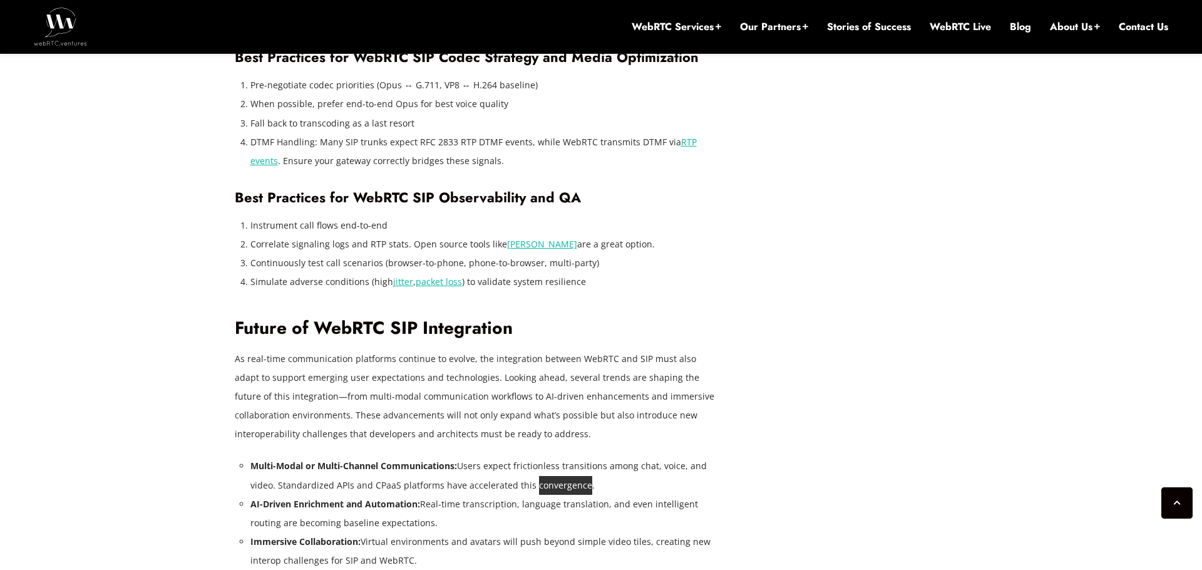
scroll to position [4134, 0]
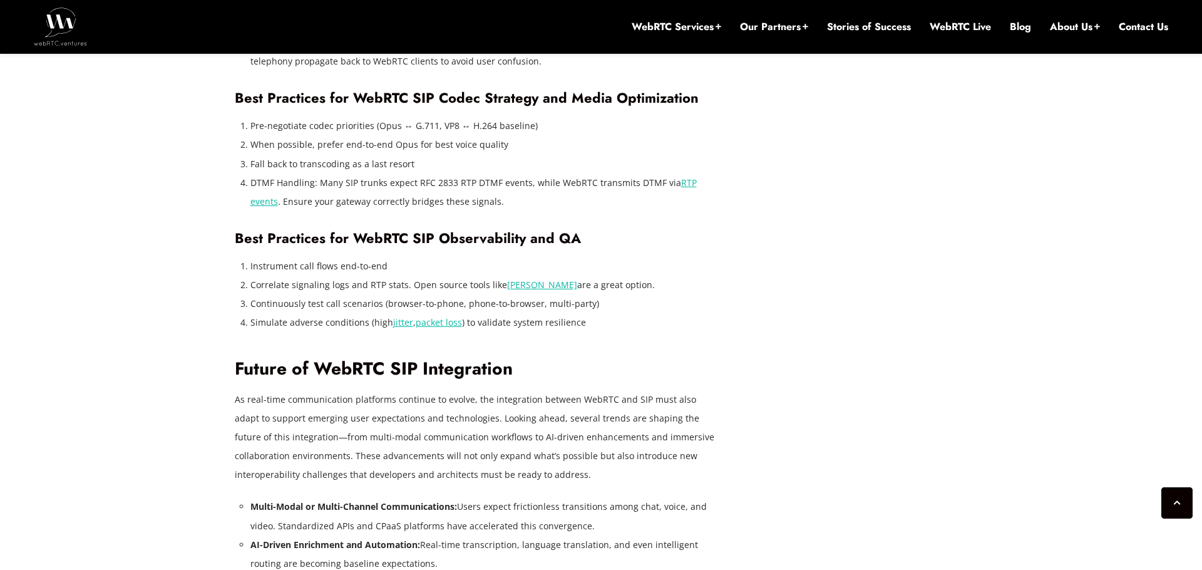
click at [513, 396] on p "As real-time communication platforms continue to evolve, the integration betwee…" at bounding box center [476, 437] width 482 height 94
click at [551, 390] on p "As real-time communication platforms continue to evolve, the integration betwee…" at bounding box center [476, 437] width 482 height 94
click at [582, 390] on p "As real-time communication platforms continue to evolve, the integration betwee…" at bounding box center [476, 437] width 482 height 94
click at [662, 390] on p "As real-time communication platforms continue to evolve, the integration betwee…" at bounding box center [476, 437] width 482 height 94
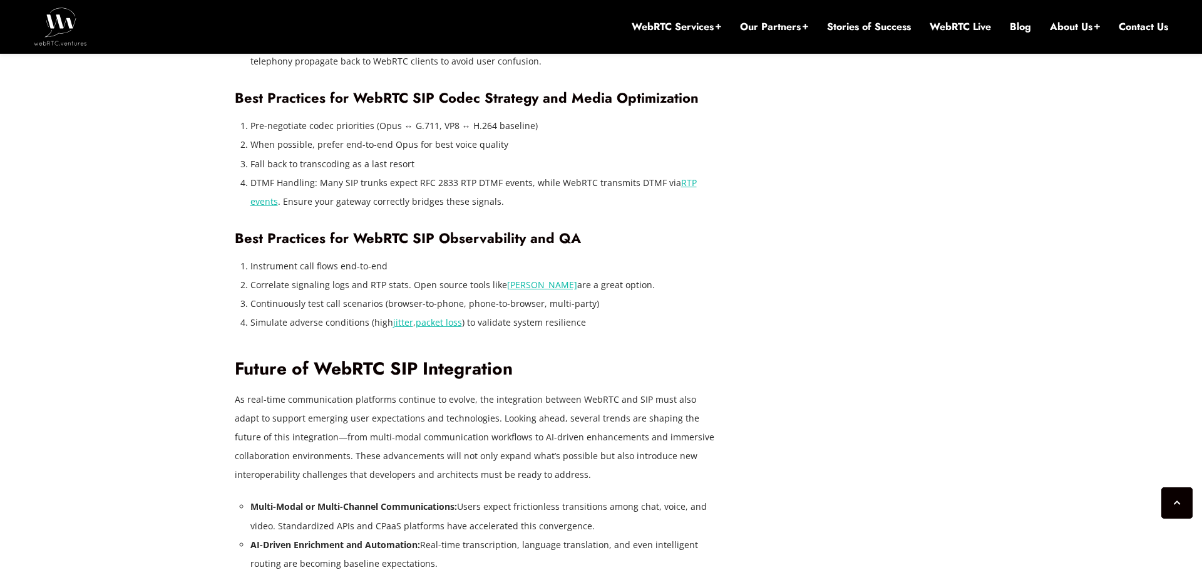
click at [494, 390] on p "As real-time communication platforms continue to evolve, the integration betwee…" at bounding box center [476, 437] width 482 height 94
click at [553, 390] on p "As real-time communication platforms continue to evolve, the integration betwee…" at bounding box center [476, 437] width 482 height 94
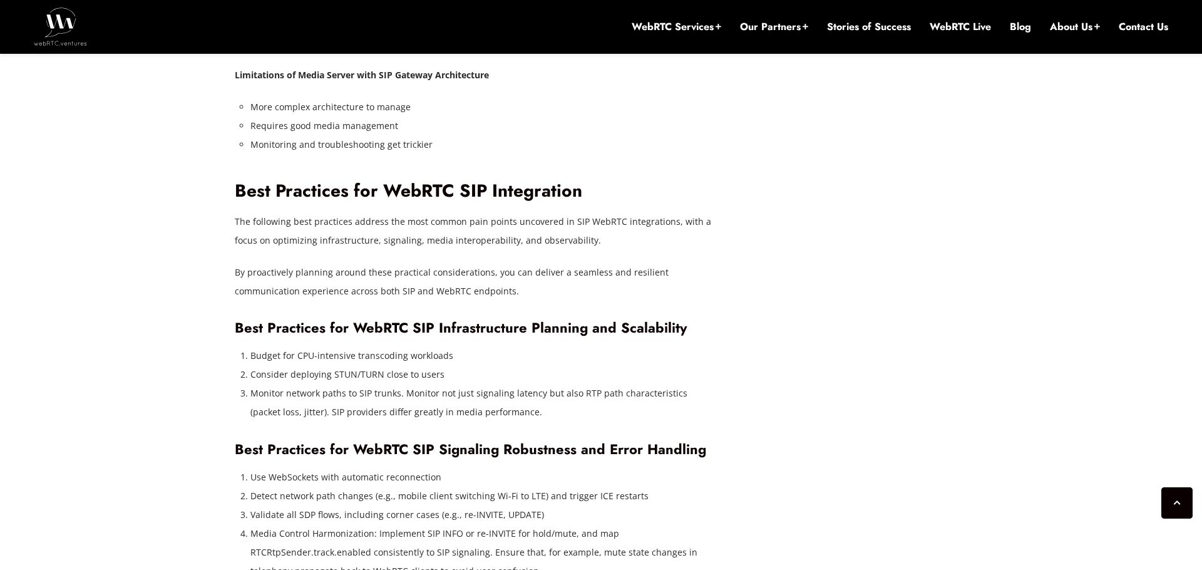
scroll to position [3605, 0]
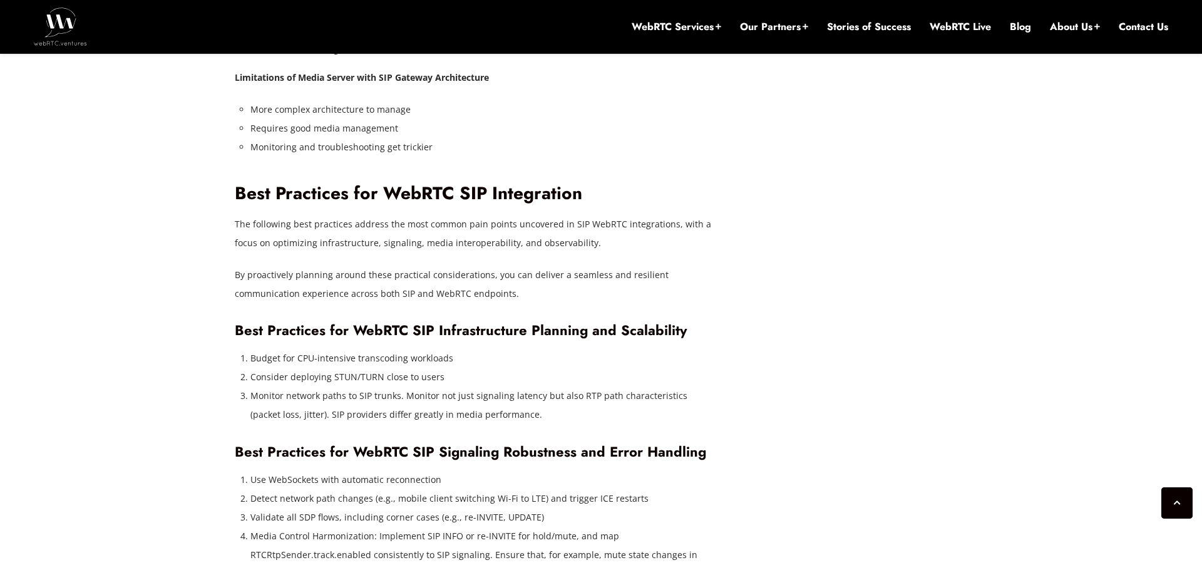
click at [355, 367] on li "Consider deploying STUN/TURN close to users" at bounding box center [483, 376] width 466 height 19
click at [341, 367] on li "Consider deploying STUN/TURN close to users" at bounding box center [483, 376] width 466 height 19
click at [367, 367] on li "Consider deploying STUN/TURN close to users" at bounding box center [483, 376] width 466 height 19
click at [353, 349] on li "Budget for CPU-intensive transcoding workloads" at bounding box center [483, 358] width 466 height 19
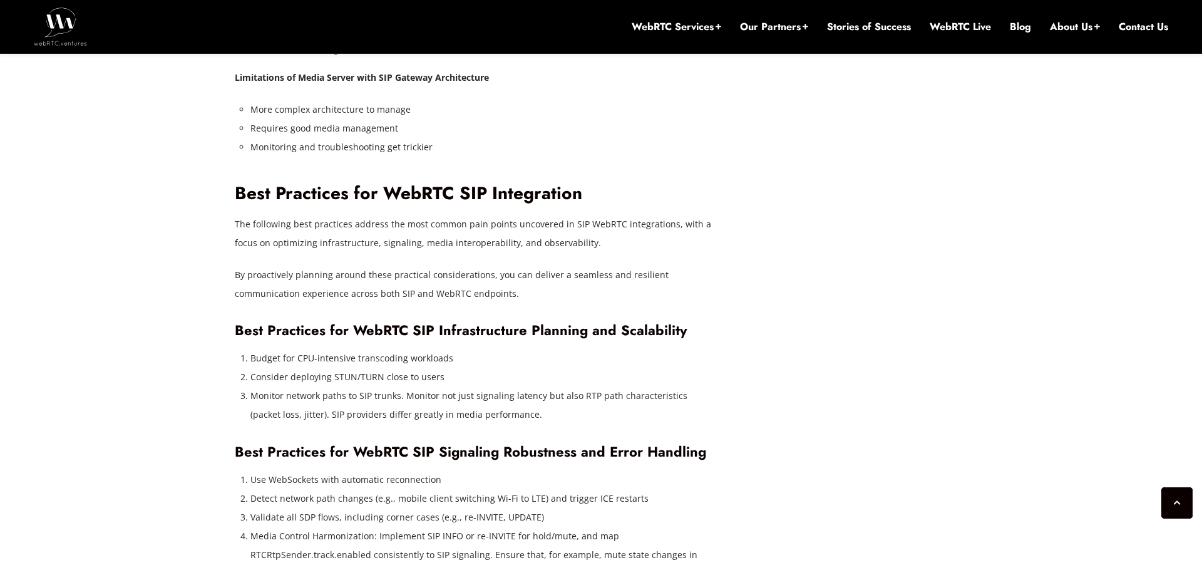
click at [353, 349] on li "Budget for CPU-intensive transcoding workloads" at bounding box center [483, 358] width 466 height 19
click at [379, 349] on li "Budget for CPU-intensive transcoding workloads" at bounding box center [483, 358] width 466 height 19
click at [392, 349] on li "Budget for CPU-intensive transcoding workloads" at bounding box center [483, 358] width 466 height 19
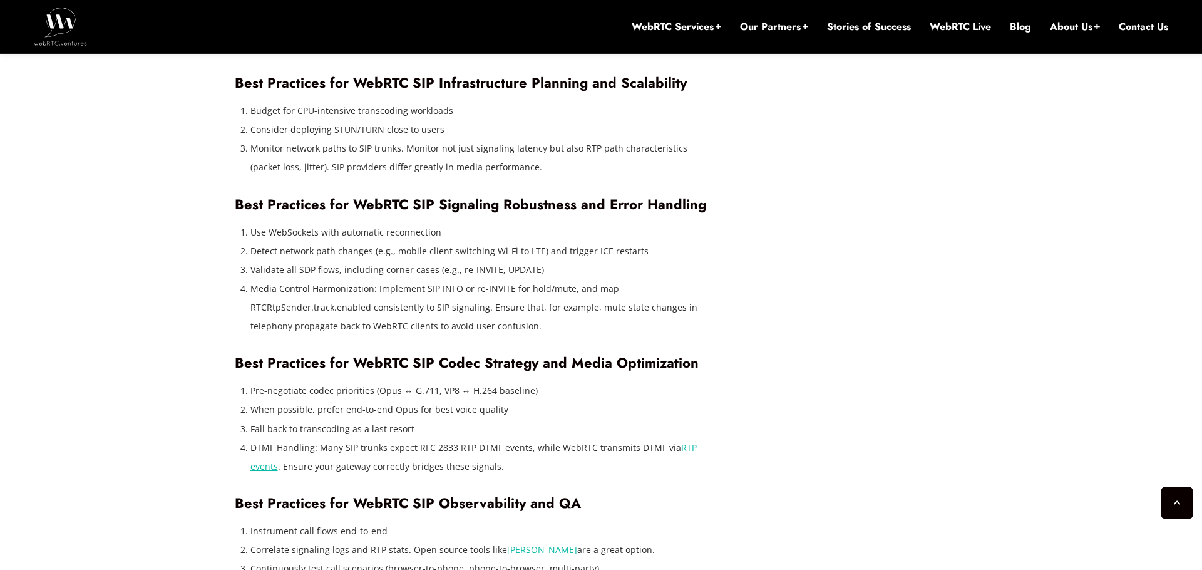
scroll to position [3813, 0]
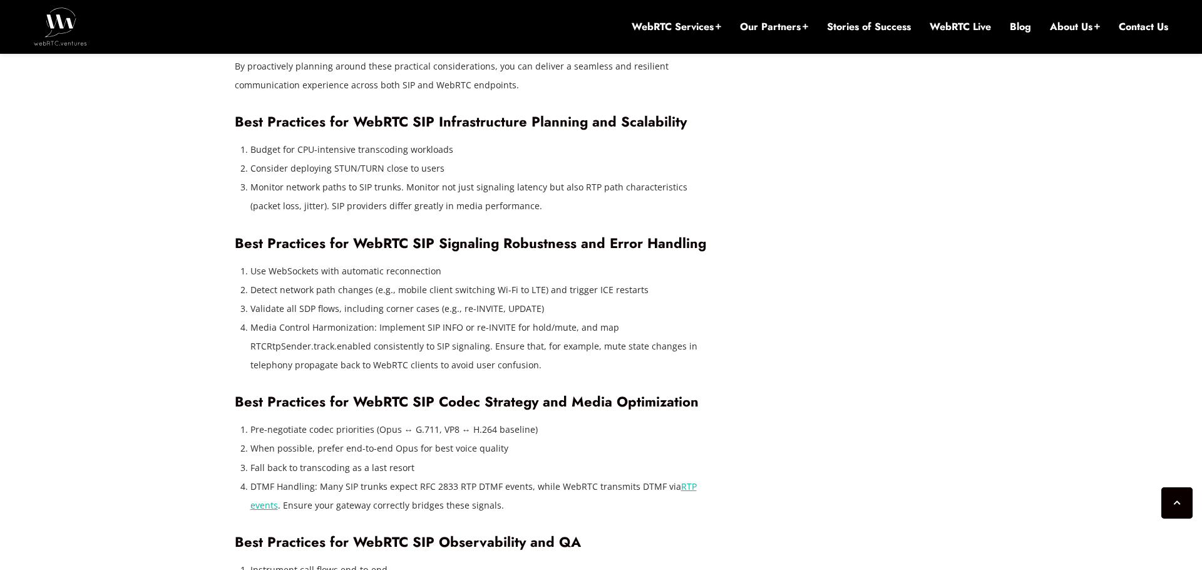
click at [468, 299] on li "Validate all SDP flows, including corner cases (e.g., re-INVITE, UPDATE)" at bounding box center [483, 308] width 466 height 19
click at [493, 299] on li "Validate all SDP flows, including corner cases (e.g., re-INVITE, UPDATE)" at bounding box center [483, 308] width 466 height 19
click at [397, 299] on li "Validate all SDP flows, including corner cases (e.g., re-INVITE, UPDATE)" at bounding box center [483, 308] width 466 height 19
click at [396, 299] on li "Validate all SDP flows, including corner cases (e.g., re-INVITE, UPDATE)" at bounding box center [483, 308] width 466 height 19
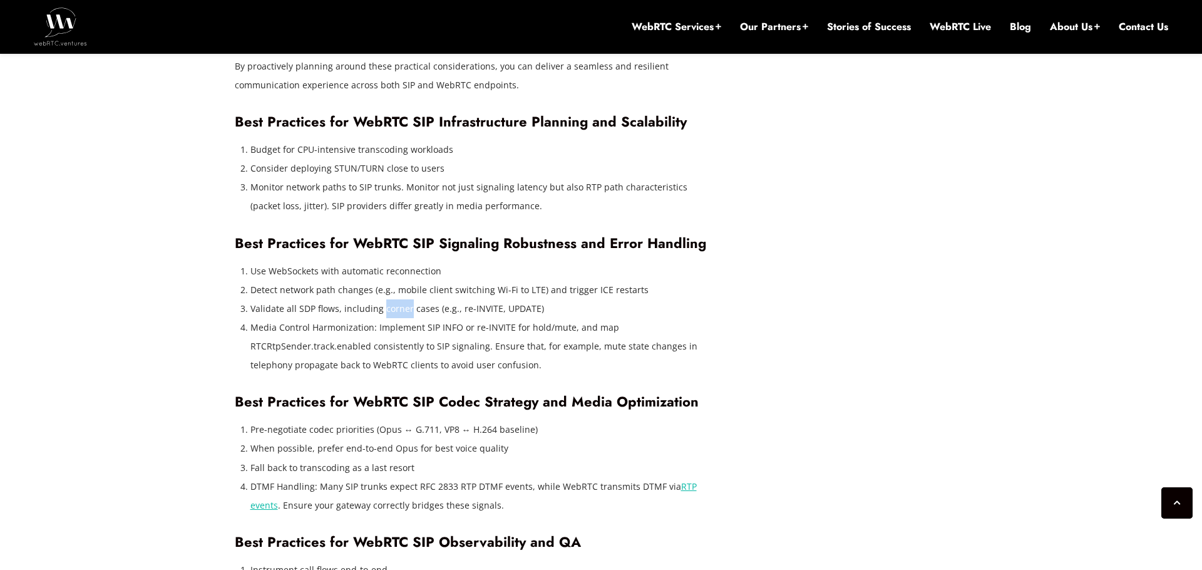
click at [374, 299] on li "Validate all SDP flows, including corner cases (e.g., re-INVITE, UPDATE)" at bounding box center [483, 308] width 466 height 19
drag, startPoint x: 381, startPoint y: 272, endPoint x: 435, endPoint y: 272, distance: 54.5
click at [435, 299] on li "Validate all SDP flows, including corner cases (e.g., re-INVITE, UPDATE)" at bounding box center [483, 308] width 466 height 19
click at [392, 299] on li "Validate all SDP flows, including corner cases (e.g., re-INVITE, UPDATE)" at bounding box center [483, 308] width 466 height 19
click at [398, 299] on li "Validate all SDP flows, including corner cases (e.g., re-INVITE, UPDATE)" at bounding box center [483, 308] width 466 height 19
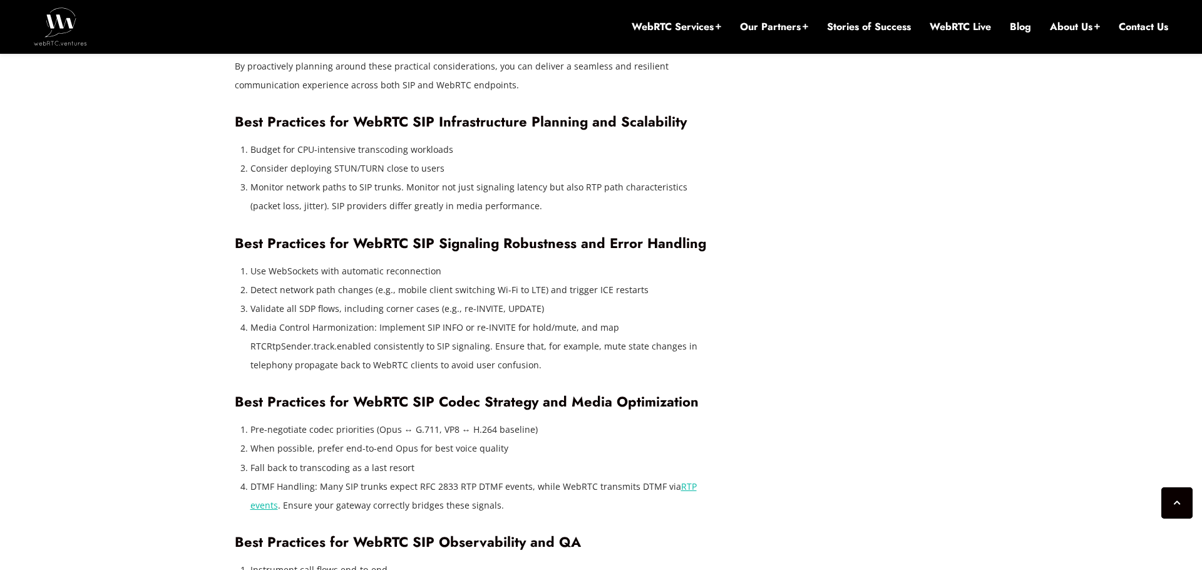
click at [398, 299] on li "Validate all SDP flows, including corner cases (e.g., re-INVITE, UPDATE)" at bounding box center [483, 308] width 466 height 19
click at [389, 299] on li "Validate all SDP flows, including corner cases (e.g., re-INVITE, UPDATE)" at bounding box center [483, 308] width 466 height 19
click at [366, 299] on li "Validate all SDP flows, including corner cases (e.g., re-INVITE, UPDATE)" at bounding box center [483, 308] width 466 height 19
click at [347, 318] on li "Media Control Harmonization: Implement SIP INFO or re-INVITE for hold/mute, and…" at bounding box center [483, 346] width 466 height 56
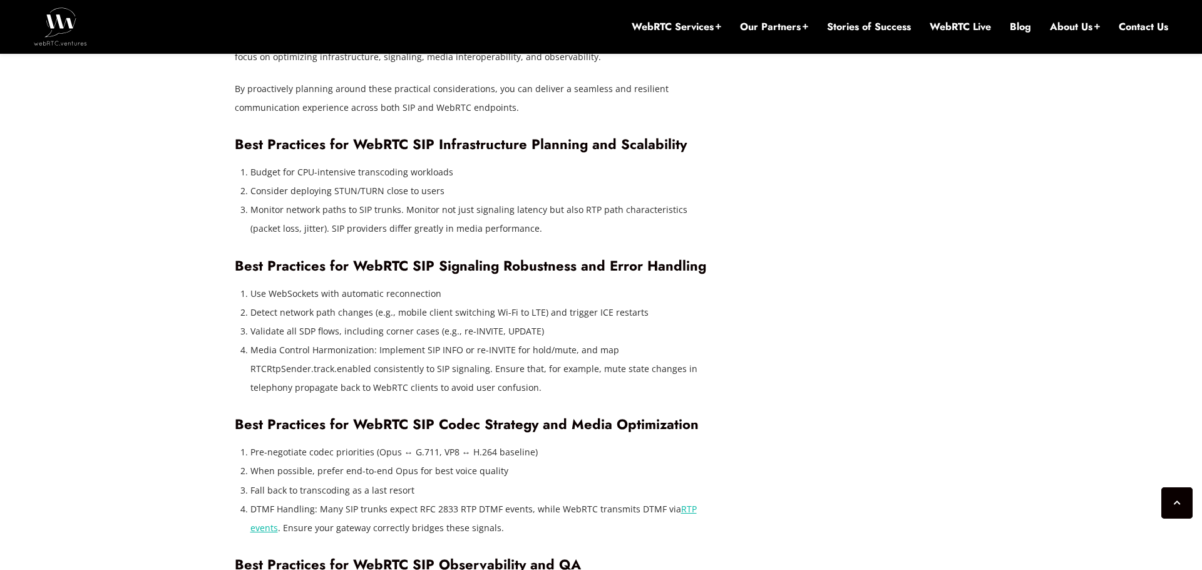
scroll to position [3771, 0]
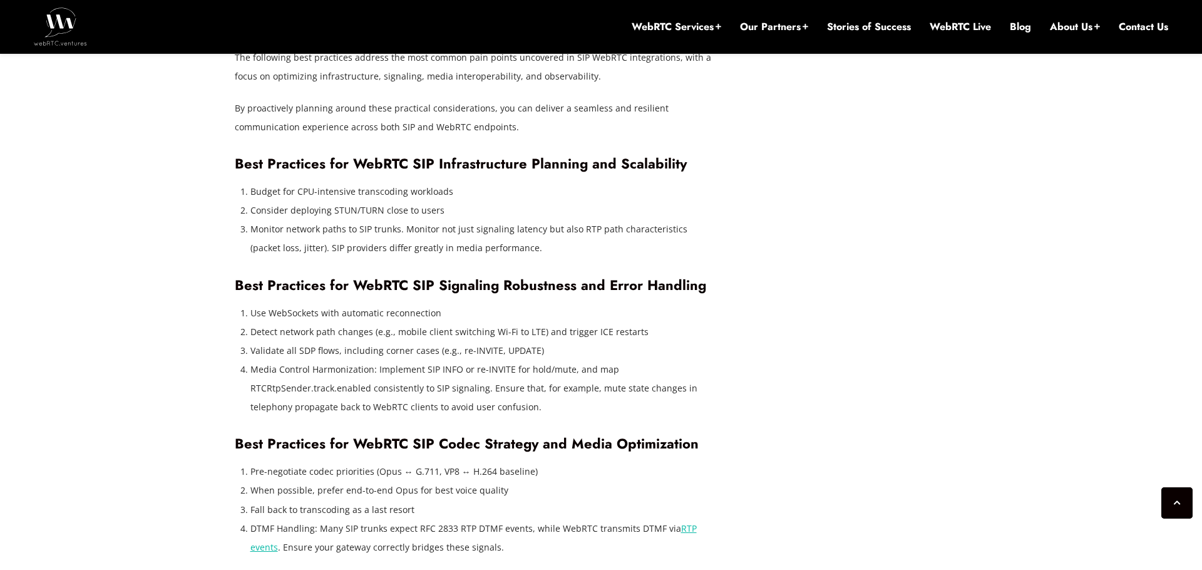
click at [454, 360] on li "Media Control Harmonization: Implement SIP INFO or re-INVITE for hold/mute, and…" at bounding box center [483, 388] width 466 height 56
click at [522, 360] on li "Media Control Harmonization: Implement SIP INFO or re-INVITE for hold/mute, and…" at bounding box center [483, 388] width 466 height 56
click at [539, 360] on li "Media Control Harmonization: Implement SIP INFO or re-INVITE for hold/mute, and…" at bounding box center [483, 388] width 466 height 56
click at [508, 360] on li "Media Control Harmonization: Implement SIP INFO or re-INVITE for hold/mute, and…" at bounding box center [483, 388] width 466 height 56
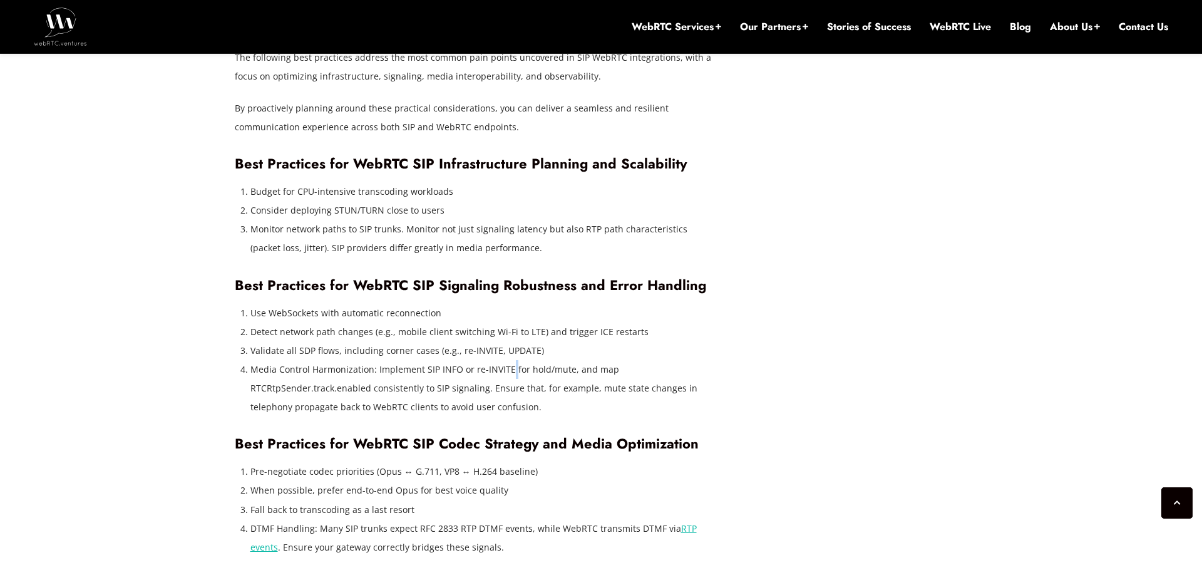
scroll to position [3757, 0]
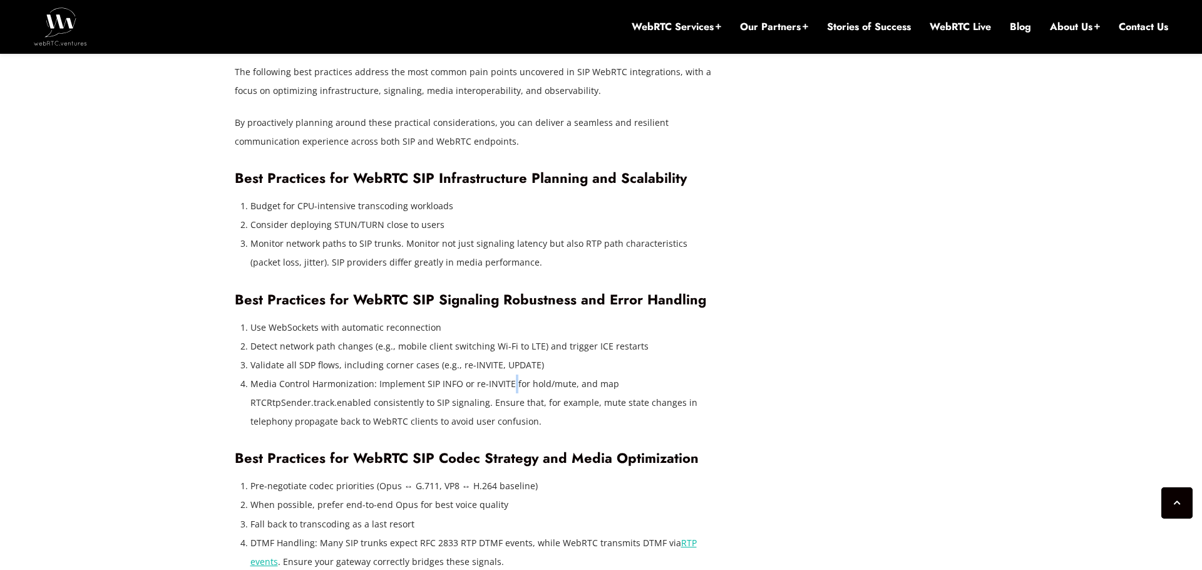
click at [518, 374] on li "Media Control Harmonization: Implement SIP INFO or re-INVITE for hold/mute, and…" at bounding box center [483, 402] width 466 height 56
click at [551, 374] on li "Media Control Harmonization: Implement SIP INFO or re-INVITE for hold/mute, and…" at bounding box center [483, 402] width 466 height 56
click at [536, 374] on li "Media Control Harmonization: Implement SIP INFO or re-INVITE for hold/mute, and…" at bounding box center [483, 402] width 466 height 56
click at [533, 374] on li "Media Control Harmonization: Implement SIP INFO or re-INVITE for hold/mute, and…" at bounding box center [483, 402] width 466 height 56
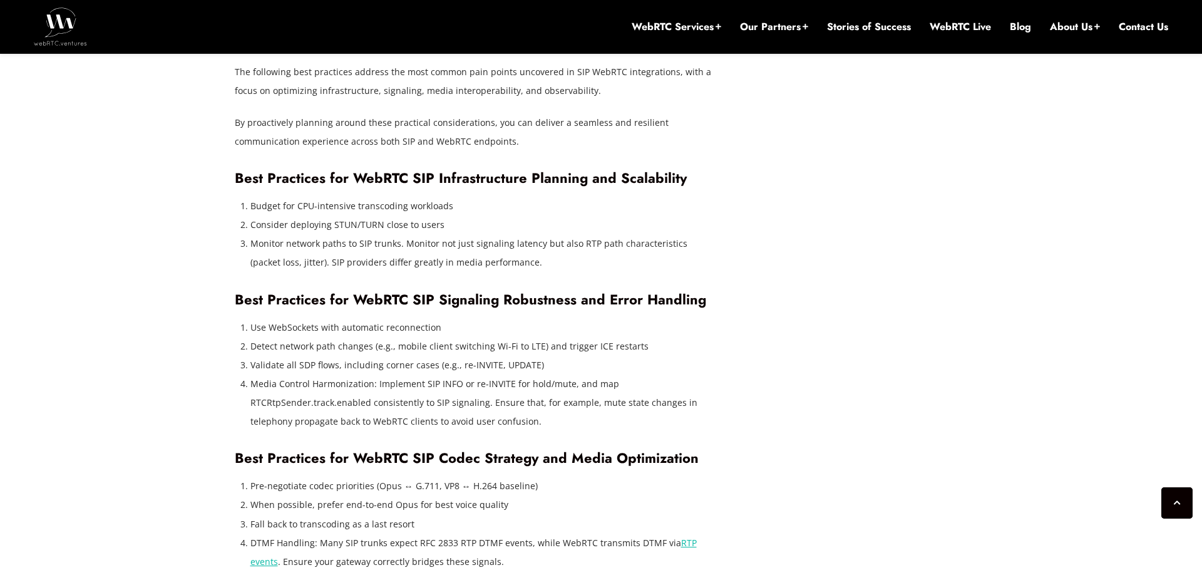
click at [533, 374] on li "Media Control Harmonization: Implement SIP INFO or re-INVITE for hold/mute, and…" at bounding box center [483, 402] width 466 height 56
click at [518, 374] on li "Media Control Harmonization: Implement SIP INFO or re-INVITE for hold/mute, and…" at bounding box center [483, 402] width 466 height 56
click at [463, 381] on li "Media Control Harmonization: Implement SIP INFO or re-INVITE for hold/mute, and…" at bounding box center [483, 402] width 466 height 56
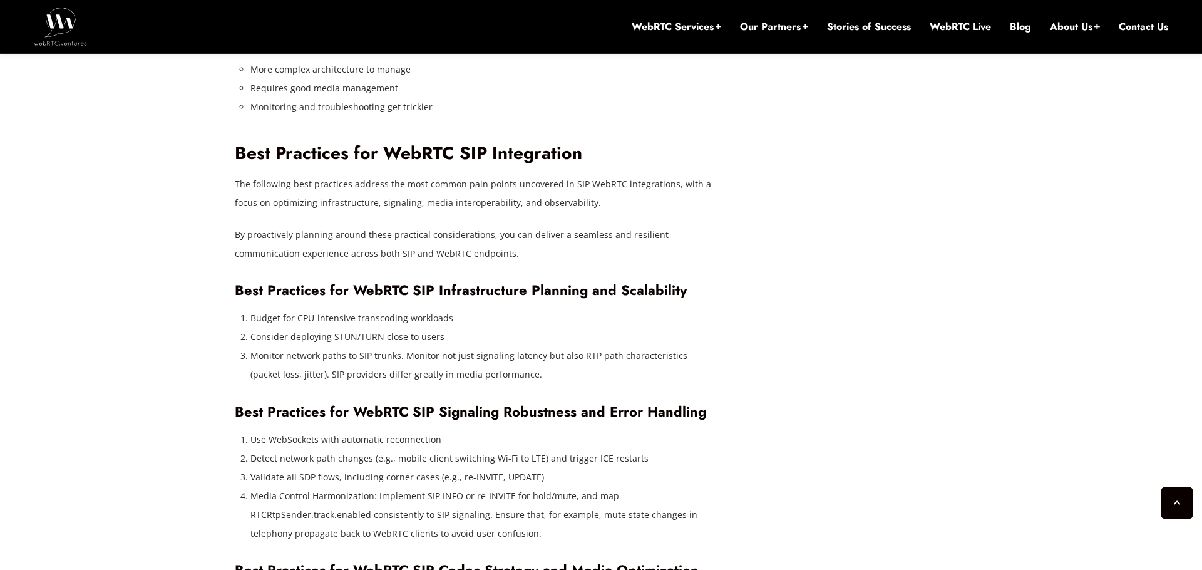
scroll to position [3640, 0]
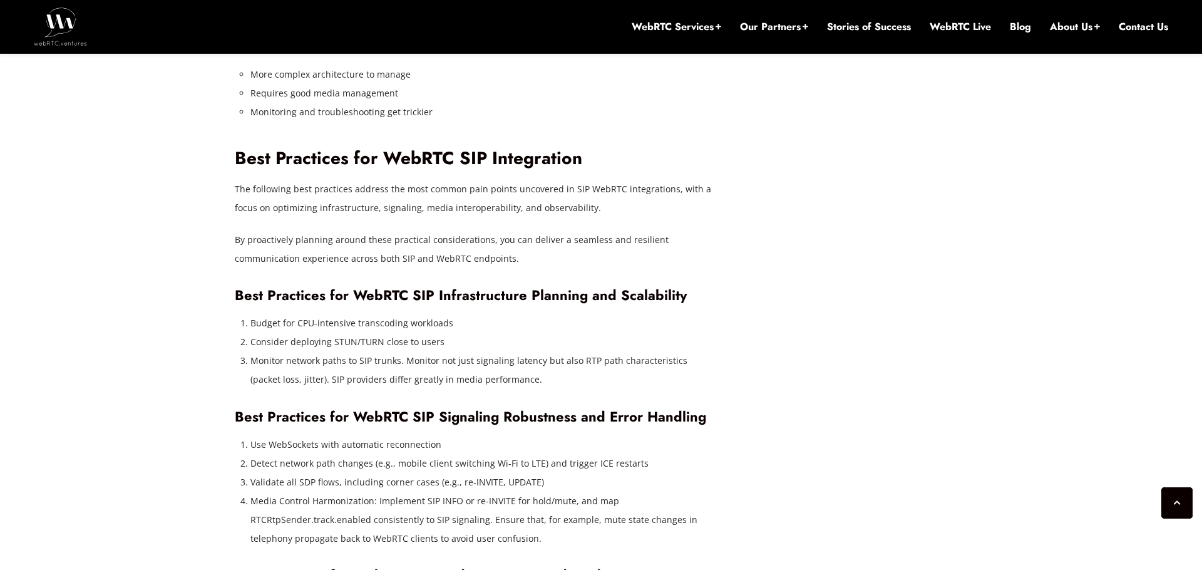
click at [497, 494] on li "Media Control Harmonization: Implement SIP INFO or re-INVITE for hold/mute, and…" at bounding box center [483, 519] width 466 height 56
click at [511, 499] on li "Media Control Harmonization: Implement SIP INFO or re-INVITE for hold/mute, and…" at bounding box center [483, 519] width 466 height 56
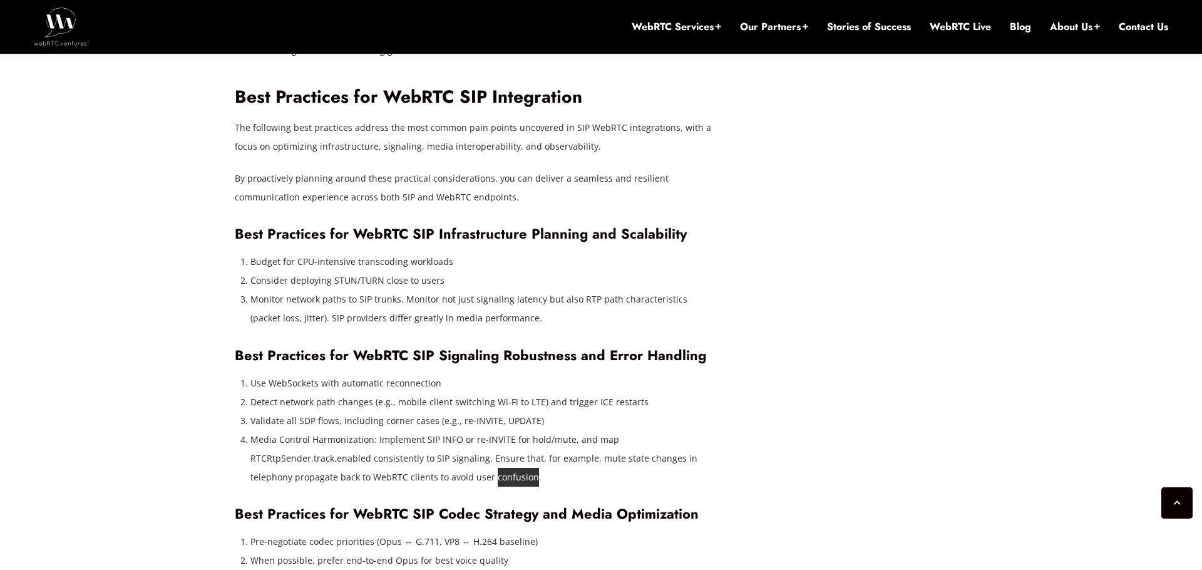
scroll to position [3721, 0]
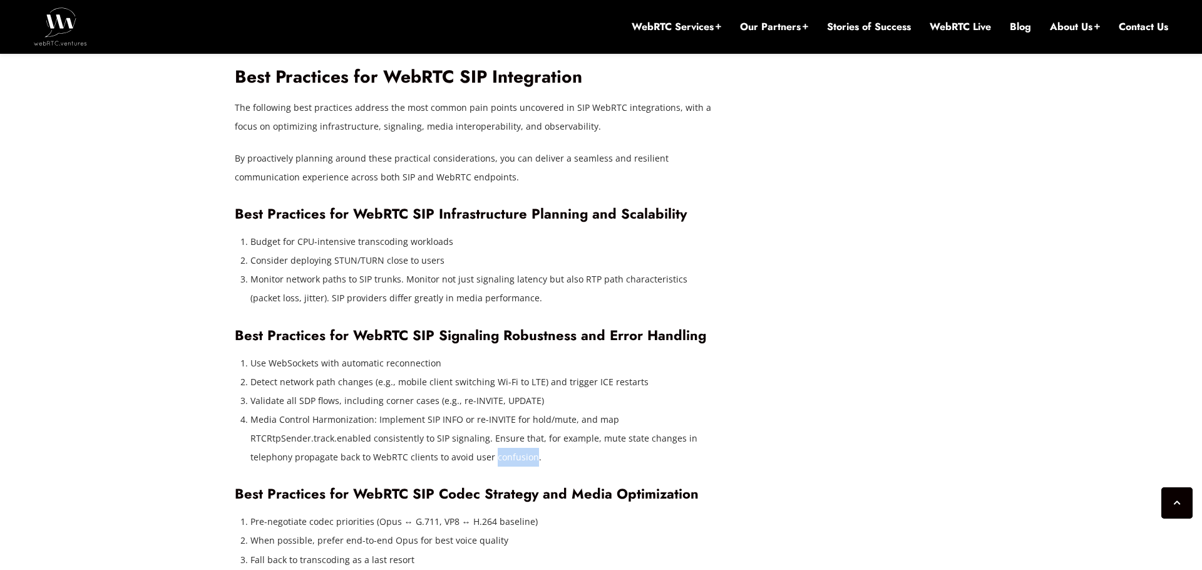
click at [484, 412] on li "Media Control Harmonization: Implement SIP INFO or re-INVITE for hold/mute, and…" at bounding box center [483, 438] width 466 height 56
click at [505, 419] on li "Media Control Harmonization: Implement SIP INFO or re-INVITE for hold/mute, and…" at bounding box center [483, 438] width 466 height 56
click at [464, 410] on li "Media Control Harmonization: Implement SIP INFO or re-INVITE for hold/mute, and…" at bounding box center [483, 438] width 466 height 56
click at [489, 419] on li "Media Control Harmonization: Implement SIP INFO or re-INVITE for hold/mute, and…" at bounding box center [483, 438] width 466 height 56
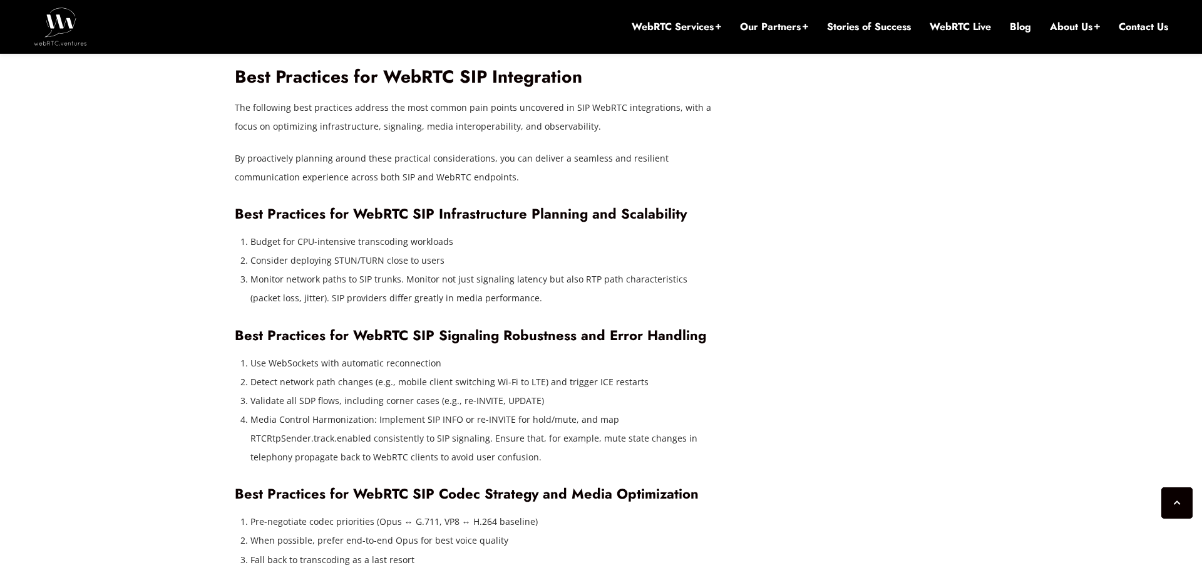
click at [477, 420] on li "Media Control Harmonization: Implement SIP INFO or re-INVITE for hold/mute, and…" at bounding box center [483, 438] width 466 height 56
click at [497, 419] on li "Media Control Harmonization: Implement SIP INFO or re-INVITE for hold/mute, and…" at bounding box center [483, 438] width 466 height 56
click at [477, 420] on li "Media Control Harmonization: Implement SIP INFO or re-INVITE for hold/mute, and…" at bounding box center [483, 438] width 466 height 56
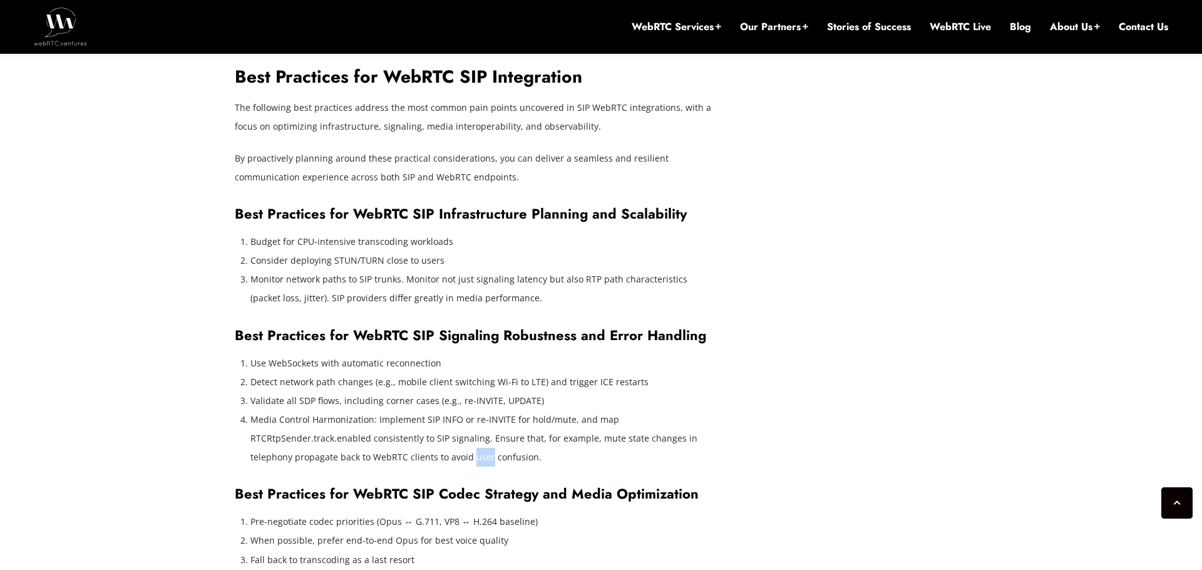
click at [493, 419] on li "Media Control Harmonization: Implement SIP INFO or re-INVITE for hold/mute, and…" at bounding box center [483, 438] width 466 height 56
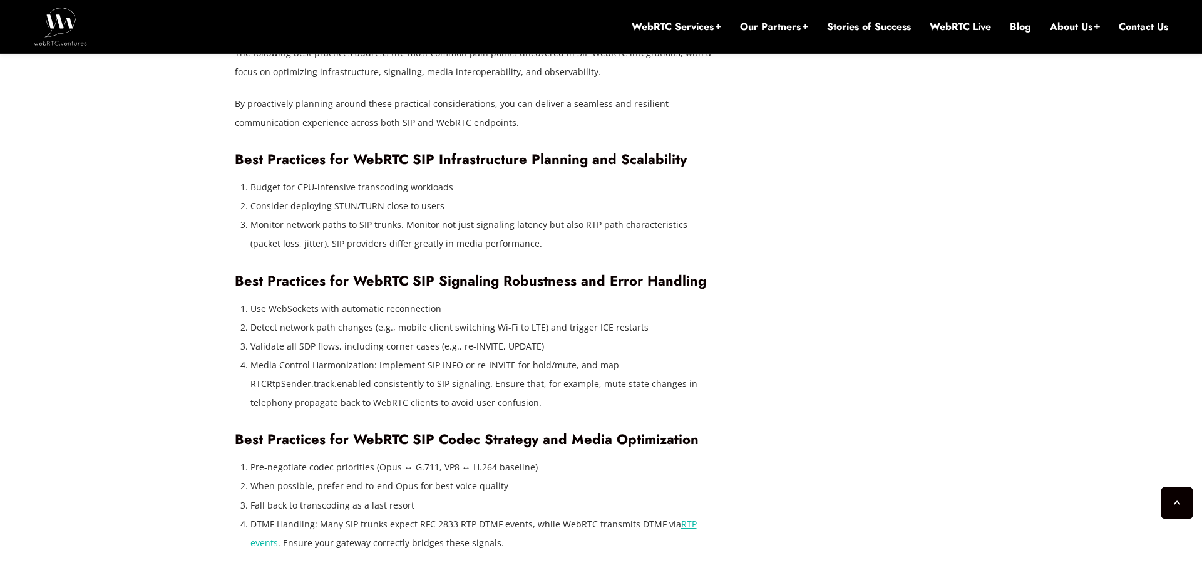
scroll to position [3781, 0]
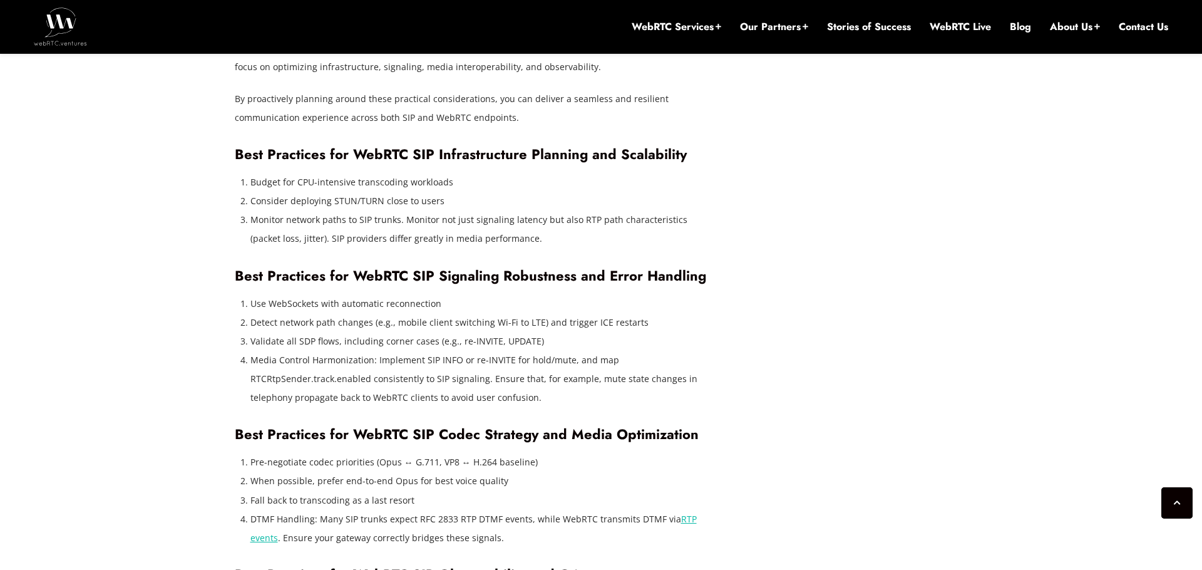
click at [491, 426] on h3 "Best Practices for WebRTC SIP Codec Strategy and Media Optimization" at bounding box center [476, 434] width 482 height 17
click at [534, 426] on h3 "Best Practices for WebRTC SIP Codec Strategy and Media Optimization" at bounding box center [476, 434] width 482 height 17
click at [580, 426] on h3 "Best Practices for WebRTC SIP Codec Strategy and Media Optimization" at bounding box center [476, 434] width 482 height 17
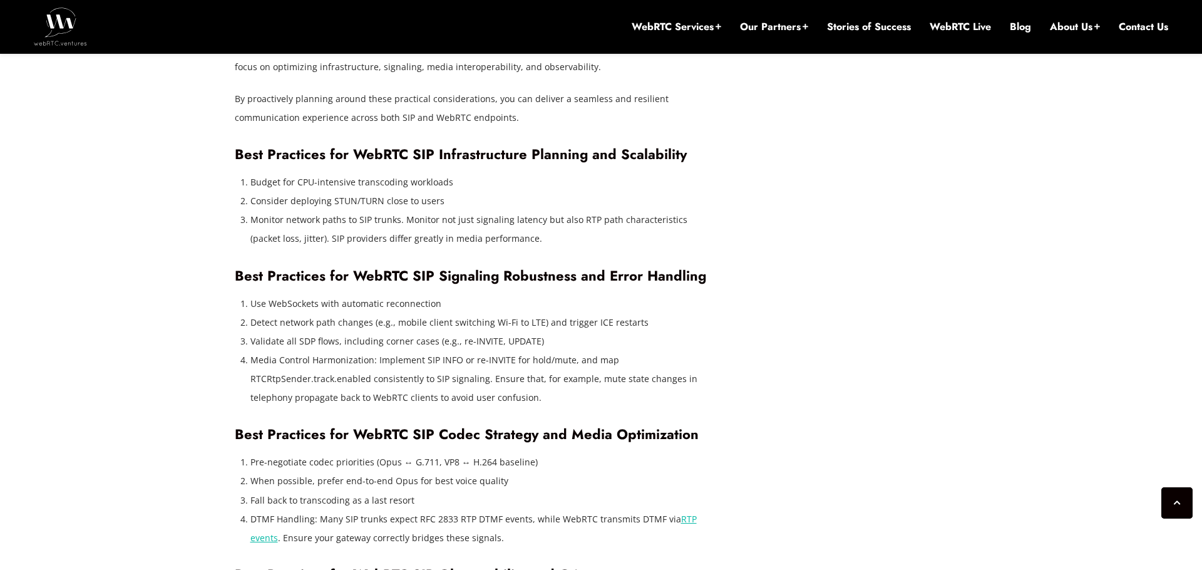
click at [580, 426] on h3 "Best Practices for WebRTC SIP Codec Strategy and Media Optimization" at bounding box center [476, 434] width 482 height 17
click at [630, 426] on h3 "Best Practices for WebRTC SIP Codec Strategy and Media Optimization" at bounding box center [476, 434] width 482 height 17
click at [525, 426] on h3 "Best Practices for WebRTC SIP Codec Strategy and Media Optimization" at bounding box center [476, 434] width 482 height 17
click at [458, 426] on h3 "Best Practices for WebRTC SIP Codec Strategy and Media Optimization" at bounding box center [476, 434] width 482 height 17
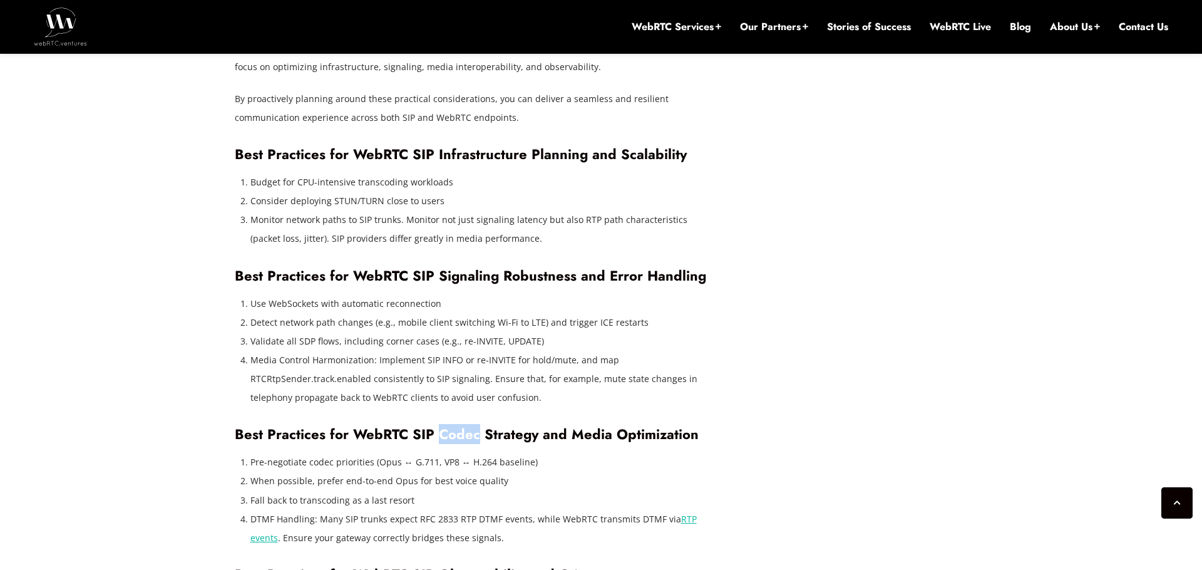
click at [399, 426] on h3 "Best Practices for WebRTC SIP Codec Strategy and Media Optimization" at bounding box center [476, 434] width 482 height 17
click at [454, 426] on h3 "Best Practices for WebRTC SIP Codec Strategy and Media Optimization" at bounding box center [476, 434] width 482 height 17
click at [494, 426] on h3 "Best Practices for WebRTC SIP Codec Strategy and Media Optimization" at bounding box center [476, 434] width 482 height 17
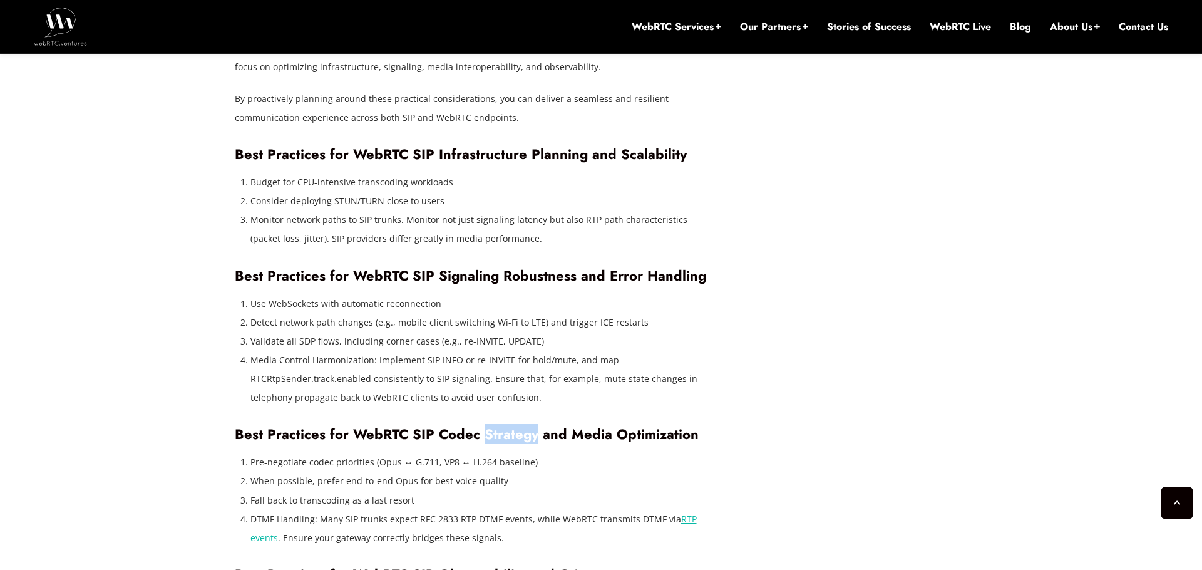
click at [534, 426] on h3 "Best Practices for WebRTC SIP Codec Strategy and Media Optimization" at bounding box center [476, 434] width 482 height 17
click at [555, 426] on h3 "Best Practices for WebRTC SIP Codec Strategy and Media Optimization" at bounding box center [476, 434] width 482 height 17
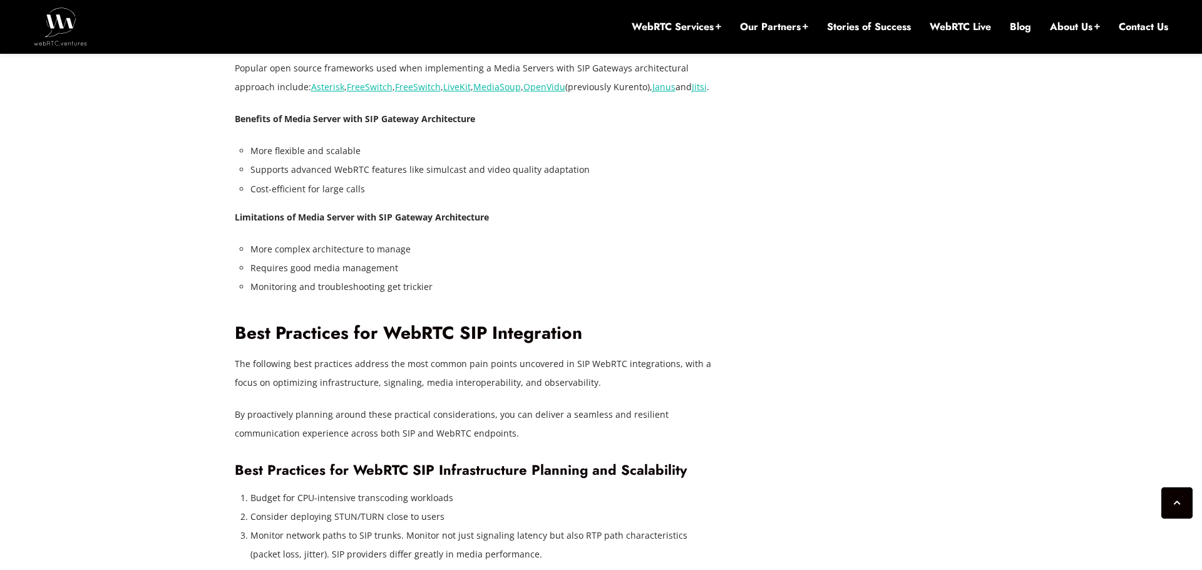
scroll to position [3430, 0]
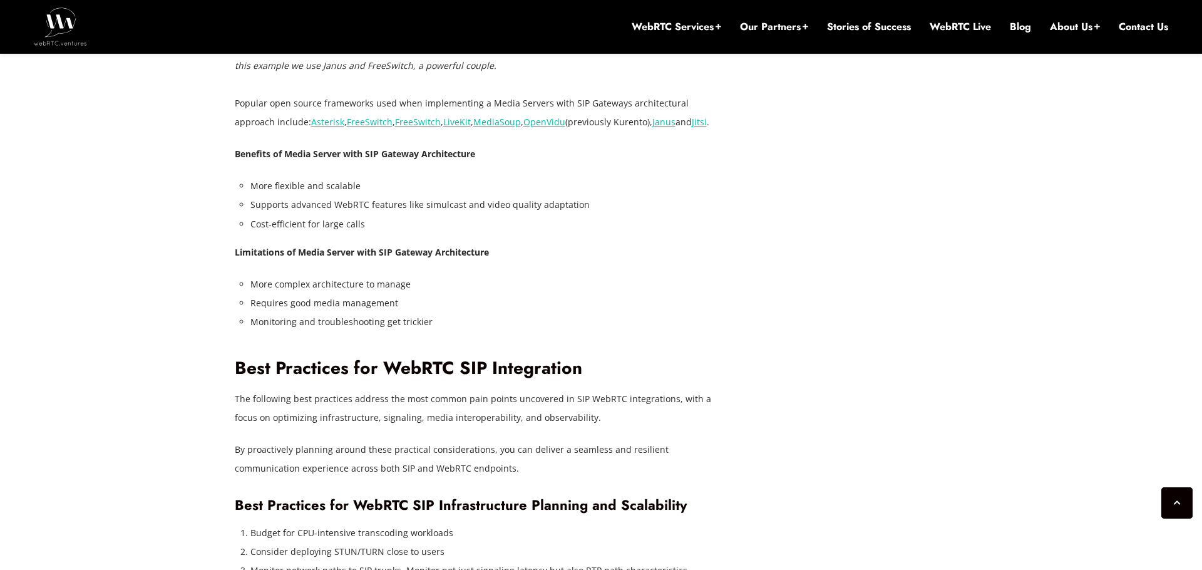
click at [439, 357] on h2 "Best Practices for WebRTC SIP Integration" at bounding box center [476, 368] width 482 height 22
click at [478, 357] on h2 "Best Practices for WebRTC SIP Integration" at bounding box center [476, 368] width 482 height 22
click at [518, 357] on h2 "Best Practices for WebRTC SIP Integration" at bounding box center [476, 368] width 482 height 22
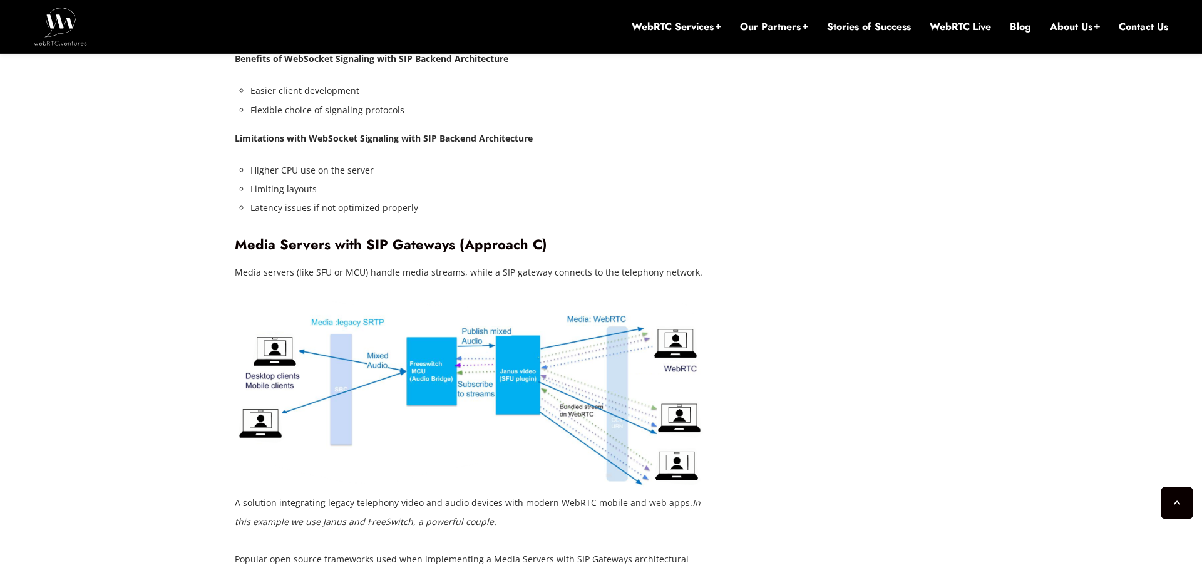
scroll to position [2977, 0]
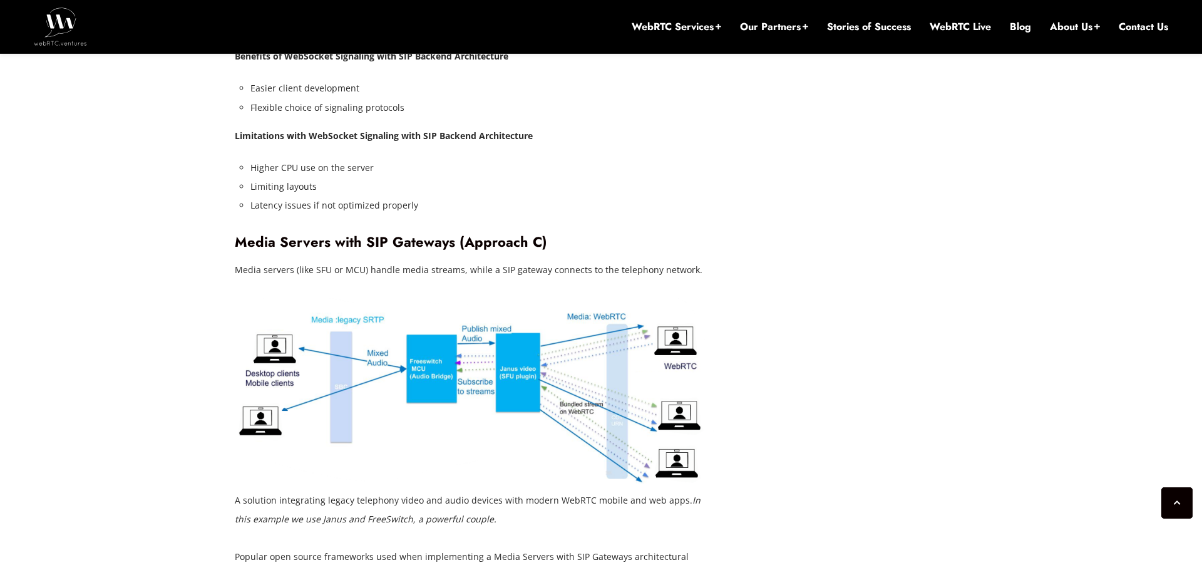
click at [774, 332] on div "[DATE] [PERSON_NAME] Comments Off on WebRTC SIP Integration: Advanced Technique…" at bounding box center [601, 329] width 748 height 5275
click at [692, 243] on div "Bringing WebRTC and SIP together is a powerful way to connect modern web applic…" at bounding box center [476, 146] width 482 height 4231
click at [626, 243] on div "Bringing WebRTC and SIP together is a powerful way to connect modern web applic…" at bounding box center [476, 146] width 482 height 4231
click at [643, 260] on p "Media servers (like SFU or MCU) handle media streams, while a SIP gateway conne…" at bounding box center [476, 269] width 482 height 19
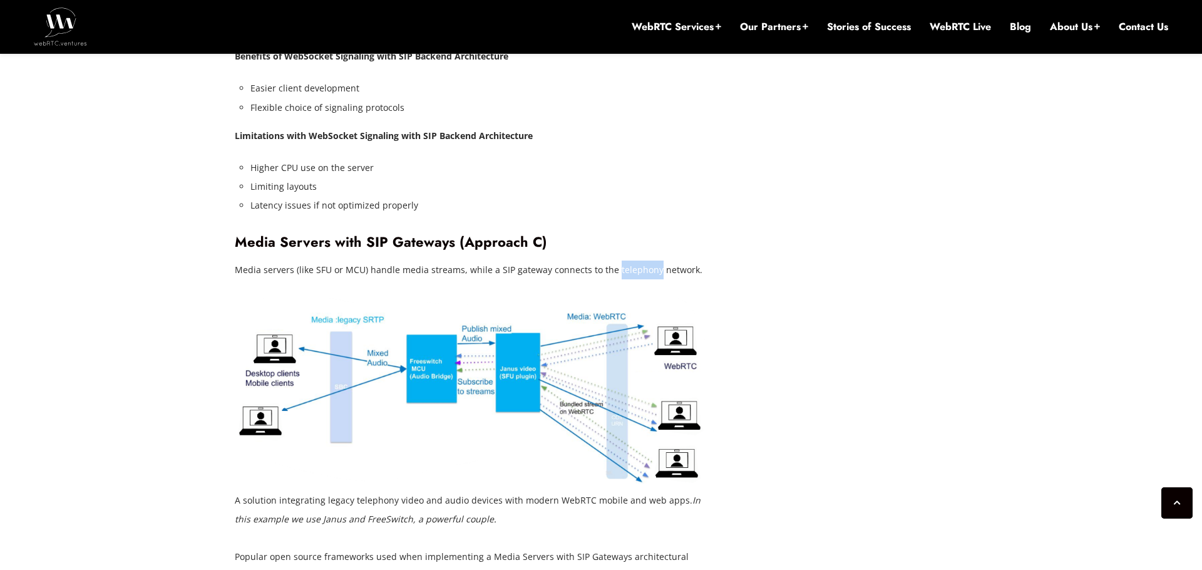
click at [655, 260] on p "Media servers (like SFU or MCU) handle media streams, while a SIP gateway conne…" at bounding box center [476, 269] width 482 height 19
click at [632, 260] on p "Media servers (like SFU or MCU) handle media streams, while a SIP gateway conne…" at bounding box center [476, 269] width 482 height 19
click at [660, 260] on p "Media servers (like SFU or MCU) handle media streams, while a SIP gateway conne…" at bounding box center [476, 269] width 482 height 19
click at [648, 260] on p "Media servers (like SFU or MCU) handle media streams, while a SIP gateway conne…" at bounding box center [476, 269] width 482 height 19
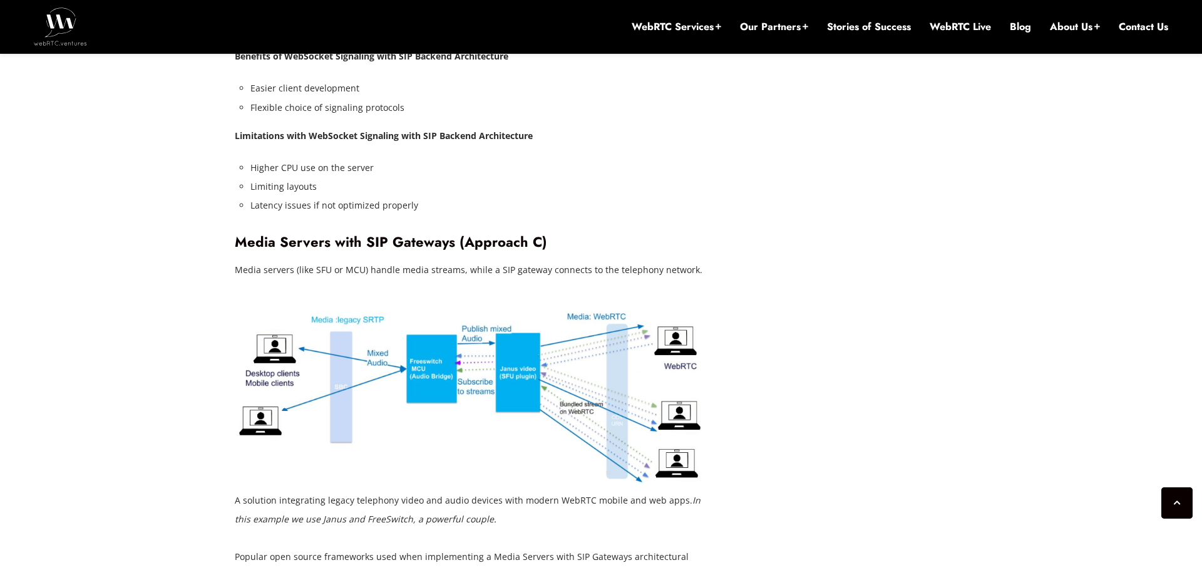
click at [360, 494] on em "In this example we use Janus and FreeSwitch, a powerful couple." at bounding box center [468, 509] width 466 height 31
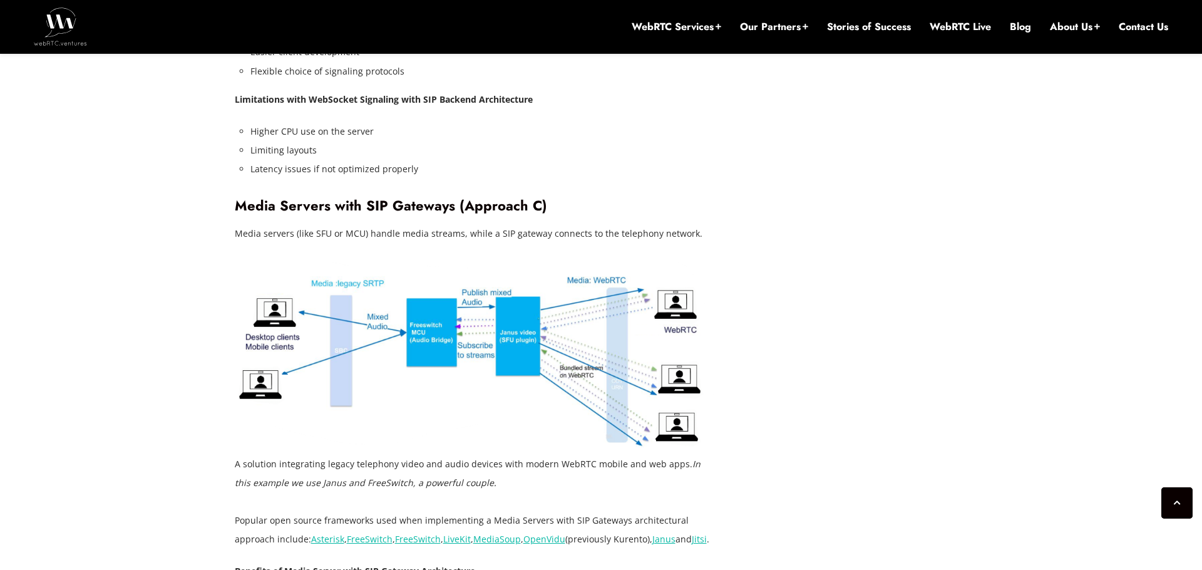
scroll to position [3013, 0]
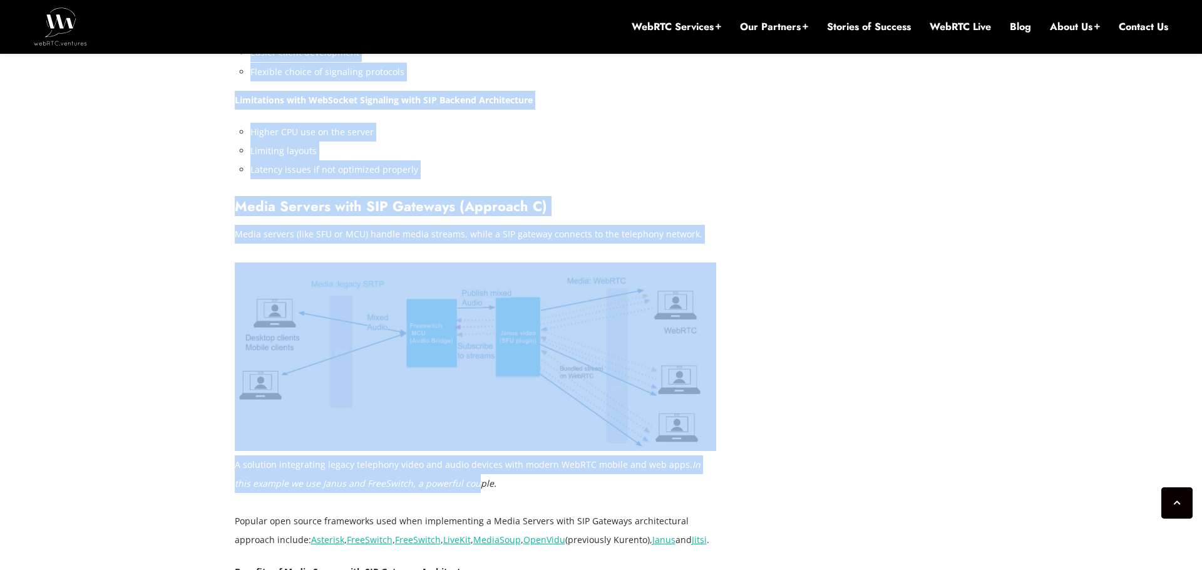
drag, startPoint x: 232, startPoint y: 425, endPoint x: 456, endPoint y: 452, distance: 225.7
click at [456, 452] on div "[DATE] [PERSON_NAME] Comments Off on WebRTC SIP Integration: Advanced Technique…" at bounding box center [601, 293] width 748 height 5275
click at [489, 455] on figcaption "A solution integrating legacy telephony video and audio devices with modern Web…" at bounding box center [476, 474] width 482 height 38
drag, startPoint x: 471, startPoint y: 448, endPoint x: 232, endPoint y: 427, distance: 239.4
click at [232, 427] on div "[DATE] [PERSON_NAME] Comments Off on WebRTC SIP Integration: Advanced Technique…" at bounding box center [601, 293] width 748 height 5275
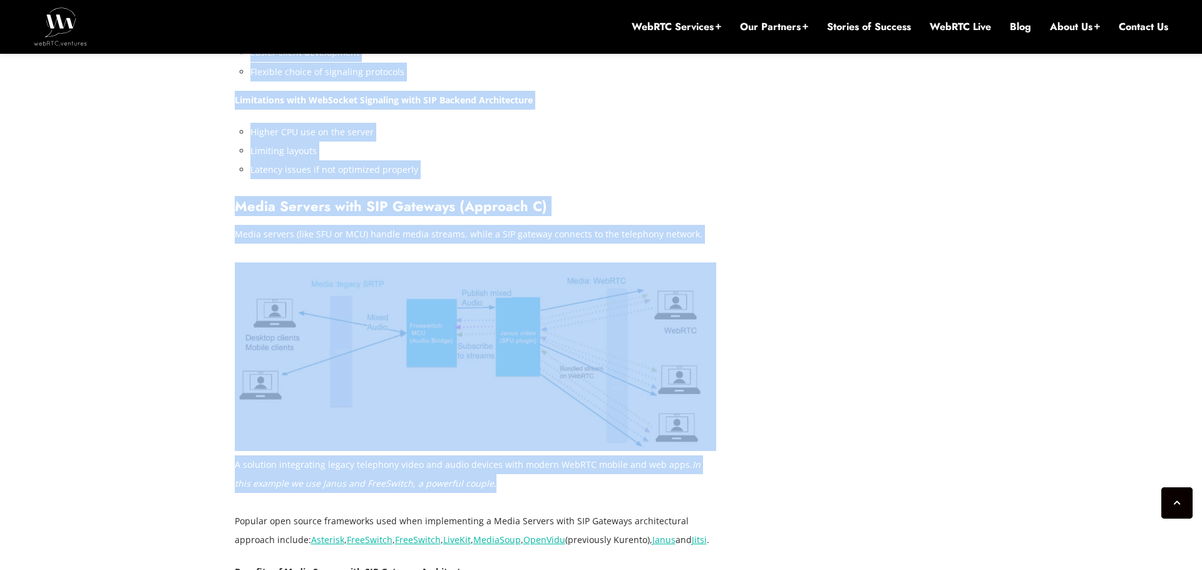
click at [294, 455] on figcaption "A solution integrating legacy telephony video and audio devices with modern Web…" at bounding box center [476, 474] width 482 height 38
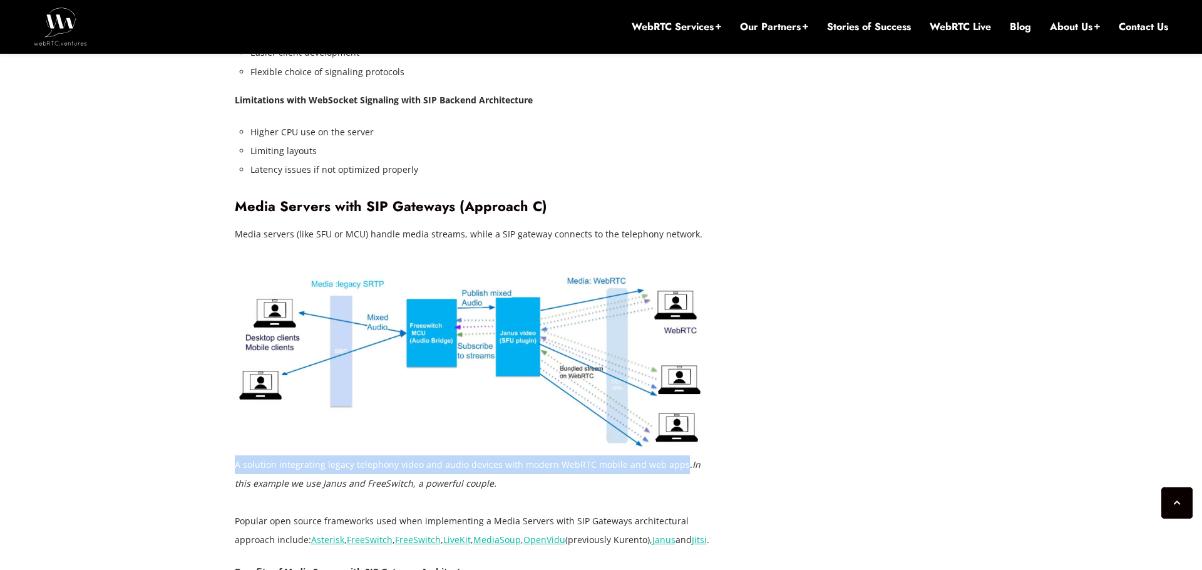
drag, startPoint x: 234, startPoint y: 427, endPoint x: 672, endPoint y: 431, distance: 437.5
click at [672, 455] on figcaption "A solution integrating legacy telephony video and audio devices with modern Web…" at bounding box center [476, 474] width 482 height 38
click at [455, 225] on p "Media servers (like SFU or MCU) handle media streams, while a SIP gateway conne…" at bounding box center [476, 234] width 482 height 19
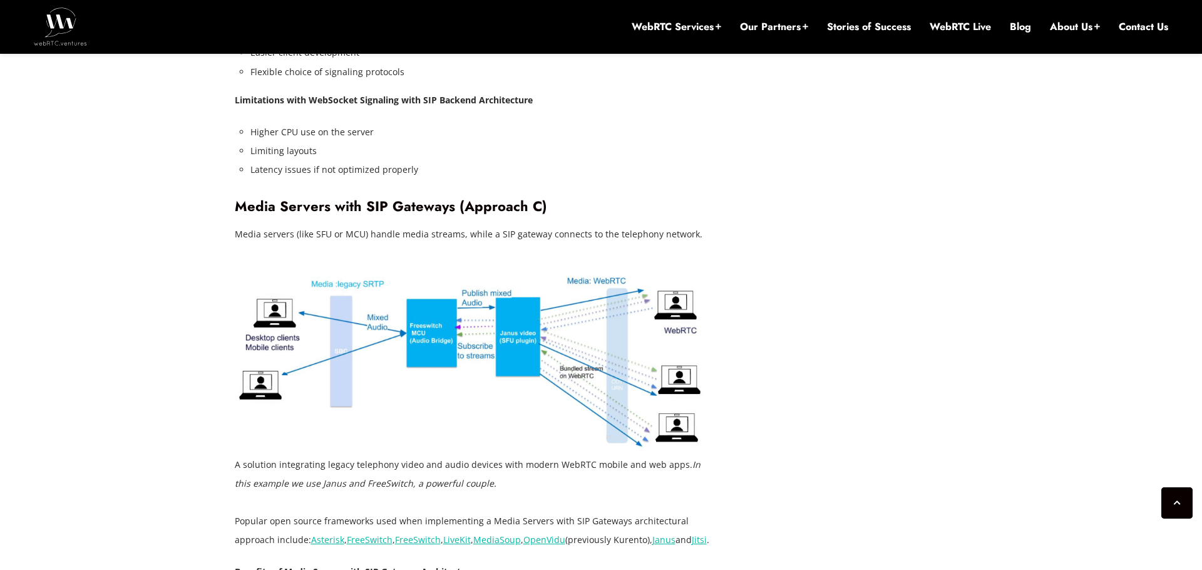
click at [489, 225] on p "Media servers (like SFU or MCU) handle media streams, while a SIP gateway conne…" at bounding box center [476, 234] width 482 height 19
click at [518, 225] on p "Media servers (like SFU or MCU) handle media streams, while a SIP gateway conne…" at bounding box center [476, 234] width 482 height 19
click at [557, 225] on p "Media servers (like SFU or MCU) handle media streams, while a SIP gateway conne…" at bounding box center [476, 234] width 482 height 19
click at [529, 225] on p "Media servers (like SFU or MCU) handle media streams, while a SIP gateway conne…" at bounding box center [476, 234] width 482 height 19
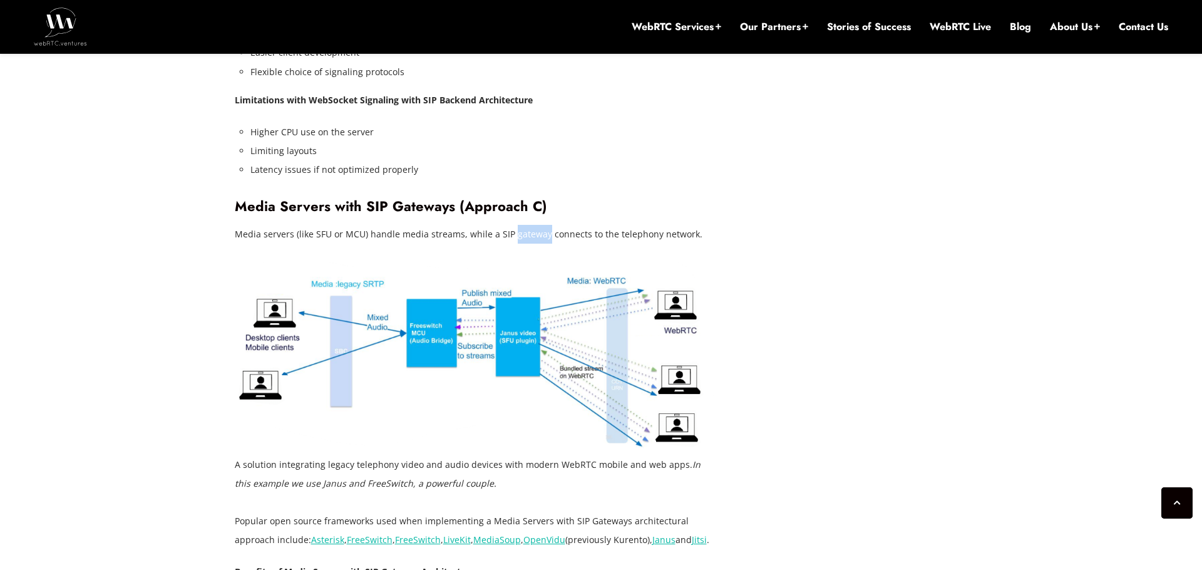
click at [571, 225] on p "Media servers (like SFU or MCU) handle media streams, while a SIP gateway conne…" at bounding box center [476, 234] width 482 height 19
click at [537, 225] on p "Media servers (like SFU or MCU) handle media streams, while a SIP gateway conne…" at bounding box center [476, 234] width 482 height 19
click at [571, 225] on p "Media servers (like SFU or MCU) handle media streams, while a SIP gateway conne…" at bounding box center [476, 234] width 482 height 19
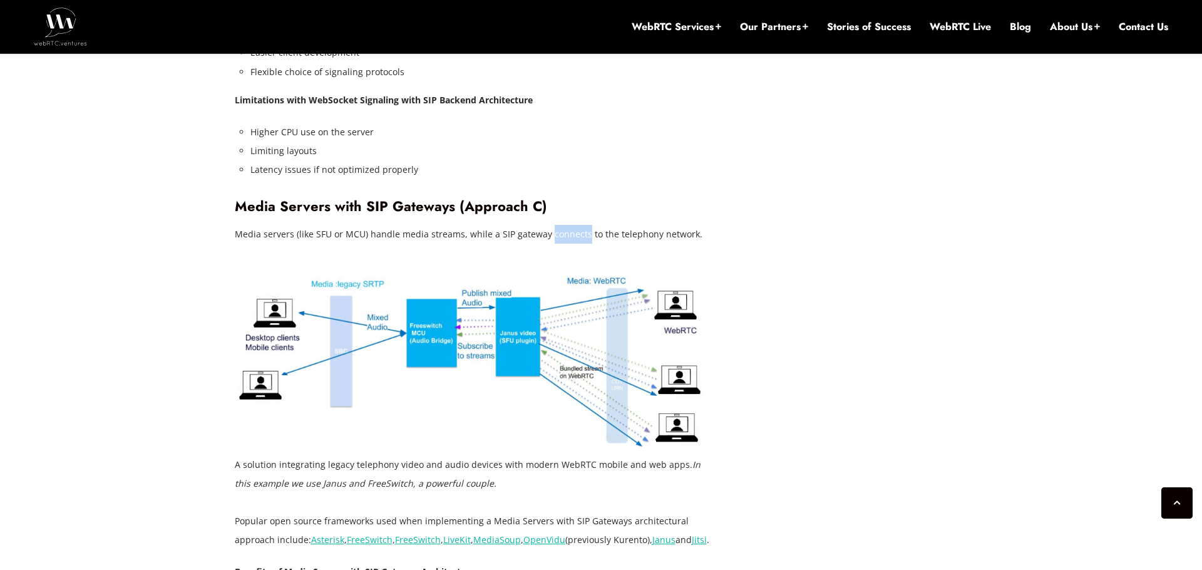
click at [616, 225] on p "Media servers (like SFU or MCU) handle media streams, while a SIP gateway conne…" at bounding box center [476, 234] width 482 height 19
click at [663, 225] on p "Media servers (like SFU or MCU) handle media streams, while a SIP gateway conne…" at bounding box center [476, 234] width 482 height 19
click at [631, 225] on p "Media servers (like SFU or MCU) handle media streams, while a SIP gateway conne…" at bounding box center [476, 234] width 482 height 19
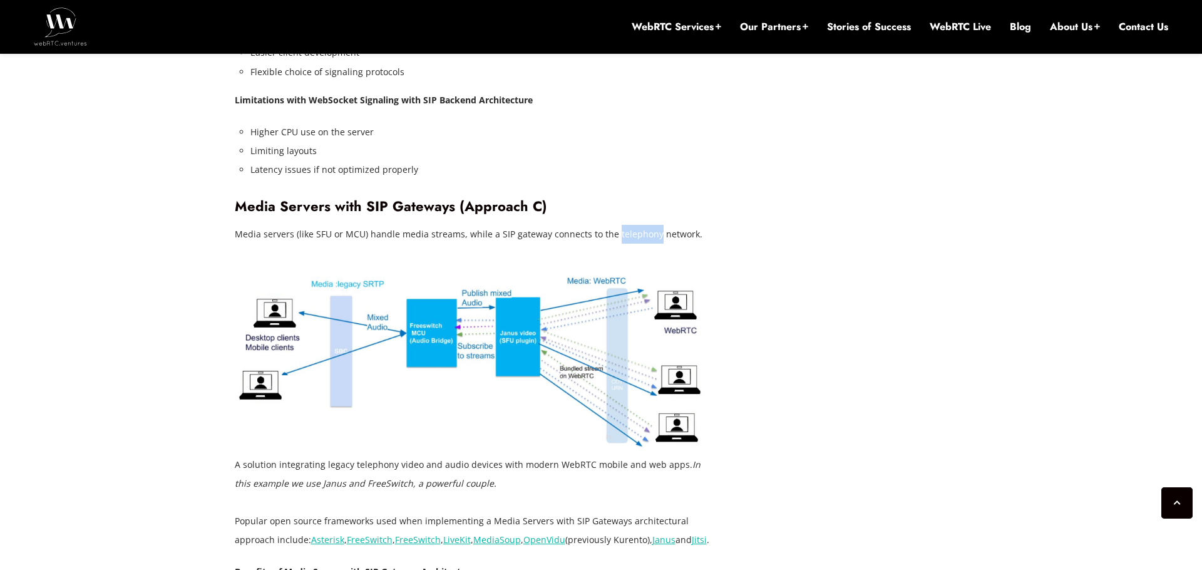
click at [561, 225] on p "Media servers (like SFU or MCU) handle media streams, while a SIP gateway conne…" at bounding box center [476, 234] width 482 height 19
click at [514, 225] on p "Media servers (like SFU or MCU) handle media streams, while a SIP gateway conne…" at bounding box center [476, 234] width 482 height 19
click at [484, 225] on p "Media servers (like SFU or MCU) handle media streams, while a SIP gateway conne…" at bounding box center [476, 234] width 482 height 19
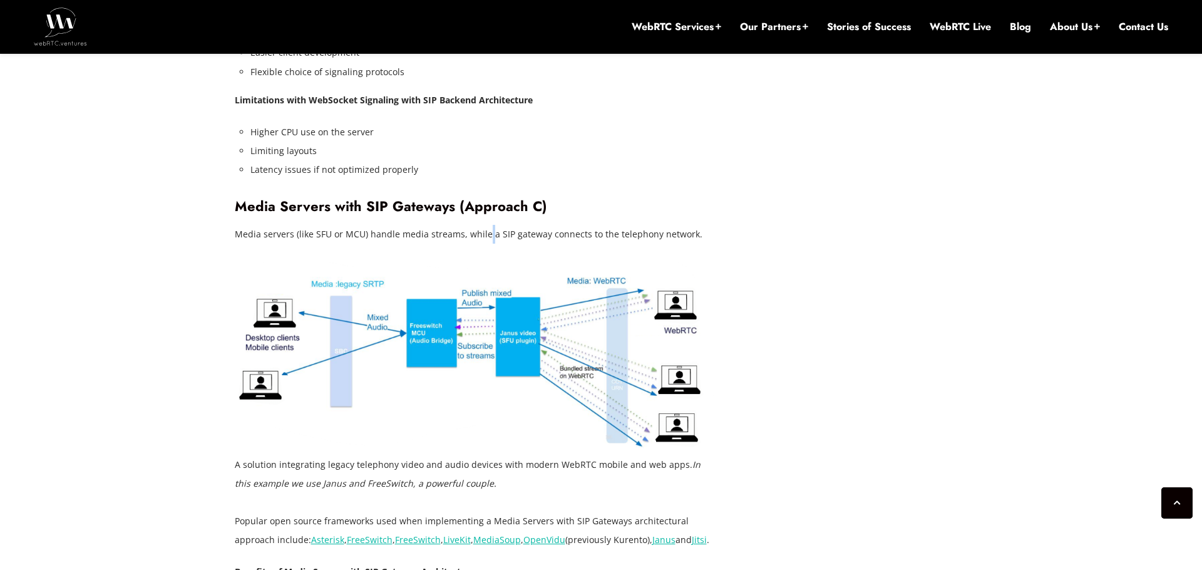
click at [499, 225] on p "Media servers (like SFU or MCU) handle media streams, while a SIP gateway conne…" at bounding box center [476, 234] width 482 height 19
click at [524, 225] on p "Media servers (like SFU or MCU) handle media streams, while a SIP gateway conne…" at bounding box center [476, 234] width 482 height 19
click at [576, 225] on p "Media servers (like SFU or MCU) handle media streams, while a SIP gateway conne…" at bounding box center [476, 234] width 482 height 19
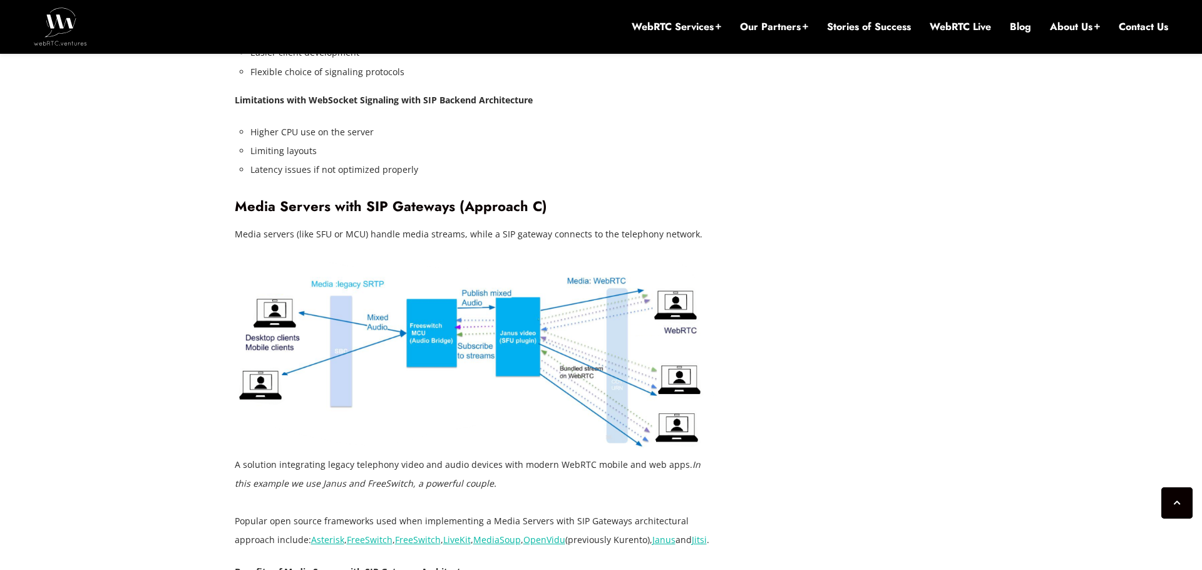
click at [576, 225] on p "Media servers (like SFU or MCU) handle media streams, while a SIP gateway conne…" at bounding box center [476, 234] width 482 height 19
click at [601, 225] on p "Media servers (like SFU or MCU) handle media streams, while a SIP gateway conne…" at bounding box center [476, 234] width 482 height 19
click at [631, 225] on p "Media servers (like SFU or MCU) handle media streams, while a SIP gateway conne…" at bounding box center [476, 234] width 482 height 19
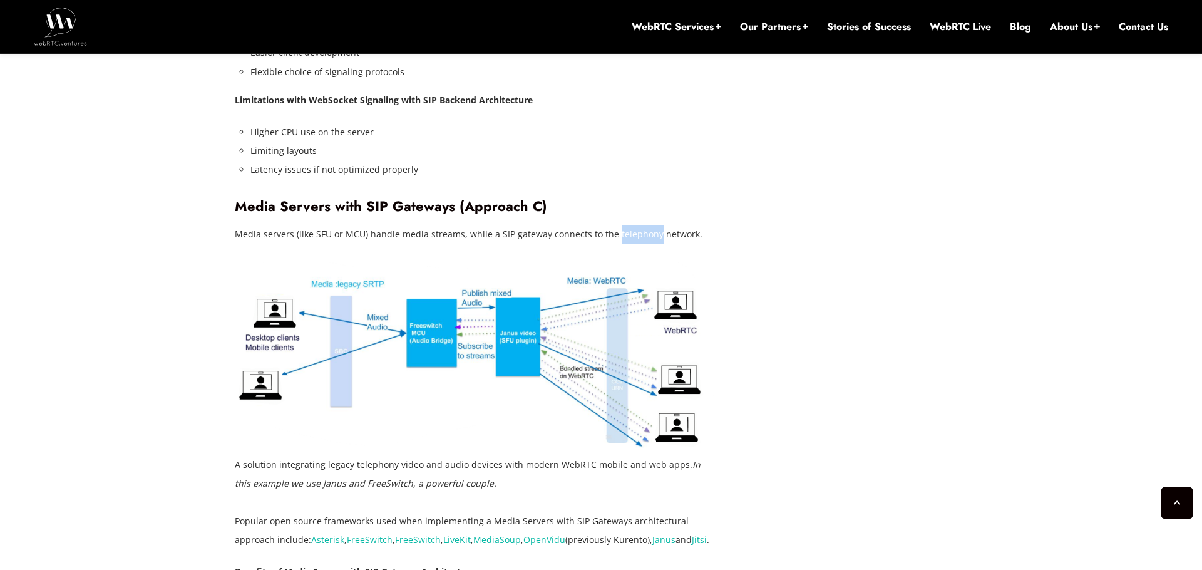
click at [670, 225] on p "Media servers (like SFU or MCU) handle media streams, while a SIP gateway conne…" at bounding box center [476, 234] width 482 height 19
click at [633, 225] on p "Media servers (like SFU or MCU) handle media streams, while a SIP gateway conne…" at bounding box center [476, 234] width 482 height 19
click at [675, 225] on p "Media servers (like SFU or MCU) handle media streams, while a SIP gateway conne…" at bounding box center [476, 234] width 482 height 19
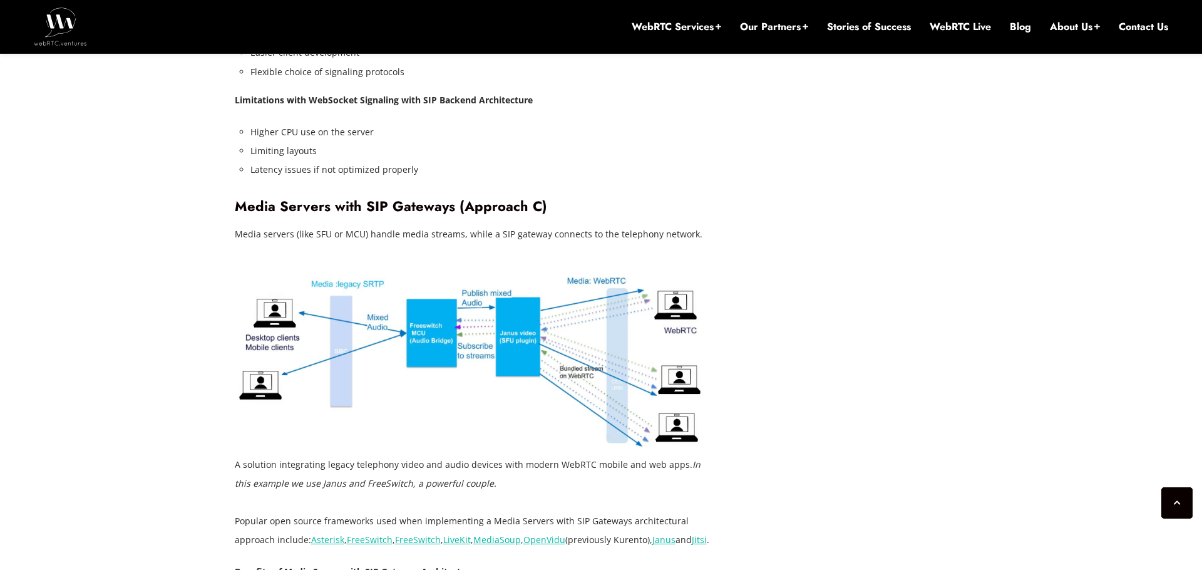
click at [638, 225] on p "Media servers (like SFU or MCU) handle media streams, while a SIP gateway conne…" at bounding box center [476, 234] width 482 height 19
click at [587, 225] on p "Media servers (like SFU or MCU) handle media streams, while a SIP gateway conne…" at bounding box center [476, 234] width 482 height 19
click at [561, 225] on p "Media servers (like SFU or MCU) handle media streams, while a SIP gateway conne…" at bounding box center [476, 234] width 482 height 19
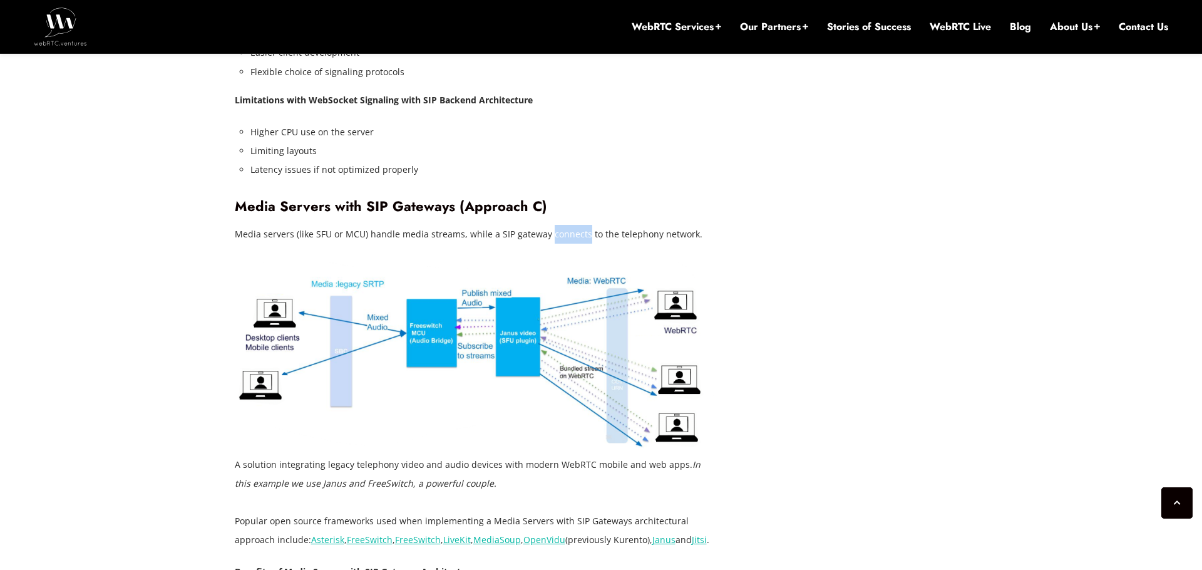
click at [533, 225] on p "Media servers (like SFU or MCU) handle media streams, while a SIP gateway conne…" at bounding box center [476, 234] width 482 height 19
click at [499, 225] on p "Media servers (like SFU or MCU) handle media streams, while a SIP gateway conne…" at bounding box center [476, 234] width 482 height 19
click at [483, 225] on p "Media servers (like SFU or MCU) handle media streams, while a SIP gateway conne…" at bounding box center [476, 234] width 482 height 19
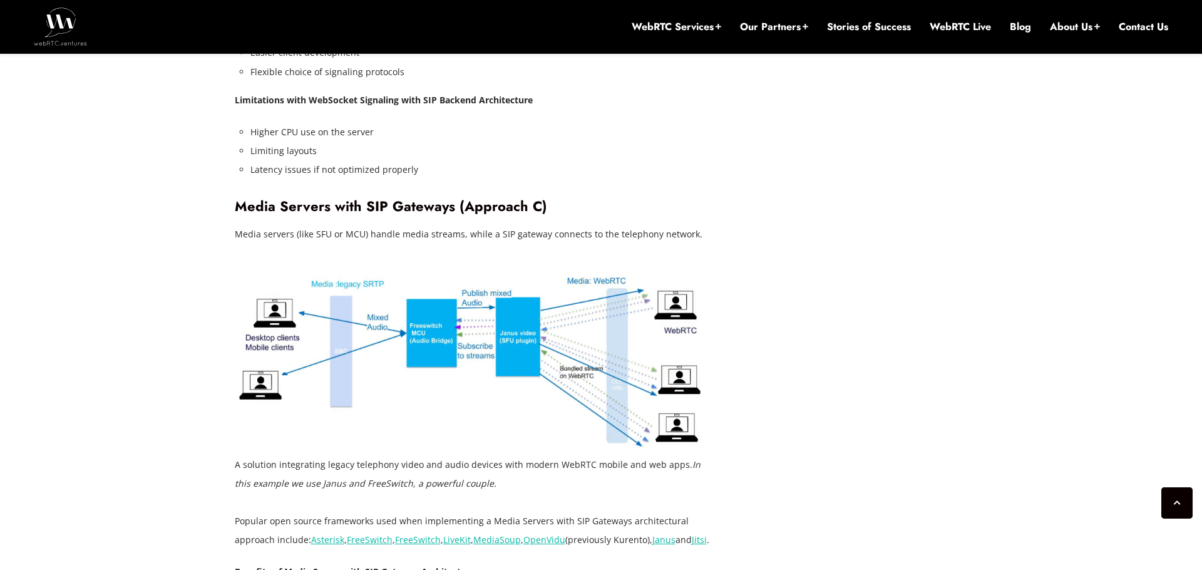
click at [483, 225] on p "Media servers (like SFU or MCU) handle media streams, while a SIP gateway conne…" at bounding box center [476, 234] width 482 height 19
click at [467, 225] on p "Media servers (like SFU or MCU) handle media streams, while a SIP gateway conne…" at bounding box center [476, 234] width 482 height 19
click at [442, 225] on p "Media servers (like SFU or MCU) handle media streams, while a SIP gateway conne…" at bounding box center [476, 234] width 482 height 19
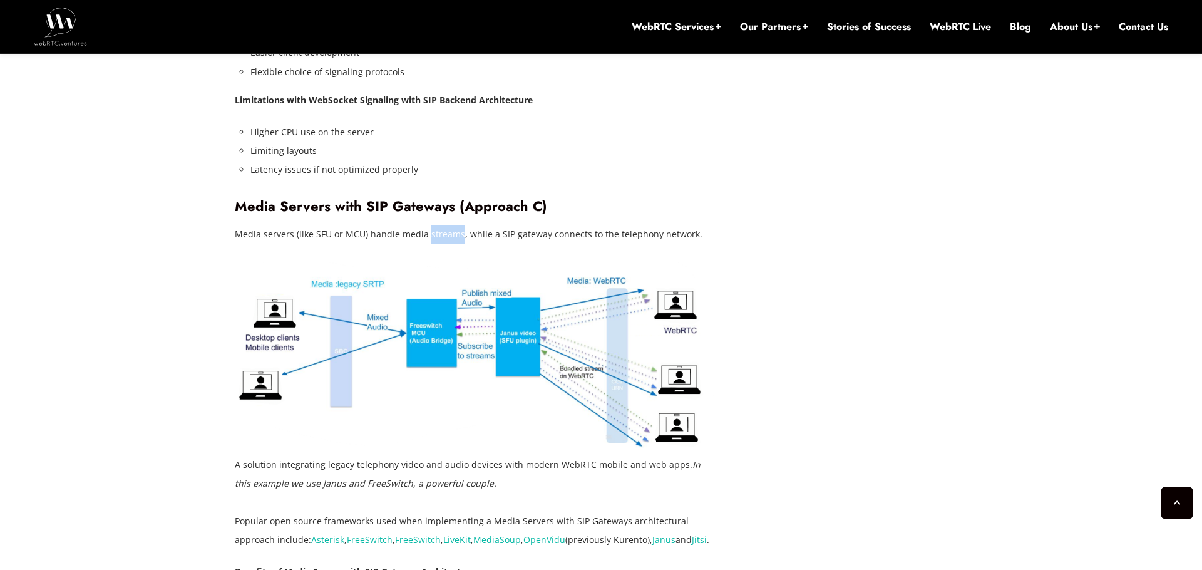
click at [409, 225] on p "Media servers (like SFU or MCU) handle media streams, while a SIP gateway conne…" at bounding box center [476, 234] width 482 height 19
click at [378, 225] on p "Media servers (like SFU or MCU) handle media streams, while a SIP gateway conne…" at bounding box center [476, 234] width 482 height 19
click at [350, 225] on p "Media servers (like SFU or MCU) handle media streams, while a SIP gateway conne…" at bounding box center [476, 234] width 482 height 19
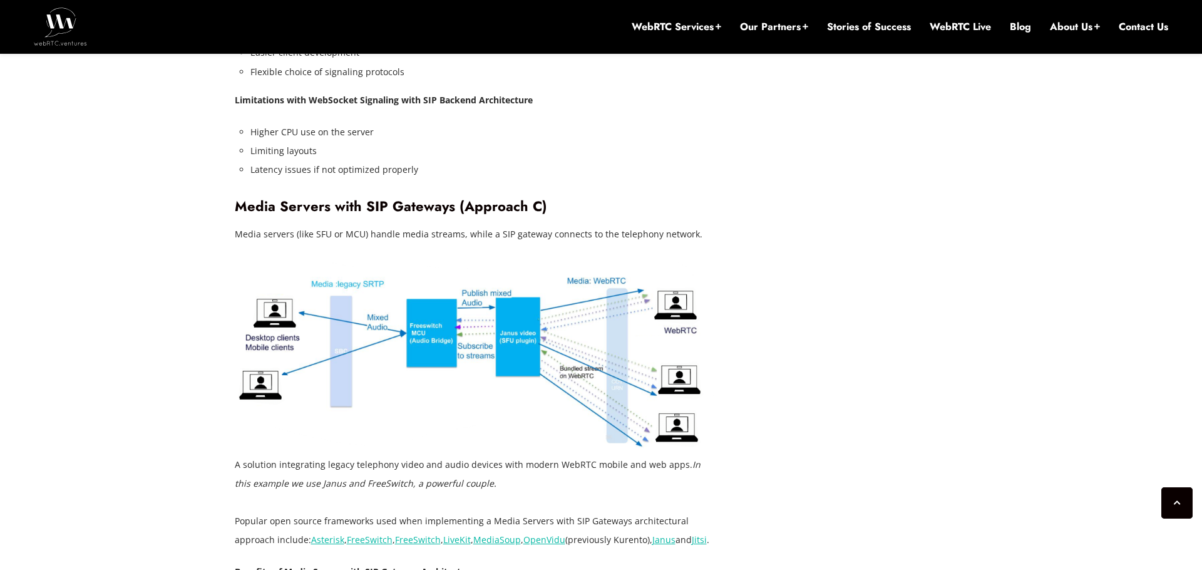
click at [350, 225] on p "Media servers (like SFU or MCU) handle media streams, while a SIP gateway conne…" at bounding box center [476, 234] width 482 height 19
click at [335, 225] on p "Media servers (like SFU or MCU) handle media streams, while a SIP gateway conne…" at bounding box center [476, 234] width 482 height 19
click at [310, 225] on p "Media servers (like SFU or MCU) handle media streams, while a SIP gateway conne…" at bounding box center [476, 234] width 482 height 19
click at [281, 225] on p "Media servers (like SFU or MCU) handle media streams, while a SIP gateway conne…" at bounding box center [476, 234] width 482 height 19
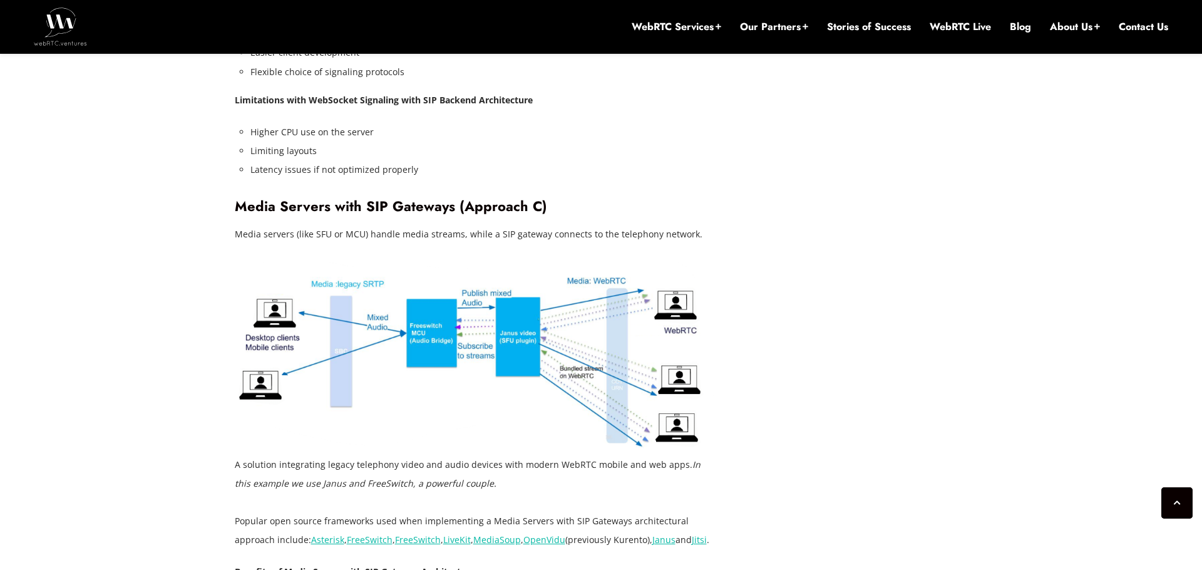
click at [281, 225] on p "Media servers (like SFU or MCU) handle media streams, while a SIP gateway conne…" at bounding box center [476, 234] width 482 height 19
click at [248, 225] on p "Media servers (like SFU or MCU) handle media streams, while a SIP gateway conne…" at bounding box center [476, 234] width 482 height 19
click at [285, 225] on p "Media servers (like SFU or MCU) handle media streams, while a SIP gateway conne…" at bounding box center [476, 234] width 482 height 19
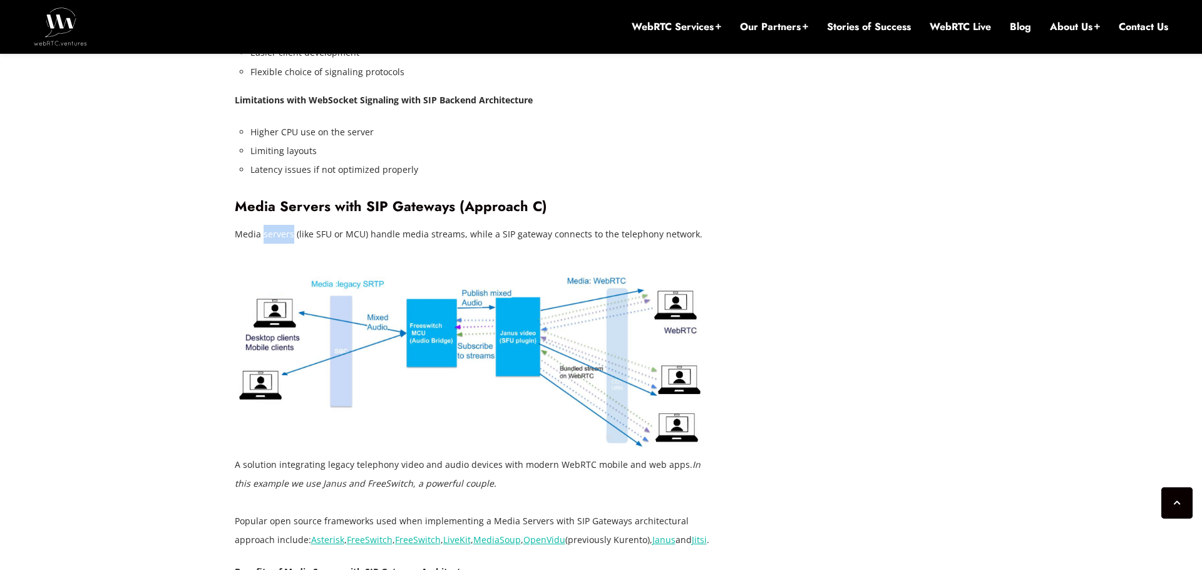
click at [363, 225] on p "Media servers (like SFU or MCU) handle media streams, while a SIP gateway conne…" at bounding box center [476, 234] width 482 height 19
click at [445, 225] on p "Media servers (like SFU or MCU) handle media streams, while a SIP gateway conne…" at bounding box center [476, 234] width 482 height 19
click at [481, 225] on p "Media servers (like SFU or MCU) handle media streams, while a SIP gateway conne…" at bounding box center [476, 234] width 482 height 19
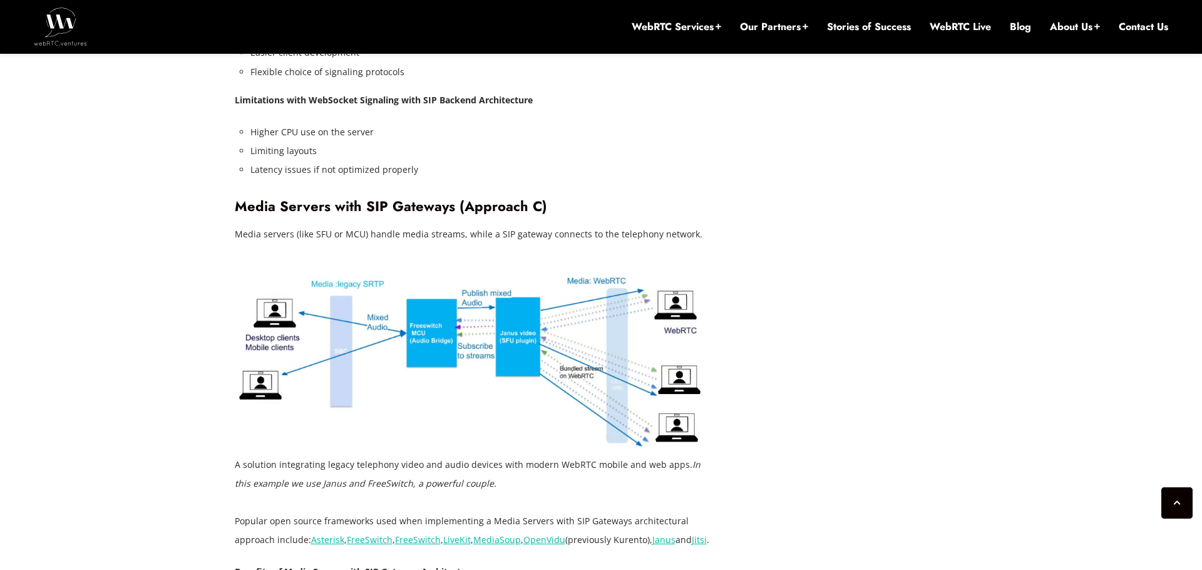
click at [481, 225] on p "Media servers (like SFU or MCU) handle media streams, while a SIP gateway conne…" at bounding box center [476, 234] width 482 height 19
click at [497, 225] on p "Media servers (like SFU or MCU) handle media streams, while a SIP gateway conne…" at bounding box center [476, 234] width 482 height 19
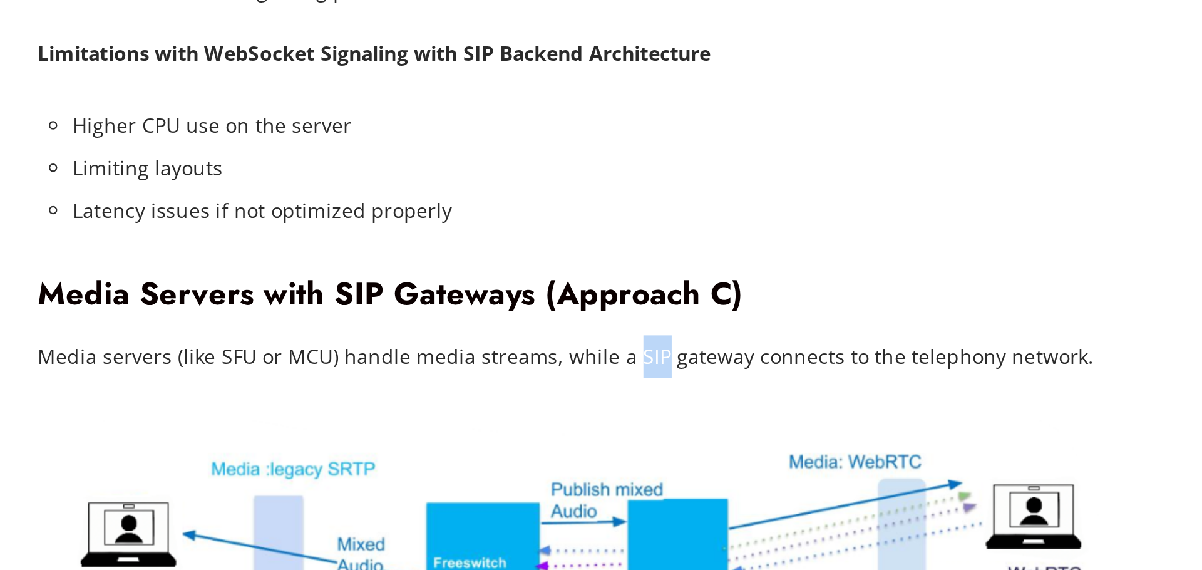
click at [440, 198] on h3 "Media Servers with SIP Gateways (Approach C)" at bounding box center [476, 206] width 482 height 17
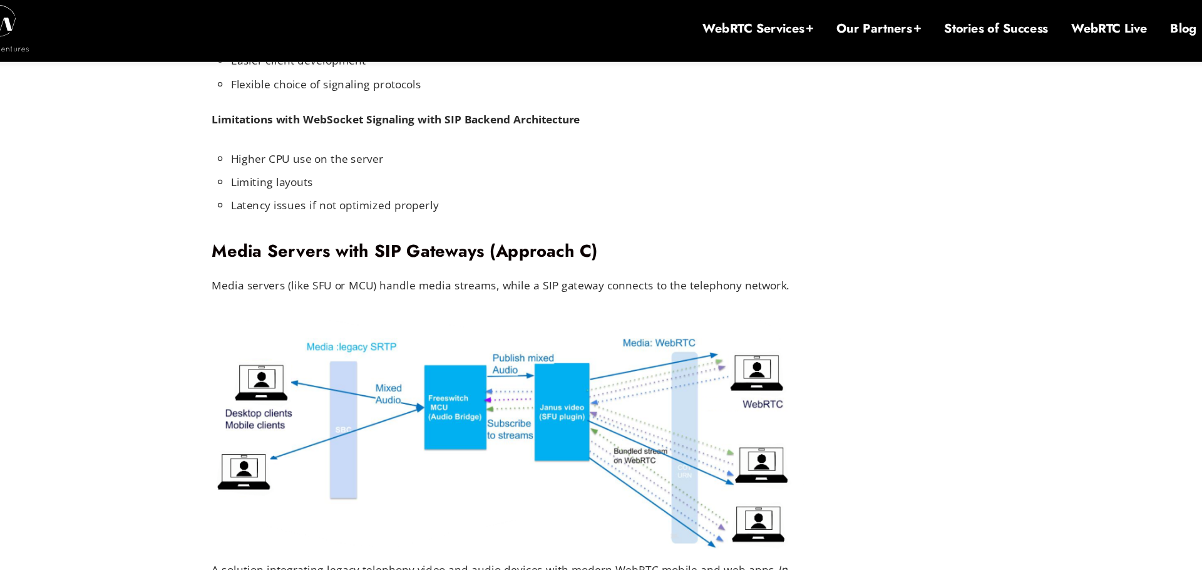
scroll to position [2980, 0]
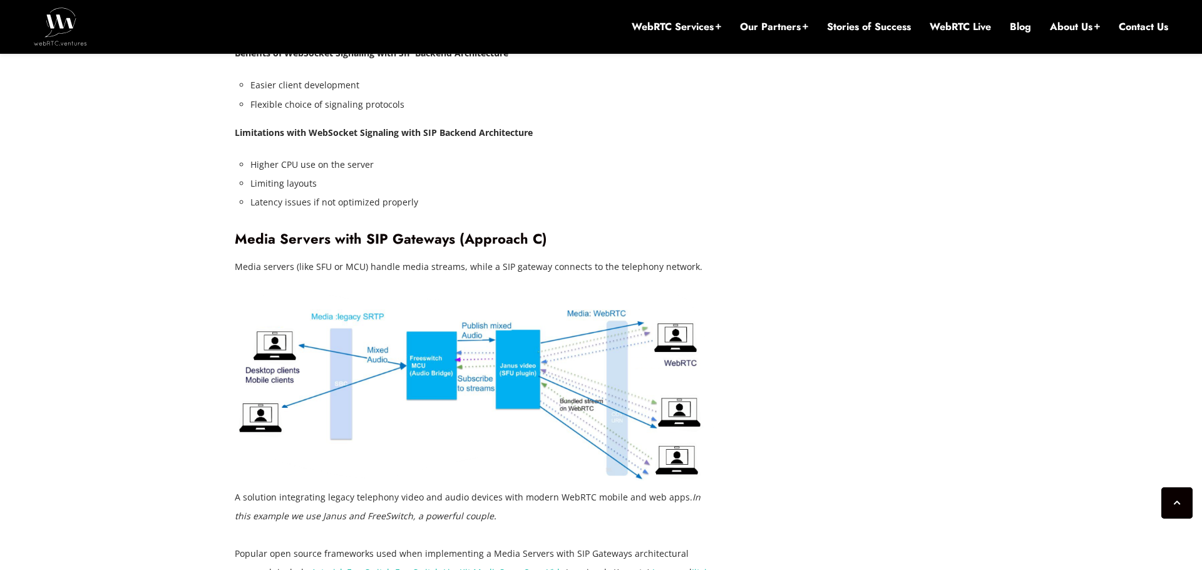
click at [553, 257] on p "Media servers (like SFU or MCU) handle media streams, while a SIP gateway conne…" at bounding box center [476, 266] width 482 height 19
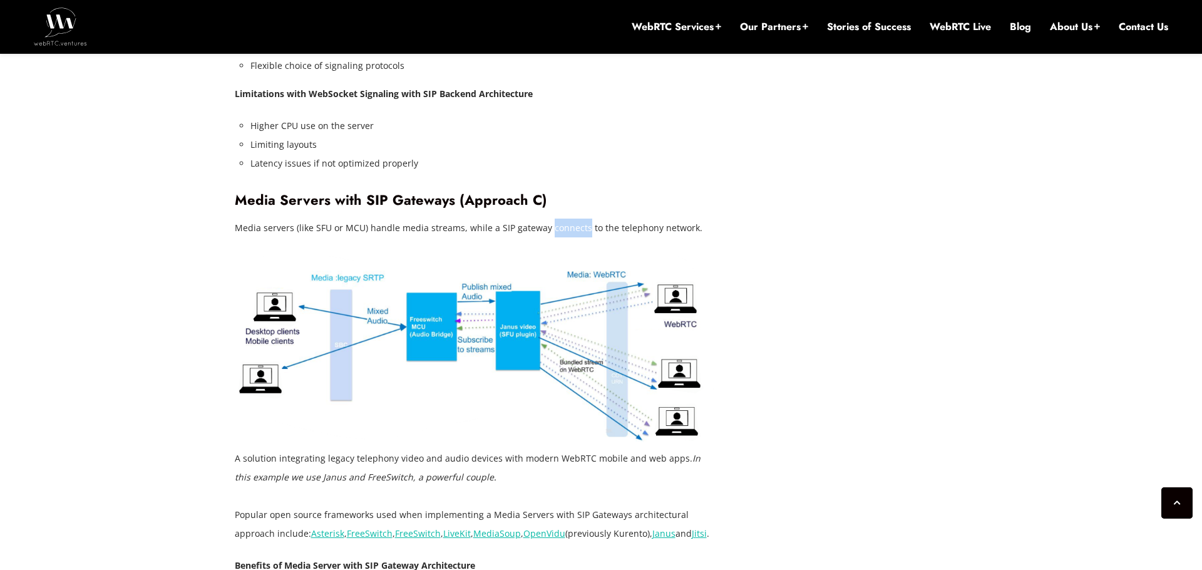
click at [521, 218] on p "Media servers (like SFU or MCU) handle media streams, while a SIP gateway conne…" at bounding box center [476, 227] width 482 height 19
click at [524, 218] on p "Media servers (like SFU or MCU) handle media streams, while a SIP gateway conne…" at bounding box center [476, 227] width 482 height 19
click at [647, 218] on p "Media servers (like SFU or MCU) handle media streams, while a SIP gateway conne…" at bounding box center [476, 227] width 482 height 19
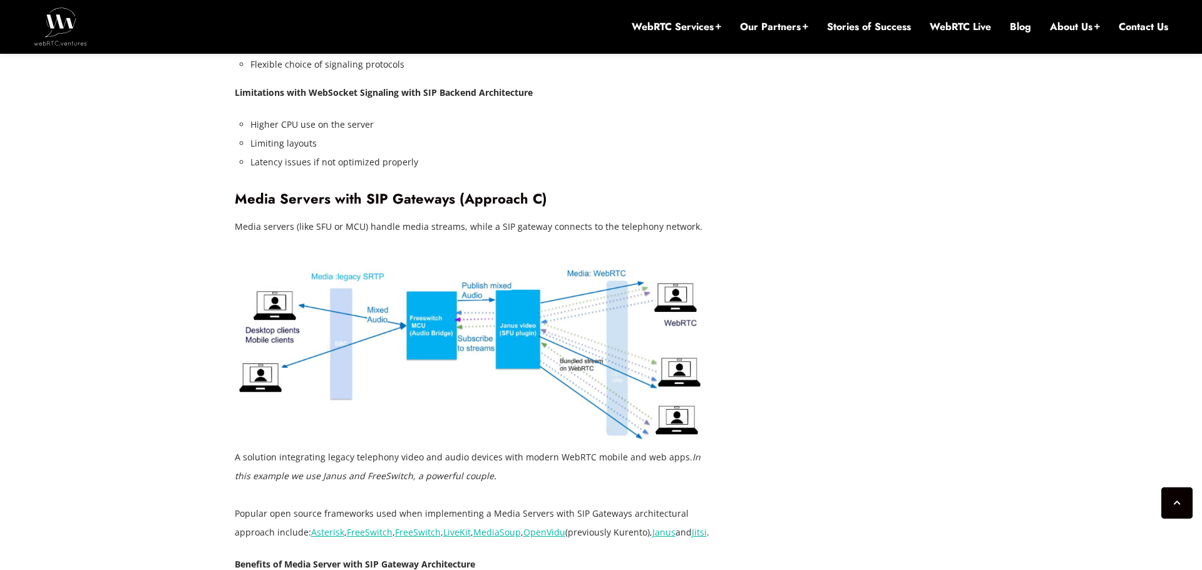
click at [570, 217] on p "Media servers (like SFU or MCU) handle media streams, while a SIP gateway conne…" at bounding box center [476, 226] width 482 height 19
click at [606, 217] on p "Media servers (like SFU or MCU) handle media streams, while a SIP gateway conne…" at bounding box center [476, 226] width 482 height 19
click at [643, 217] on p "Media servers (like SFU or MCU) handle media streams, while a SIP gateway conne…" at bounding box center [476, 226] width 482 height 19
click at [552, 217] on p "Media servers (like SFU or MCU) handle media streams, while a SIP gateway conne…" at bounding box center [476, 226] width 482 height 19
click at [514, 217] on p "Media servers (like SFU or MCU) handle media streams, while a SIP gateway conne…" at bounding box center [476, 226] width 482 height 19
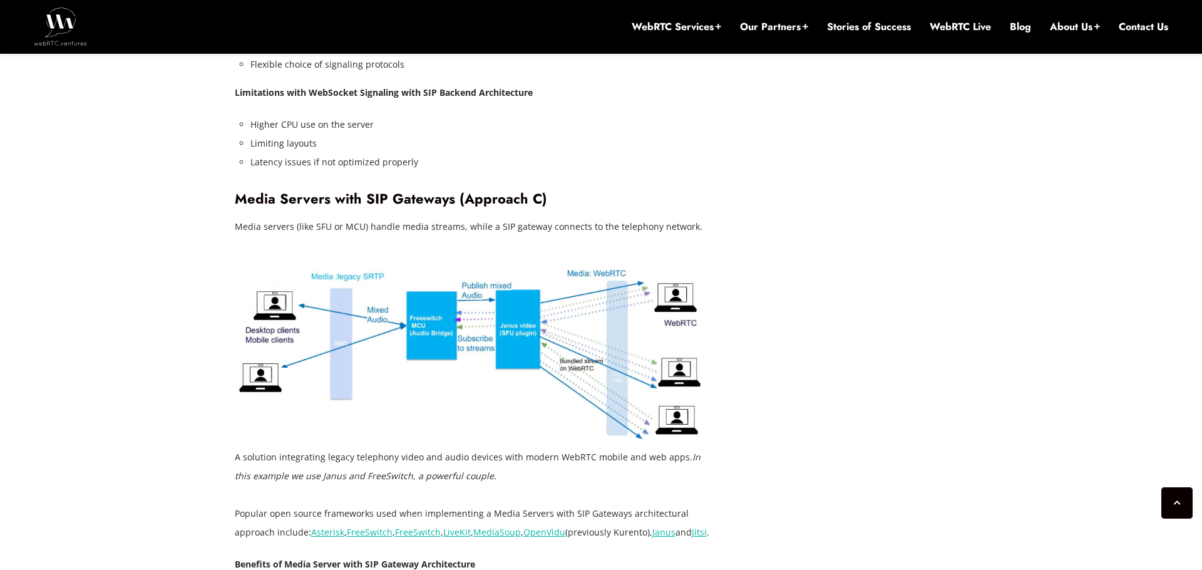
click at [514, 217] on p "Media servers (like SFU or MCU) handle media streams, while a SIP gateway conne…" at bounding box center [476, 226] width 482 height 19
click at [495, 217] on p "Media servers (like SFU or MCU) handle media streams, while a SIP gateway conne…" at bounding box center [476, 226] width 482 height 19
click at [469, 217] on p "Media servers (like SFU or MCU) handle media streams, while a SIP gateway conne…" at bounding box center [476, 226] width 482 height 19
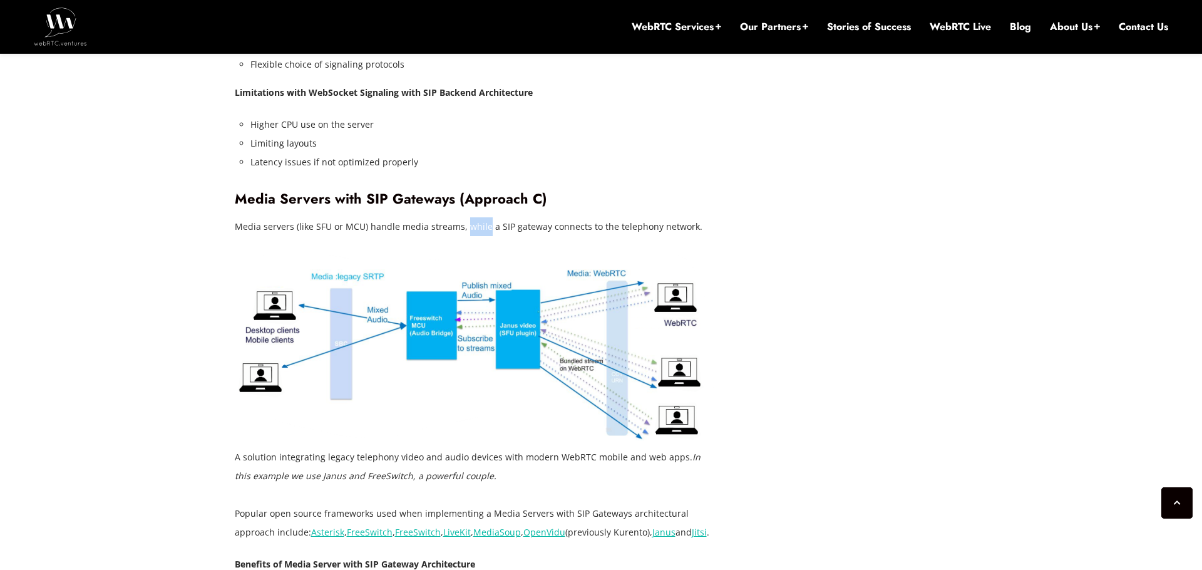
click at [445, 217] on p "Media servers (like SFU or MCU) handle media streams, while a SIP gateway conne…" at bounding box center [476, 226] width 482 height 19
click at [411, 217] on p "Media servers (like SFU or MCU) handle media streams, while a SIP gateway conne…" at bounding box center [476, 226] width 482 height 19
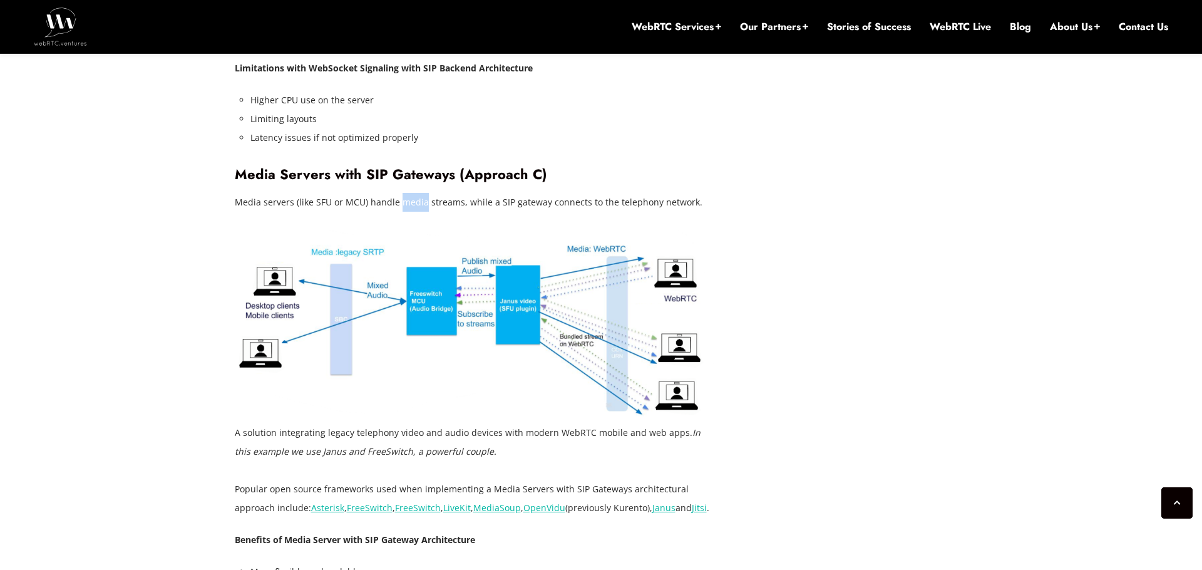
scroll to position [3077, 0]
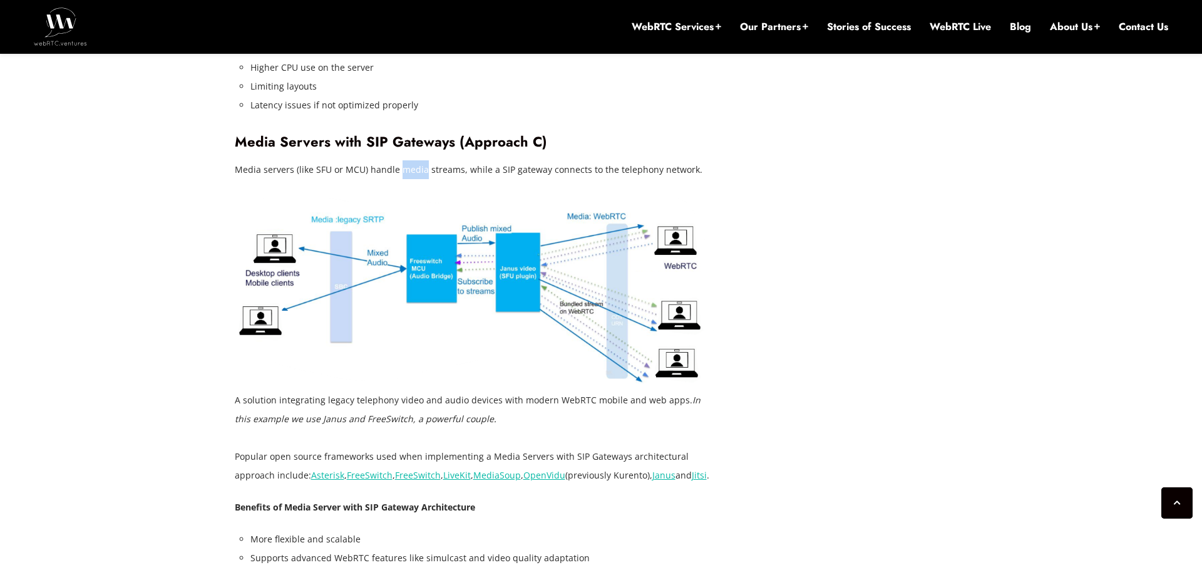
click at [463, 391] on figcaption "A solution integrating legacy telephony video and audio devices with modern Web…" at bounding box center [476, 410] width 482 height 38
click at [376, 391] on figcaption "A solution integrating legacy telephony video and audio devices with modern Web…" at bounding box center [476, 410] width 482 height 38
click at [408, 391] on figcaption "A solution integrating legacy telephony video and audio devices with modern Web…" at bounding box center [476, 410] width 482 height 38
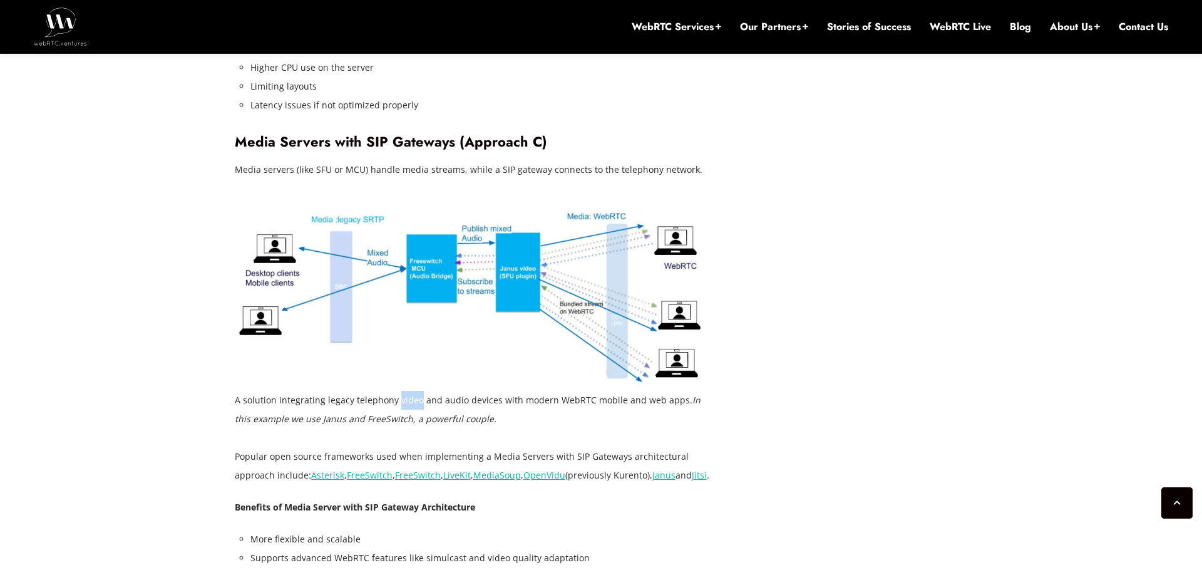
click at [474, 391] on figcaption "A solution integrating legacy telephony video and audio devices with modern Web…" at bounding box center [476, 410] width 482 height 38
click at [525, 391] on figcaption "A solution integrating legacy telephony video and audio devices with modern Web…" at bounding box center [476, 410] width 482 height 38
click at [585, 391] on figcaption "A solution integrating legacy telephony video and audio devices with modern Web…" at bounding box center [476, 410] width 482 height 38
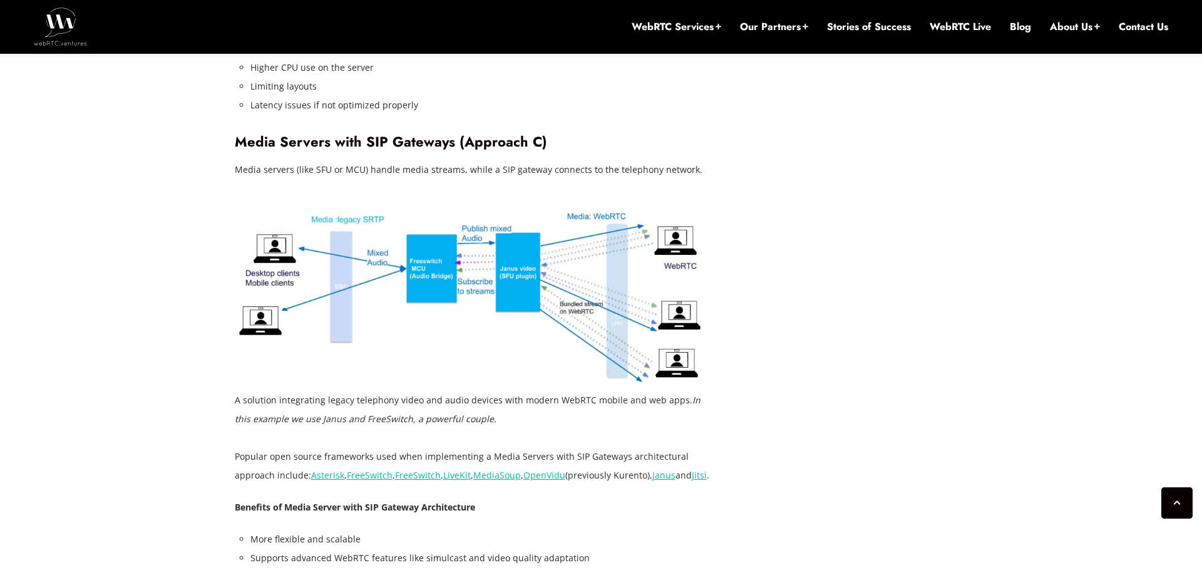
click at [585, 391] on figcaption "A solution integrating legacy telephony video and audio devices with modern Web…" at bounding box center [476, 410] width 482 height 38
click at [609, 391] on figcaption "A solution integrating legacy telephony video and audio devices with modern Web…" at bounding box center [476, 410] width 482 height 38
click at [639, 391] on figcaption "A solution integrating legacy telephony video and audio devices with modern Web…" at bounding box center [476, 410] width 482 height 38
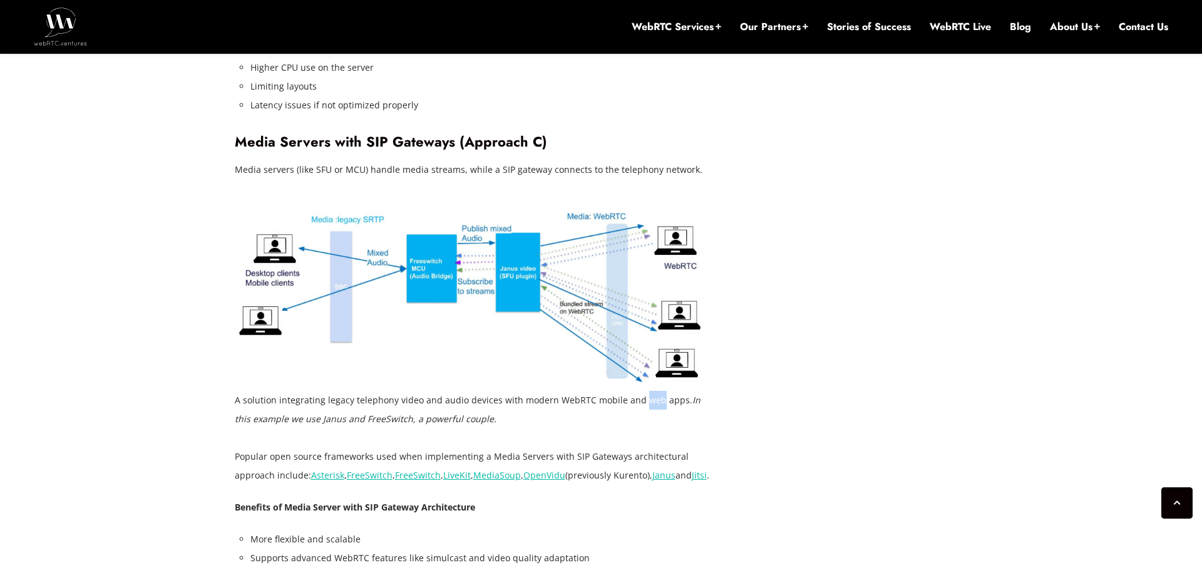
click at [668, 391] on figcaption "A solution integrating legacy telephony video and audio devices with modern Web…" at bounding box center [476, 410] width 482 height 38
click at [704, 391] on figcaption "A solution integrating legacy telephony video and audio devices with modern Web…" at bounding box center [476, 410] width 482 height 38
click at [673, 391] on figcaption "A solution integrating legacy telephony video and audio devices with modern Web…" at bounding box center [476, 410] width 482 height 38
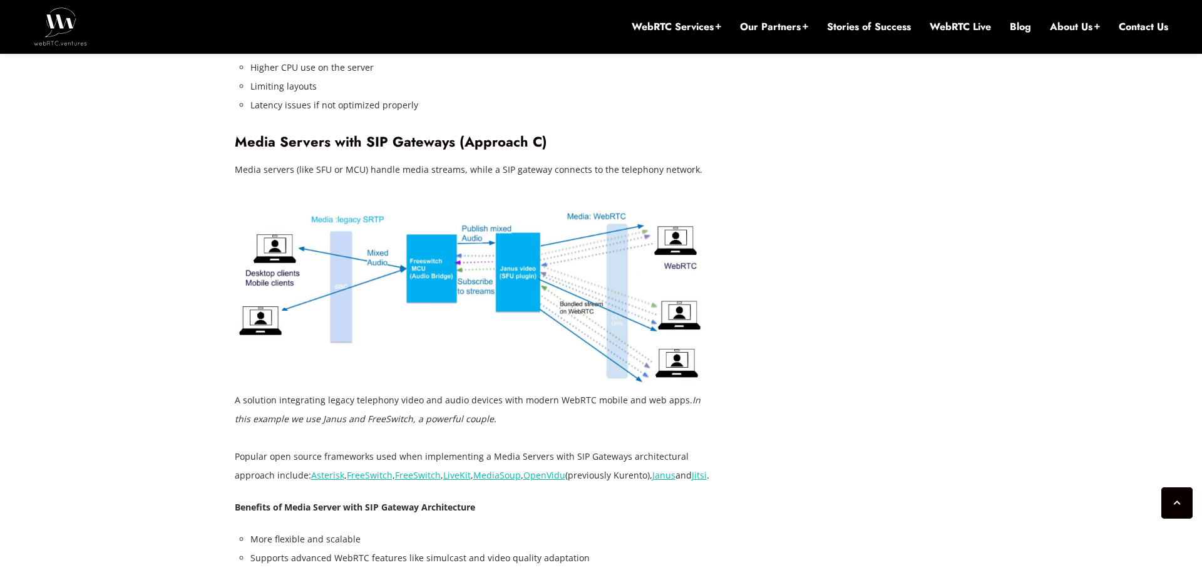
click at [672, 391] on figcaption "A solution integrating legacy telephony video and audio devices with modern Web…" at bounding box center [476, 410] width 482 height 38
click at [643, 391] on figcaption "A solution integrating legacy telephony video and audio devices with modern Web…" at bounding box center [476, 410] width 482 height 38
click at [613, 391] on figcaption "A solution integrating legacy telephony video and audio devices with modern Web…" at bounding box center [476, 410] width 482 height 38
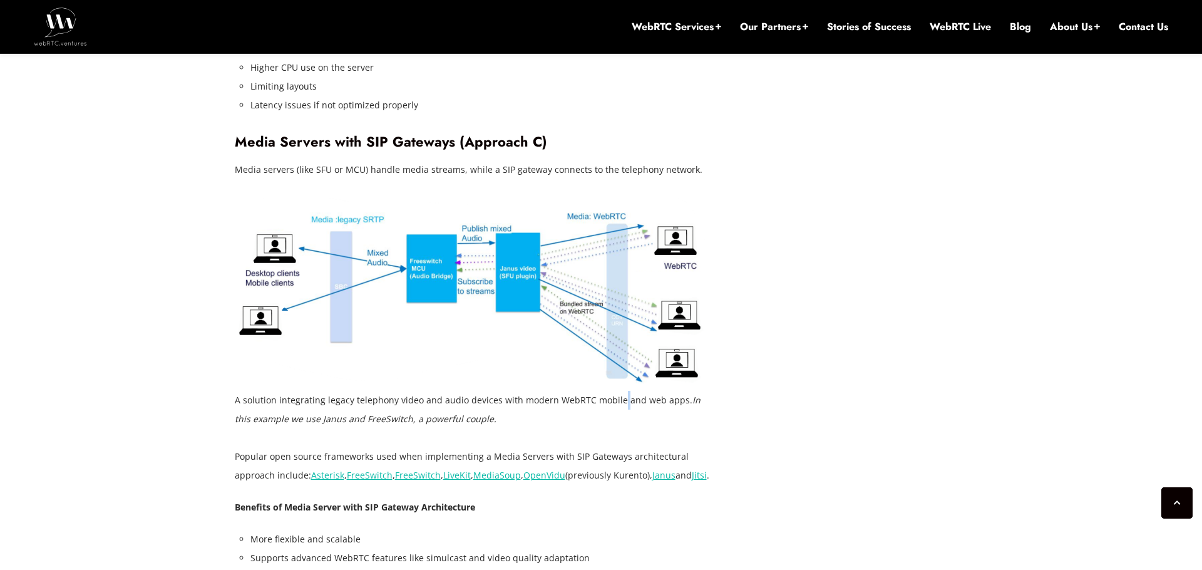
click at [570, 391] on figcaption "A solution integrating legacy telephony video and audio devices with modern Web…" at bounding box center [476, 410] width 482 height 38
click at [536, 391] on figcaption "A solution integrating legacy telephony video and audio devices with modern Web…" at bounding box center [476, 410] width 482 height 38
click at [501, 391] on figcaption "A solution integrating legacy telephony video and audio devices with modern Web…" at bounding box center [476, 410] width 482 height 38
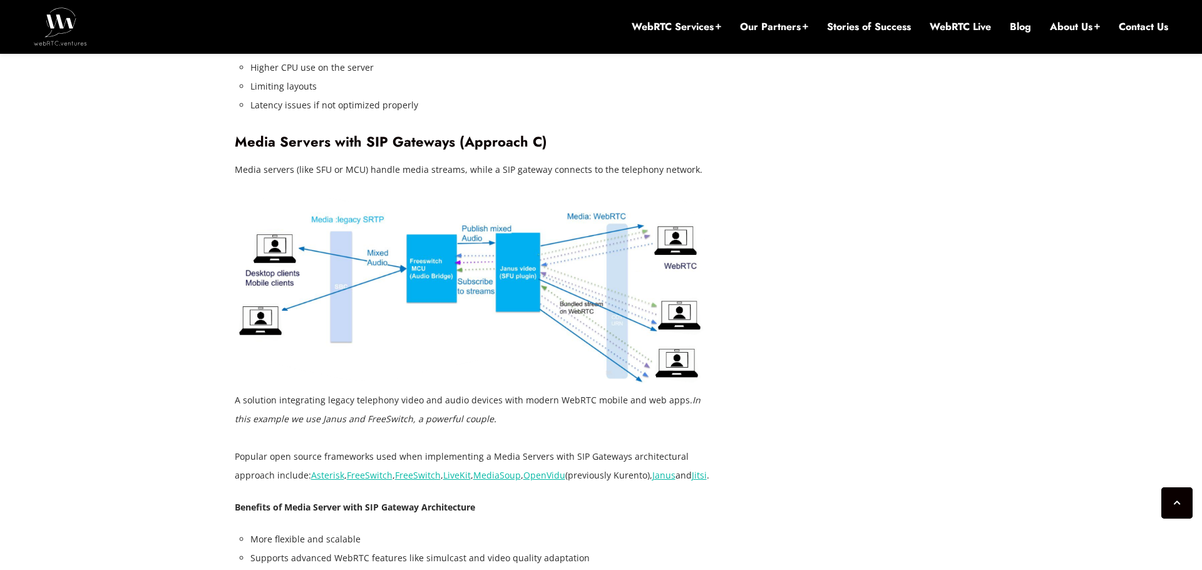
click at [501, 391] on figcaption "A solution integrating legacy telephony video and audio devices with modern Web…" at bounding box center [476, 410] width 482 height 38
click at [461, 391] on figcaption "A solution integrating legacy telephony video and audio devices with modern Web…" at bounding box center [476, 410] width 482 height 38
click at [402, 391] on figcaption "A solution integrating legacy telephony video and audio devices with modern Web…" at bounding box center [476, 410] width 482 height 38
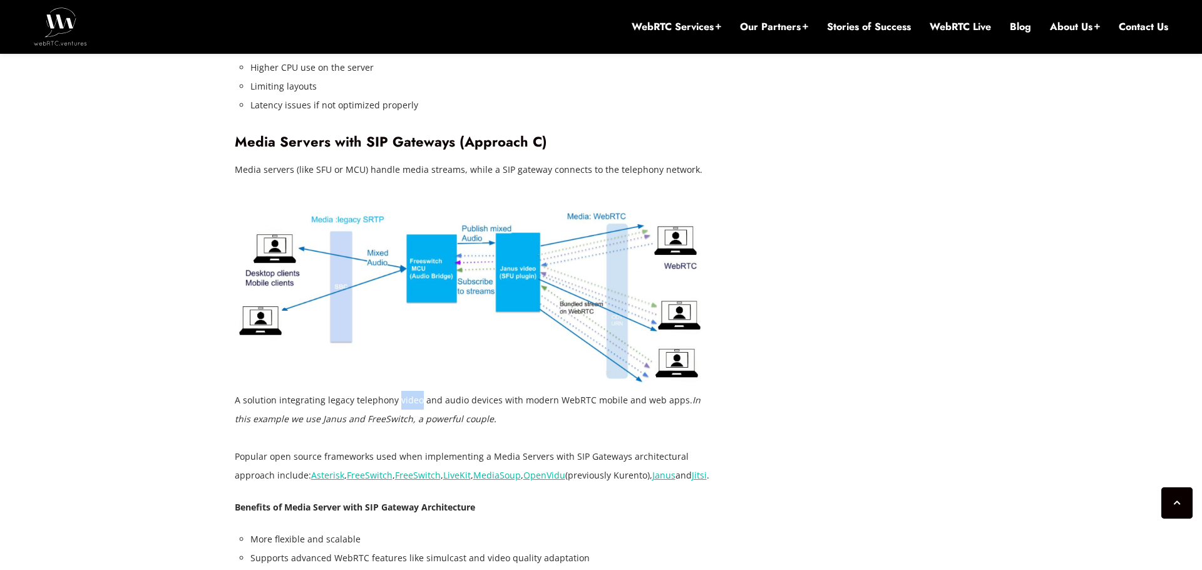
click at [364, 391] on figcaption "A solution integrating legacy telephony video and audio devices with modern Web…" at bounding box center [476, 410] width 482 height 38
click at [412, 391] on figcaption "A solution integrating legacy telephony video and audio devices with modern Web…" at bounding box center [476, 410] width 482 height 38
click at [493, 391] on figcaption "A solution integrating legacy telephony video and audio devices with modern Web…" at bounding box center [476, 410] width 482 height 38
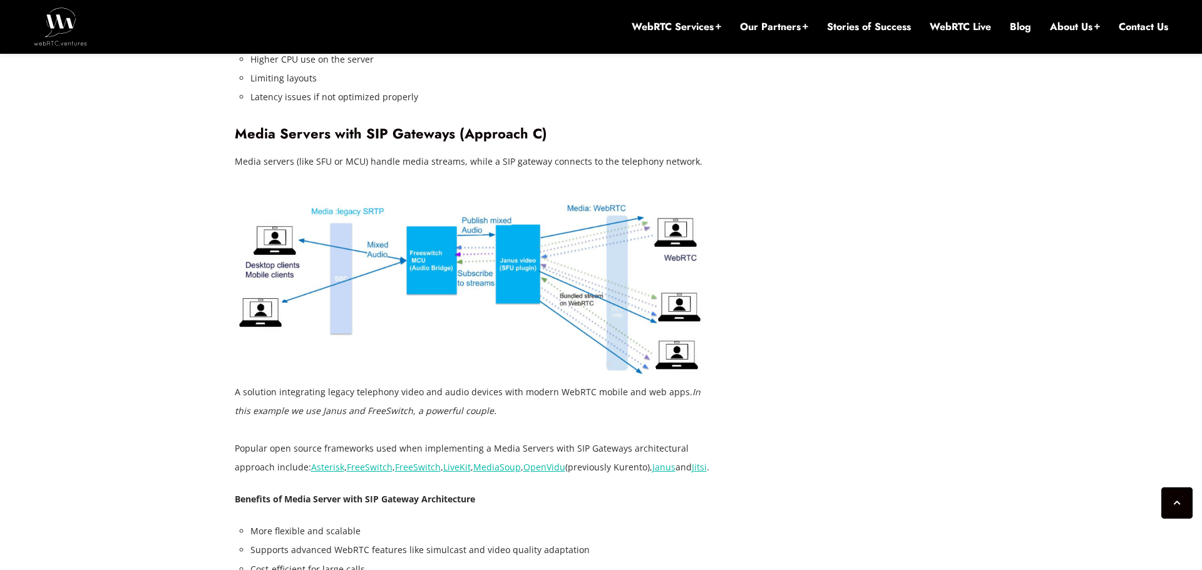
scroll to position [3081, 0]
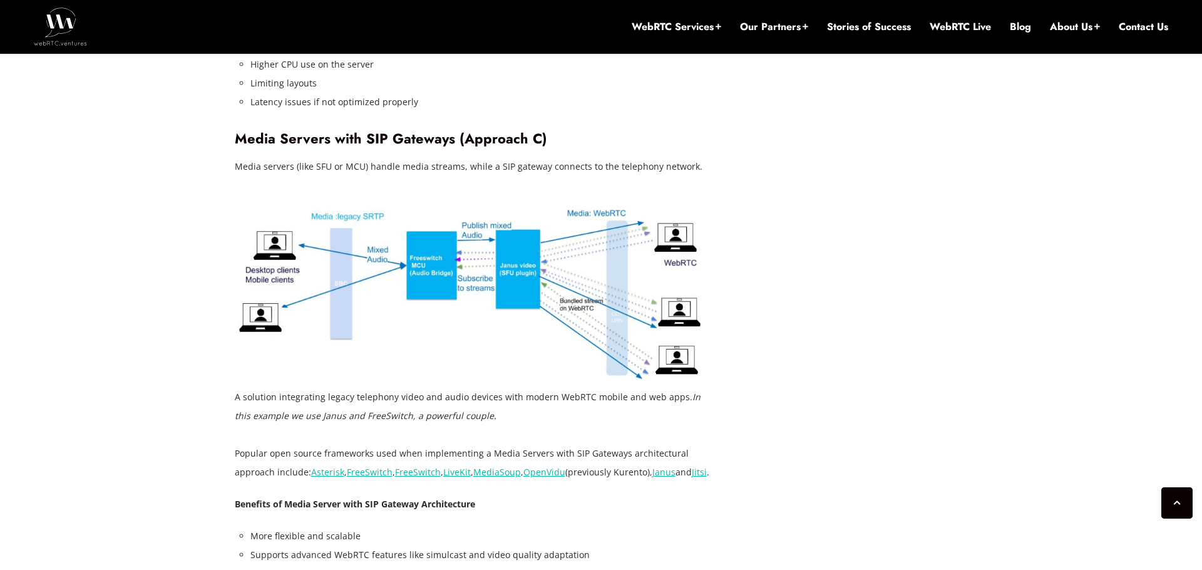
click at [840, 275] on div "[DATE] [PERSON_NAME] Comments Off on WebRTC SIP Integration: Advanced Technique…" at bounding box center [601, 226] width 748 height 5275
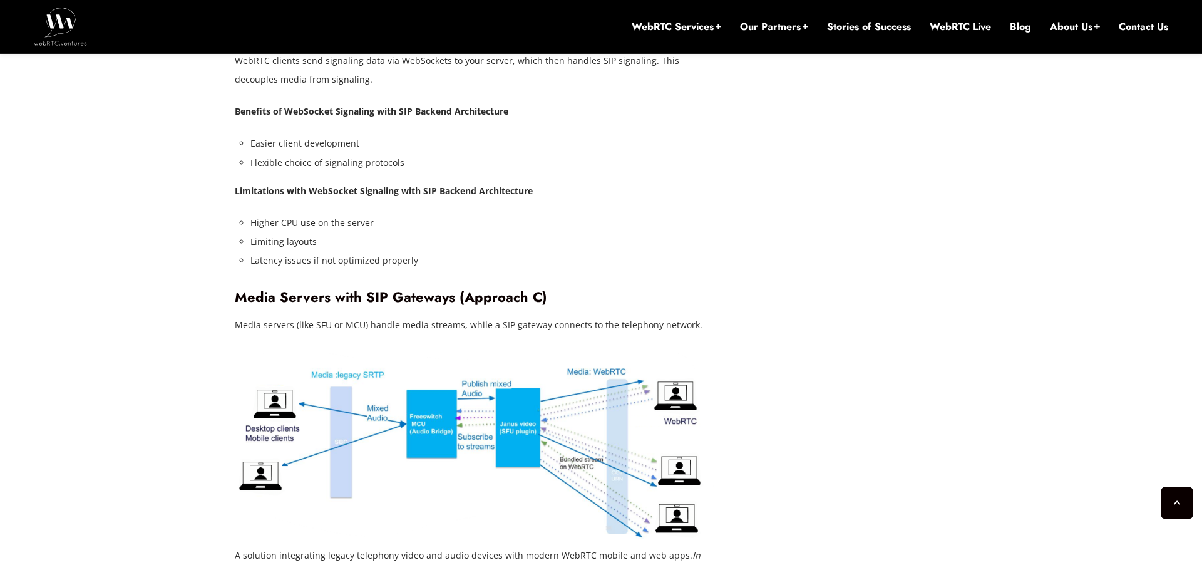
scroll to position [2952, 0]
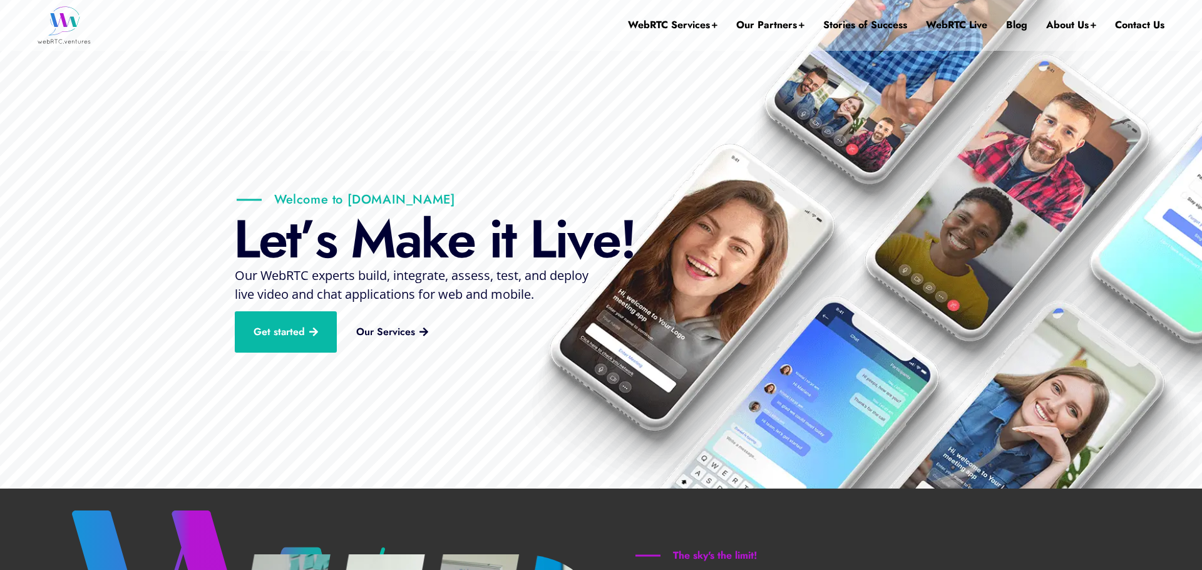
click at [498, 286] on span "Our WebRTC experts build, integrate, assess, test, and deploy live video and ch…" at bounding box center [412, 285] width 354 height 36
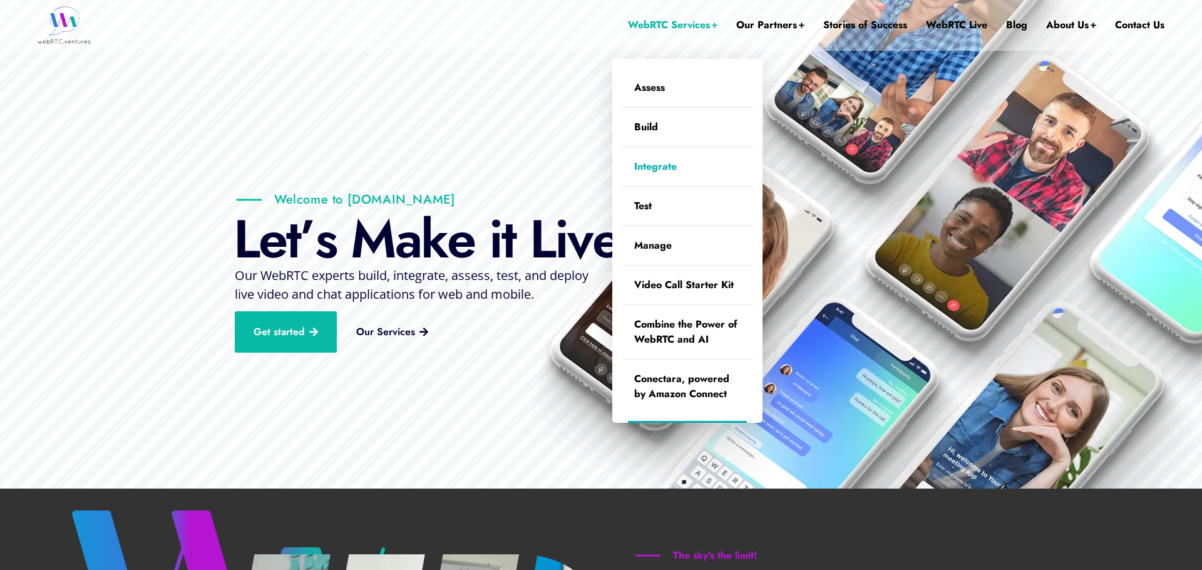
click at [669, 166] on link "Integrate" at bounding box center [686, 166] width 131 height 39
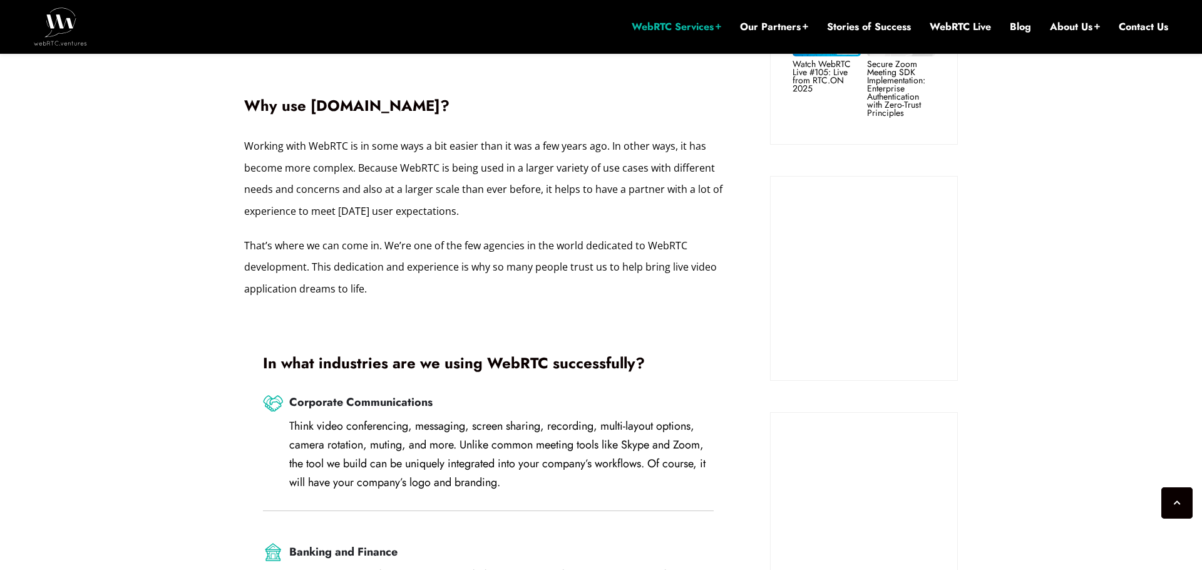
scroll to position [1006, 0]
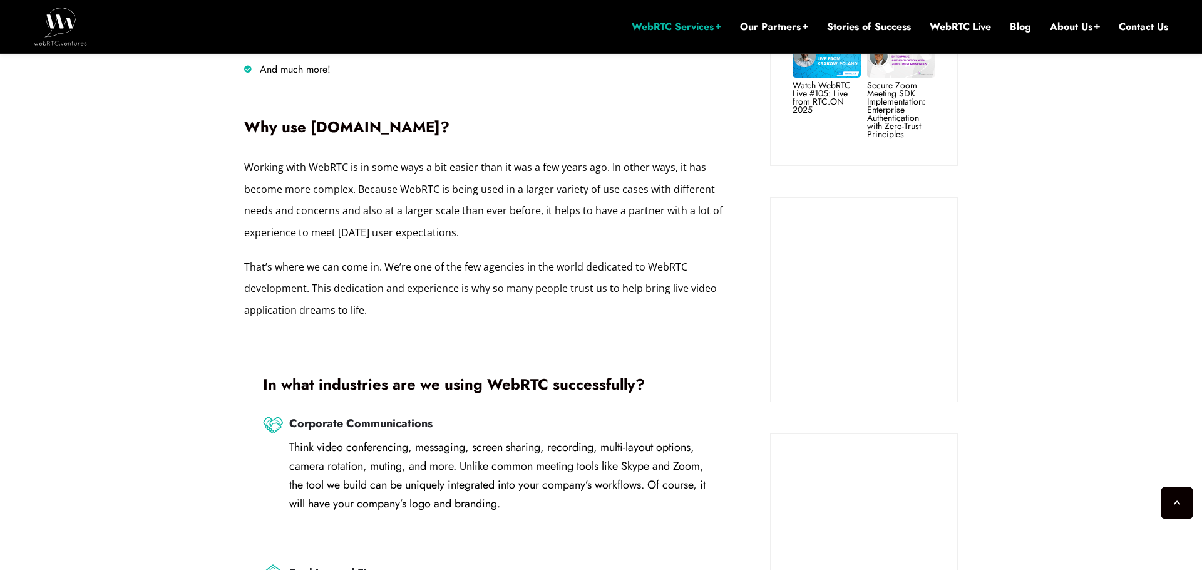
click at [468, 382] on h2 "In what industries are we using WebRTC successfully?" at bounding box center [488, 384] width 451 height 15
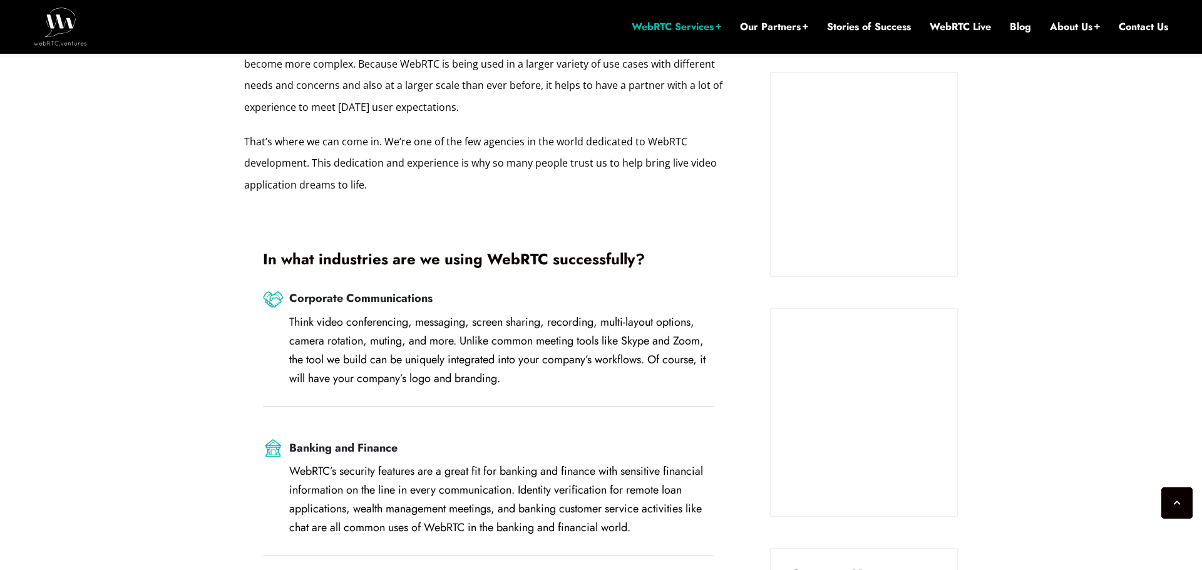
scroll to position [1141, 0]
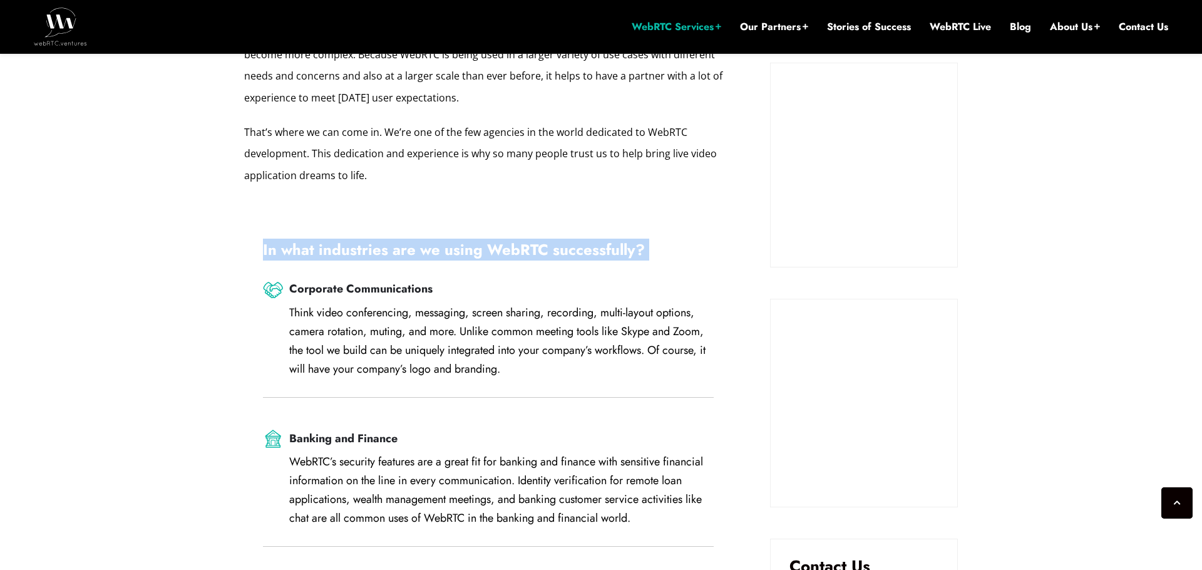
drag, startPoint x: 263, startPoint y: 250, endPoint x: 739, endPoint y: 279, distance: 476.6
click at [739, 279] on div "Bring your application to life with real-time video, chat, and advanced collabo…" at bounding box center [488, 414] width 526 height 2134
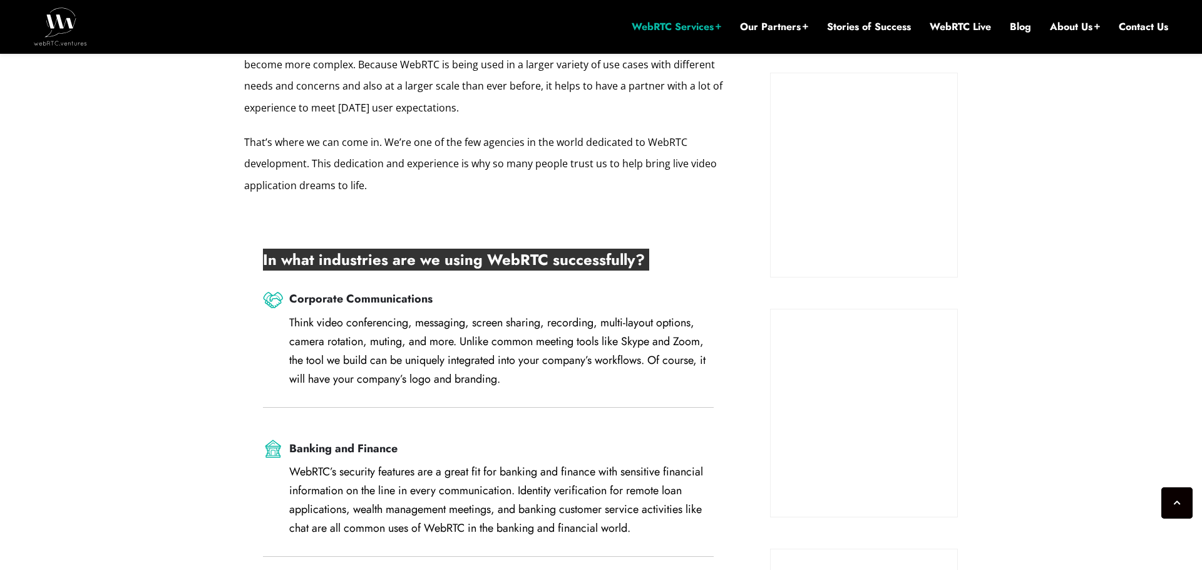
scroll to position [1134, 0]
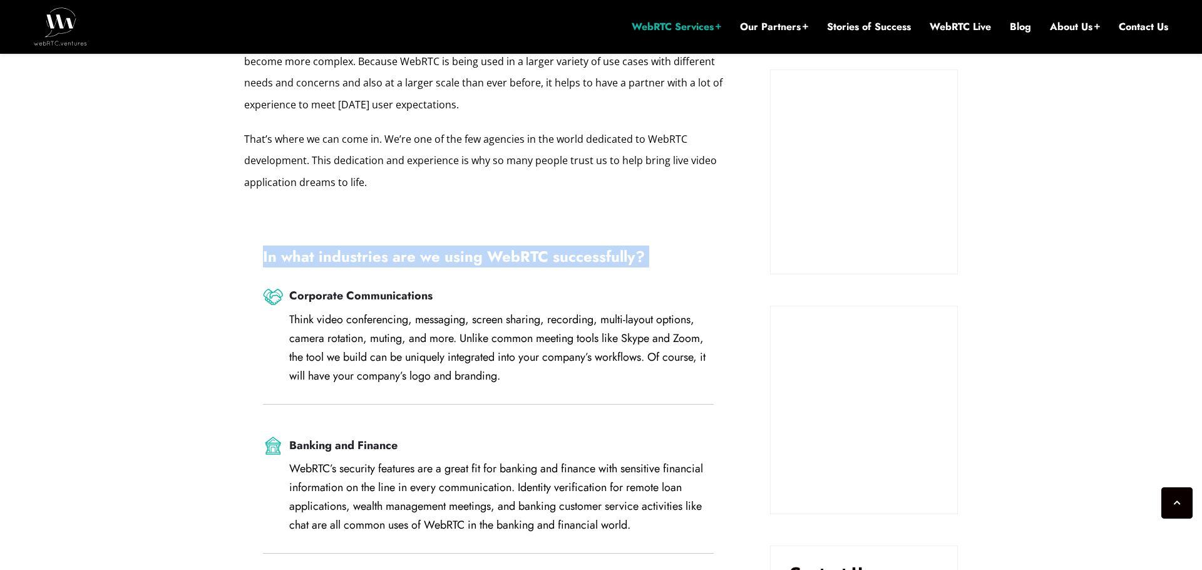
click at [572, 292] on h3 "Corporate Communications" at bounding box center [501, 296] width 424 height 14
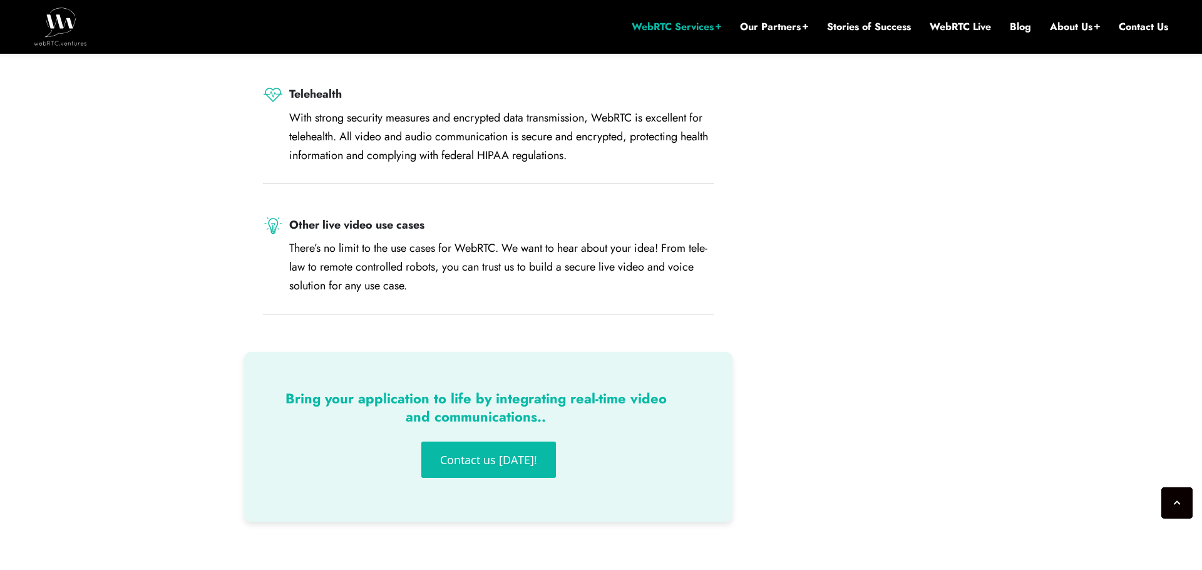
scroll to position [2213, 0]
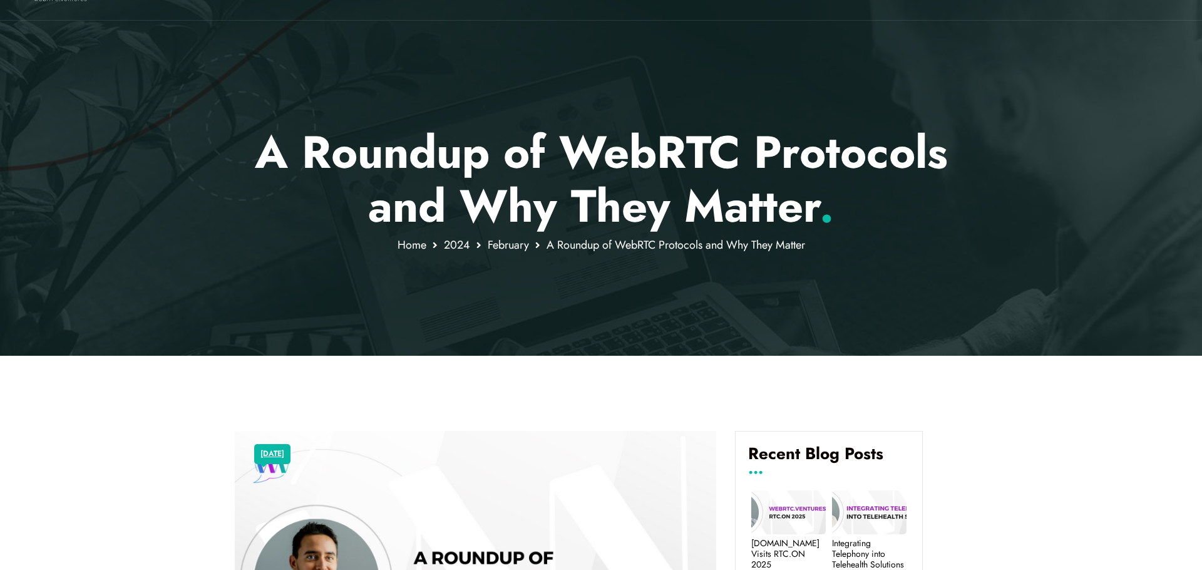
scroll to position [65, 0]
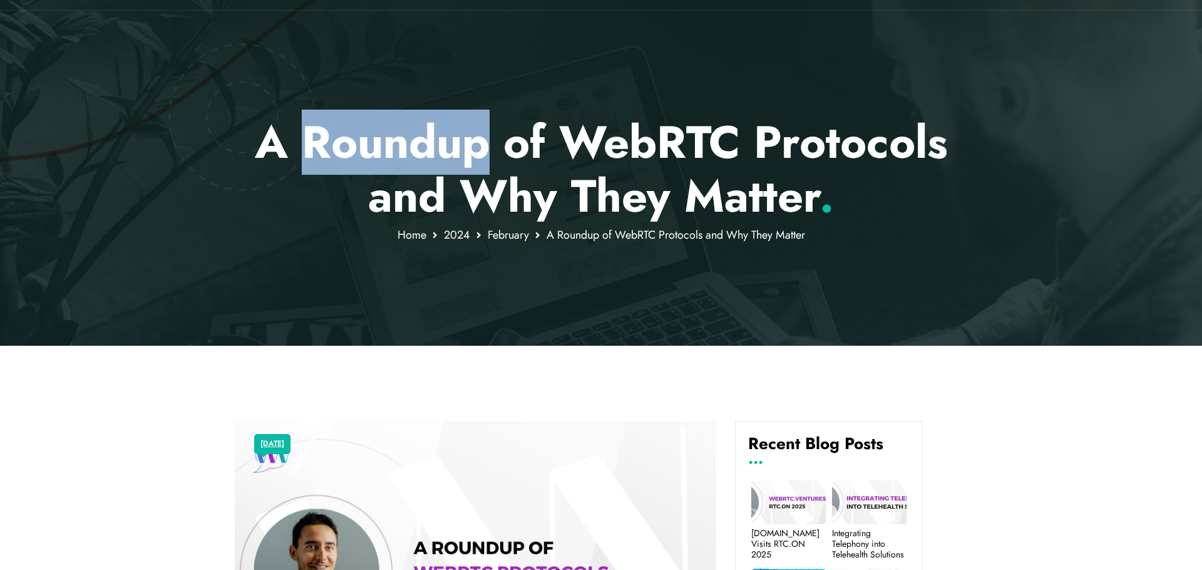
drag, startPoint x: 309, startPoint y: 145, endPoint x: 486, endPoint y: 149, distance: 177.2
click at [486, 149] on p "A Roundup of WebRTC Protocols and Why They Matter ." at bounding box center [601, 169] width 733 height 108
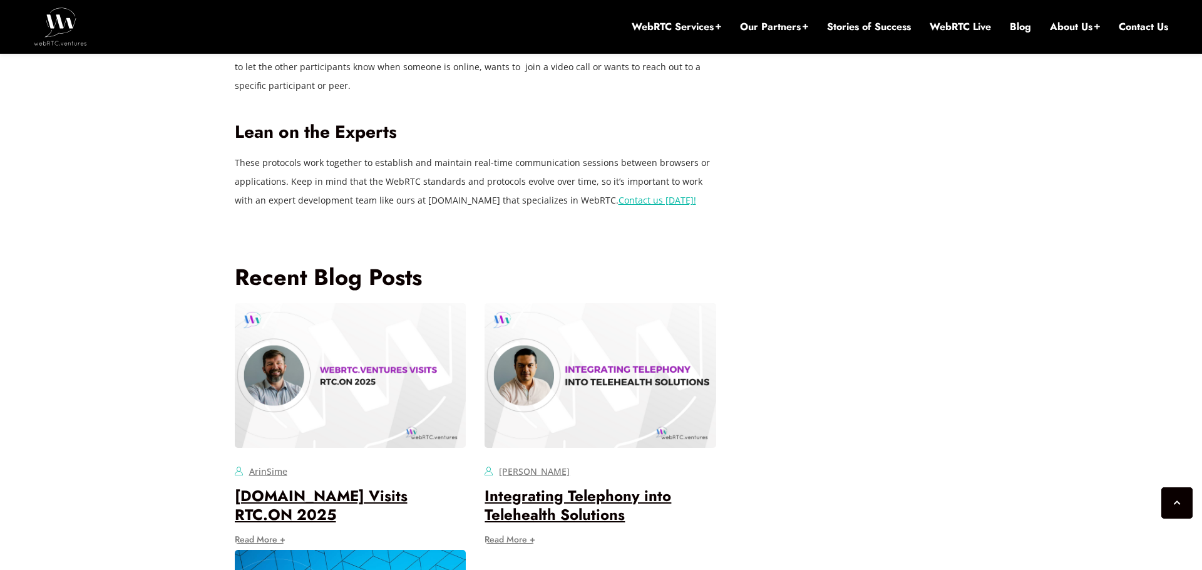
scroll to position [3452, 0]
